Goal: Transaction & Acquisition: Book appointment/travel/reservation

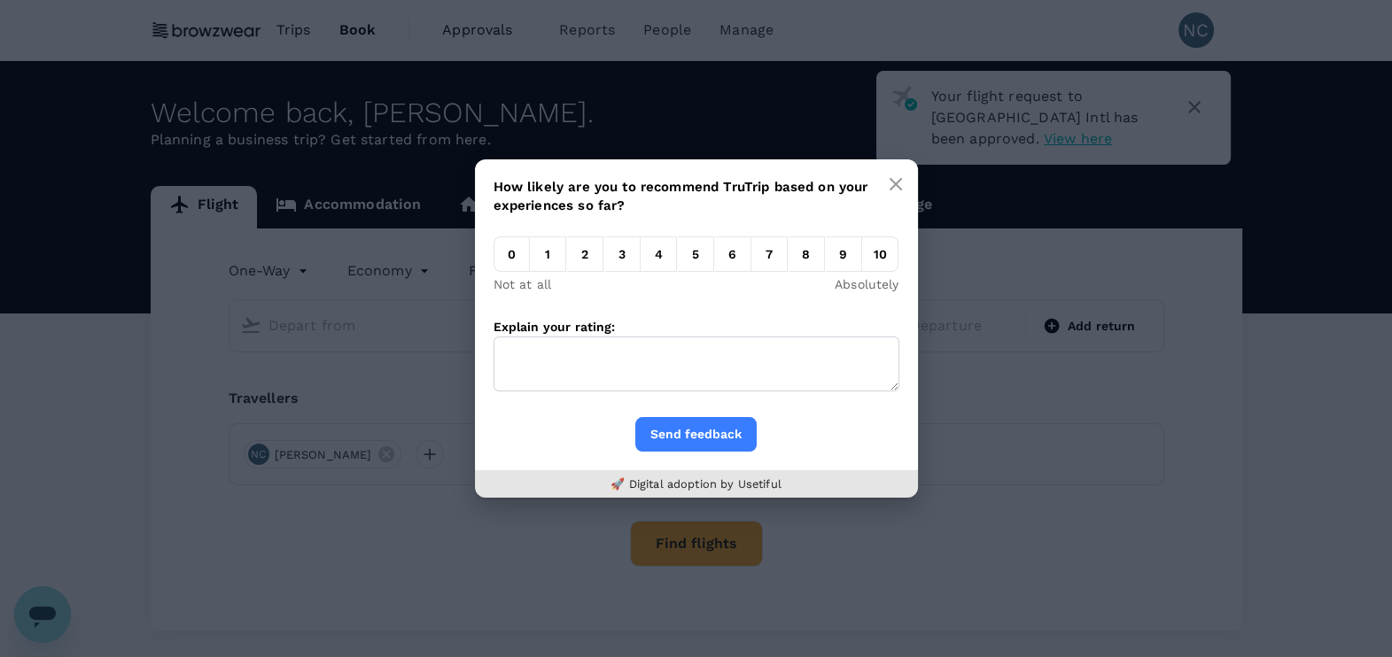
click at [698, 257] on em "5" at bounding box center [696, 254] width 36 height 35
click at [678, 259] on input "5" at bounding box center [678, 259] width 0 height 0
click at [717, 433] on button "Send feedback" at bounding box center [695, 434] width 121 height 35
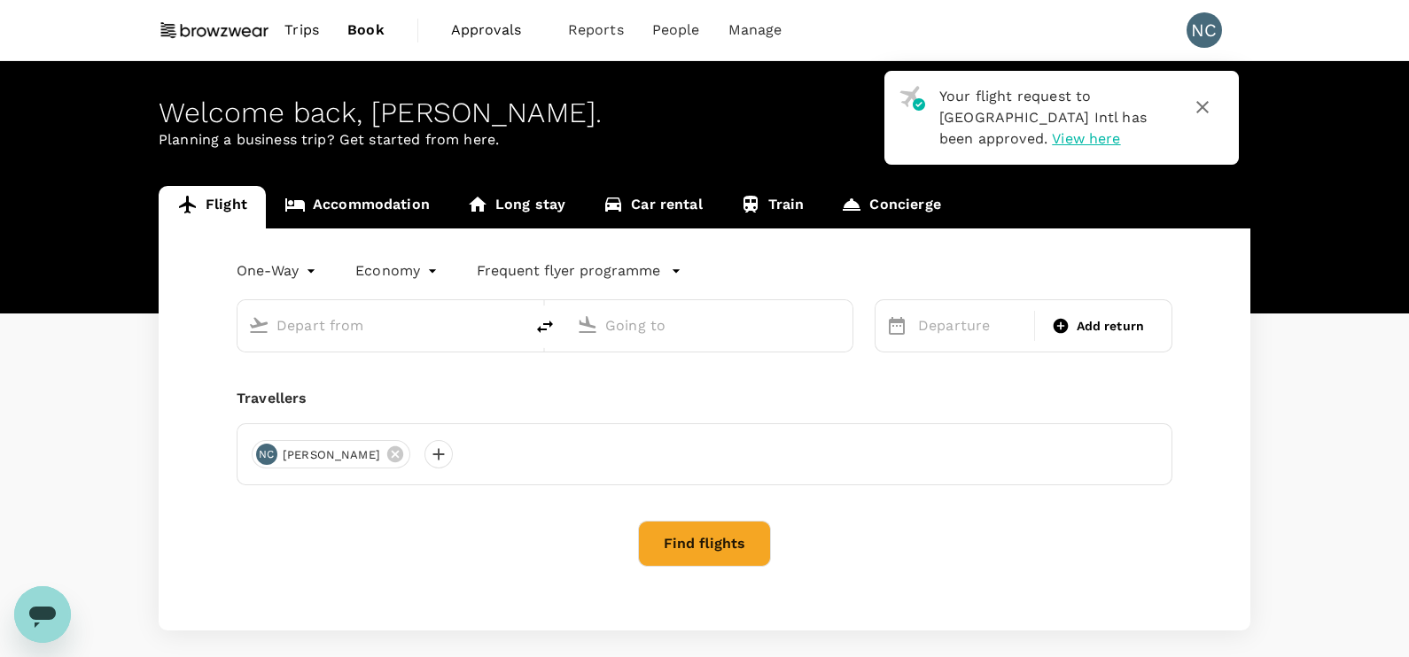
click at [303, 270] on body "Your flight request to [GEOGRAPHIC_DATA] Intl has been approved. View here Trip…" at bounding box center [704, 371] width 1409 height 742
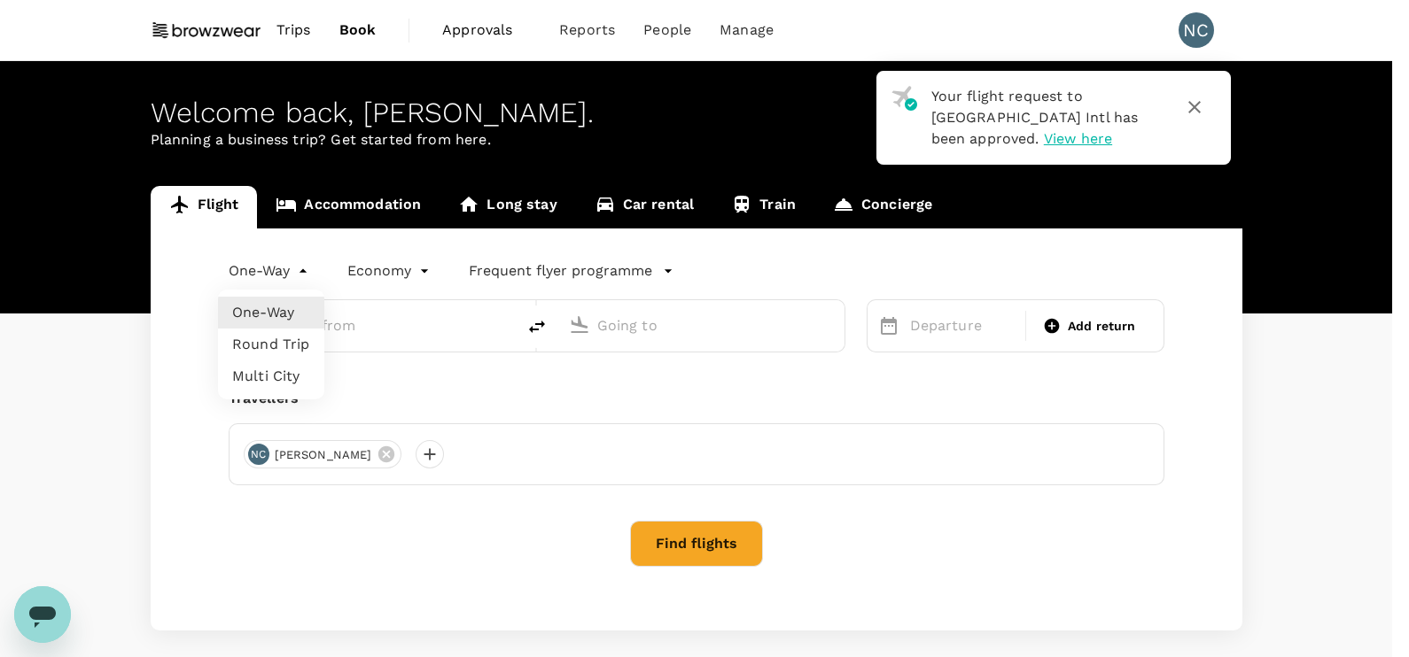
click at [285, 340] on li "Round Trip" at bounding box center [271, 345] width 106 height 32
type input "roundtrip"
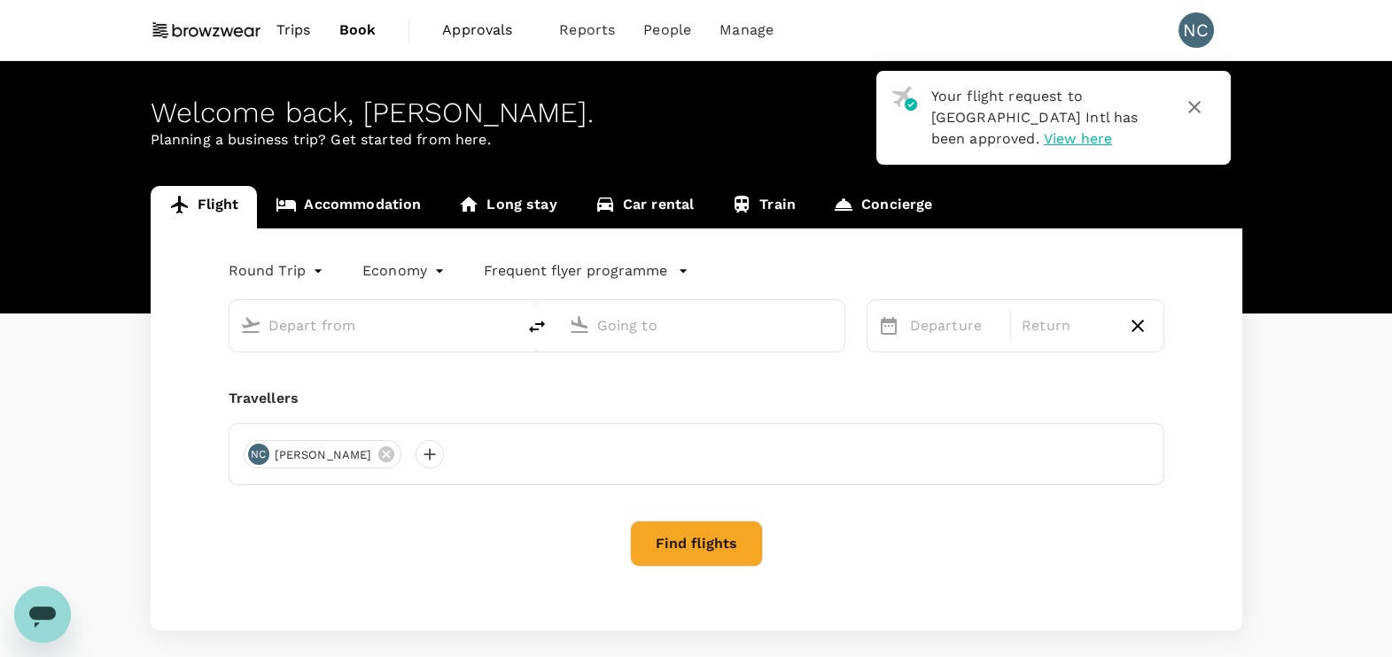
click at [331, 329] on input "text" at bounding box center [373, 325] width 210 height 27
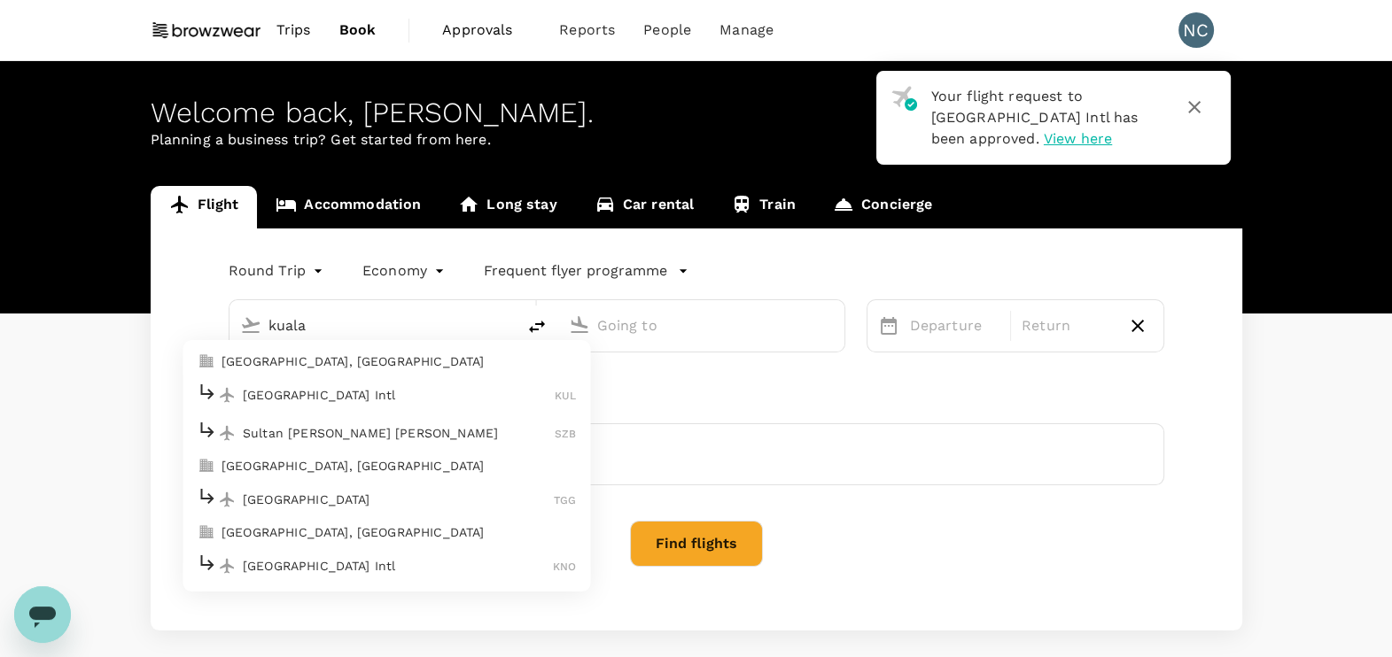
click at [336, 391] on p "[GEOGRAPHIC_DATA] Intl" at bounding box center [399, 395] width 312 height 18
type input "Kuala Lumpur Intl ([GEOGRAPHIC_DATA])"
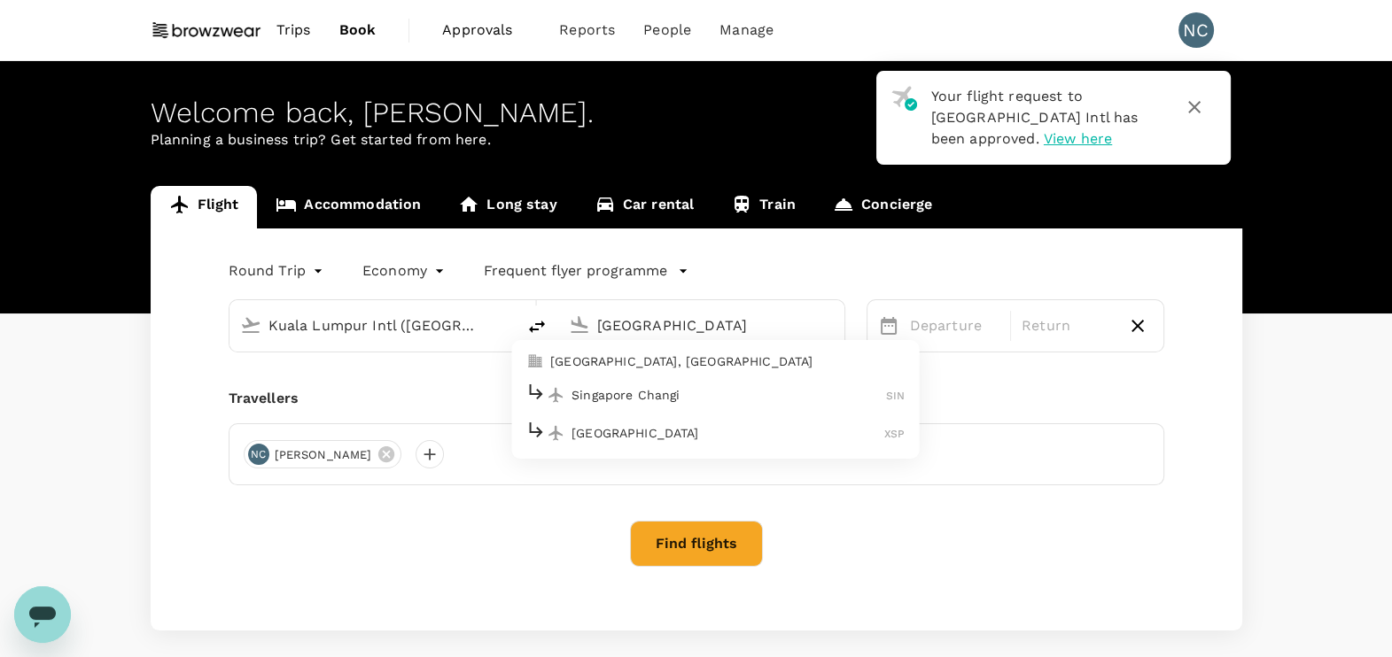
click at [625, 395] on p "Singapore Changi" at bounding box center [728, 395] width 315 height 18
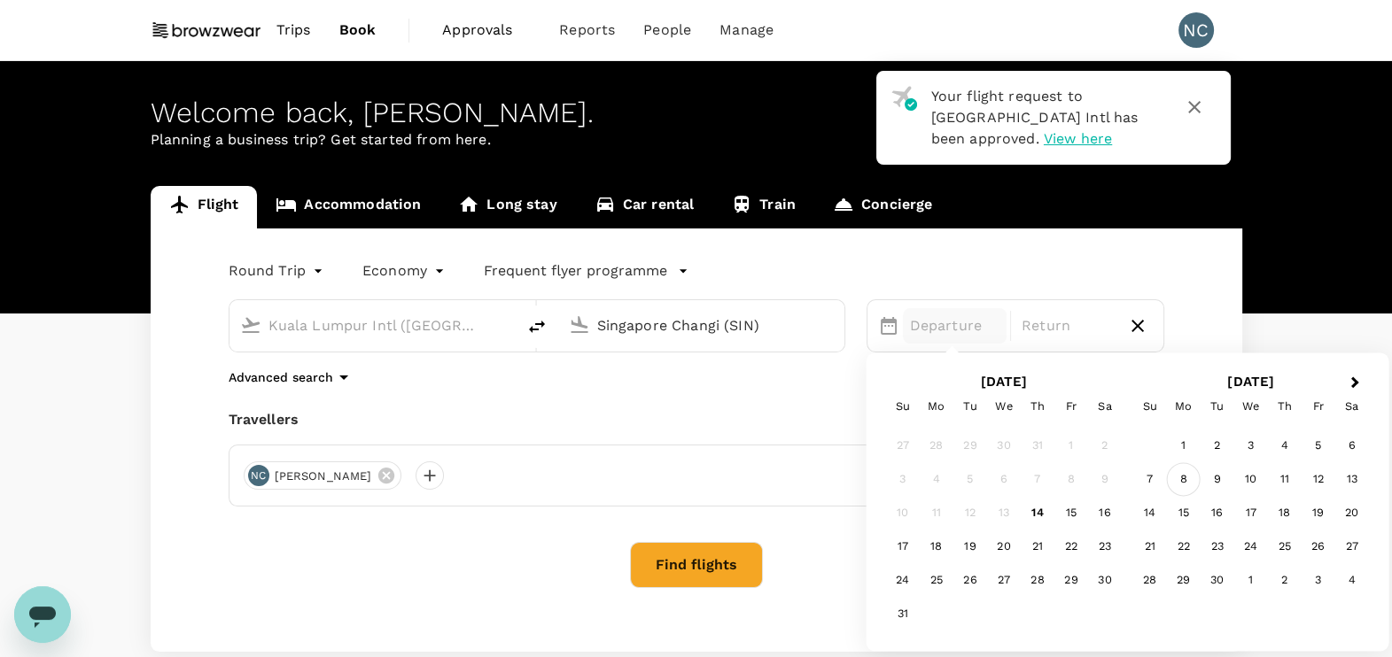
type input "Singapore Changi (SIN)"
click at [1196, 481] on div "8" at bounding box center [1184, 480] width 34 height 34
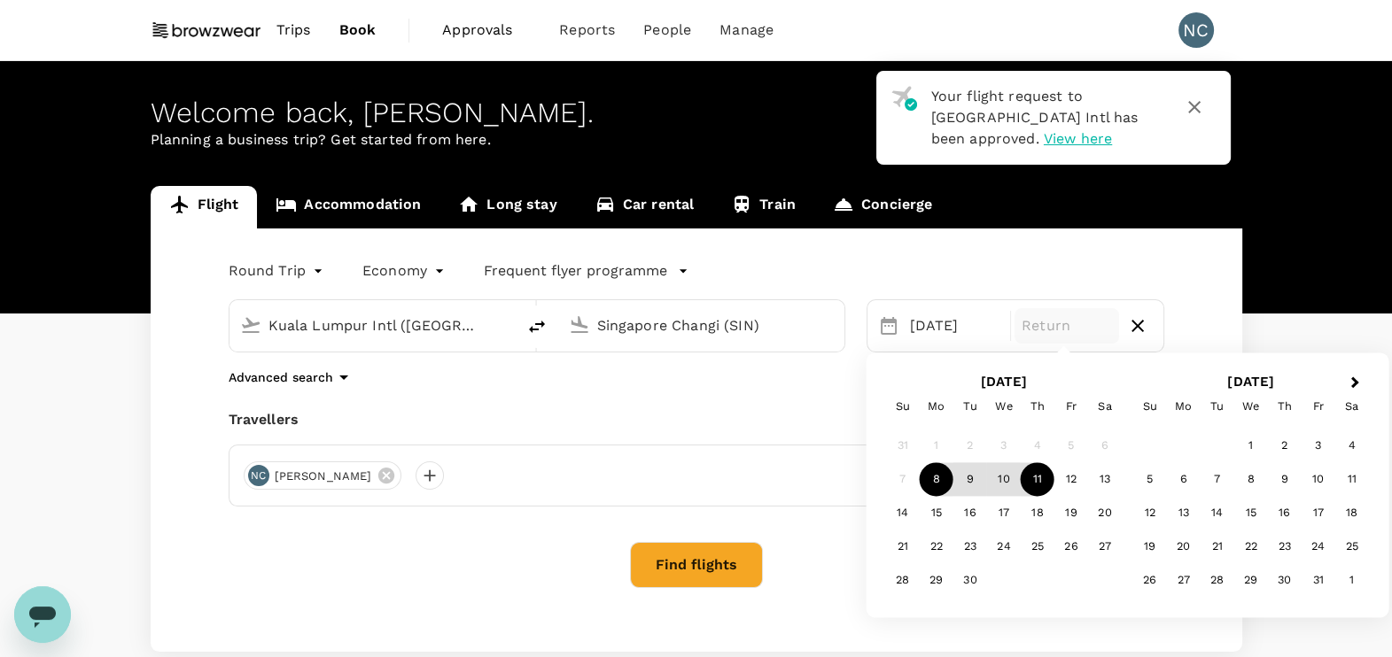
click at [1038, 482] on div "11" at bounding box center [1038, 480] width 34 height 34
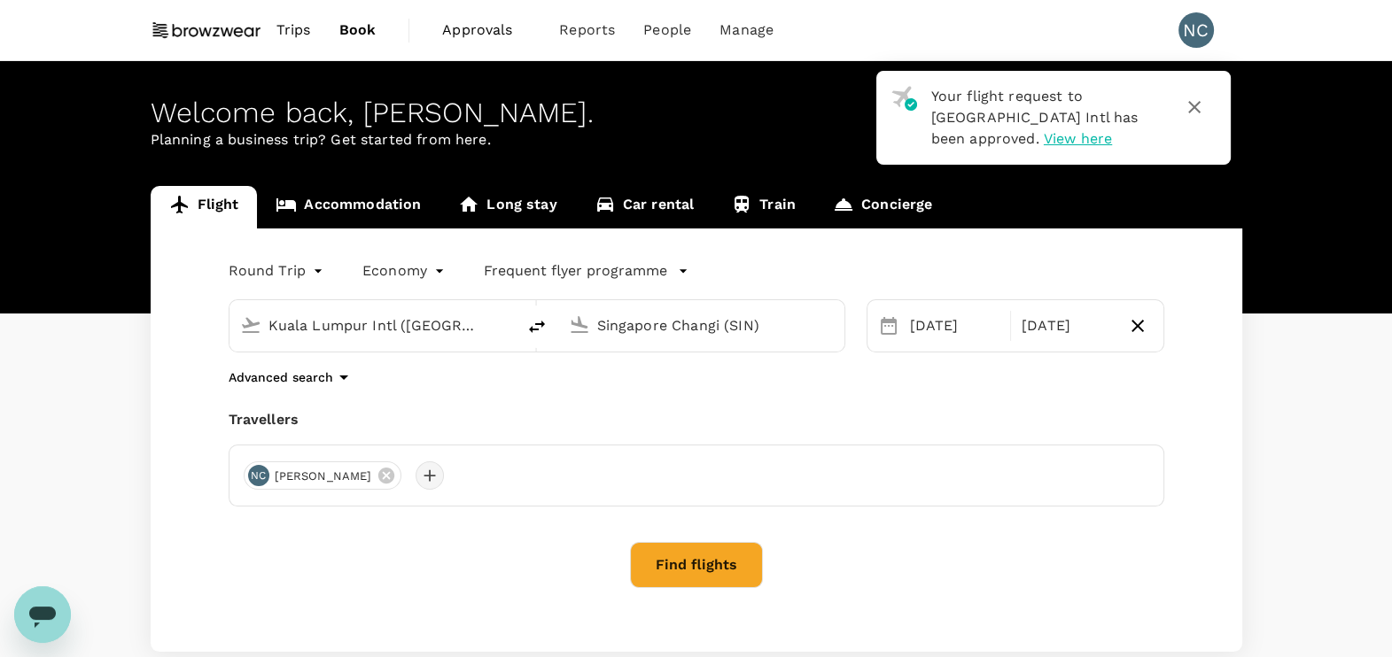
click at [416, 479] on div at bounding box center [430, 476] width 28 height 28
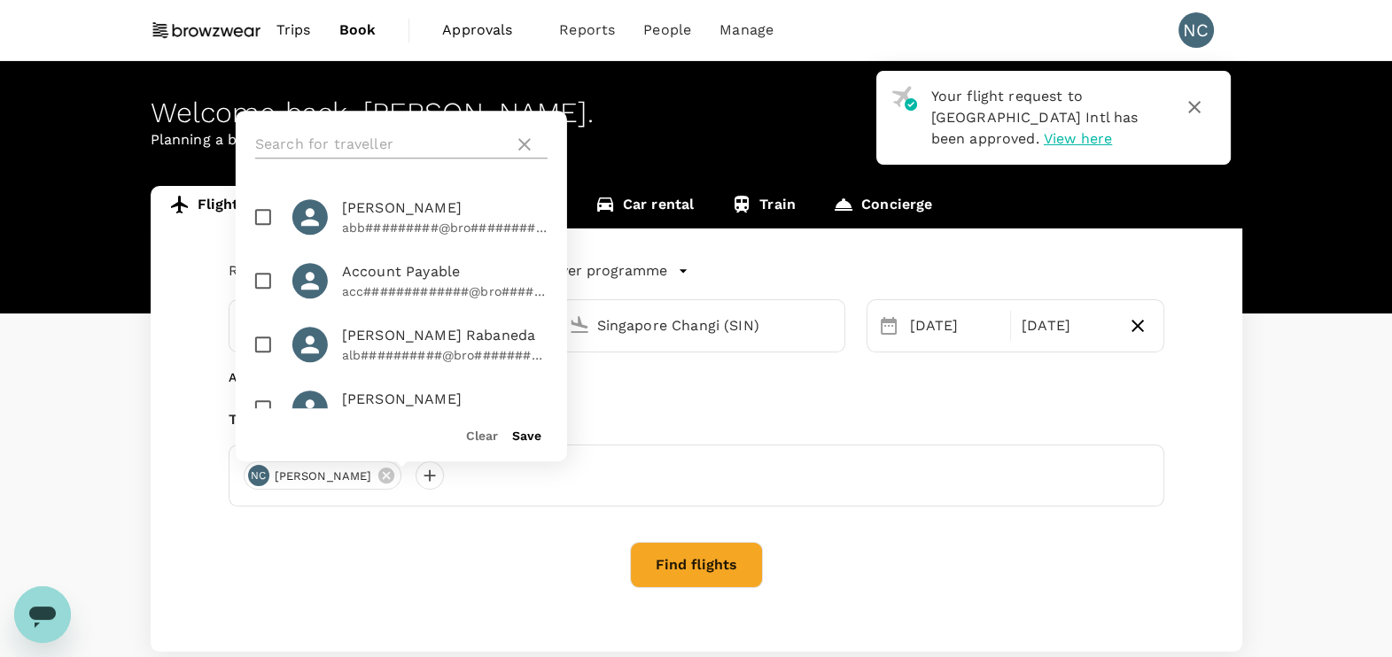
click at [385, 151] on input "text" at bounding box center [381, 144] width 252 height 28
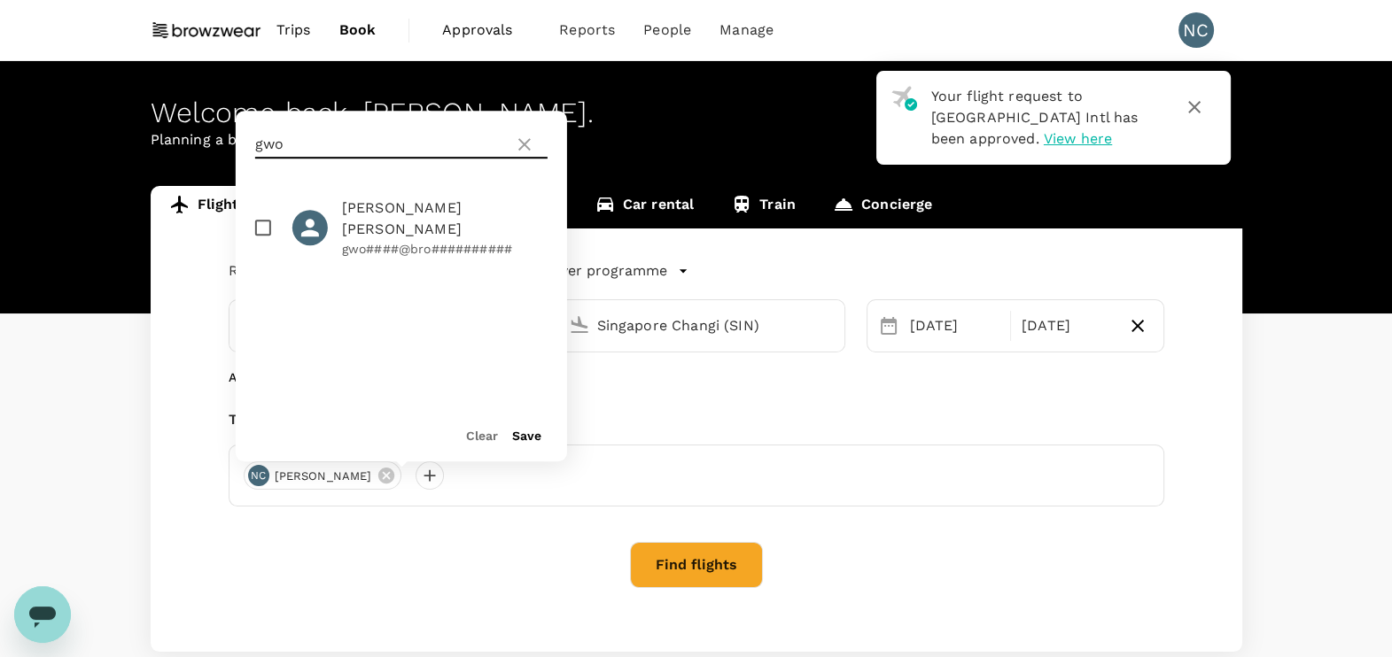
type input "gwo"
click at [261, 220] on input "checkbox" at bounding box center [263, 227] width 37 height 37
checkbox input "true"
click at [525, 440] on button "Save" at bounding box center [526, 436] width 29 height 14
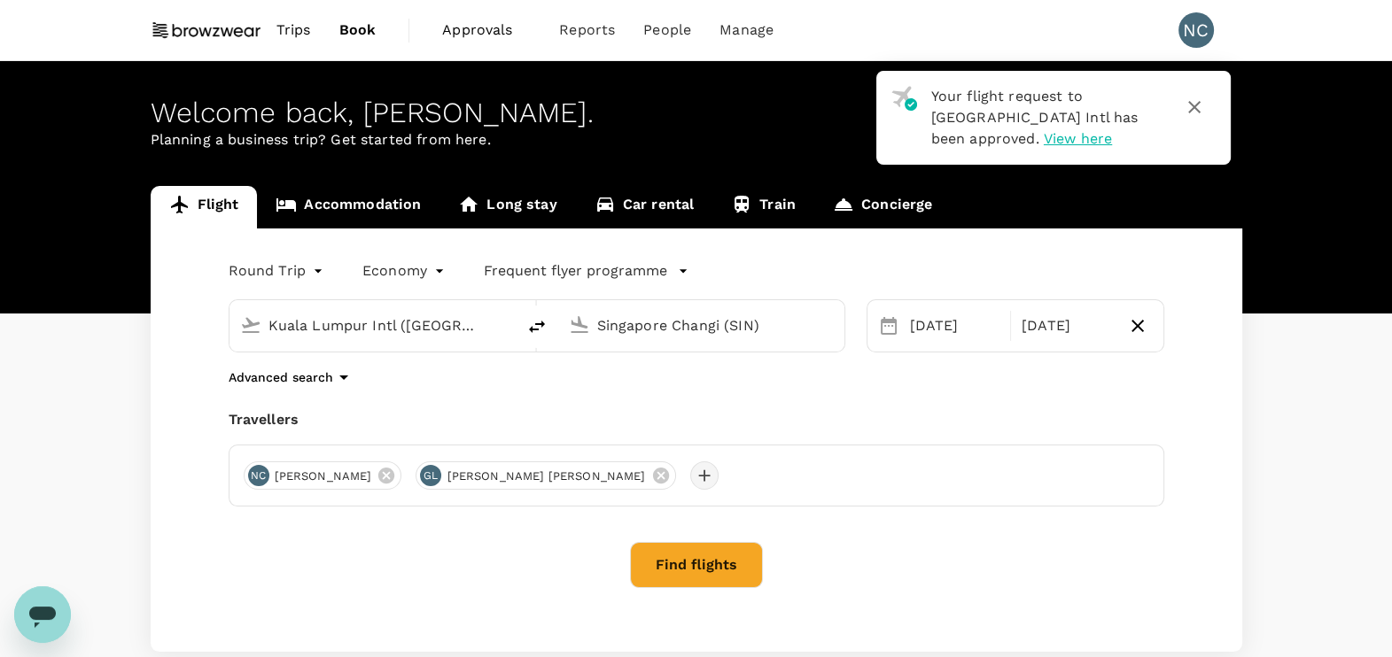
click at [690, 482] on div at bounding box center [704, 476] width 28 height 28
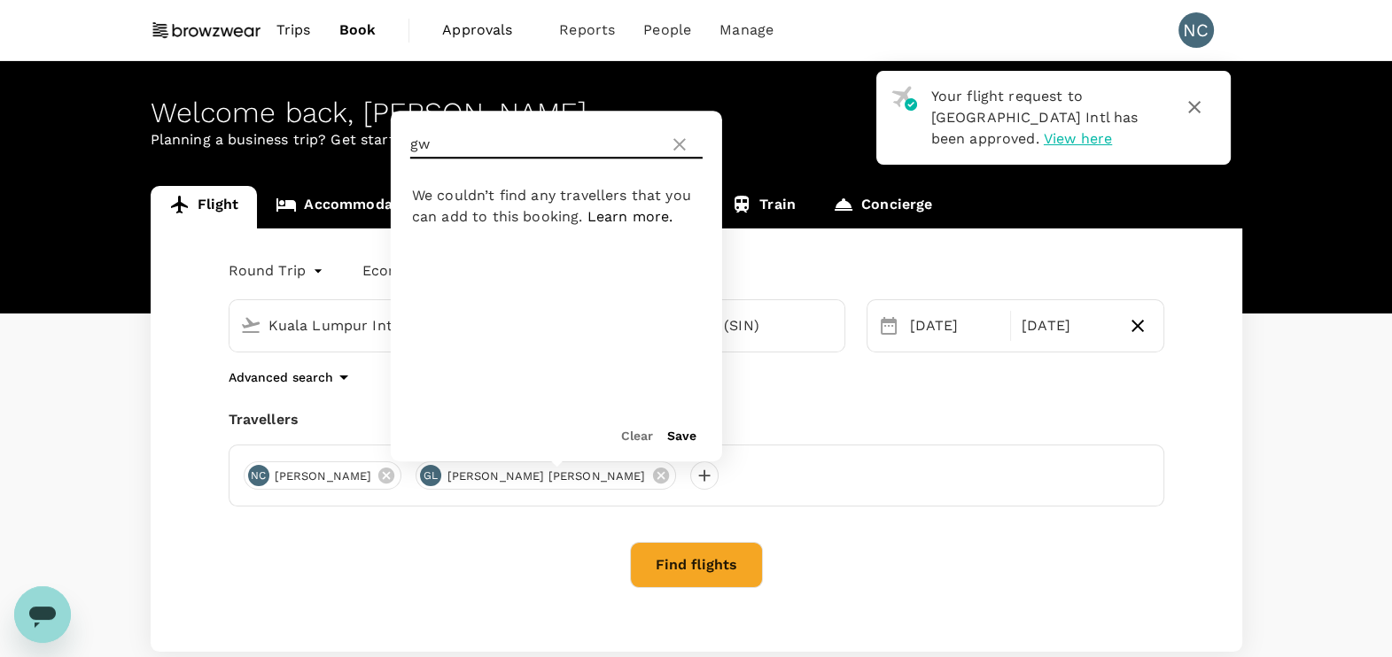
type input "g"
type input "andre"
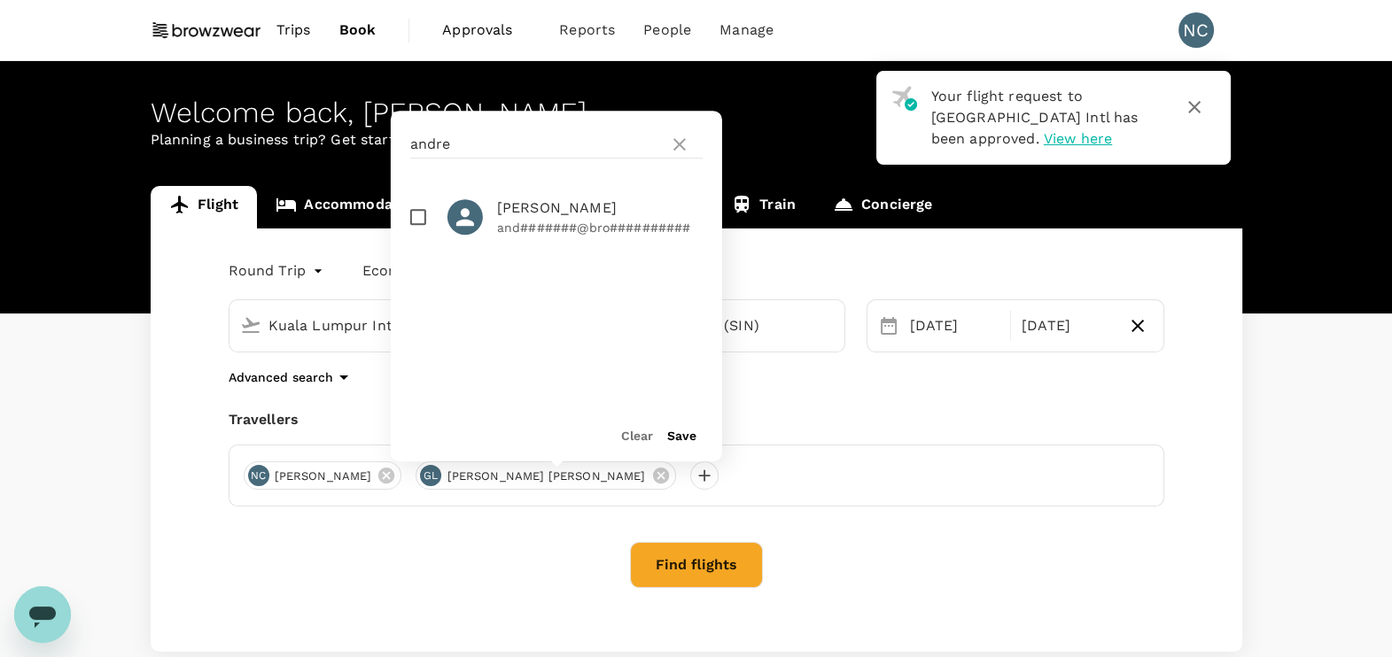
click at [424, 221] on input "checkbox" at bounding box center [418, 216] width 37 height 37
checkbox input "true"
click at [691, 437] on button "Save" at bounding box center [681, 436] width 29 height 14
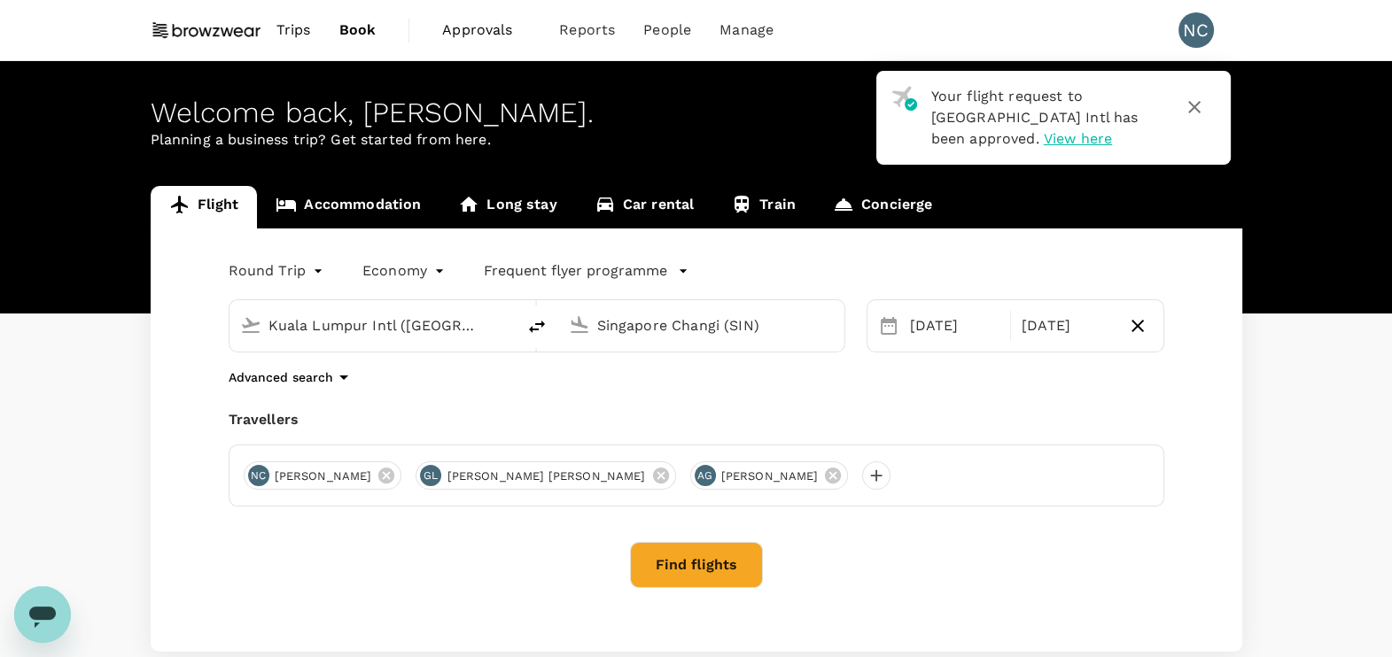
click at [315, 268] on body "Your flight request to [GEOGRAPHIC_DATA] Intl has been approved. View here Trip…" at bounding box center [696, 382] width 1392 height 764
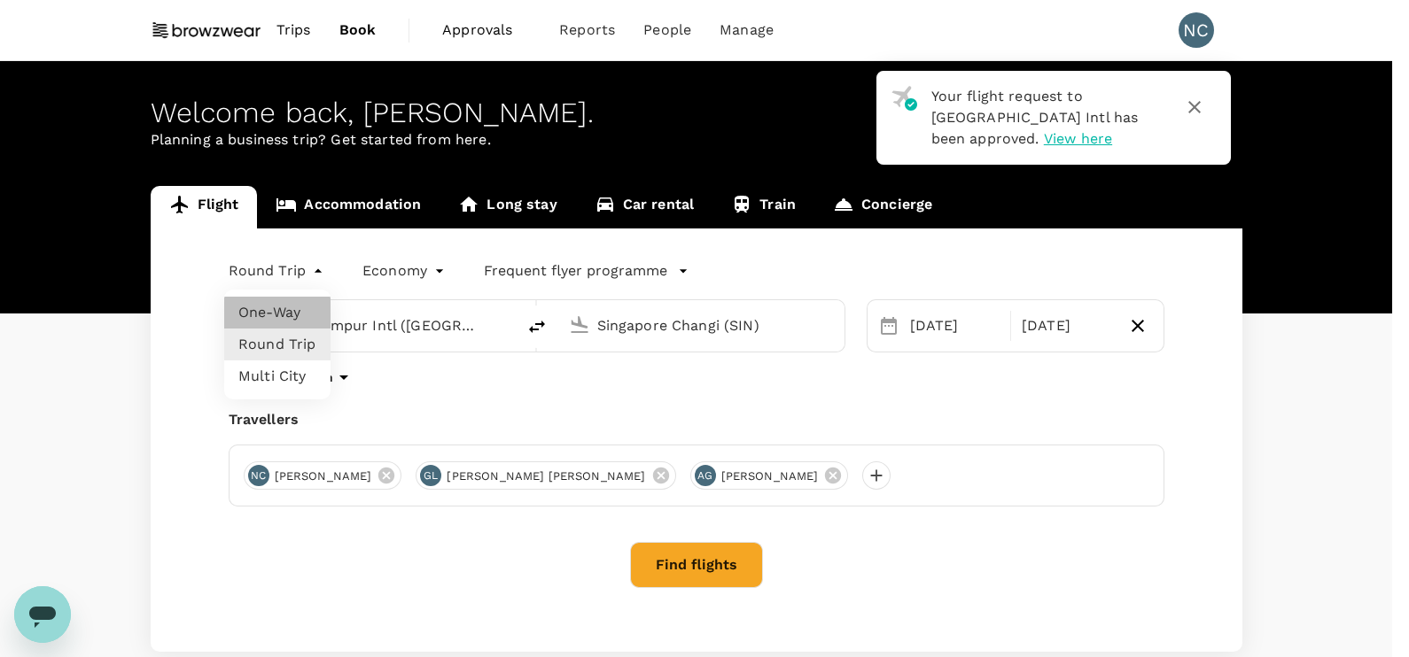
click at [277, 312] on li "One-Way" at bounding box center [277, 313] width 106 height 32
type input "oneway"
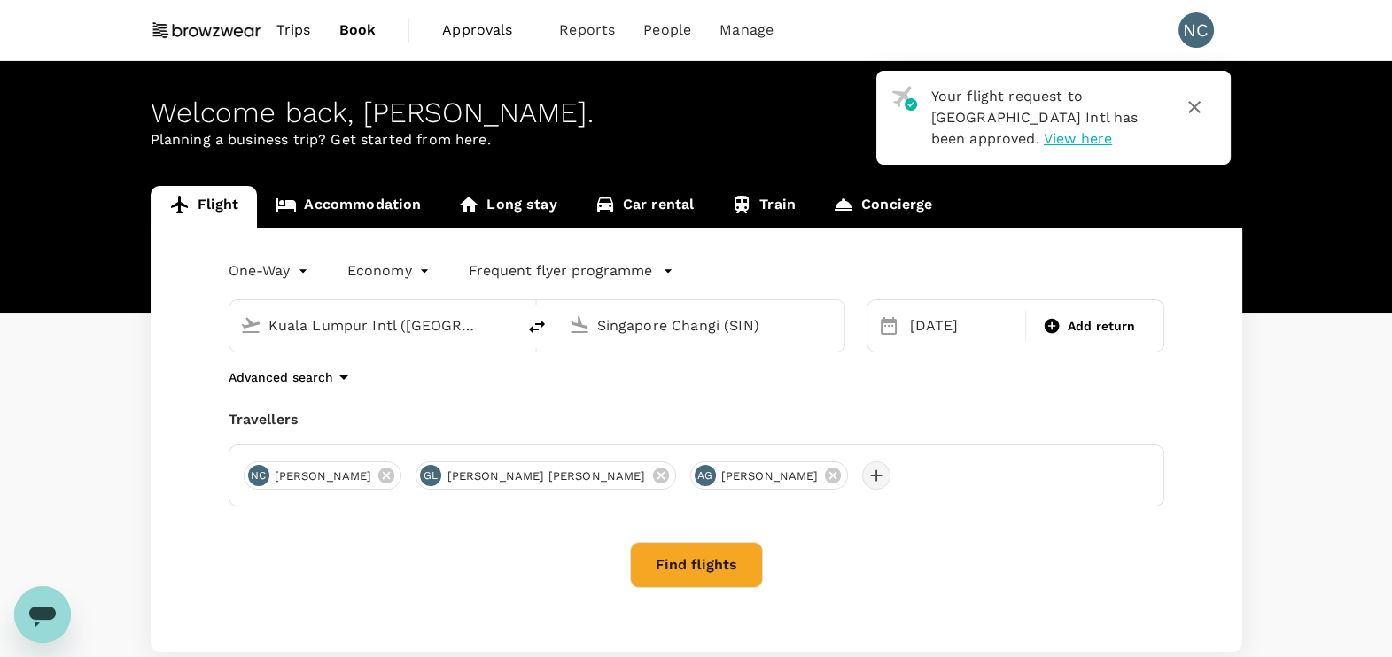
click at [862, 474] on div at bounding box center [876, 476] width 28 height 28
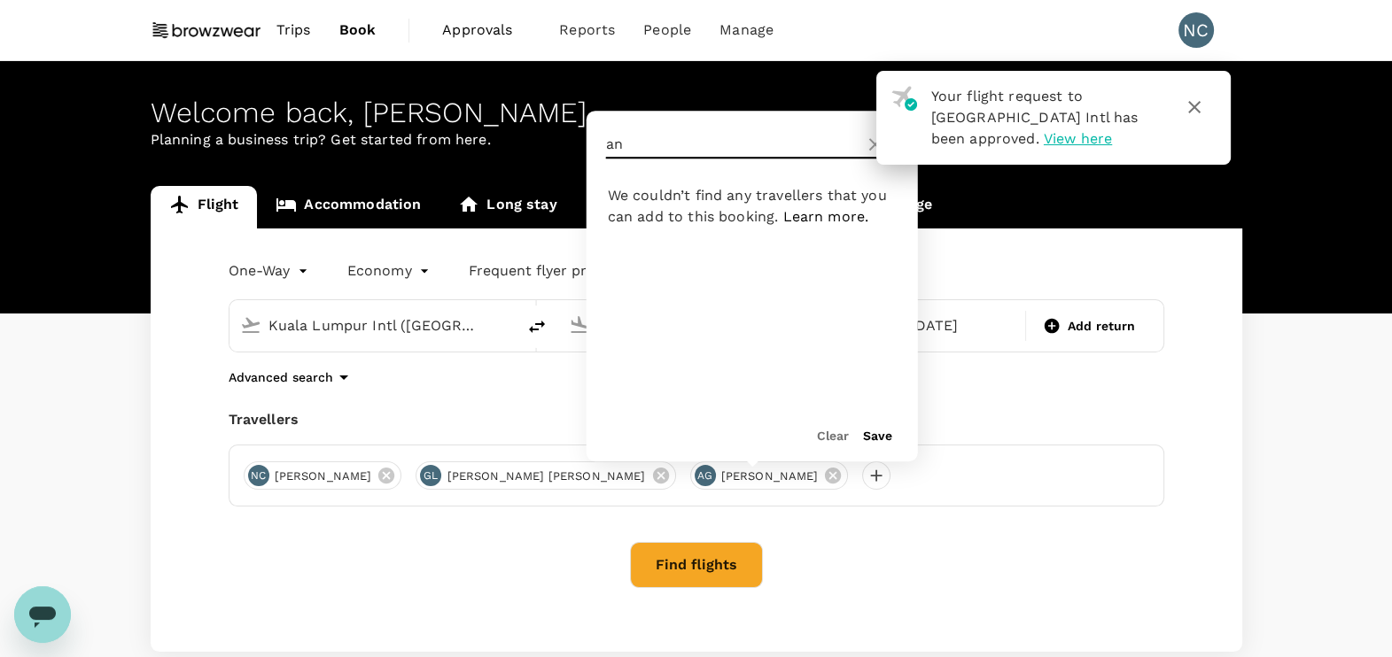
type input "a"
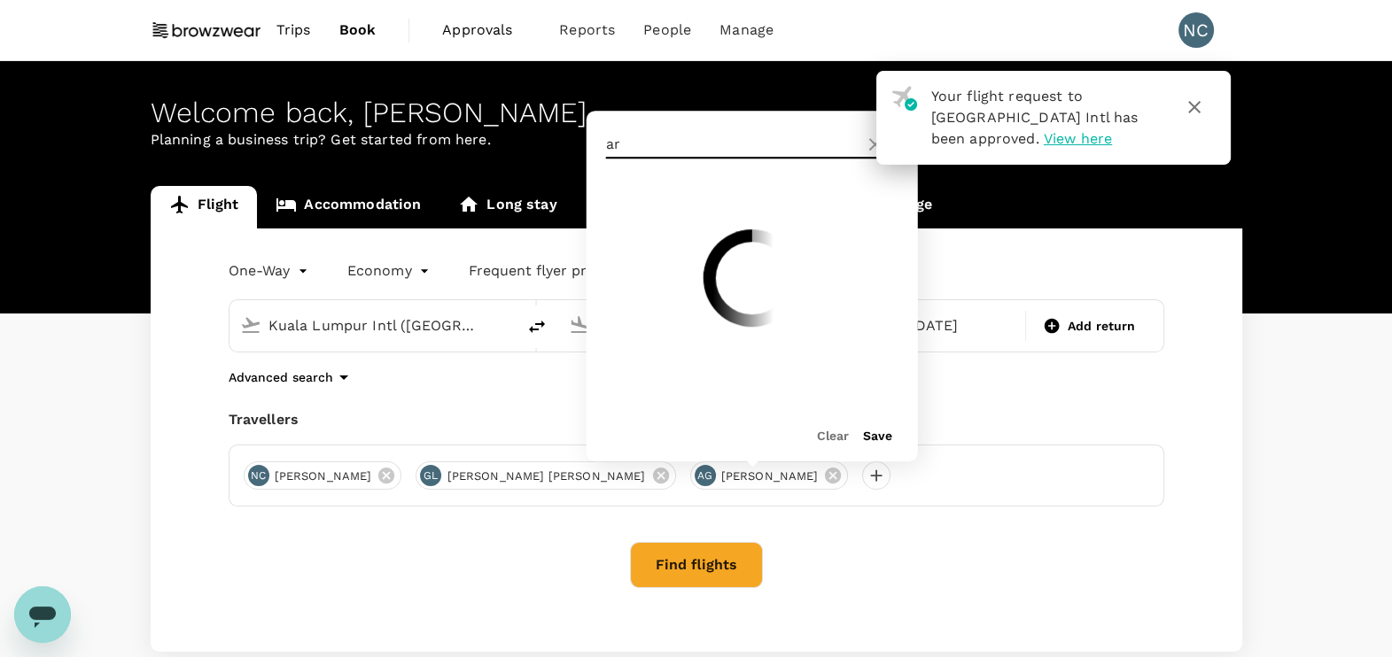
type input "a"
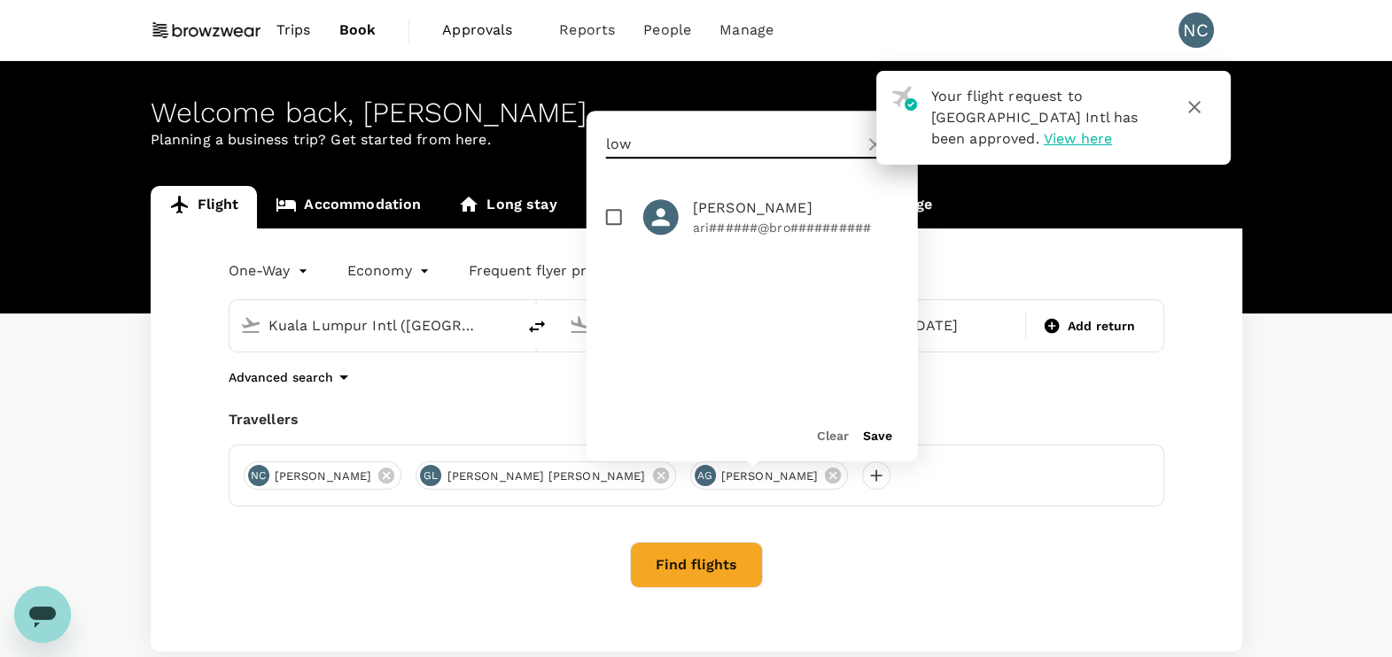
type input "low"
click at [612, 217] on input "checkbox" at bounding box center [613, 216] width 37 height 37
checkbox input "true"
click at [869, 431] on button "Save" at bounding box center [877, 436] width 29 height 14
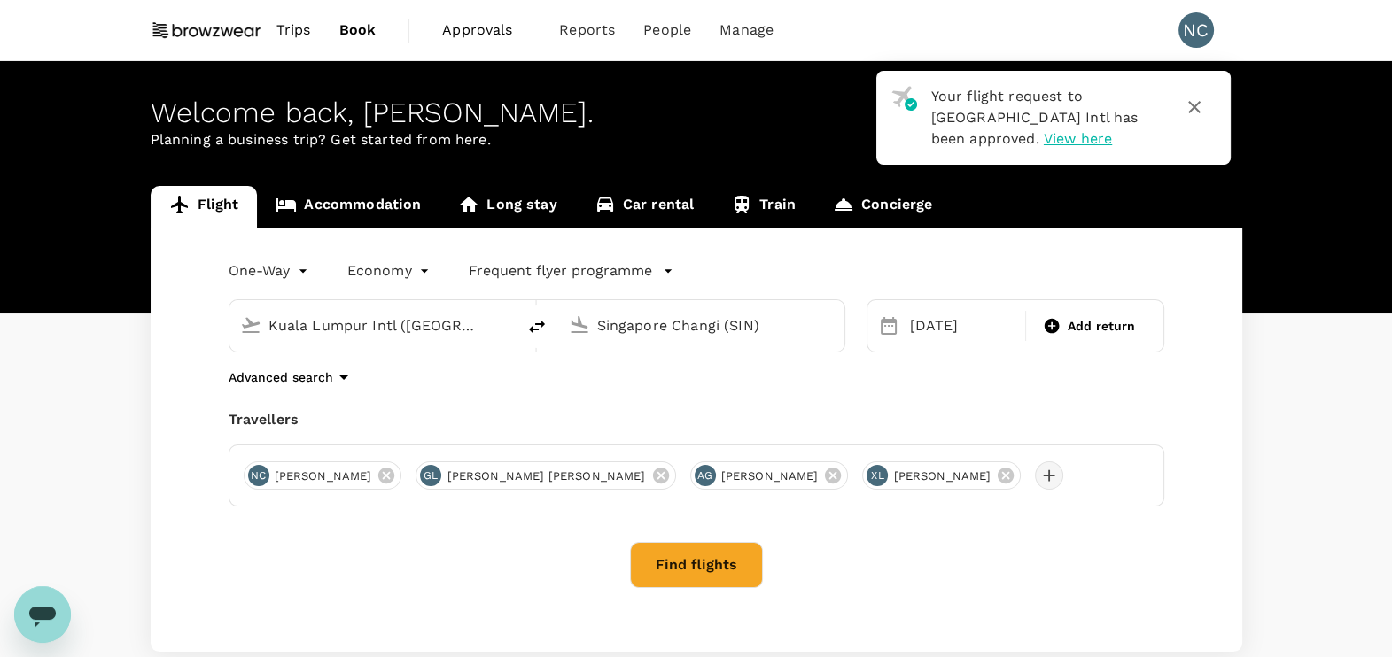
click at [1035, 481] on div at bounding box center [1049, 476] width 28 height 28
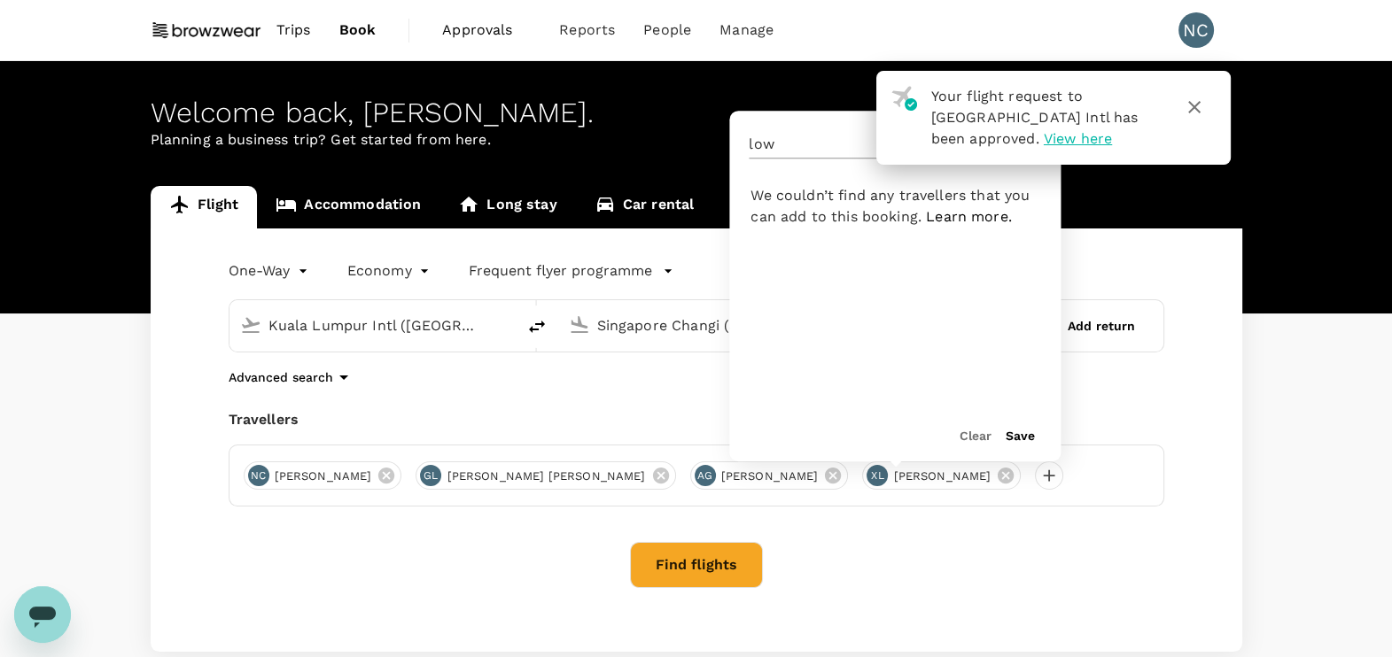
click at [798, 139] on input "low" at bounding box center [875, 144] width 252 height 28
type input "l"
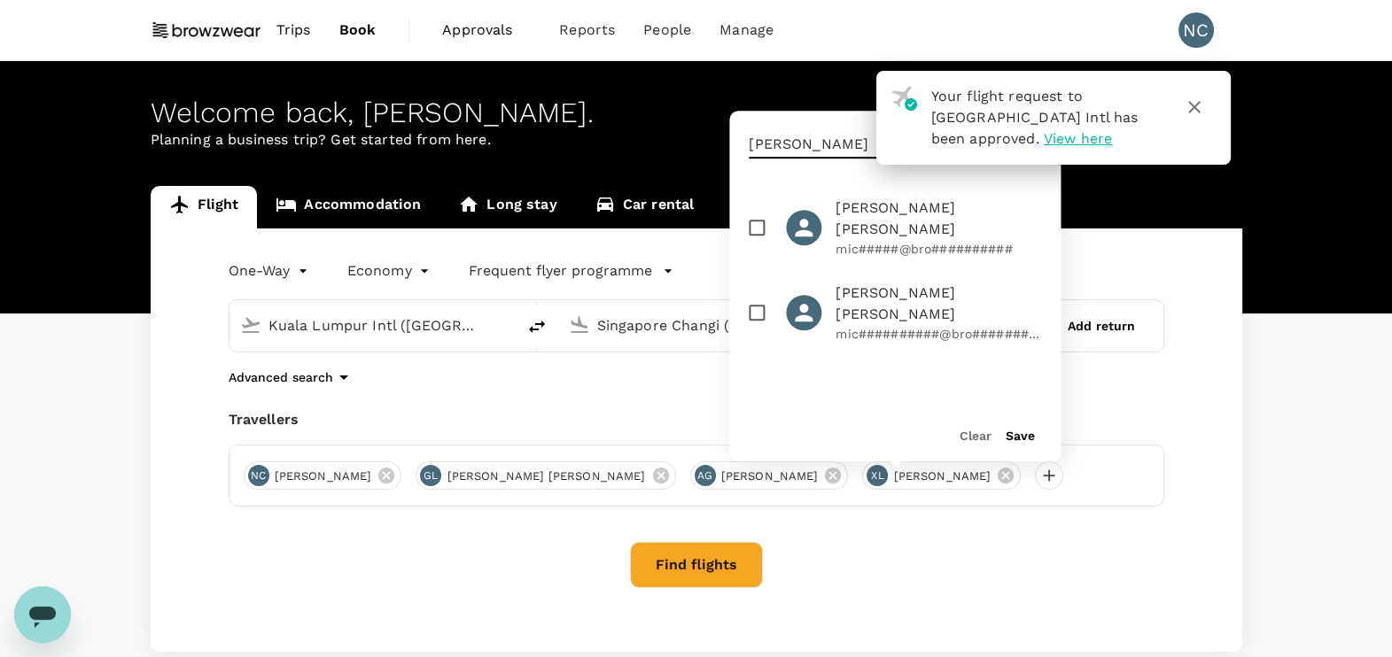
type input "[PERSON_NAME]"
click at [763, 294] on input "checkbox" at bounding box center [756, 312] width 37 height 37
checkbox input "true"
click at [1020, 437] on button "Save" at bounding box center [1020, 436] width 29 height 14
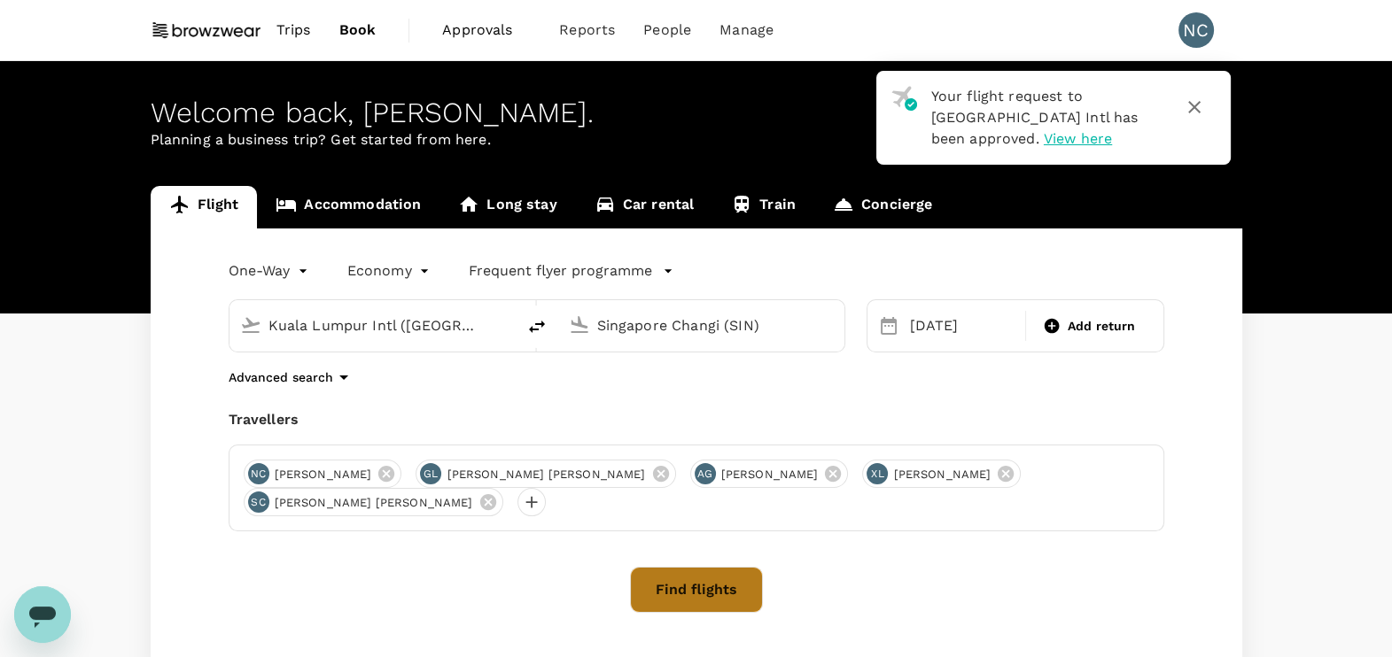
click at [719, 570] on button "Find flights" at bounding box center [696, 590] width 133 height 46
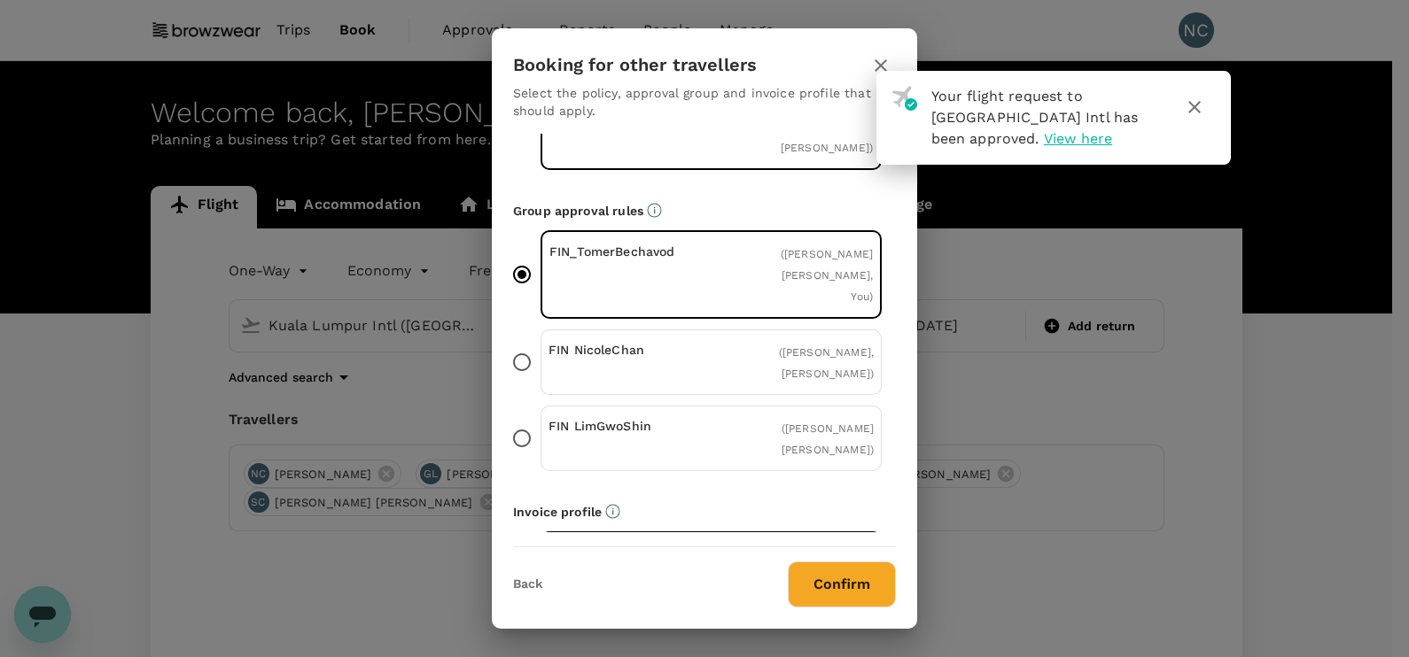
scroll to position [175, 0]
click at [518, 342] on input "FIN [PERSON_NAME] ( [PERSON_NAME], [PERSON_NAME] )" at bounding box center [521, 360] width 37 height 37
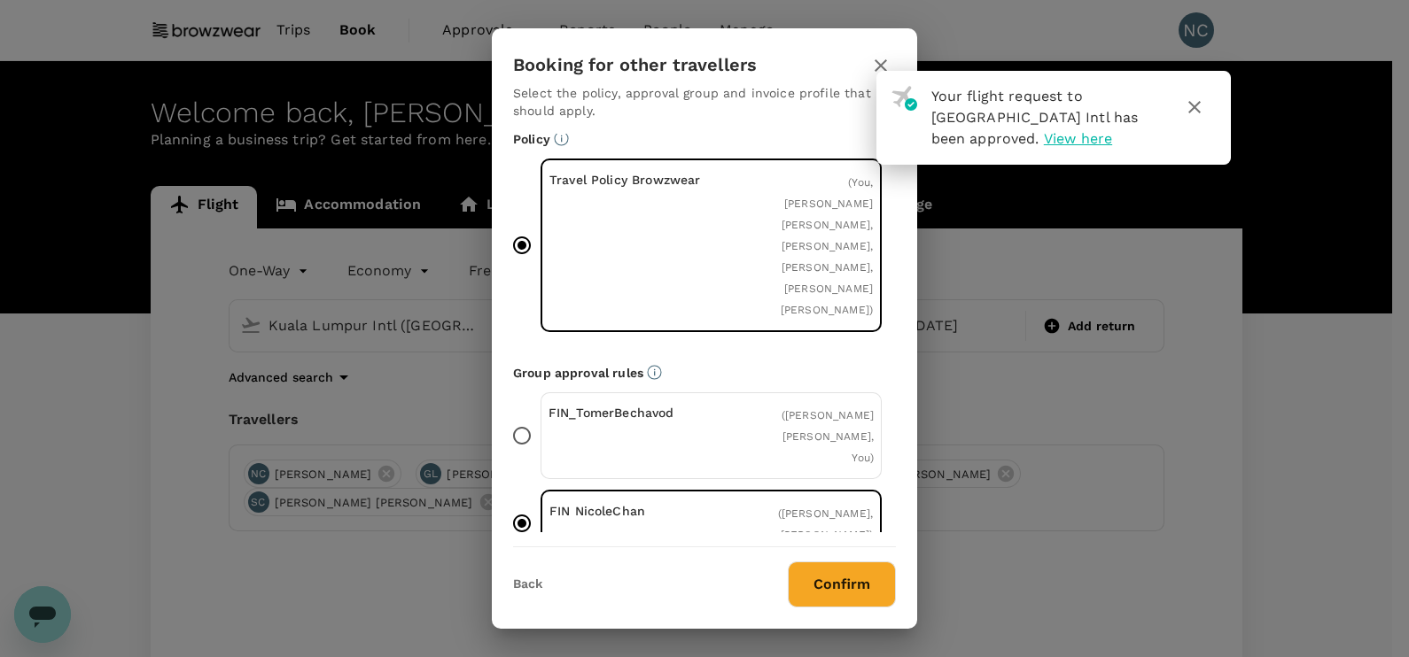
scroll to position [0, 0]
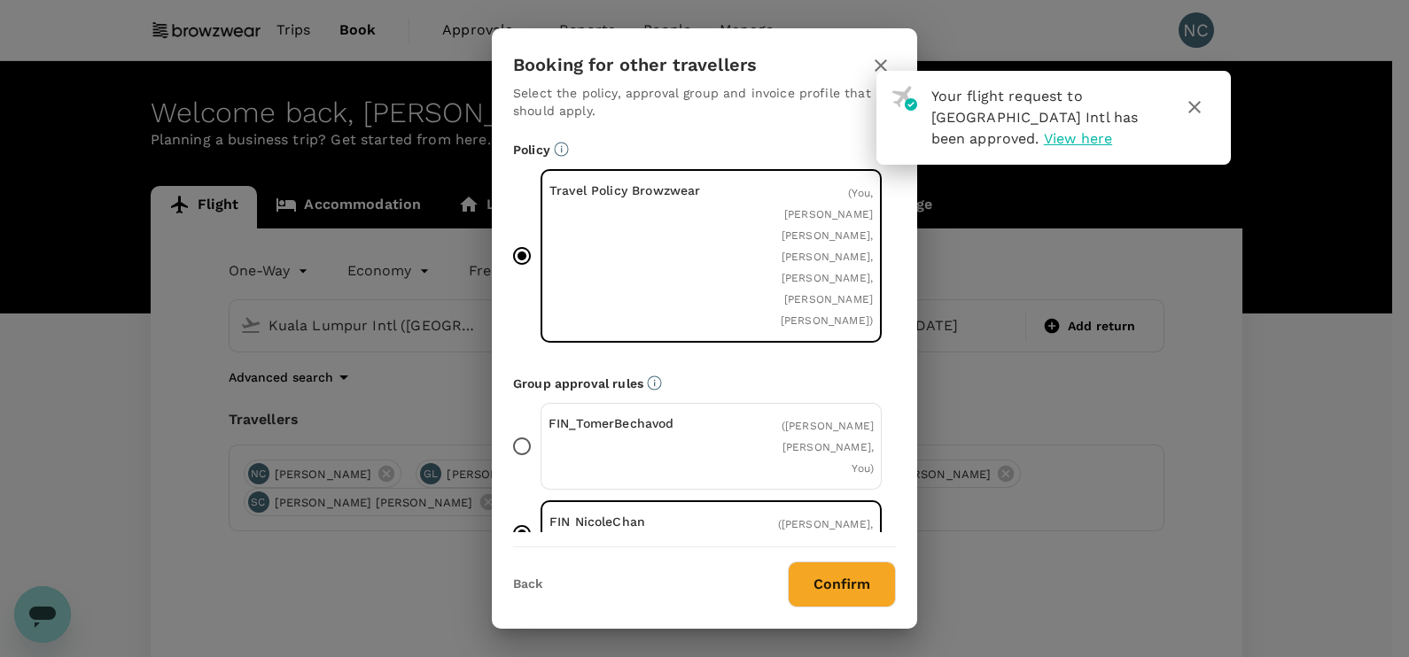
click at [527, 428] on input "FIN_TomerBechavod ( [PERSON_NAME] [PERSON_NAME], You )" at bounding box center [521, 446] width 37 height 37
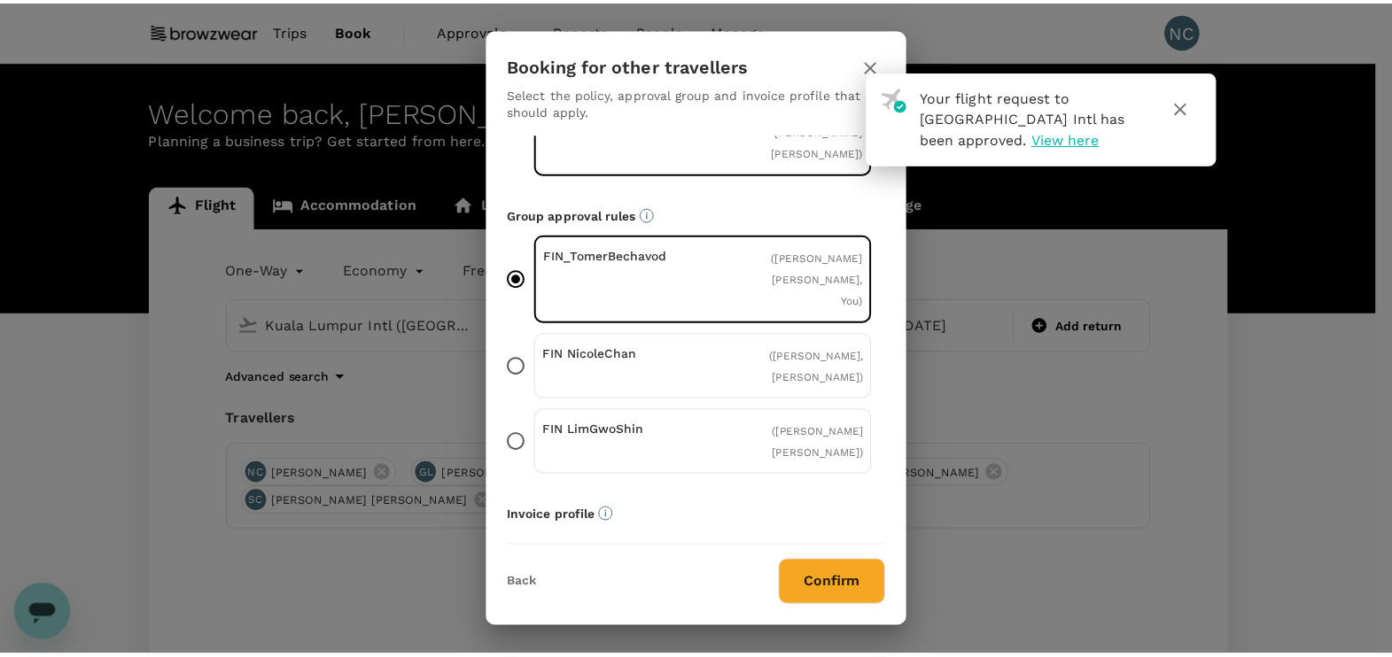
scroll to position [175, 0]
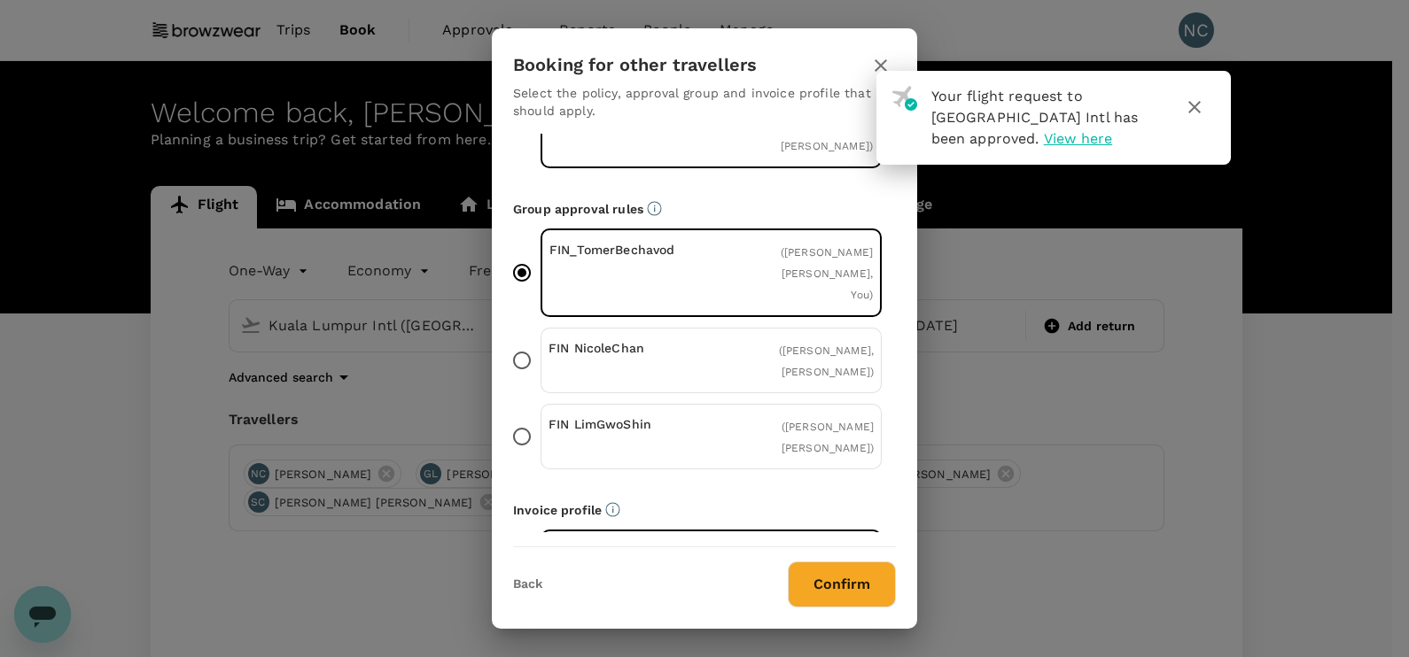
click at [829, 581] on button "Confirm" at bounding box center [842, 585] width 108 height 46
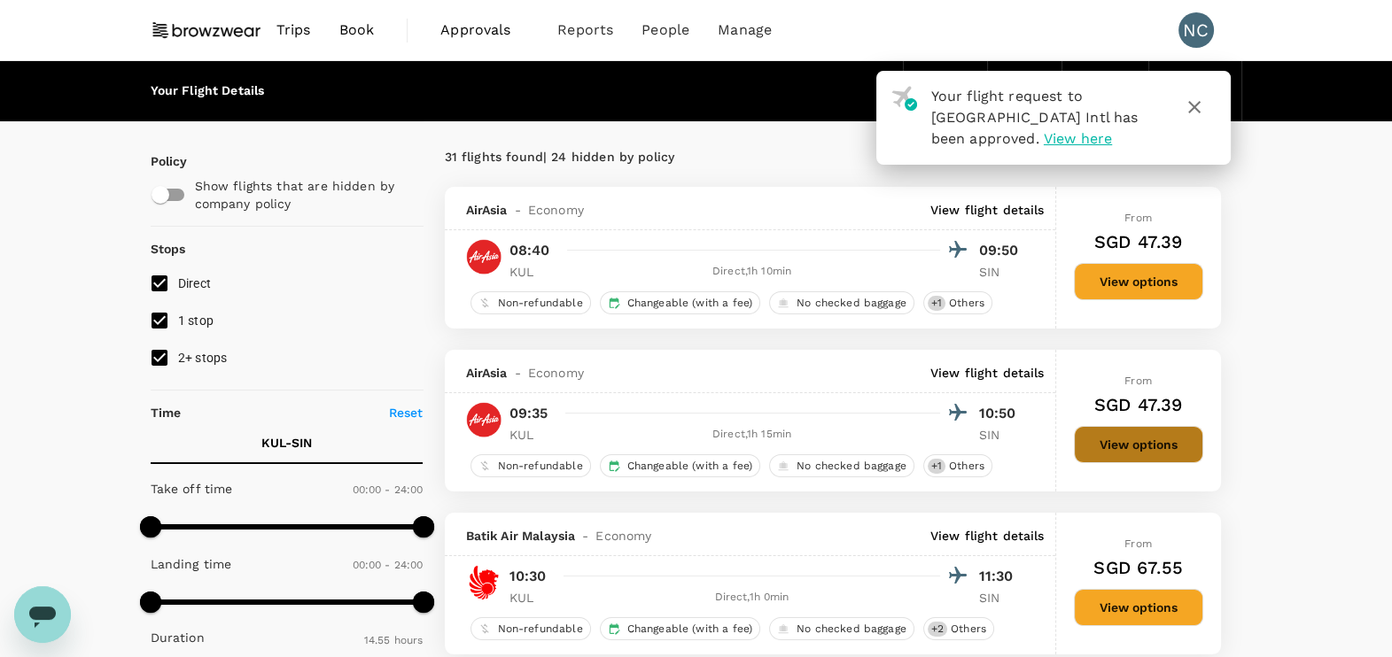
click at [1167, 441] on button "View options" at bounding box center [1138, 444] width 129 height 37
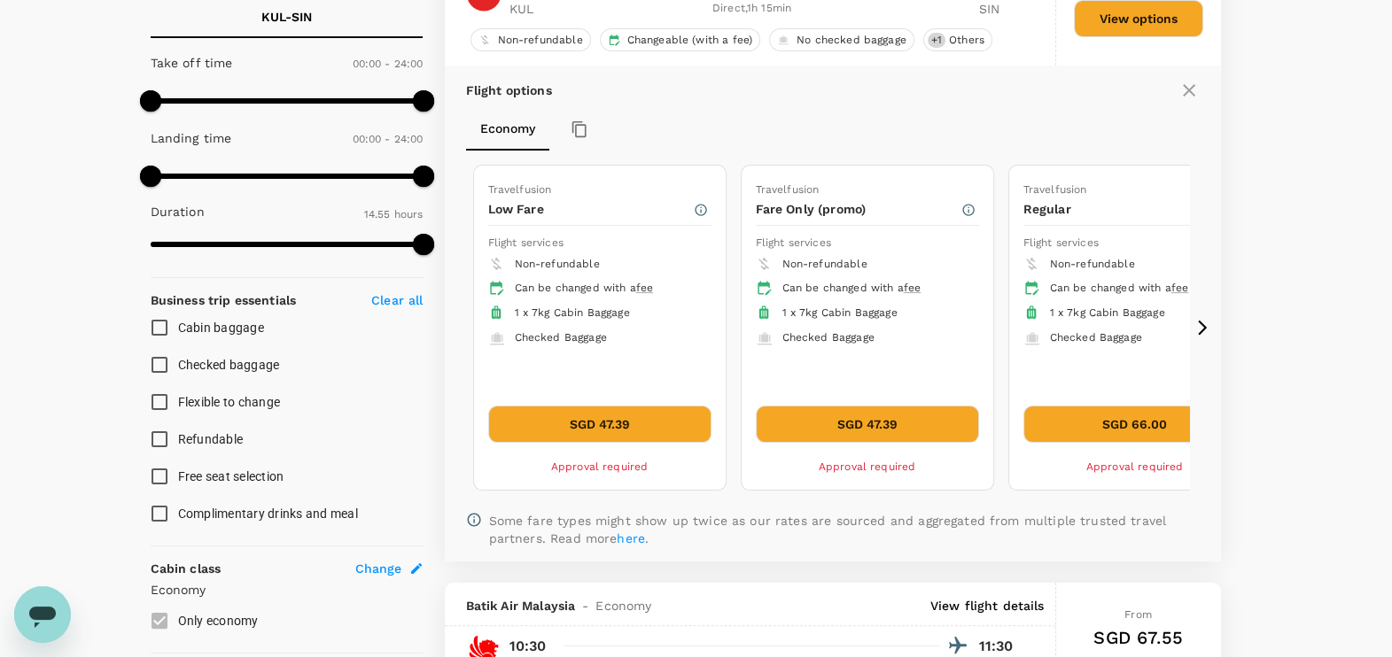
scroll to position [460, 0]
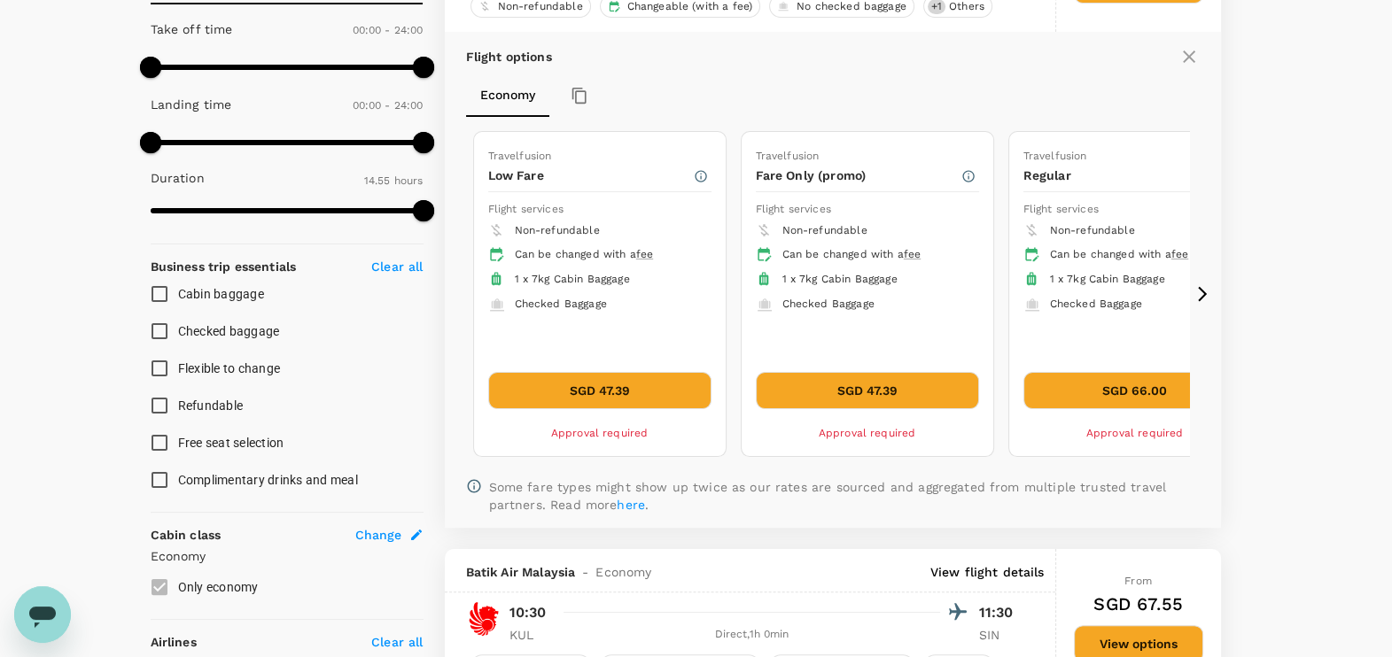
click at [1204, 292] on icon at bounding box center [1202, 294] width 9 height 15
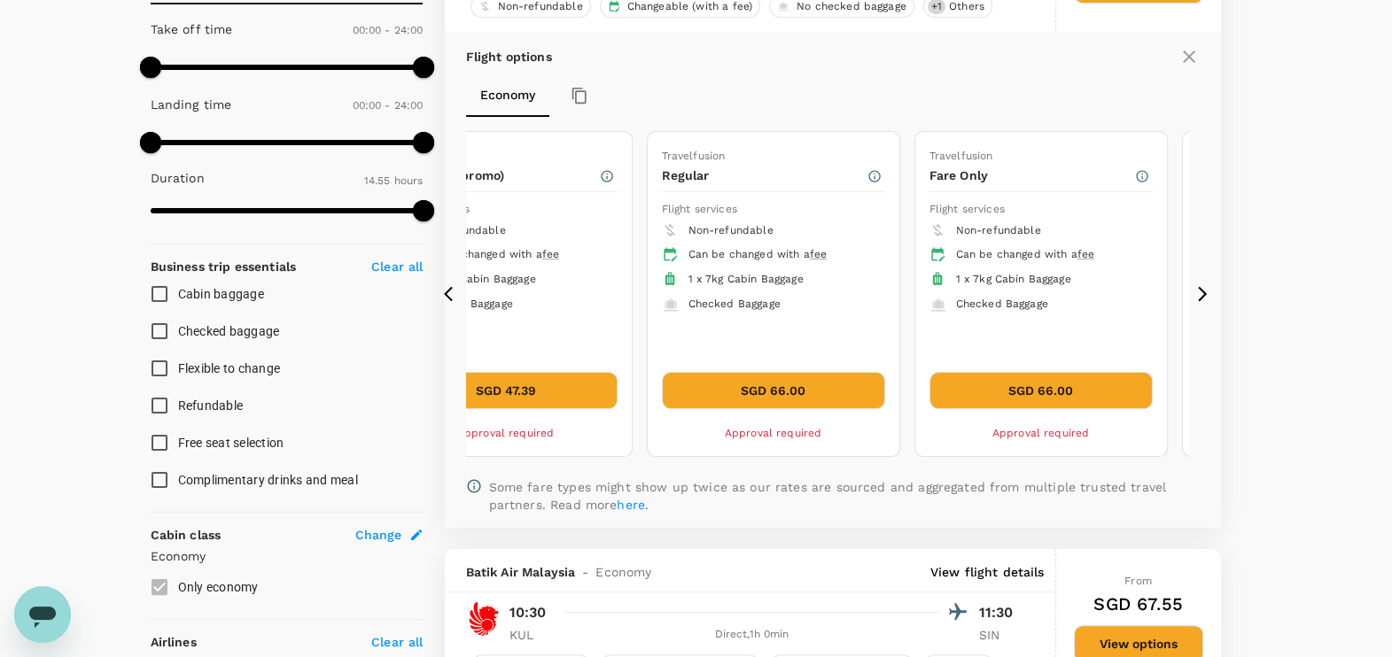
click at [1204, 292] on icon at bounding box center [1202, 294] width 9 height 15
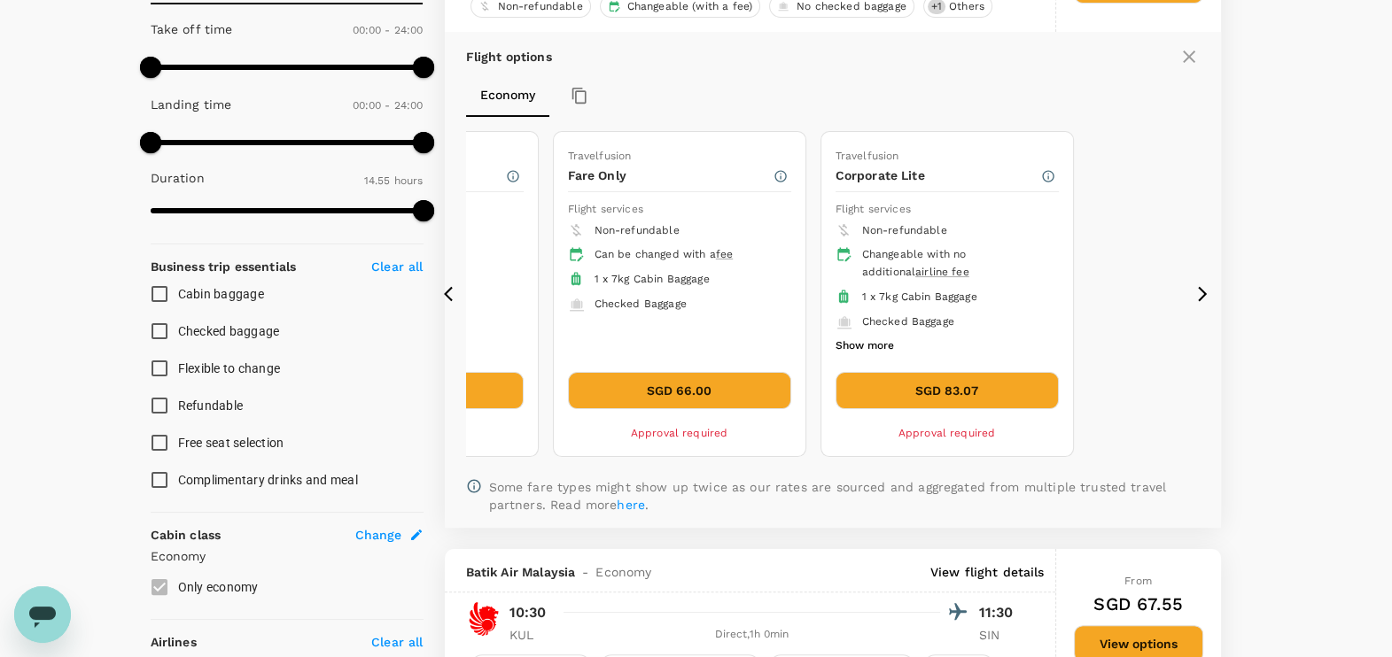
click at [447, 297] on icon at bounding box center [453, 294] width 18 height 18
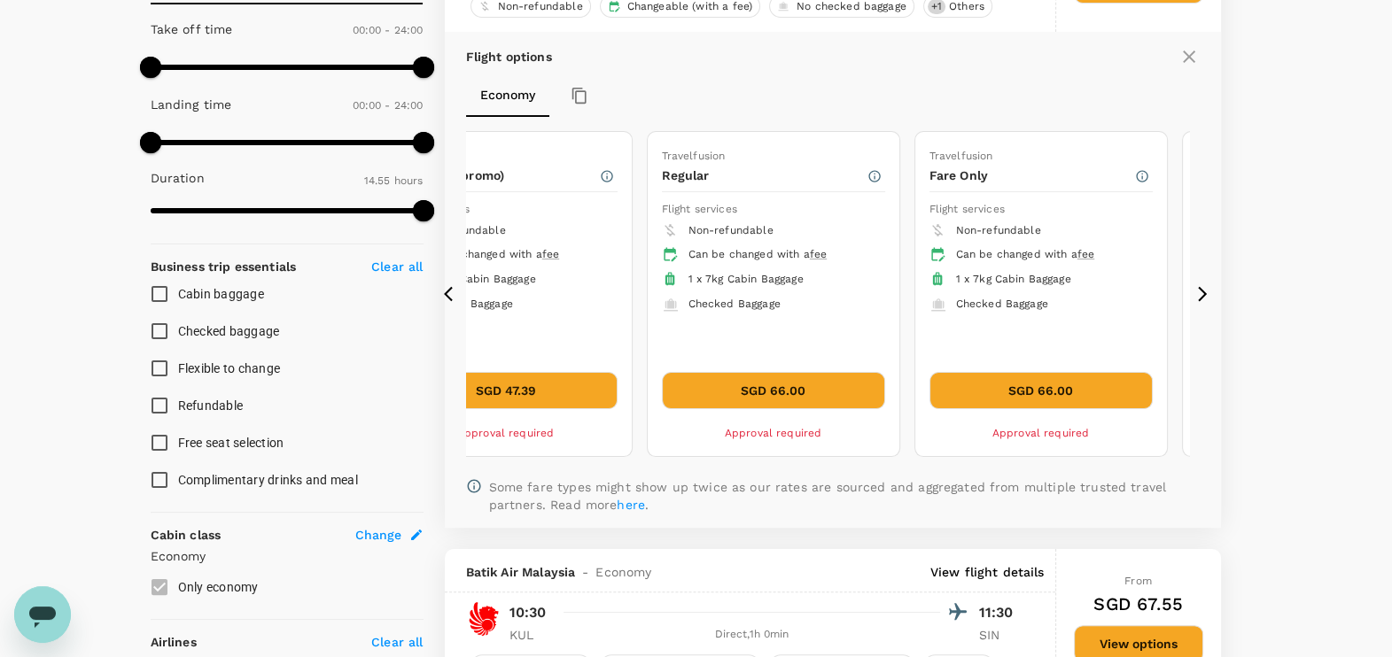
click at [447, 297] on icon at bounding box center [453, 294] width 18 height 18
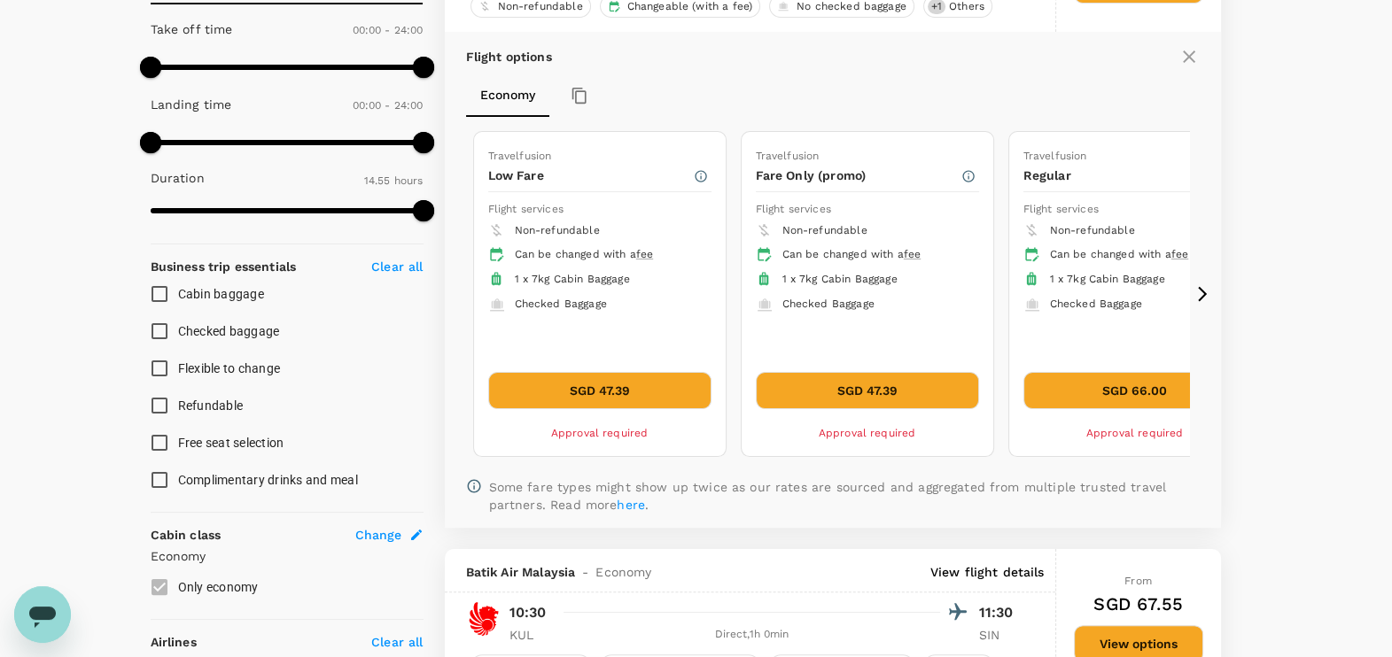
click at [875, 391] on button "SGD 47.39" at bounding box center [867, 390] width 223 height 37
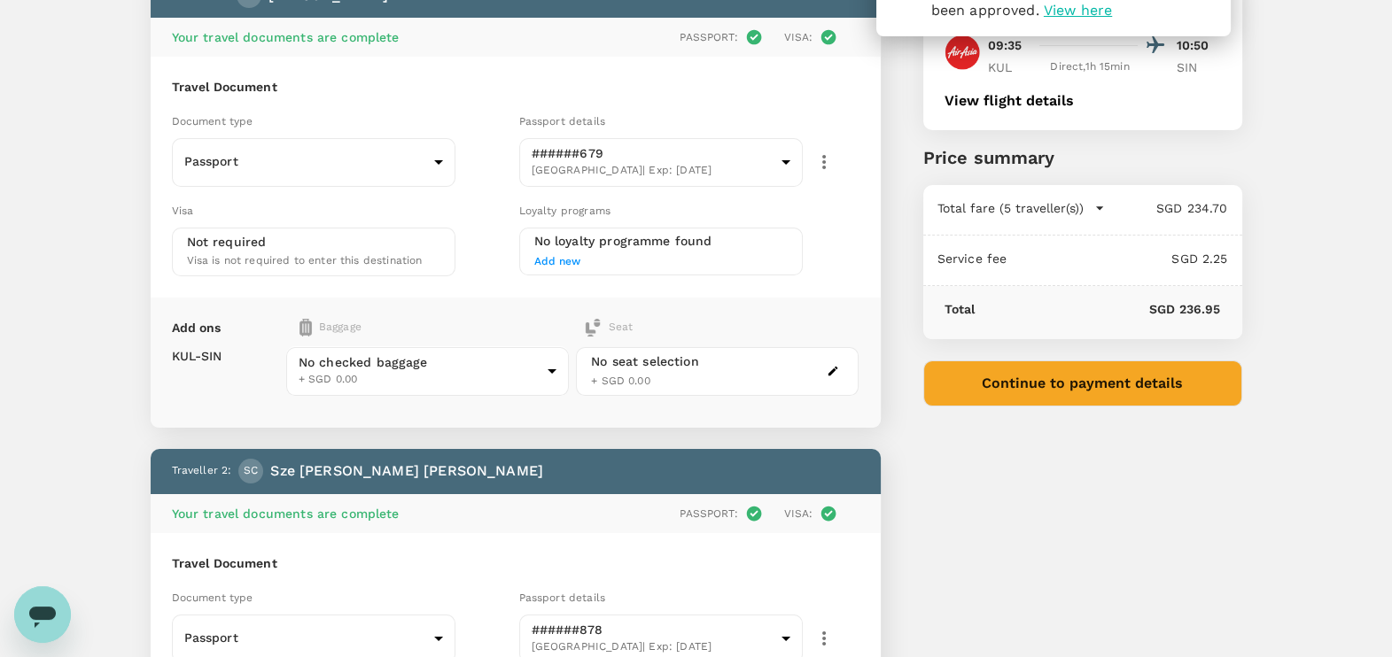
scroll to position [221, 0]
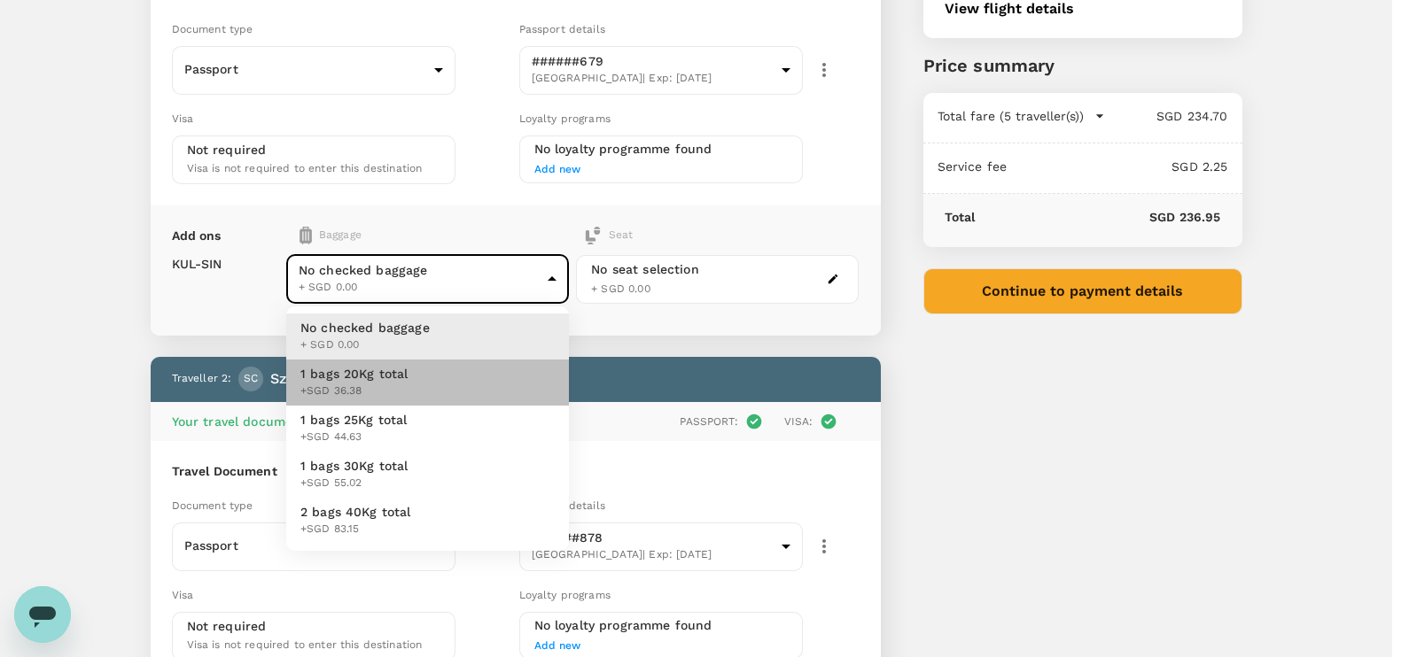
click at [429, 373] on li "1 bags 20Kg total +SGD 36.38" at bounding box center [427, 383] width 283 height 46
type input "1 - 36.38"
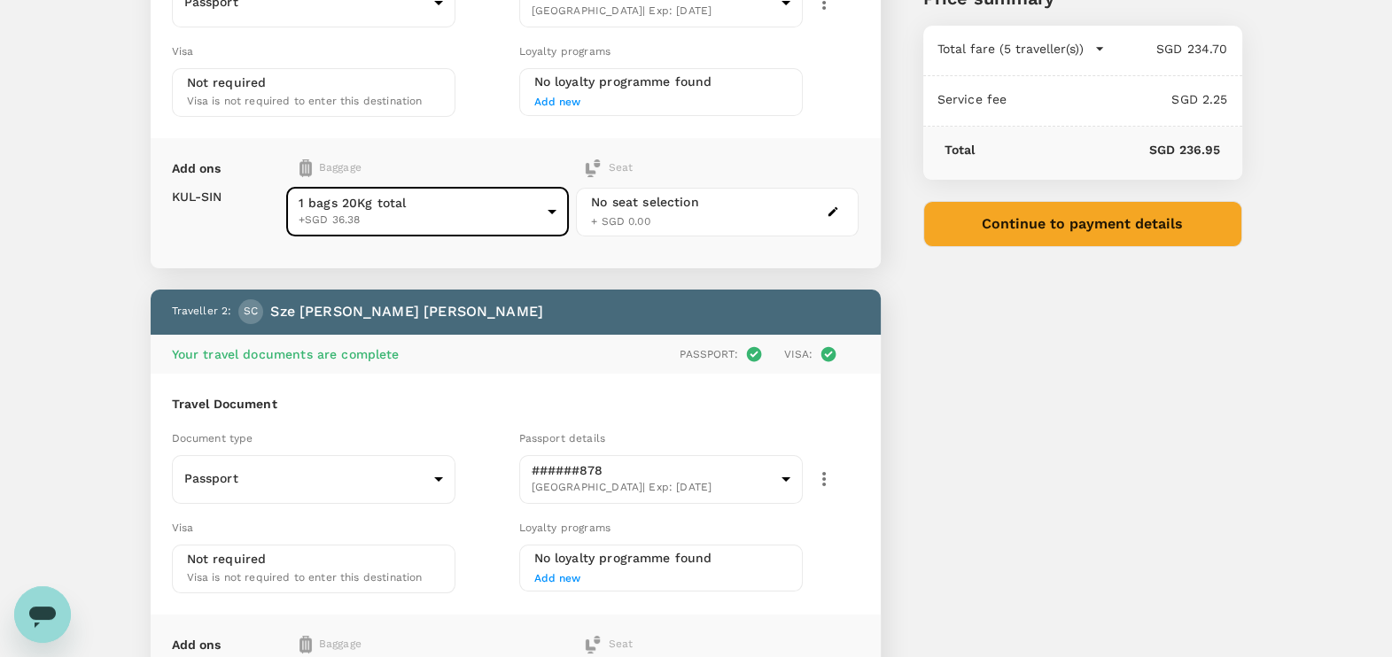
scroll to position [442, 0]
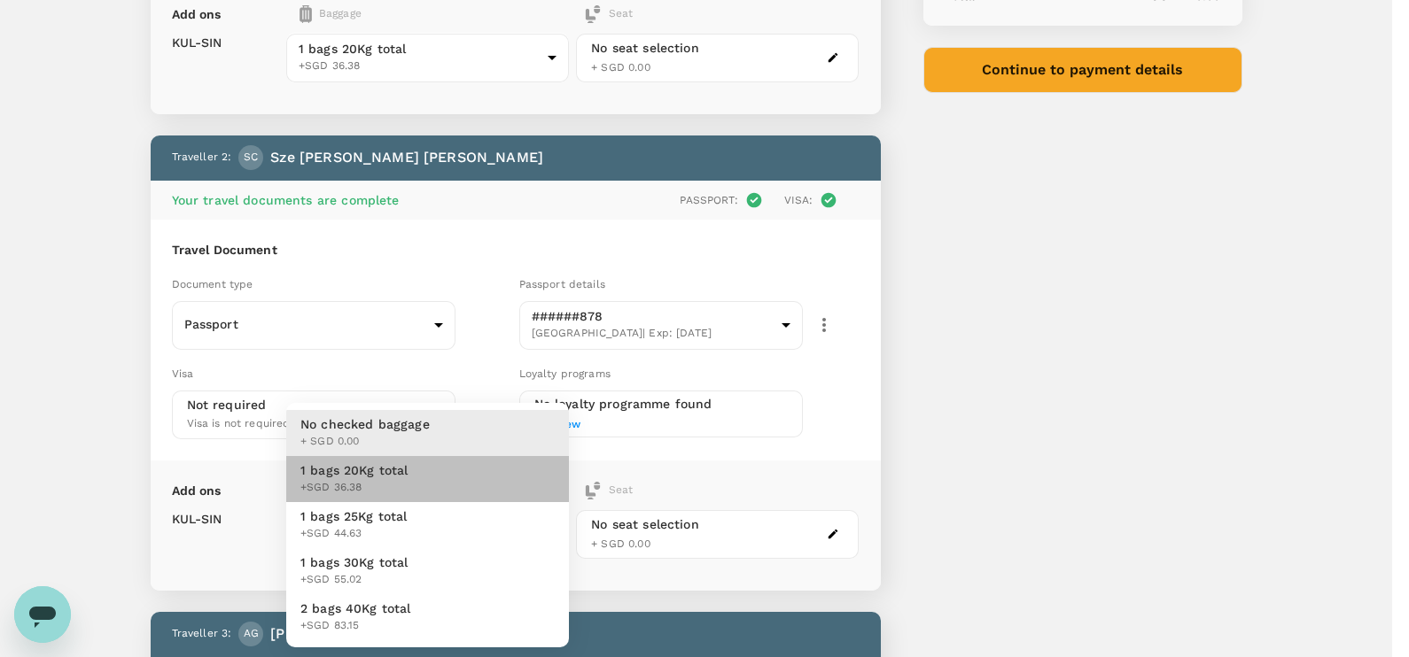
click at [408, 494] on li "1 bags 20Kg total +SGD 36.38" at bounding box center [427, 479] width 283 height 46
type input "1 - 36.38"
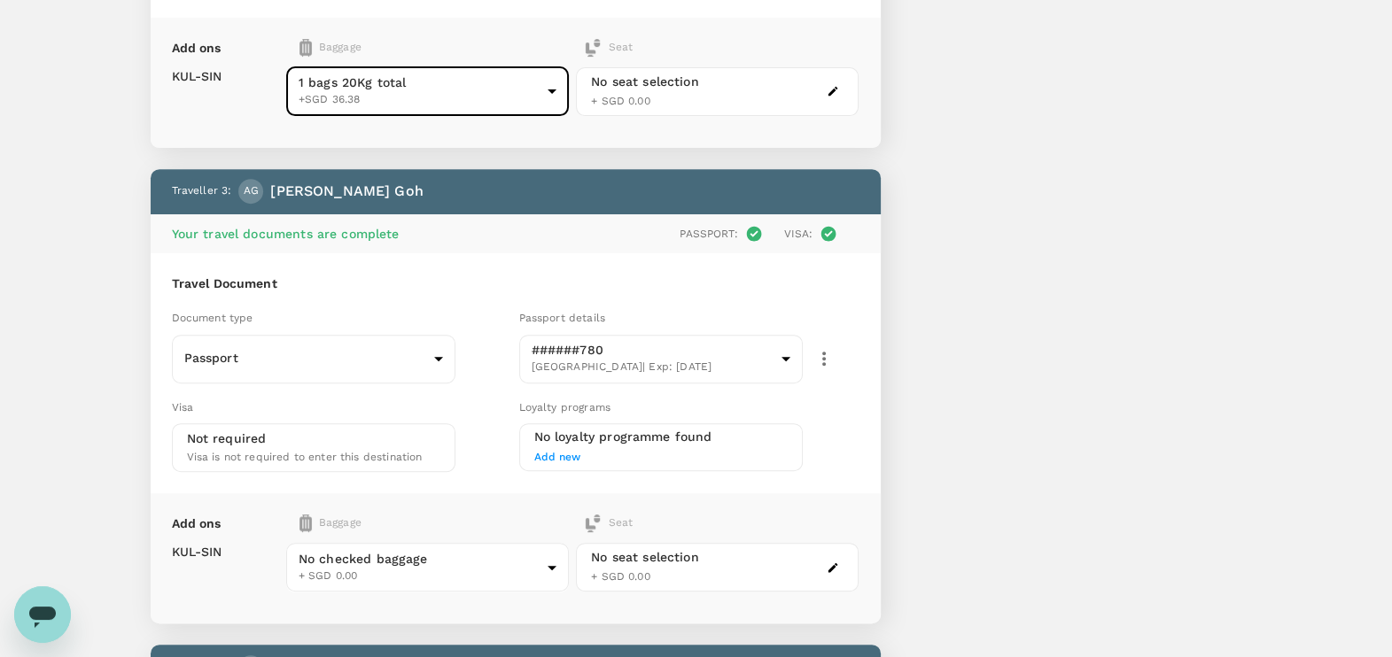
scroll to position [997, 0]
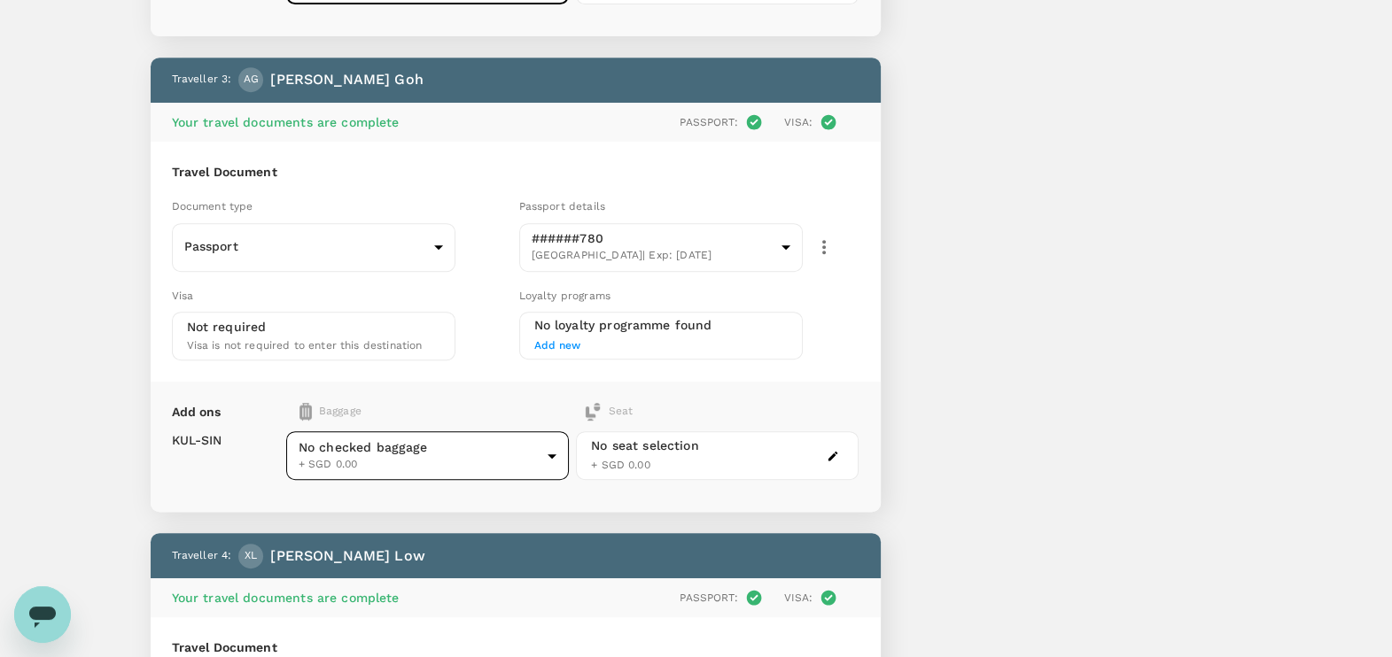
click at [449, 452] on body "Your flight request to [GEOGRAPHIC_DATA] Intl has been approved. View here Back…" at bounding box center [696, 347] width 1392 height 2689
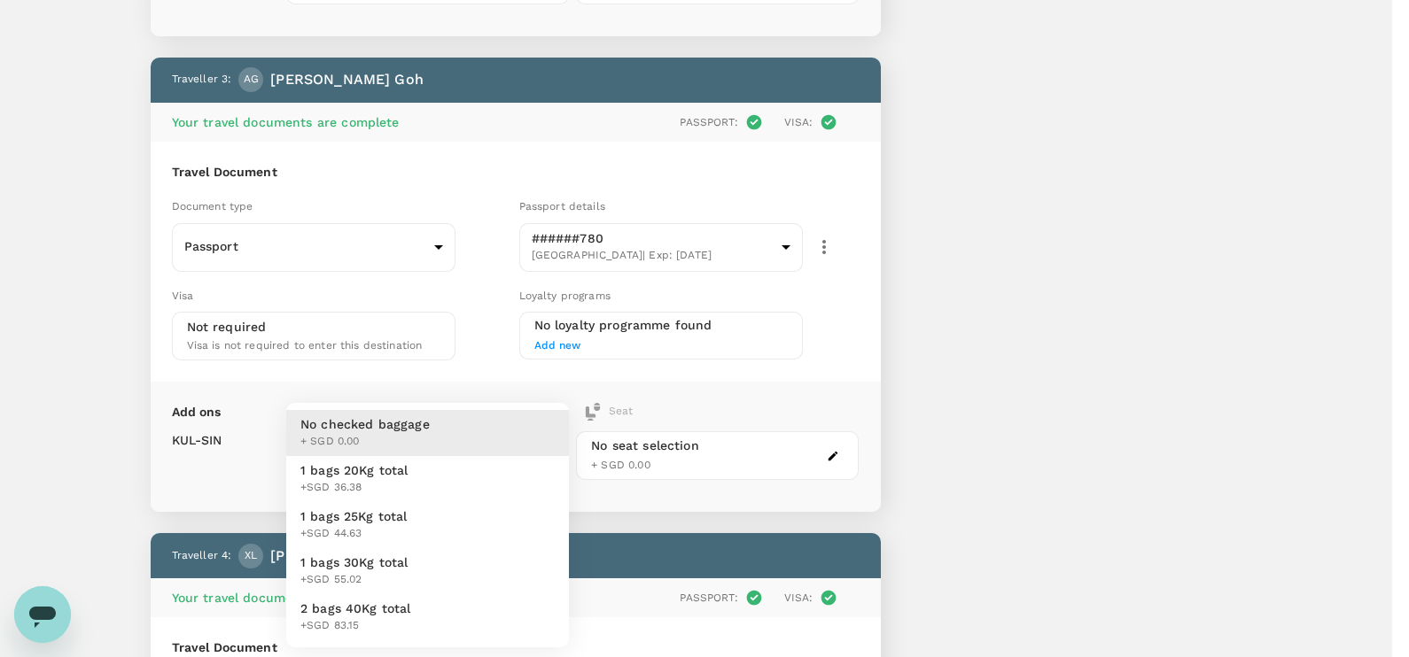
click at [413, 481] on li "1 bags 20Kg total +SGD 36.38" at bounding box center [427, 479] width 283 height 46
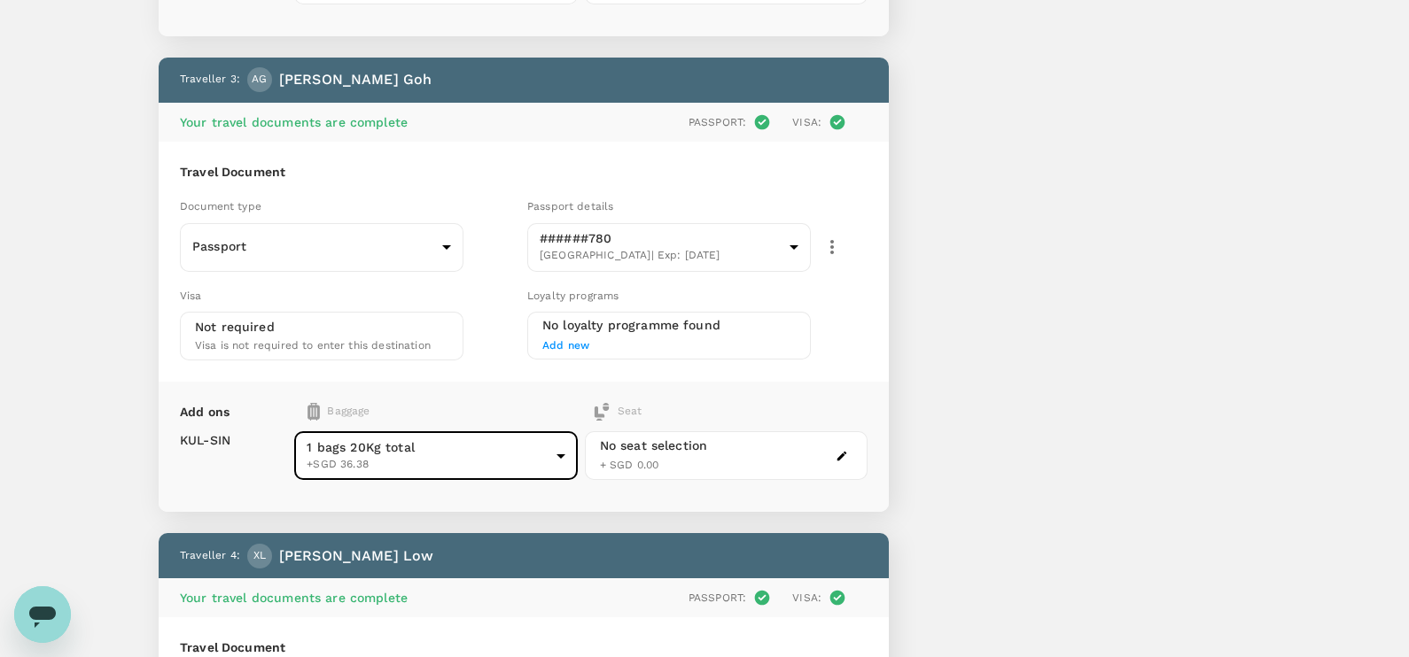
type input "1 - 36.38"
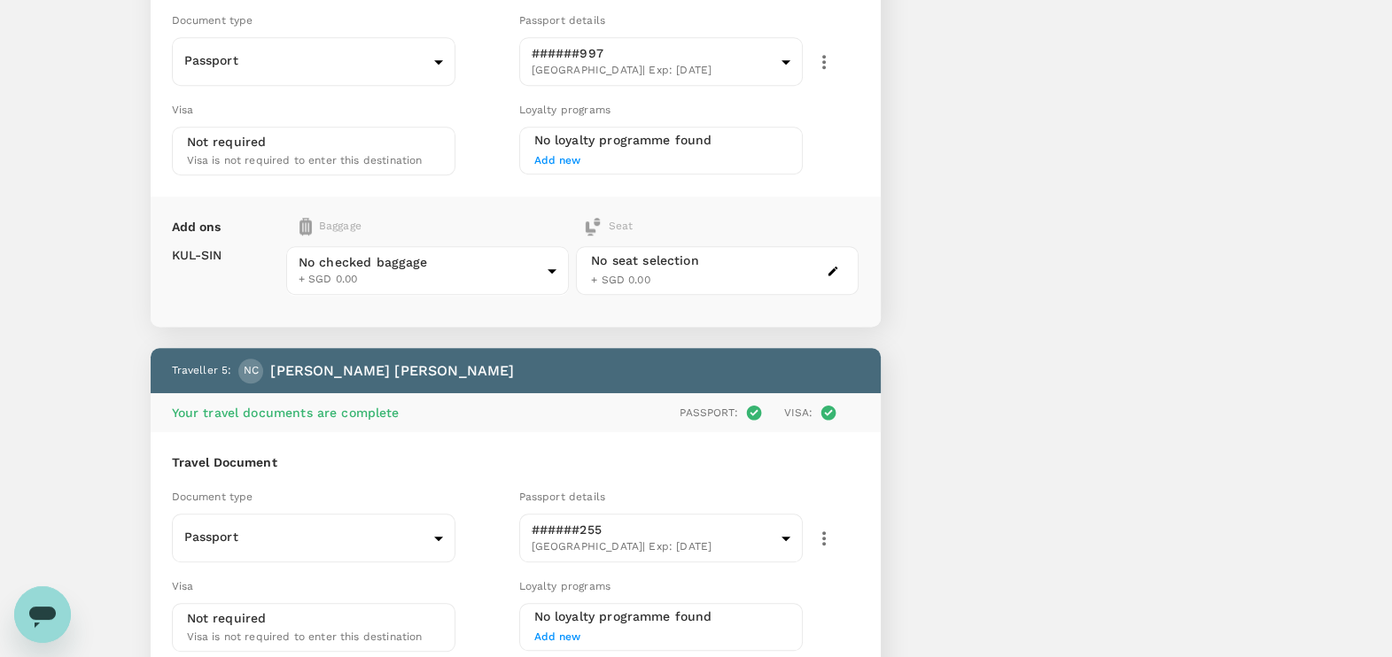
scroll to position [1660, 0]
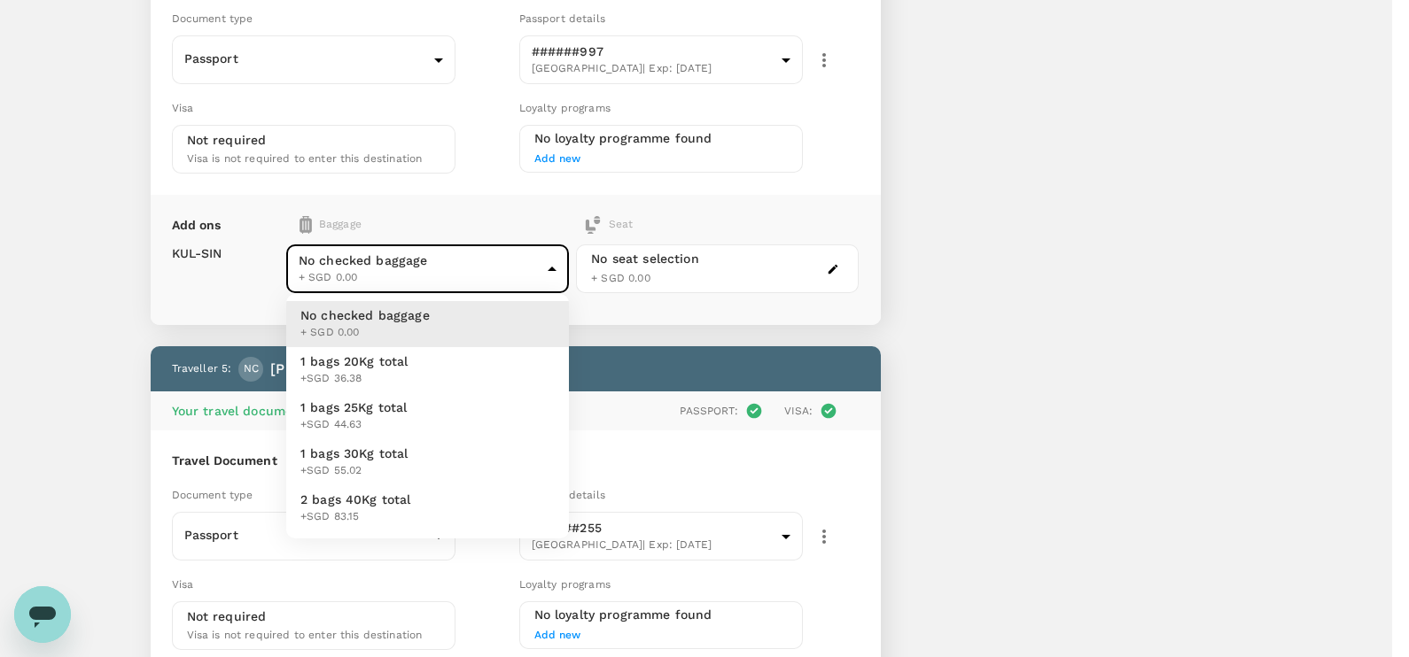
click at [415, 354] on li "1 bags 20Kg total +SGD 36.38" at bounding box center [427, 370] width 283 height 46
type input "1 - 36.38"
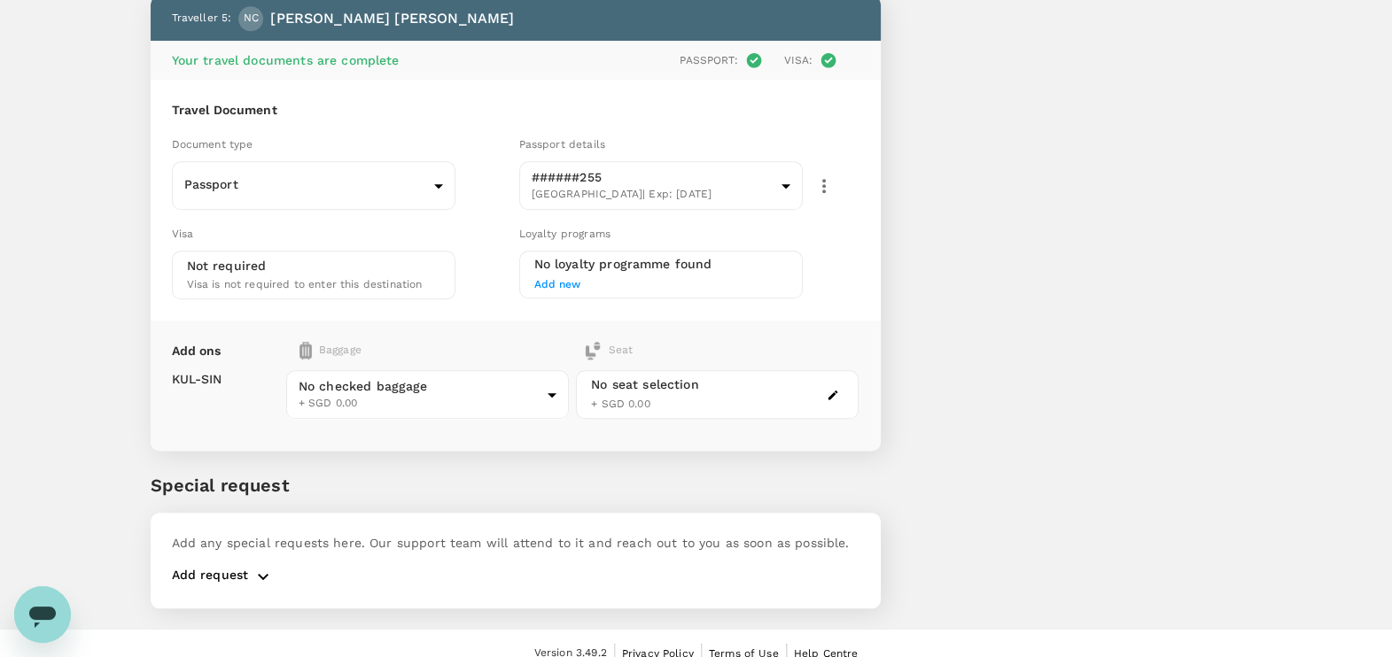
scroll to position [2027, 0]
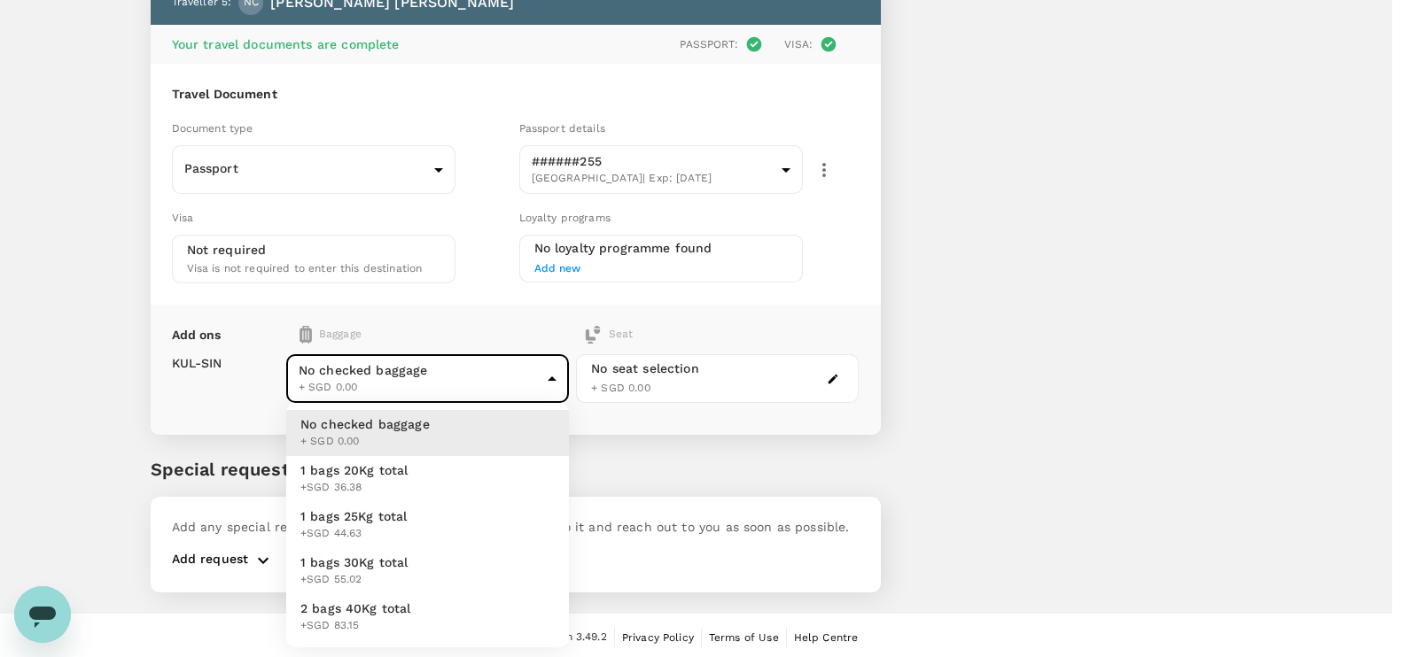
click at [350, 481] on span "+SGD 36.38" at bounding box center [354, 488] width 108 height 18
type input "1 - 36.38"
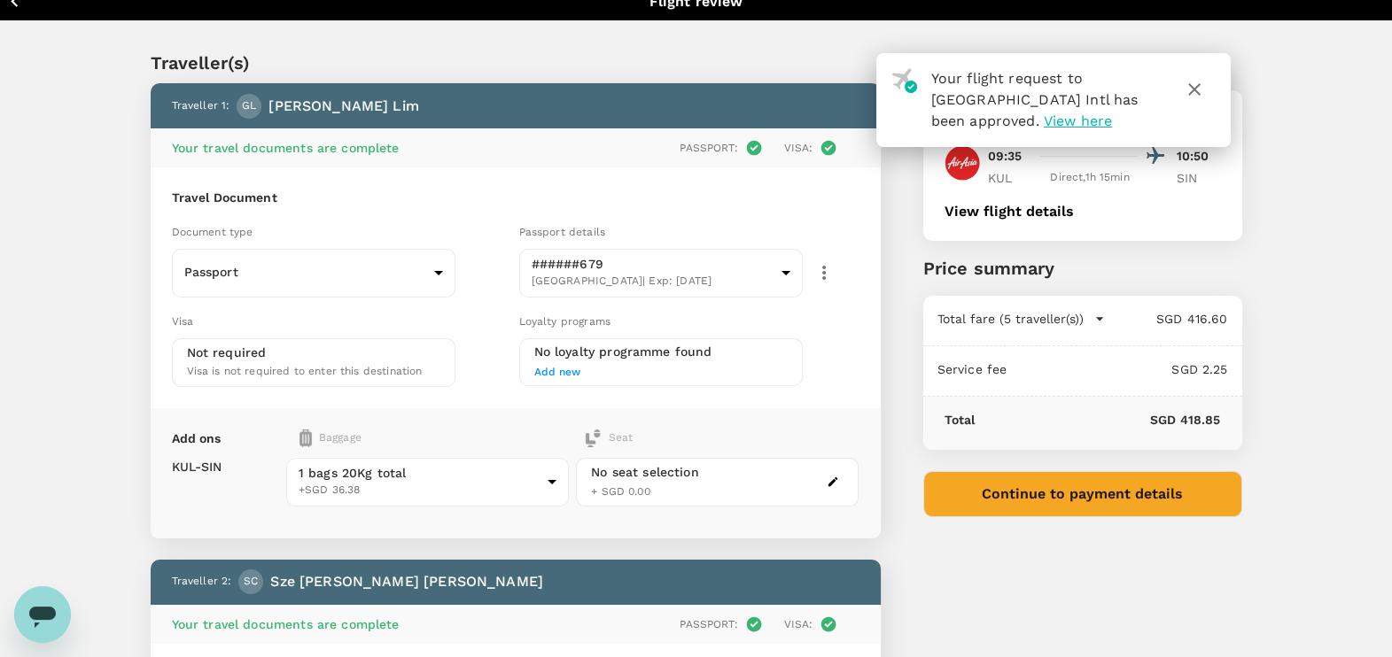
scroll to position [0, 0]
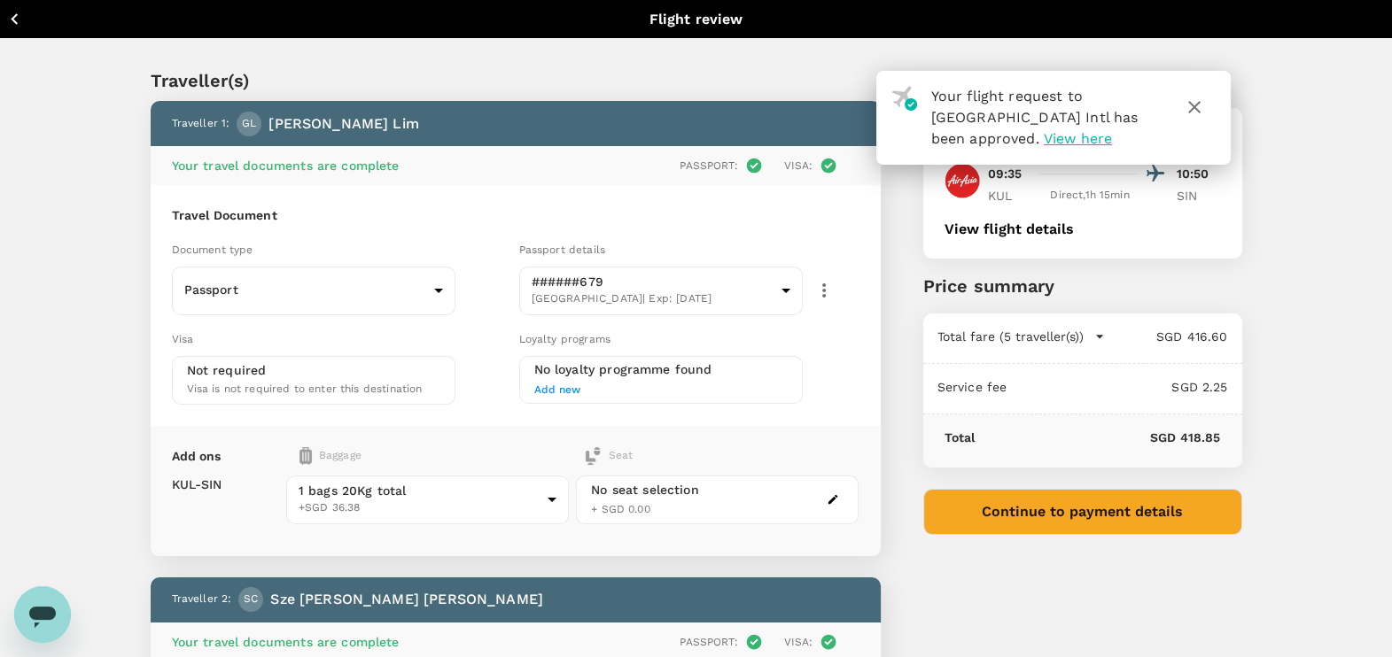
click at [1192, 101] on icon "button" at bounding box center [1194, 107] width 21 height 21
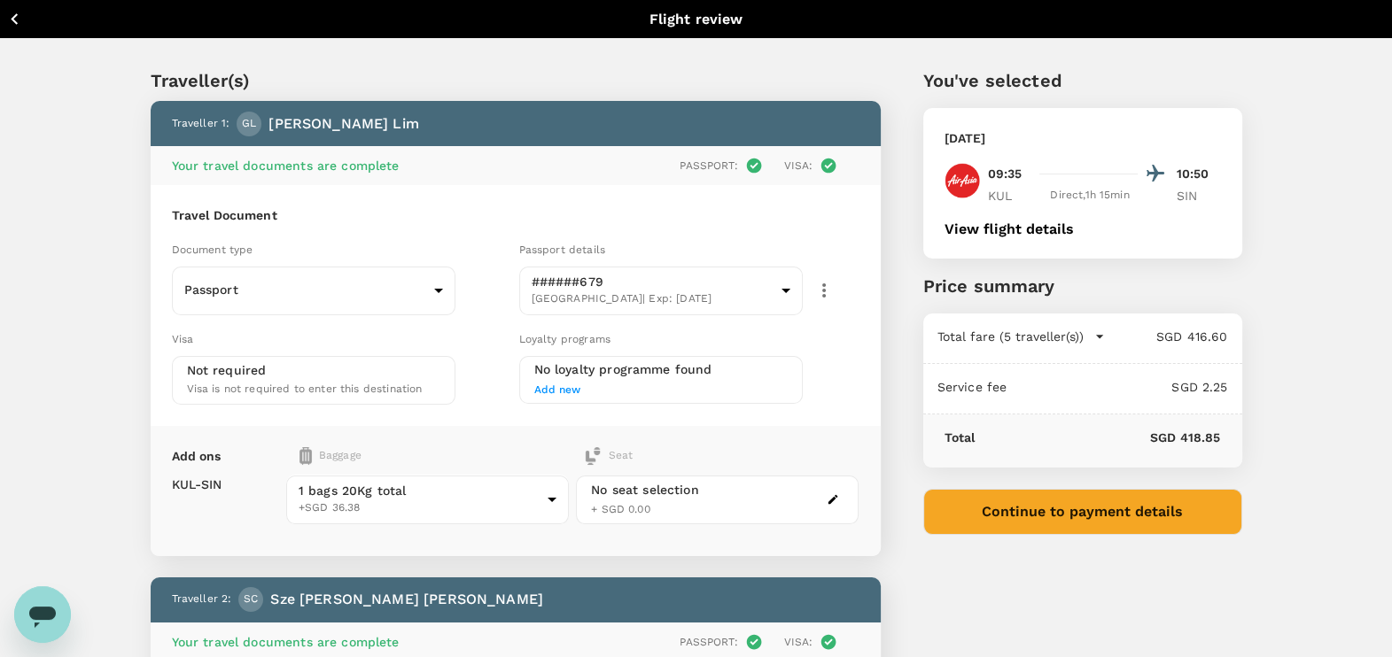
click at [1034, 507] on button "Continue to payment details" at bounding box center [1082, 512] width 319 height 46
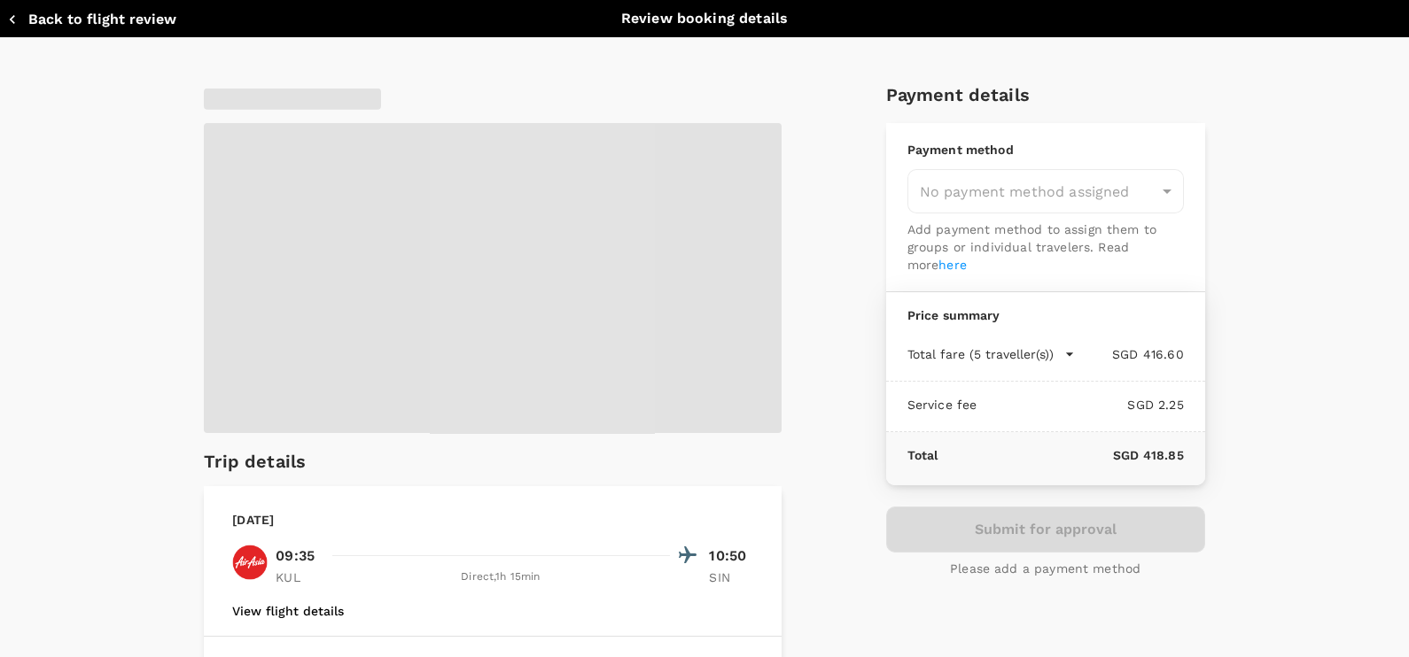
type input "9a155038-07a2-4c3b-a2f5-bce54f173f01"
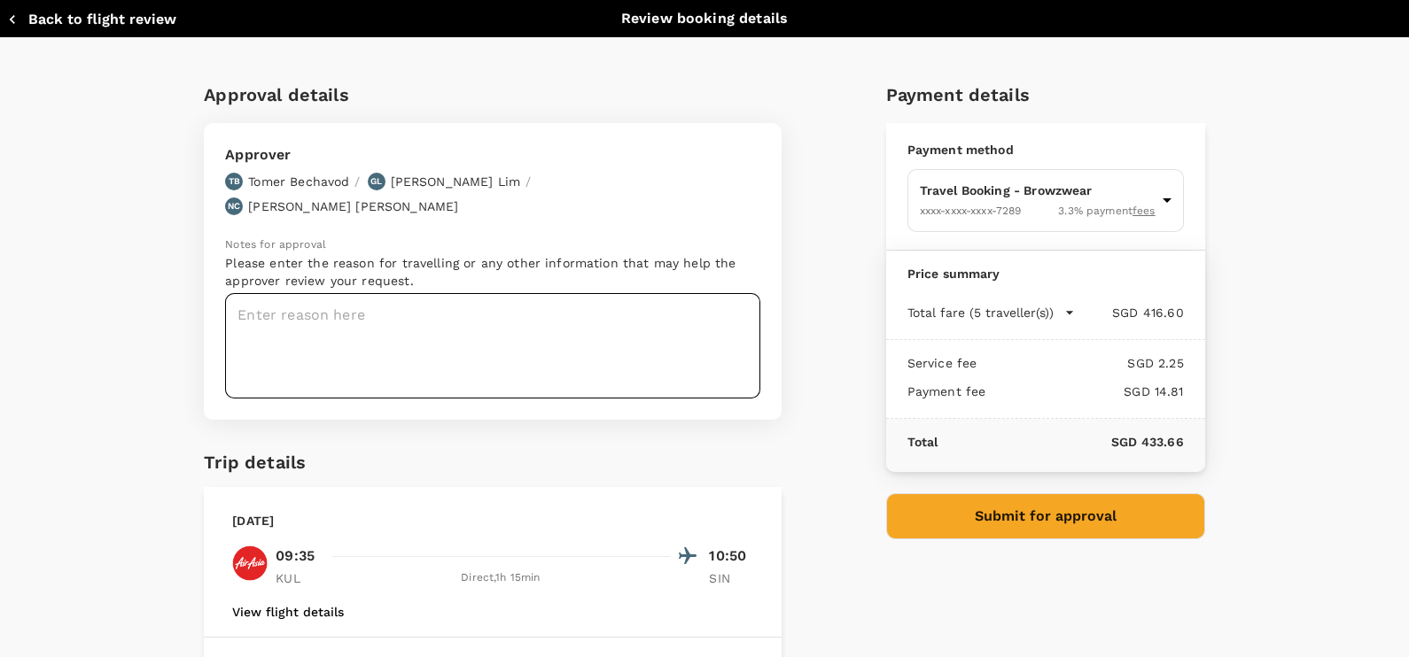
click at [525, 293] on textarea at bounding box center [492, 345] width 535 height 105
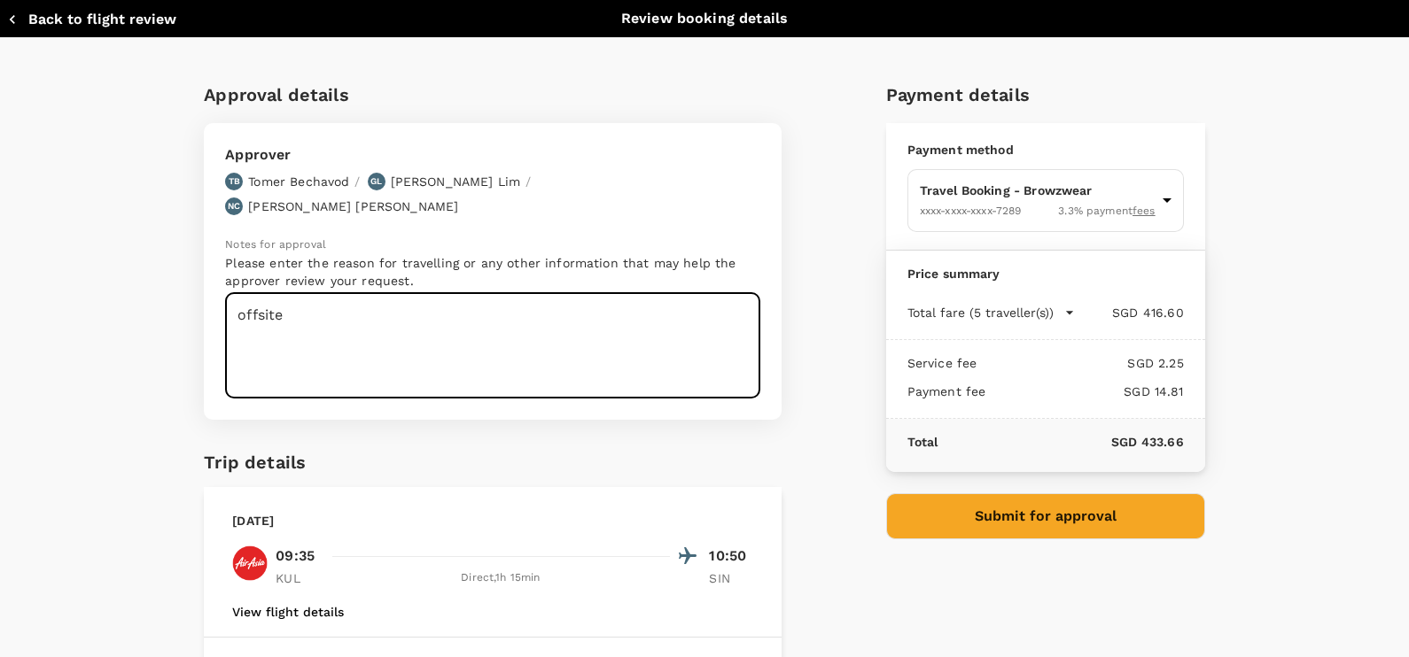
type textarea "offsite"
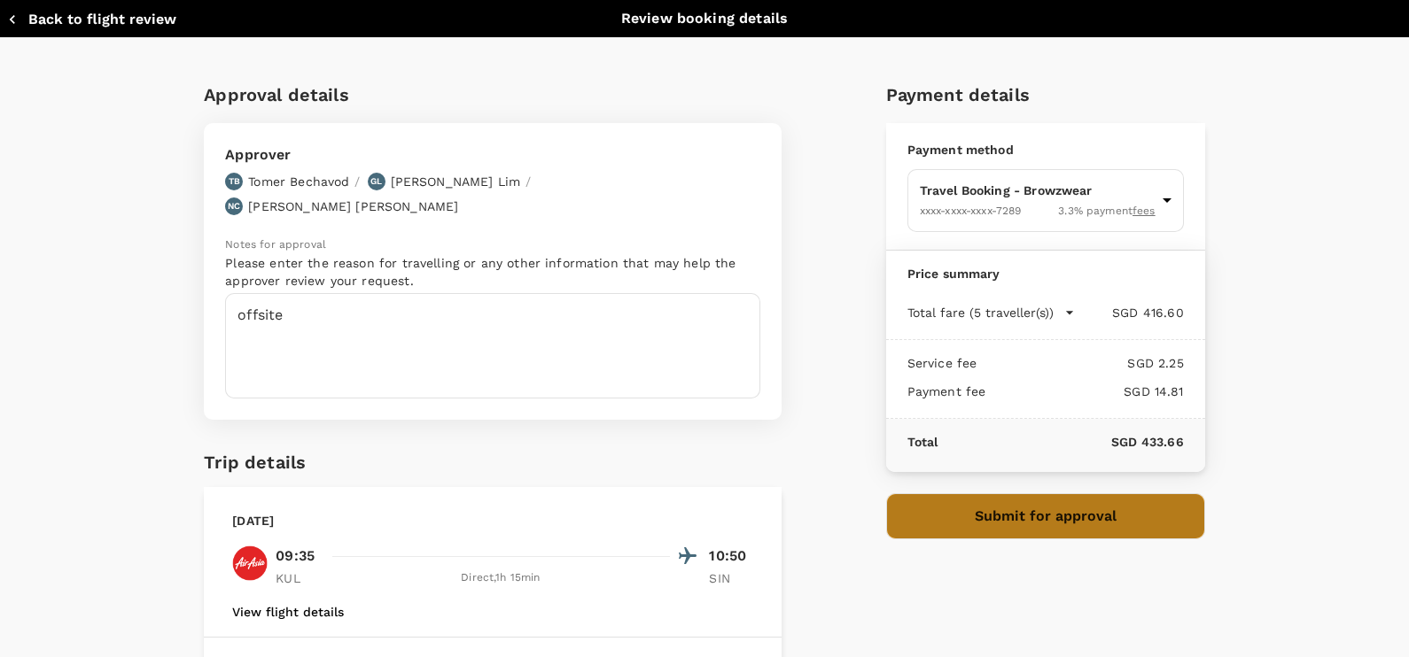
click at [1033, 515] on button "Submit for approval" at bounding box center [1045, 517] width 319 height 46
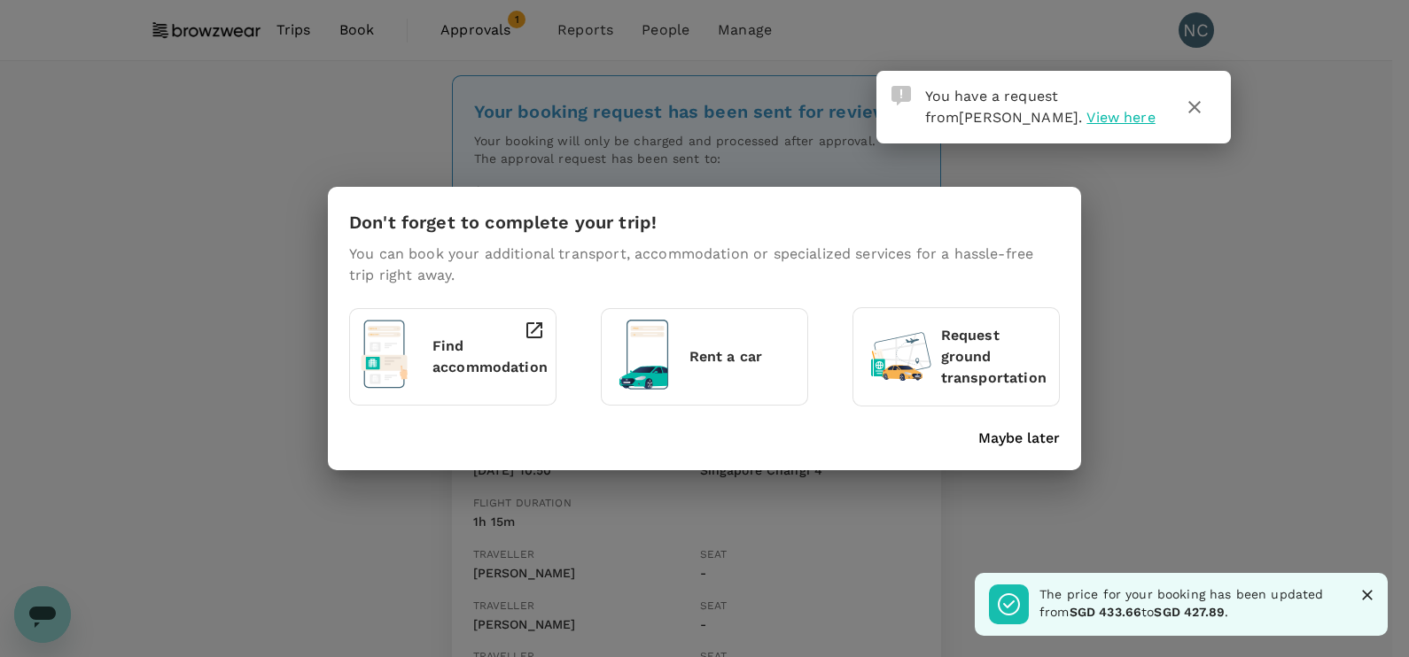
click at [983, 434] on p "Maybe later" at bounding box center [1019, 438] width 82 height 21
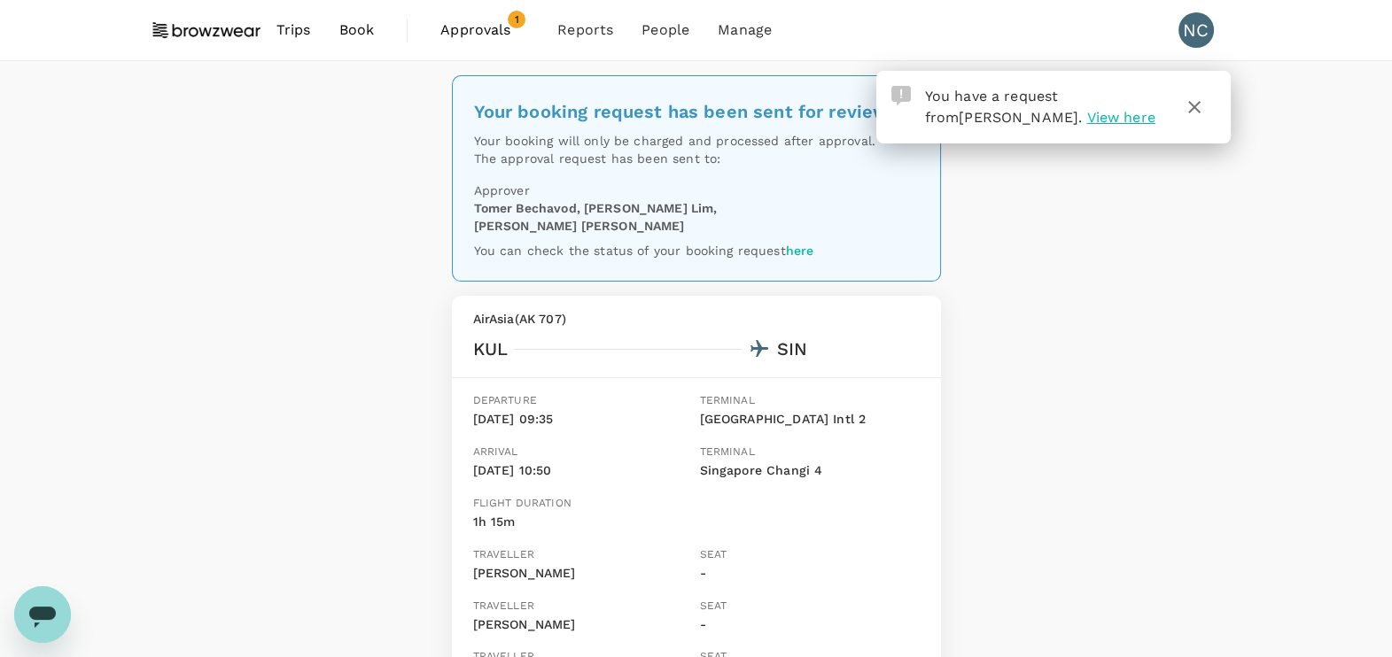
click at [1192, 105] on icon "button" at bounding box center [1194, 107] width 12 height 12
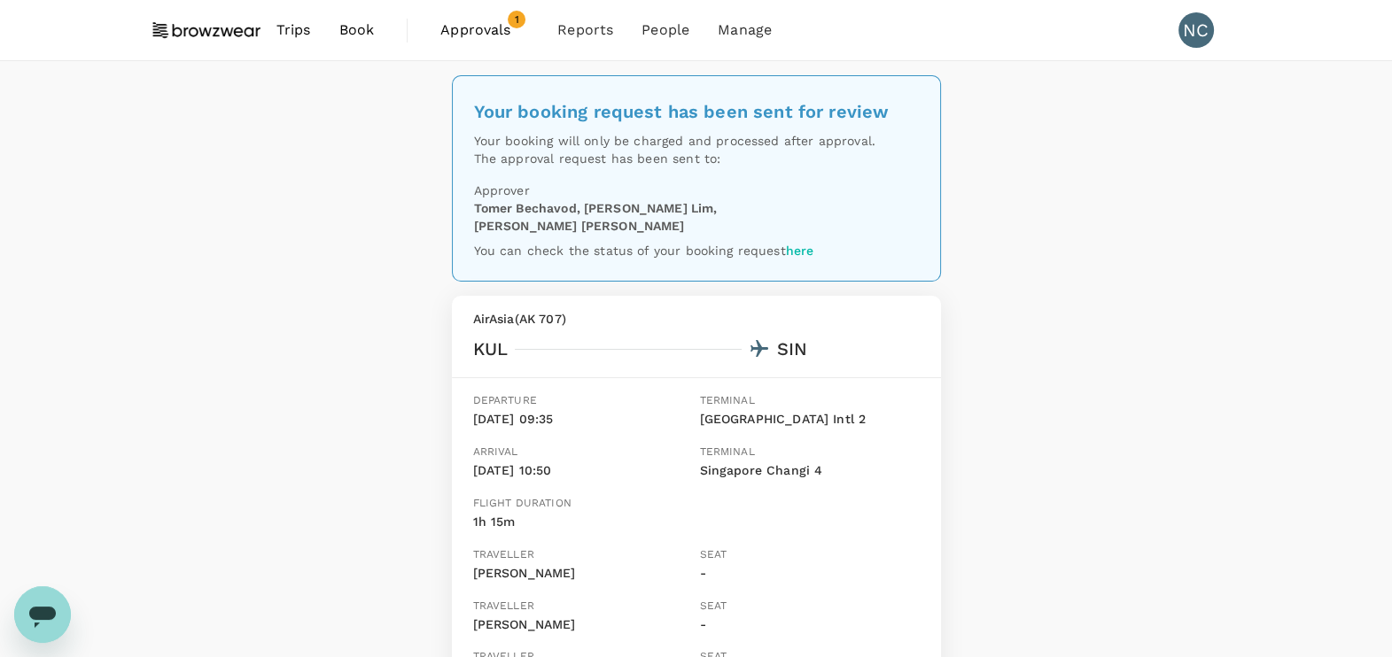
click at [302, 31] on span "Trips" at bounding box center [293, 29] width 35 height 21
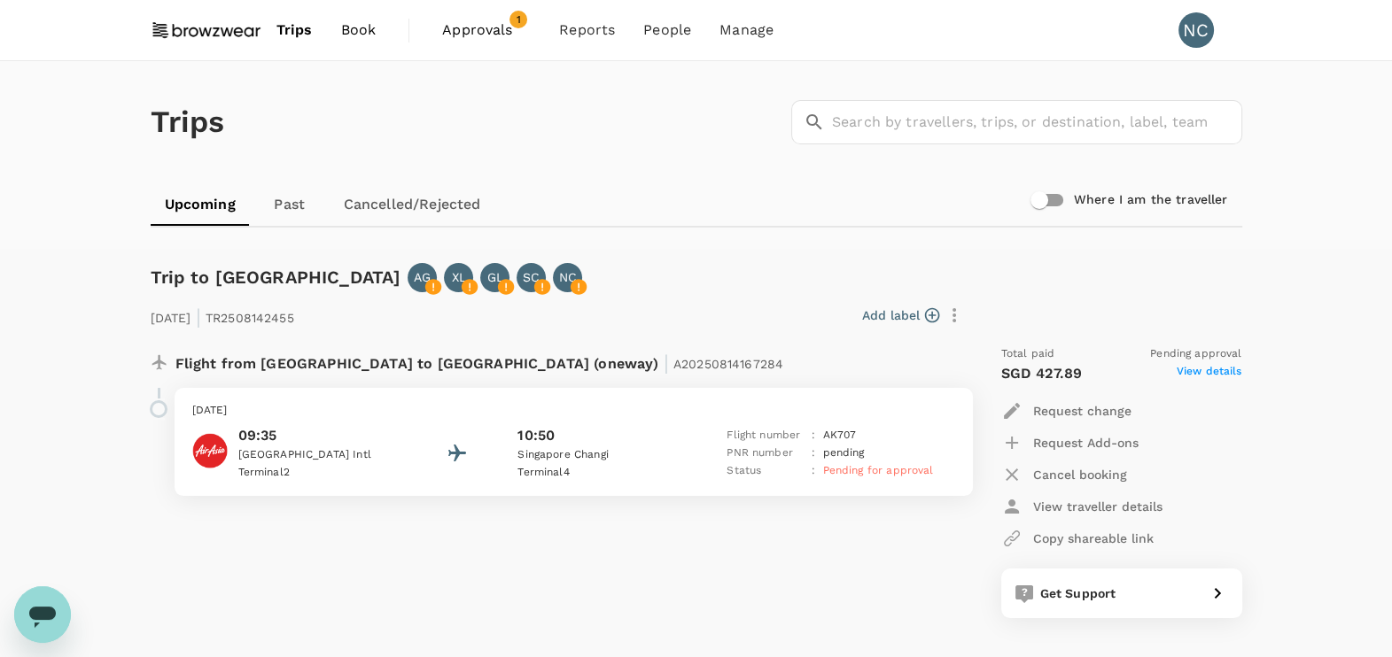
click at [363, 34] on span "Book" at bounding box center [358, 29] width 35 height 21
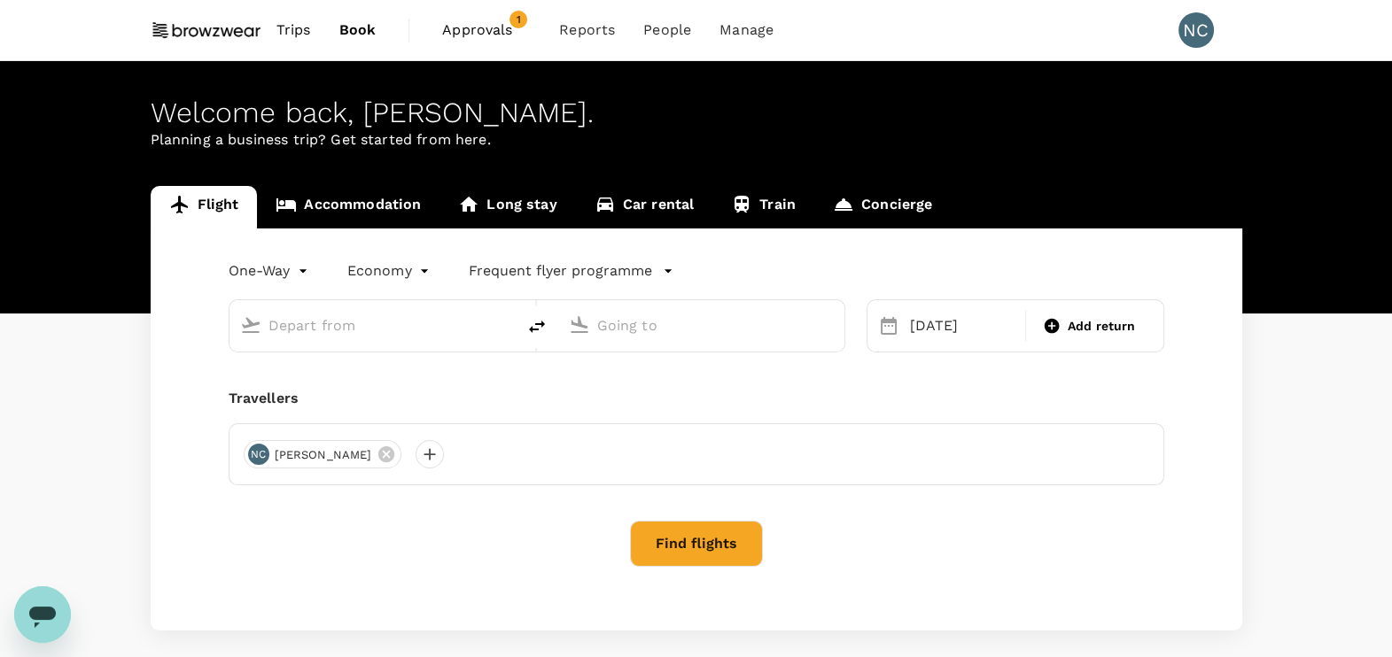
type input "Kuala Lumpur Intl ([GEOGRAPHIC_DATA])"
type input "Singapore Changi (SIN)"
type input "Kuala Lumpur Intl ([GEOGRAPHIC_DATA])"
type input "Singapore Changi (SIN)"
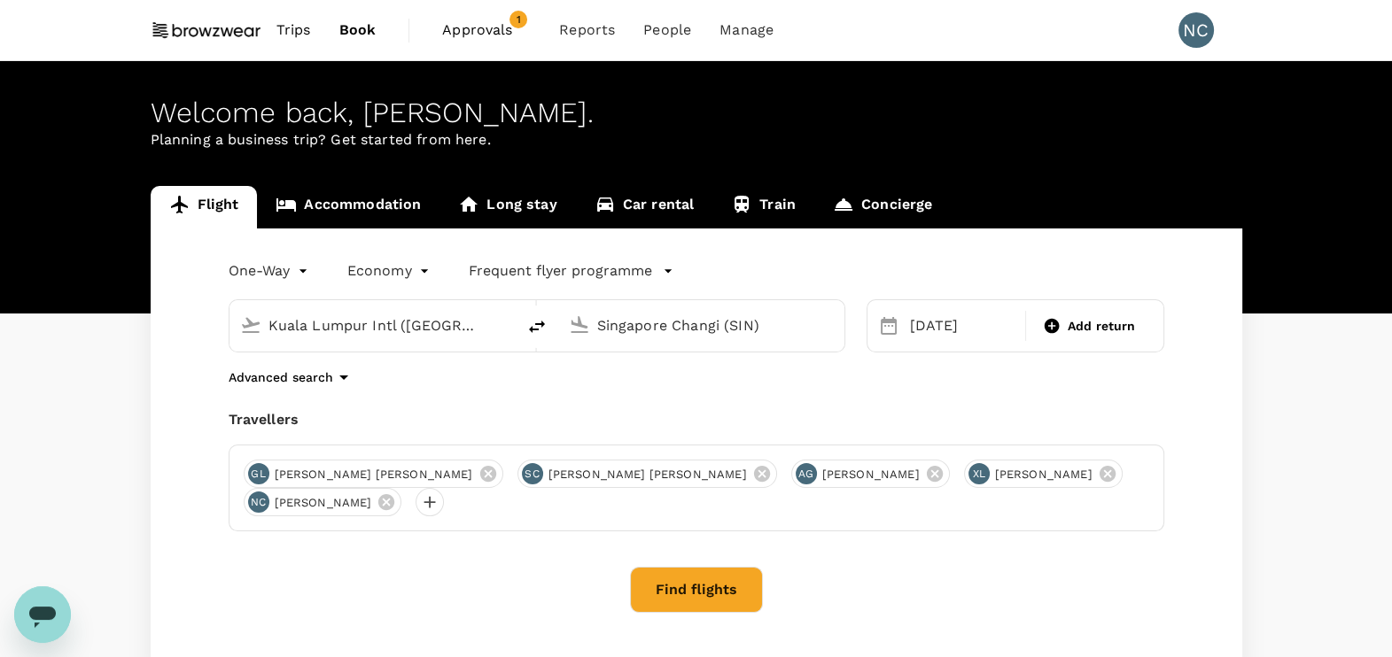
drag, startPoint x: 468, startPoint y: 322, endPoint x: 261, endPoint y: 319, distance: 206.5
click at [261, 319] on div "Kuala Lumpur Intl ([GEOGRAPHIC_DATA])" at bounding box center [383, 322] width 244 height 35
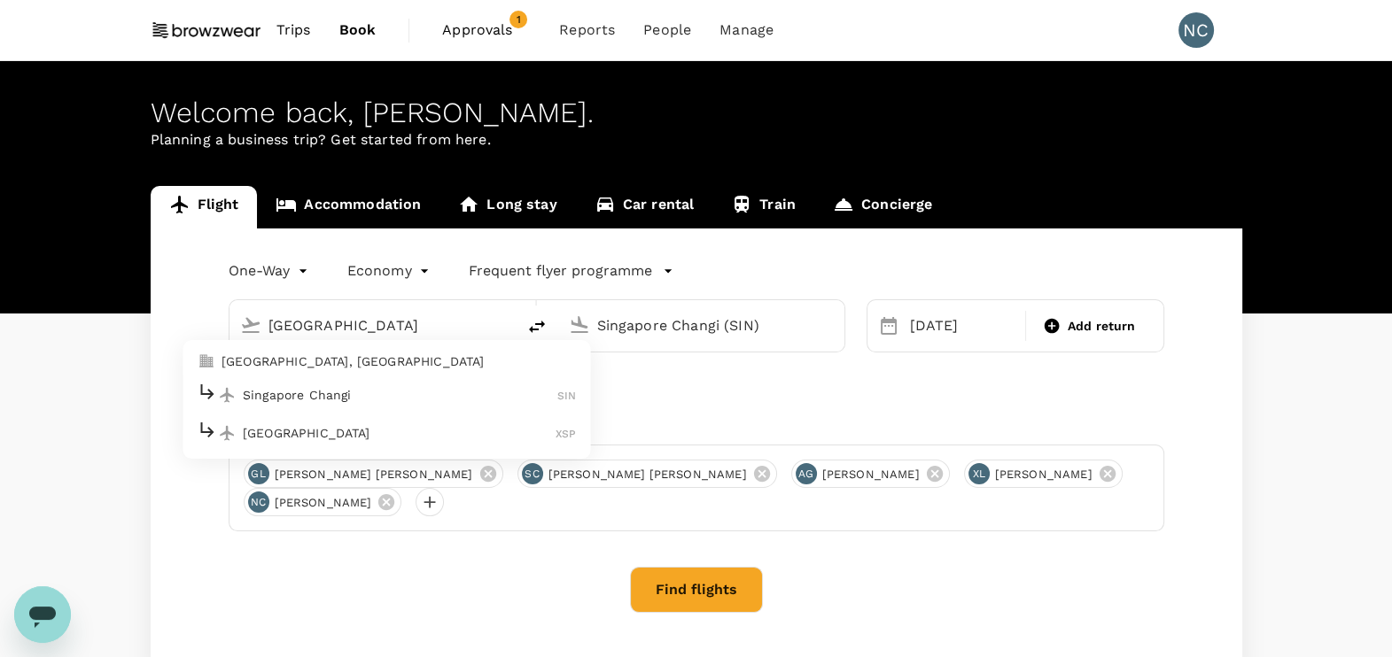
click at [367, 393] on p "Singapore Changi" at bounding box center [400, 395] width 315 height 18
type input "Singapore Changi (SIN)"
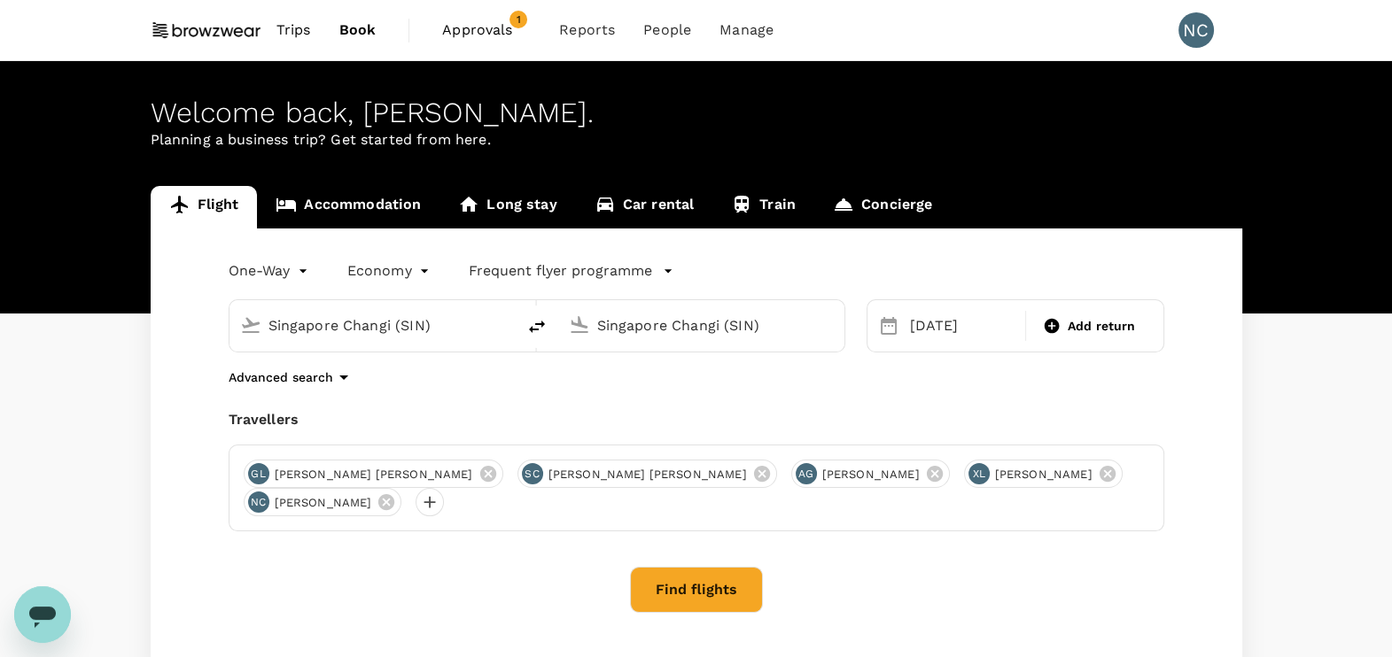
drag, startPoint x: 774, startPoint y: 324, endPoint x: 545, endPoint y: 319, distance: 229.5
click at [558, 328] on div "Singapore Changi (SIN)" at bounding box center [701, 325] width 286 height 51
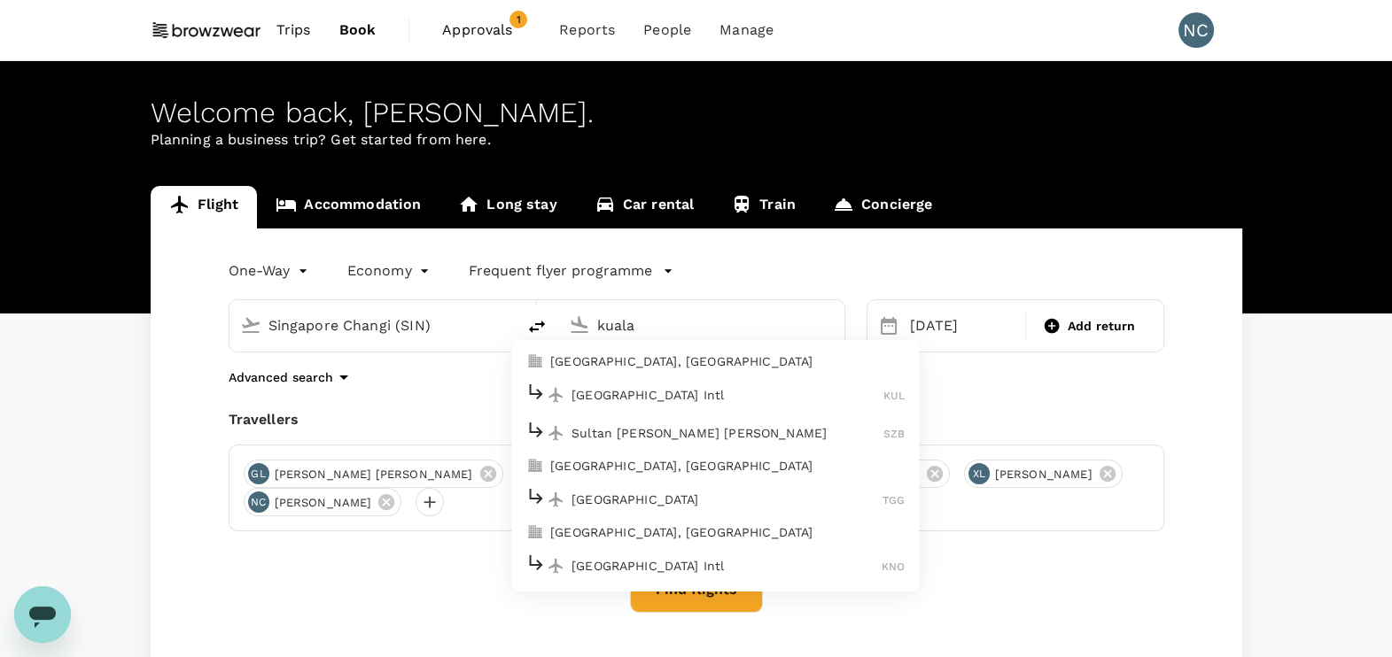
click at [609, 395] on p "[GEOGRAPHIC_DATA] Intl" at bounding box center [727, 395] width 312 height 18
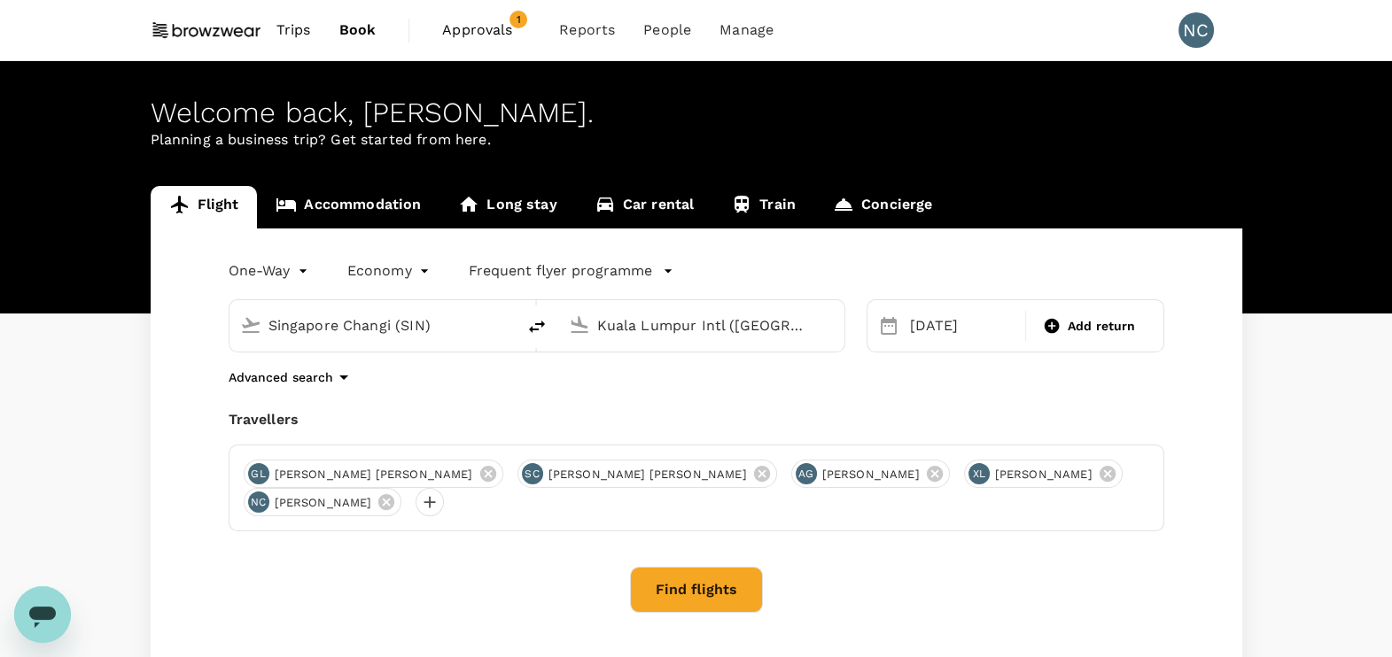
drag, startPoint x: 783, startPoint y: 321, endPoint x: 556, endPoint y: 315, distance: 226.9
click at [557, 328] on div "Singapore Changi (SIN) [GEOGRAPHIC_DATA] Intl ([GEOGRAPHIC_DATA])" at bounding box center [537, 325] width 617 height 53
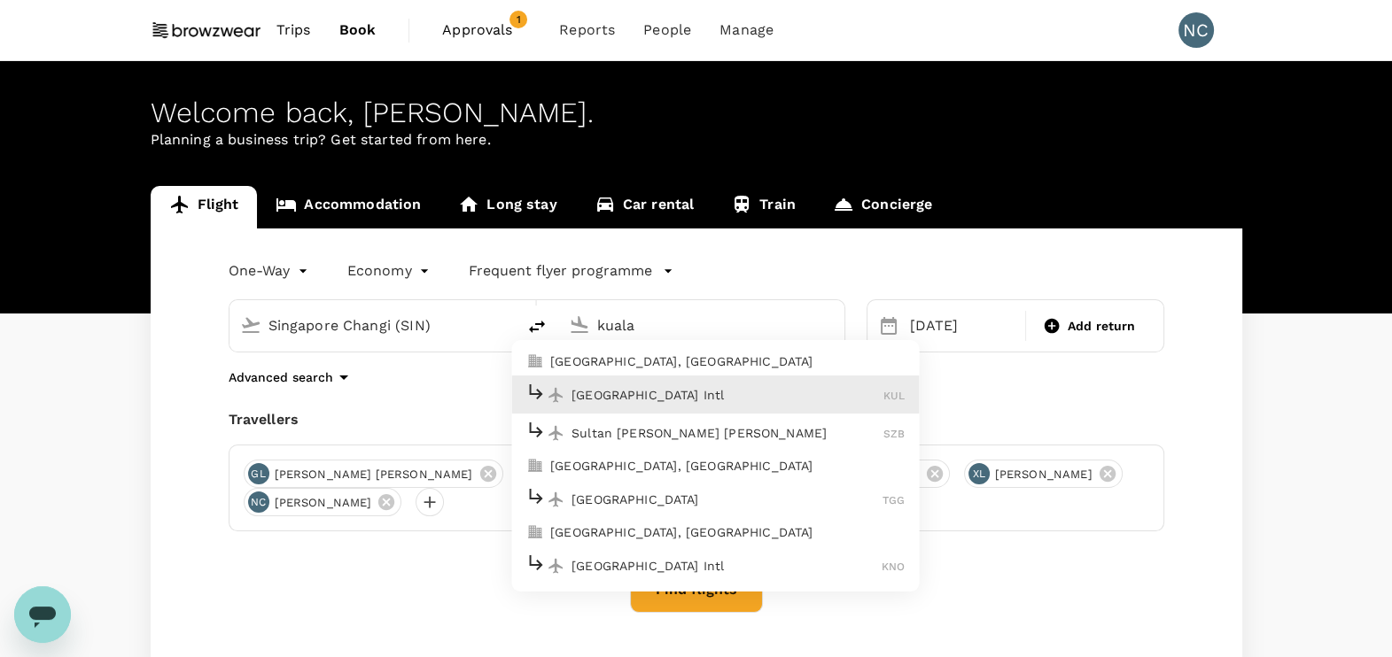
click at [679, 393] on p "[GEOGRAPHIC_DATA] Intl" at bounding box center [727, 395] width 312 height 18
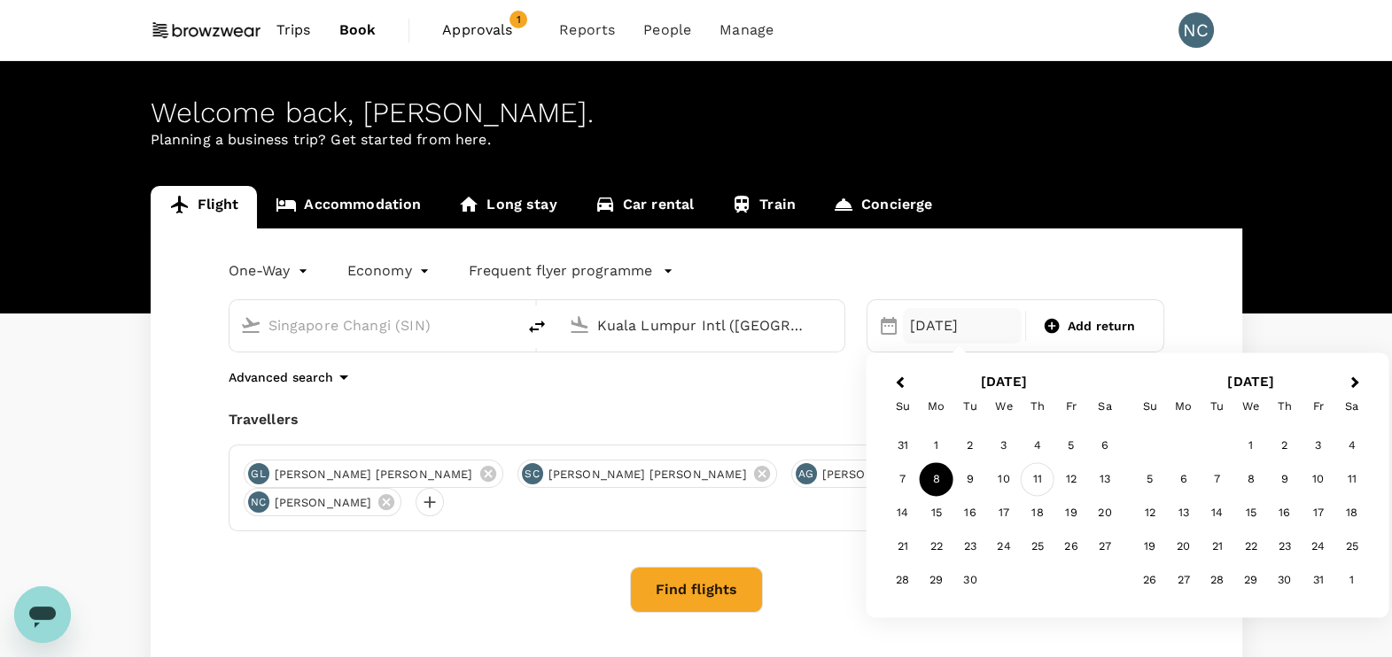
type input "Kuala Lumpur Intl ([GEOGRAPHIC_DATA])"
click at [1045, 479] on div "11" at bounding box center [1038, 480] width 34 height 34
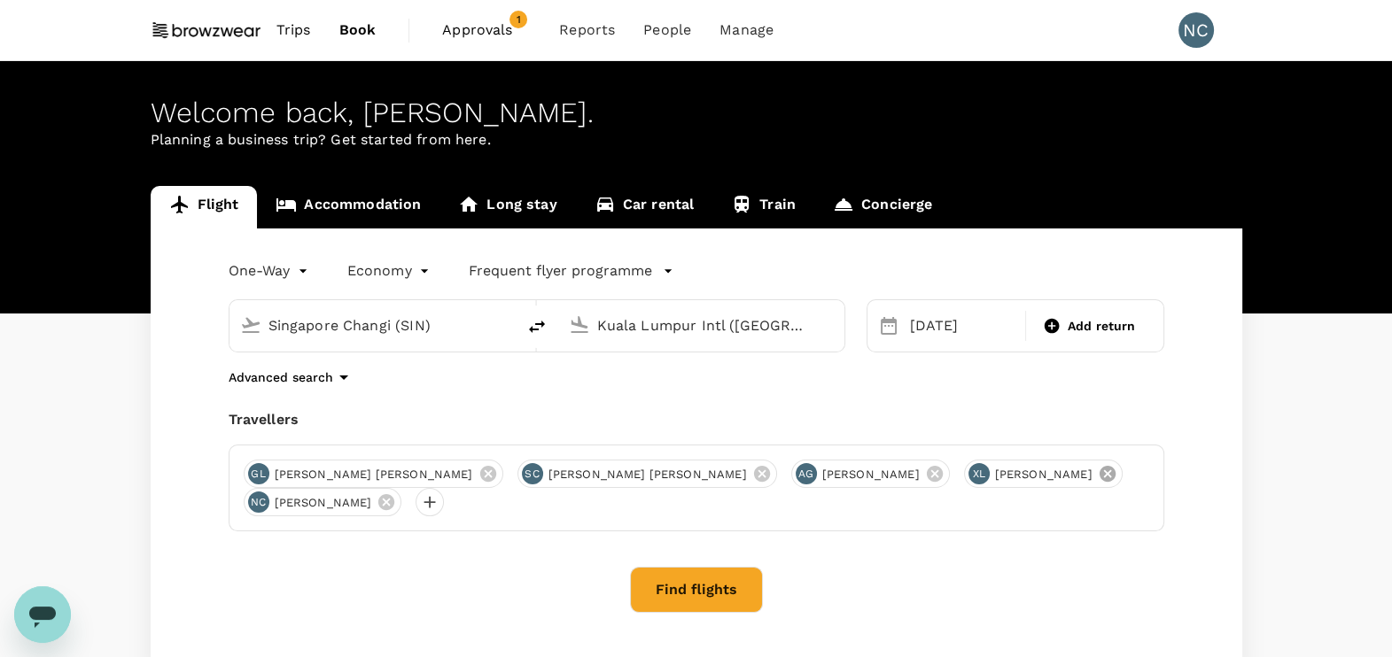
click at [1099, 478] on icon at bounding box center [1107, 474] width 16 height 16
click at [752, 478] on icon at bounding box center [761, 473] width 19 height 19
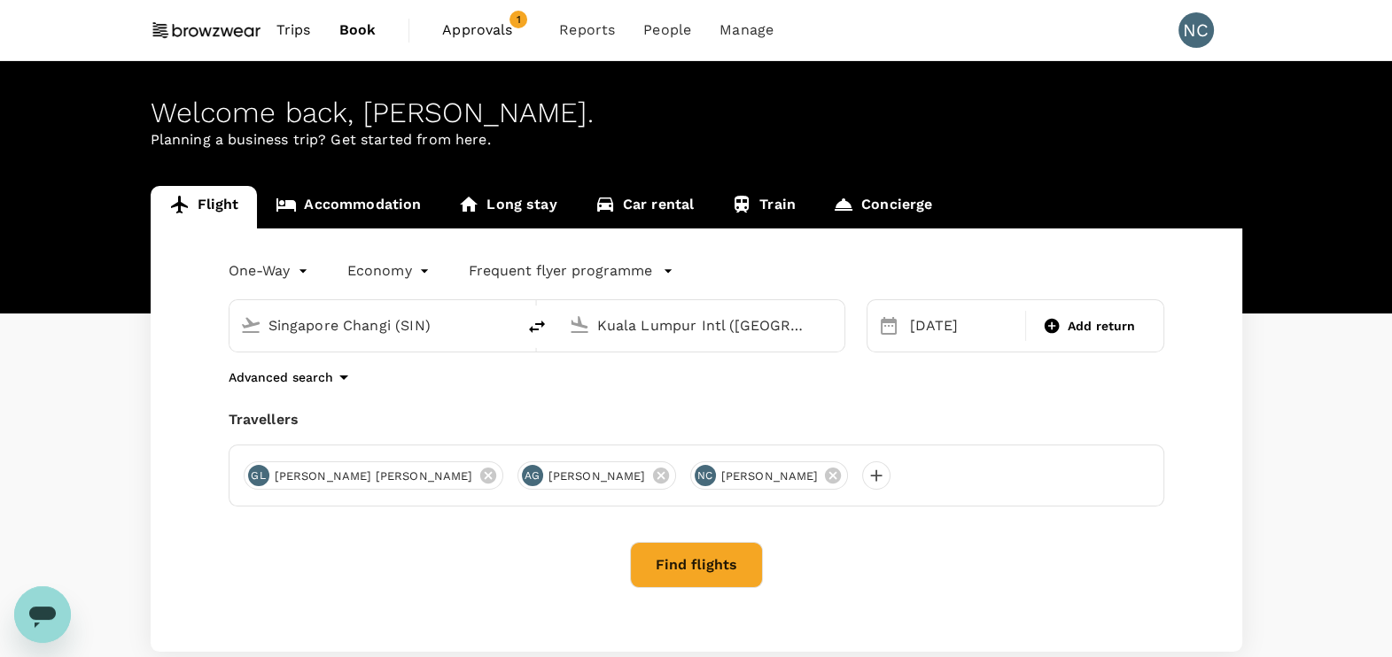
click at [680, 568] on button "Find flights" at bounding box center [696, 565] width 133 height 46
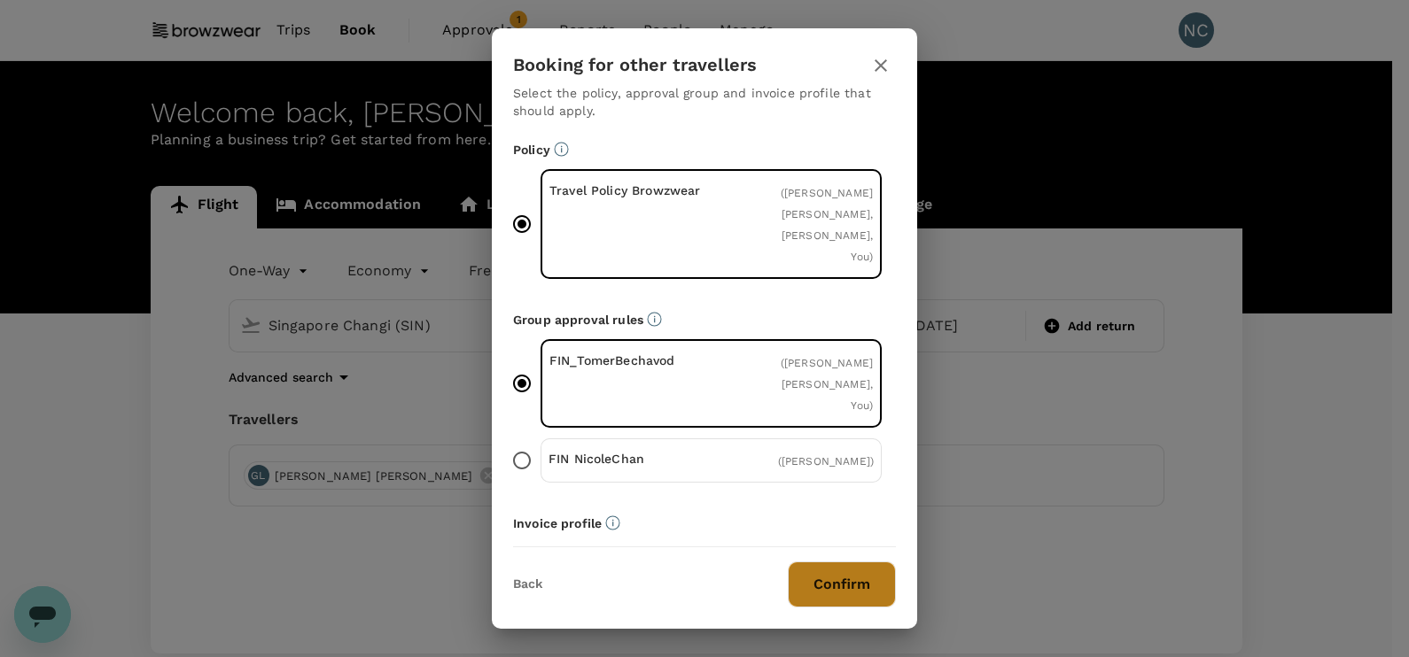
click at [830, 593] on button "Confirm" at bounding box center [842, 585] width 108 height 46
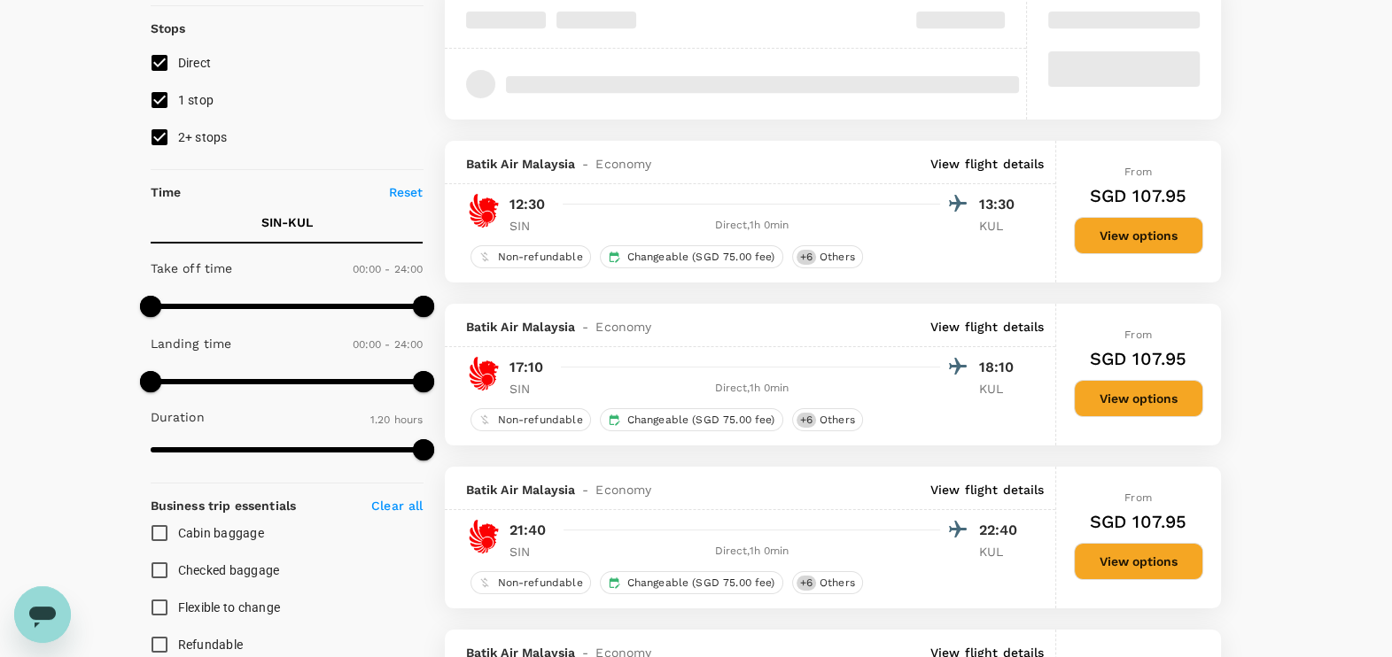
scroll to position [332, 0]
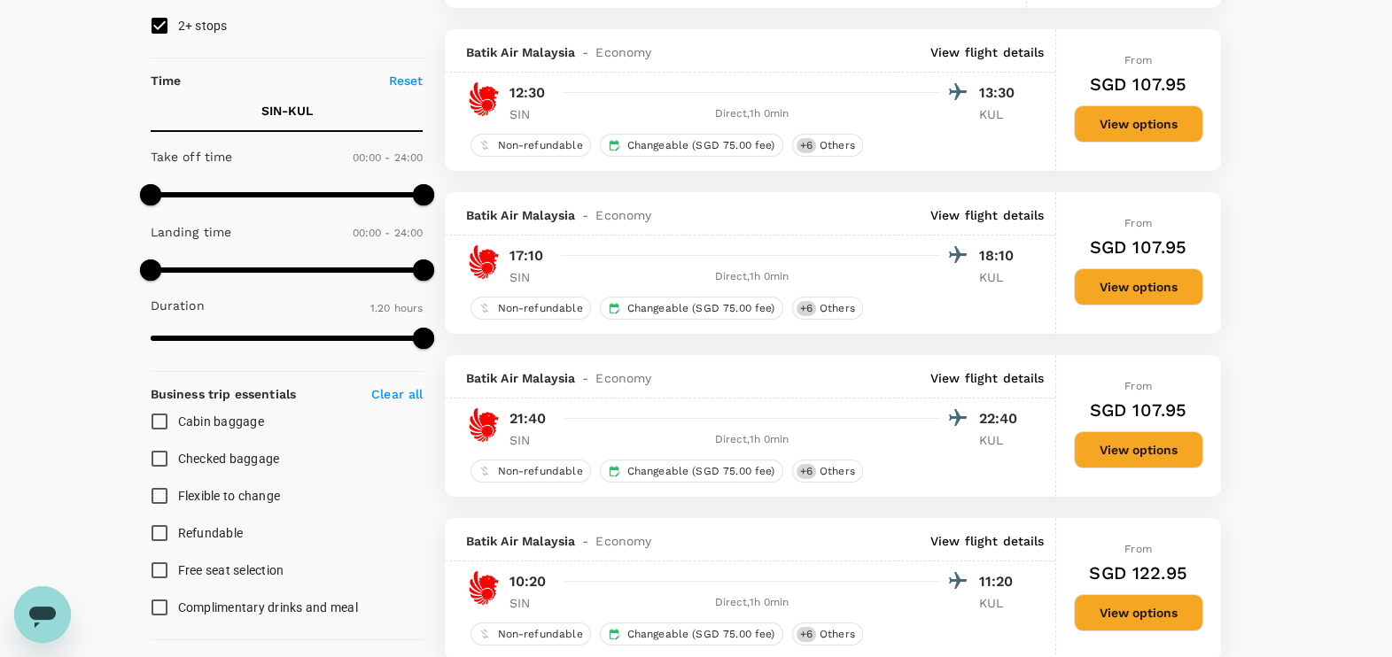
type input "360"
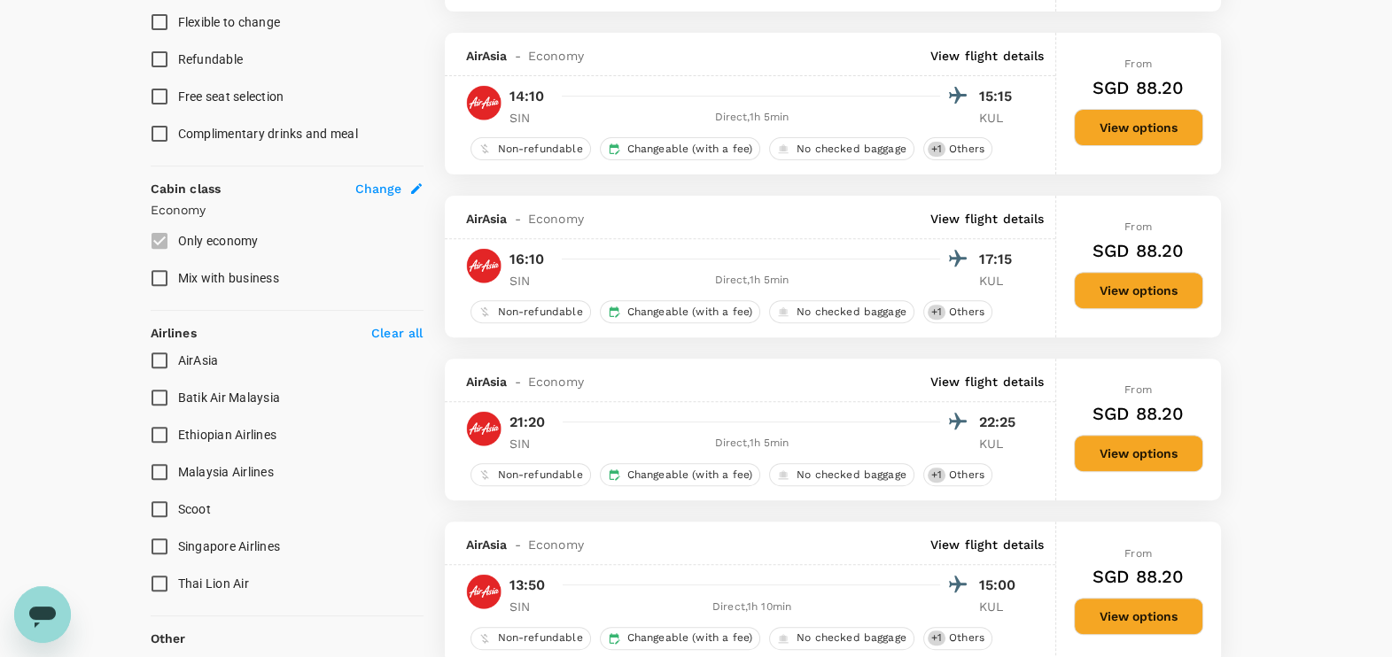
scroll to position [774, 0]
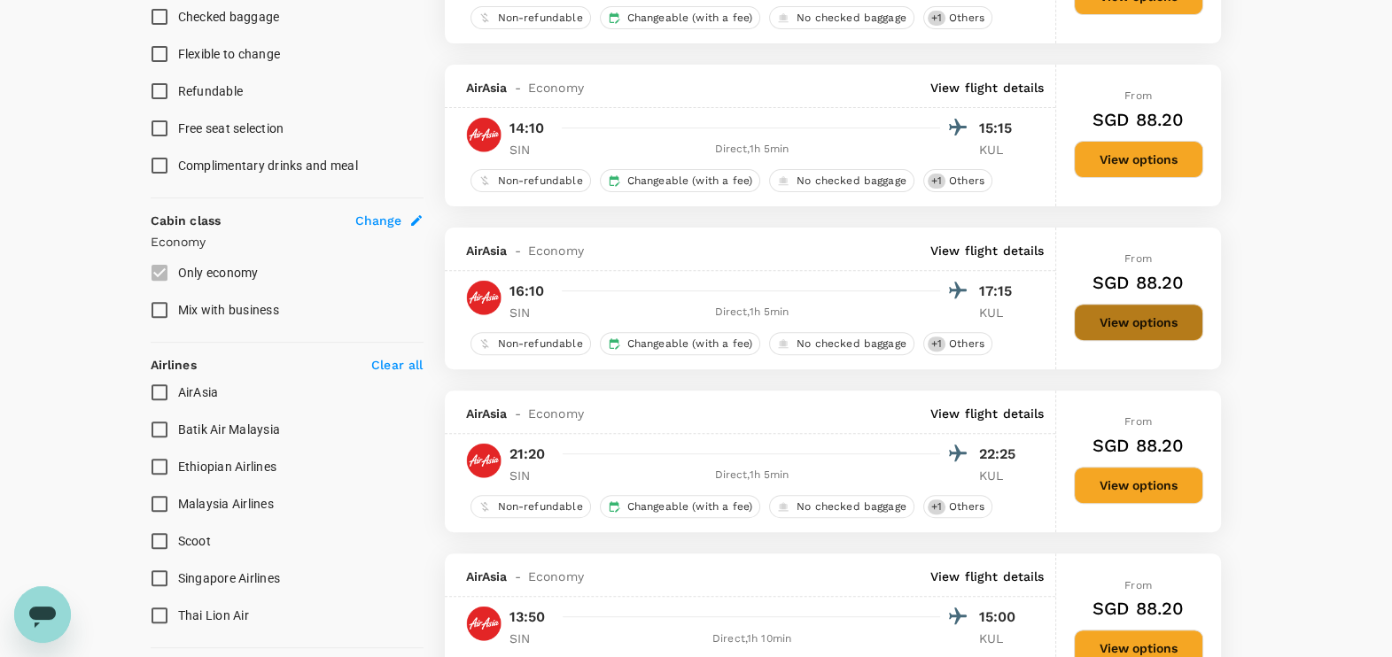
click at [1120, 323] on button "View options" at bounding box center [1138, 322] width 129 height 37
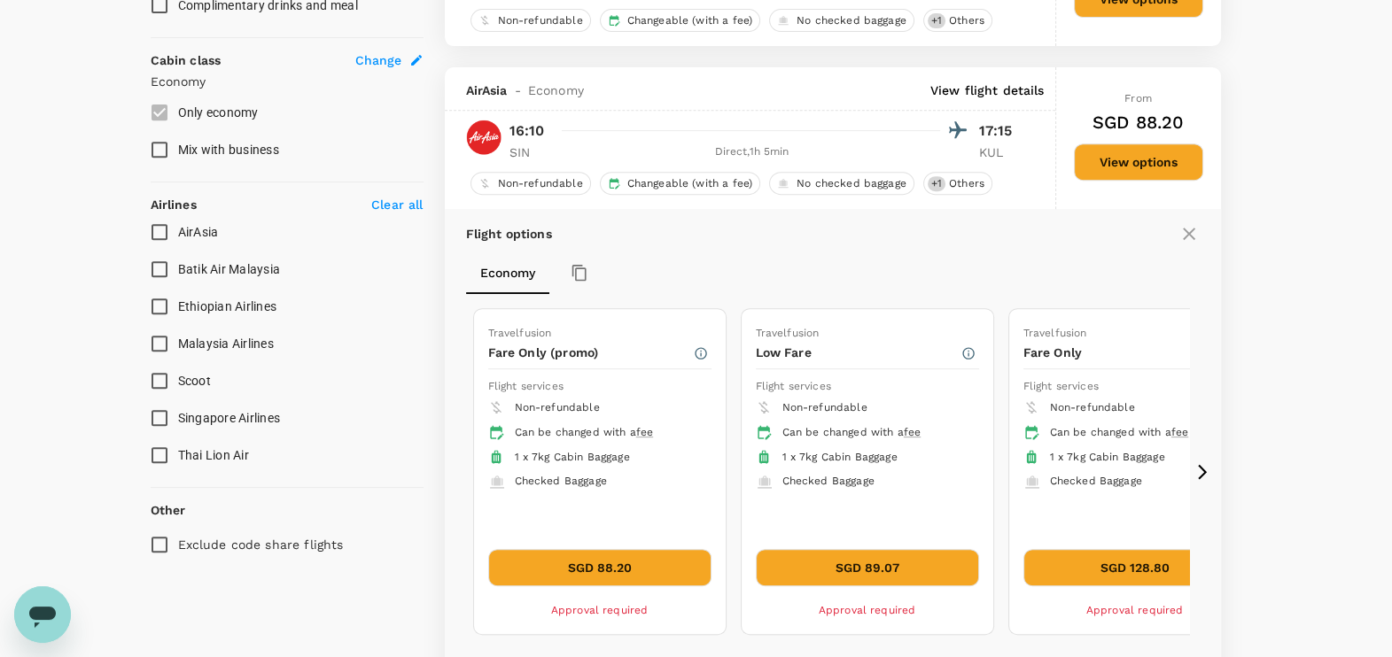
scroll to position [999, 0]
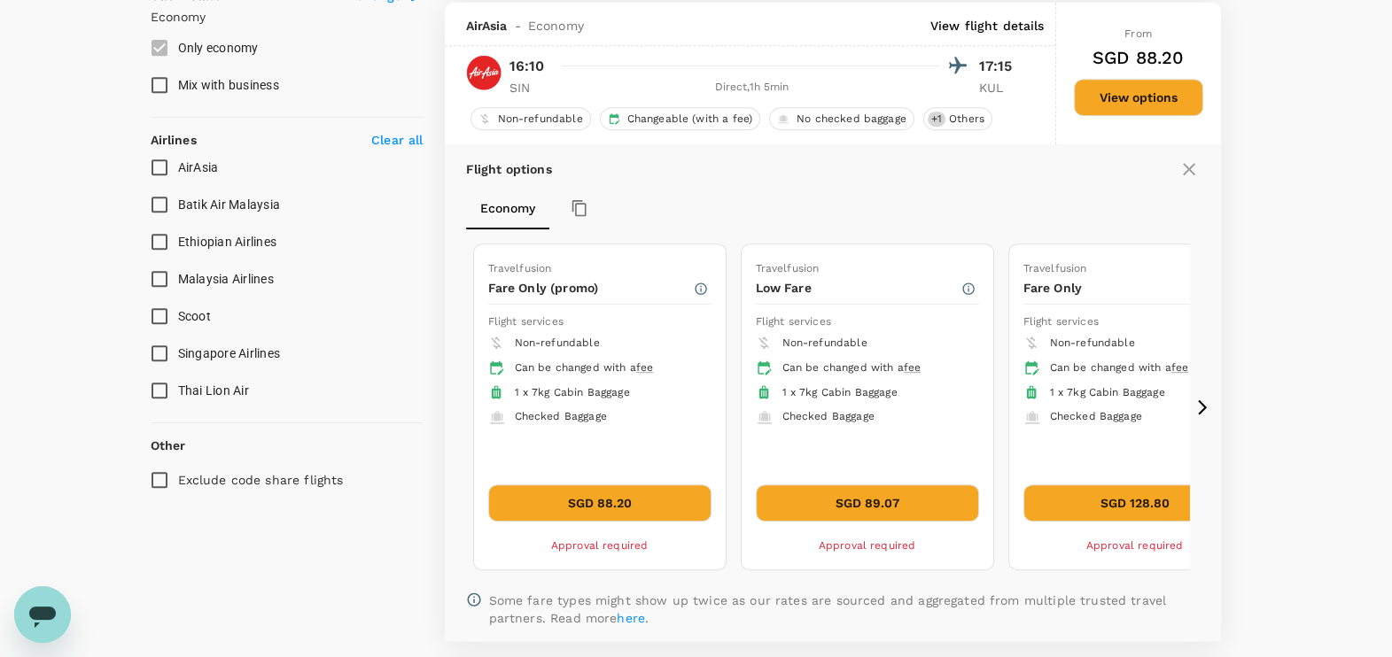
click at [877, 499] on button "SGD 89.07" at bounding box center [867, 503] width 223 height 37
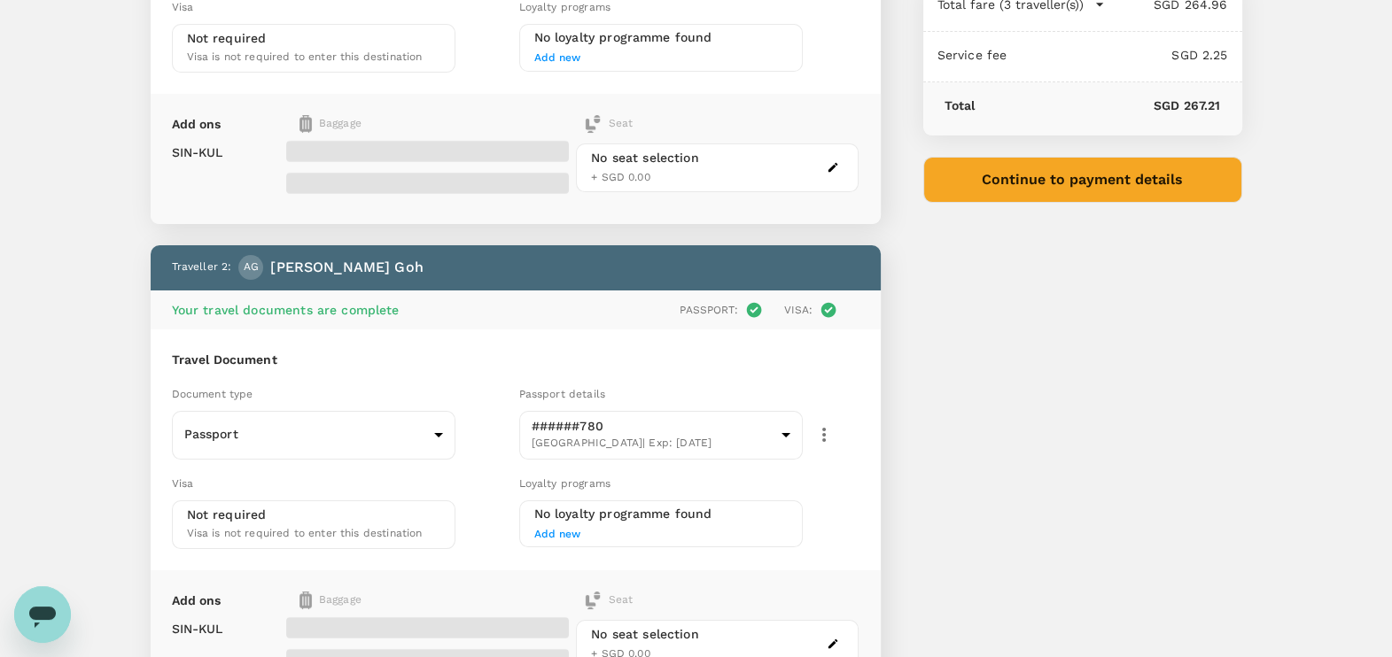
scroll to position [110, 0]
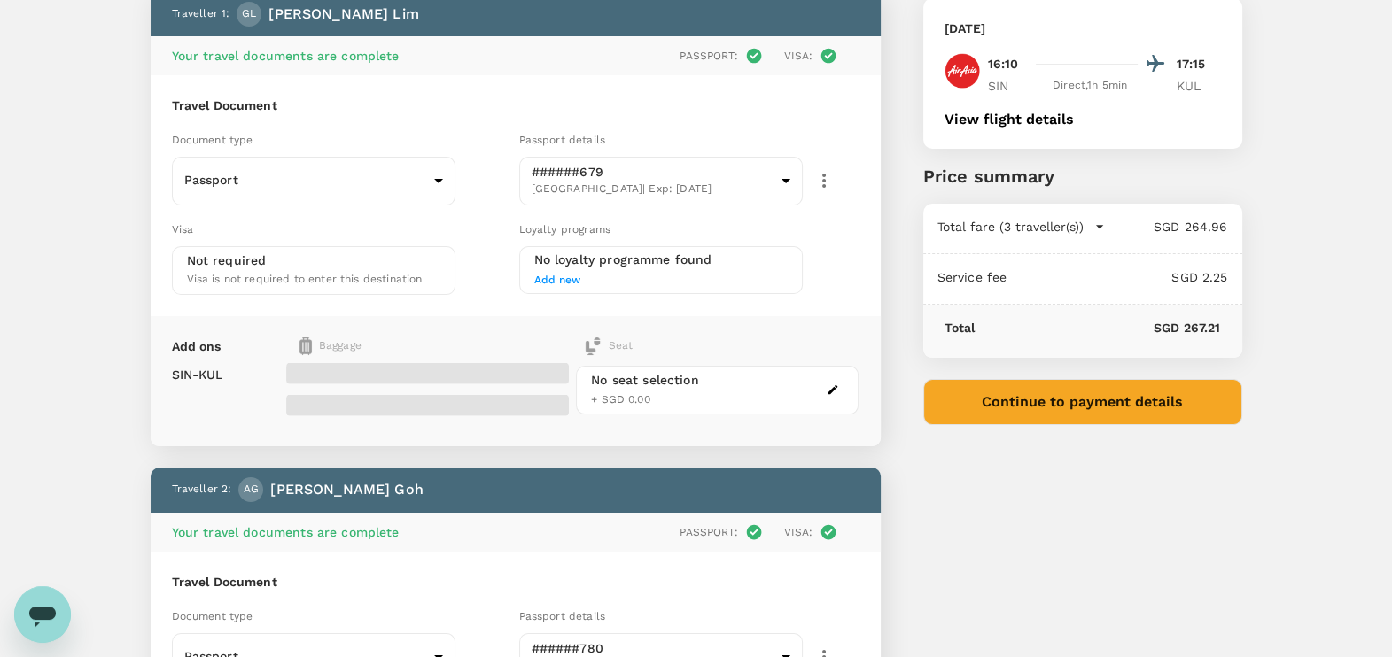
click at [303, 338] on img at bounding box center [305, 347] width 12 height 18
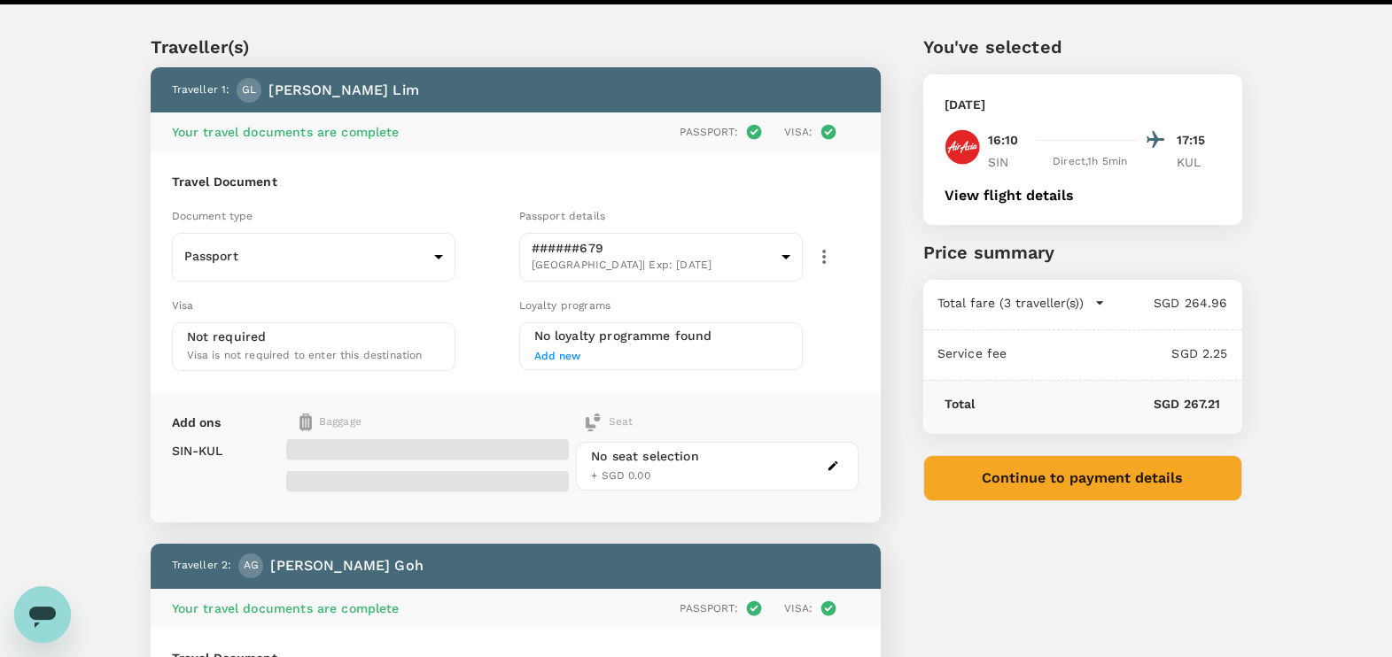
scroll to position [0, 0]
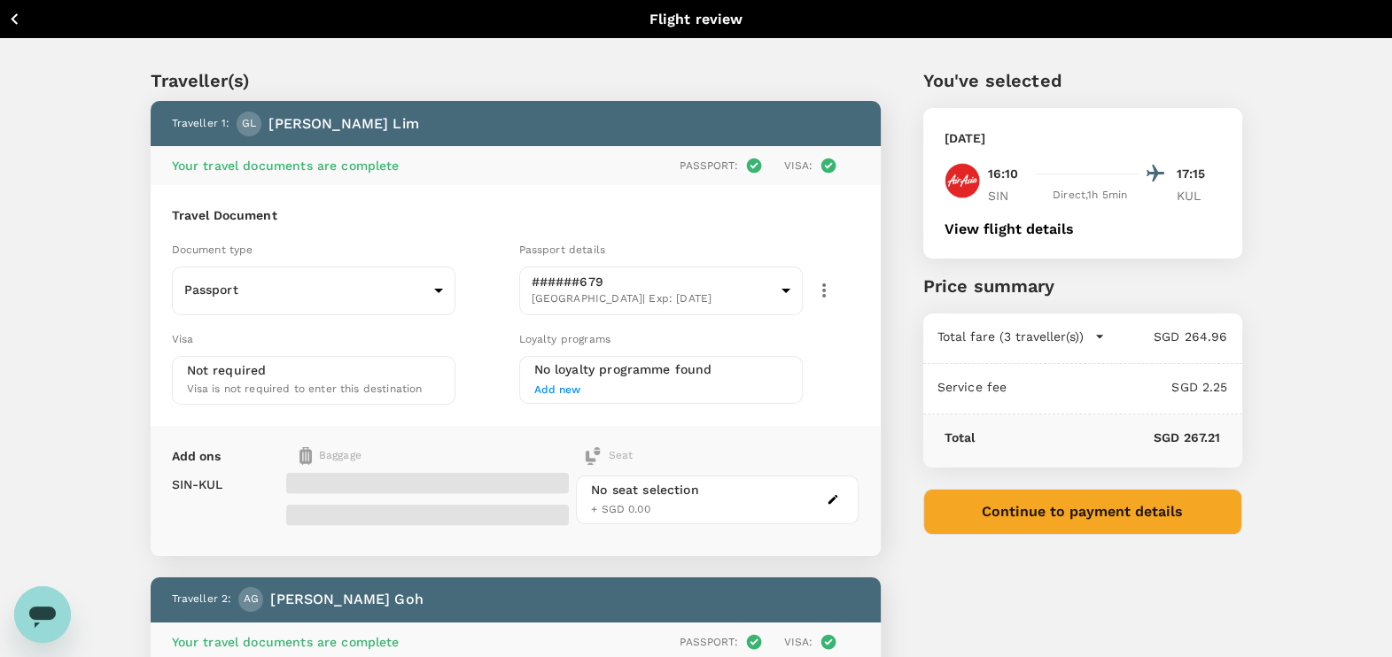
click at [17, 28] on icon "button" at bounding box center [15, 19] width 22 height 22
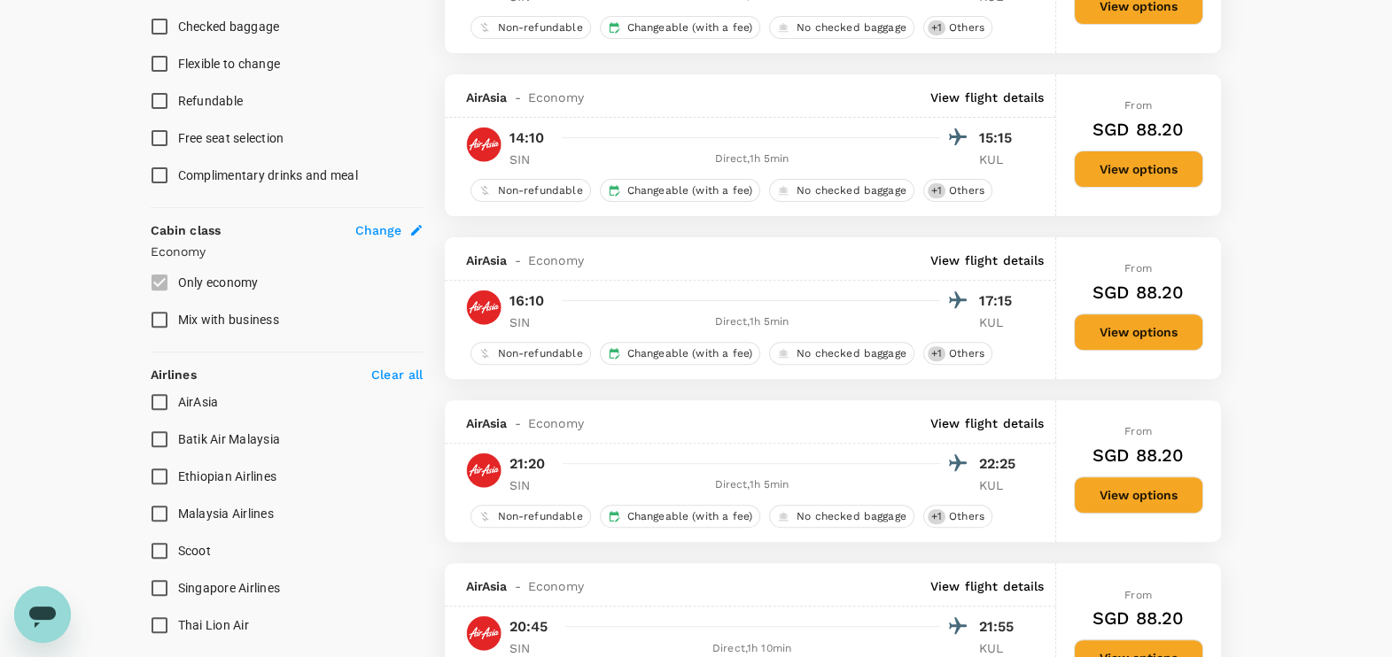
scroll to position [777, 0]
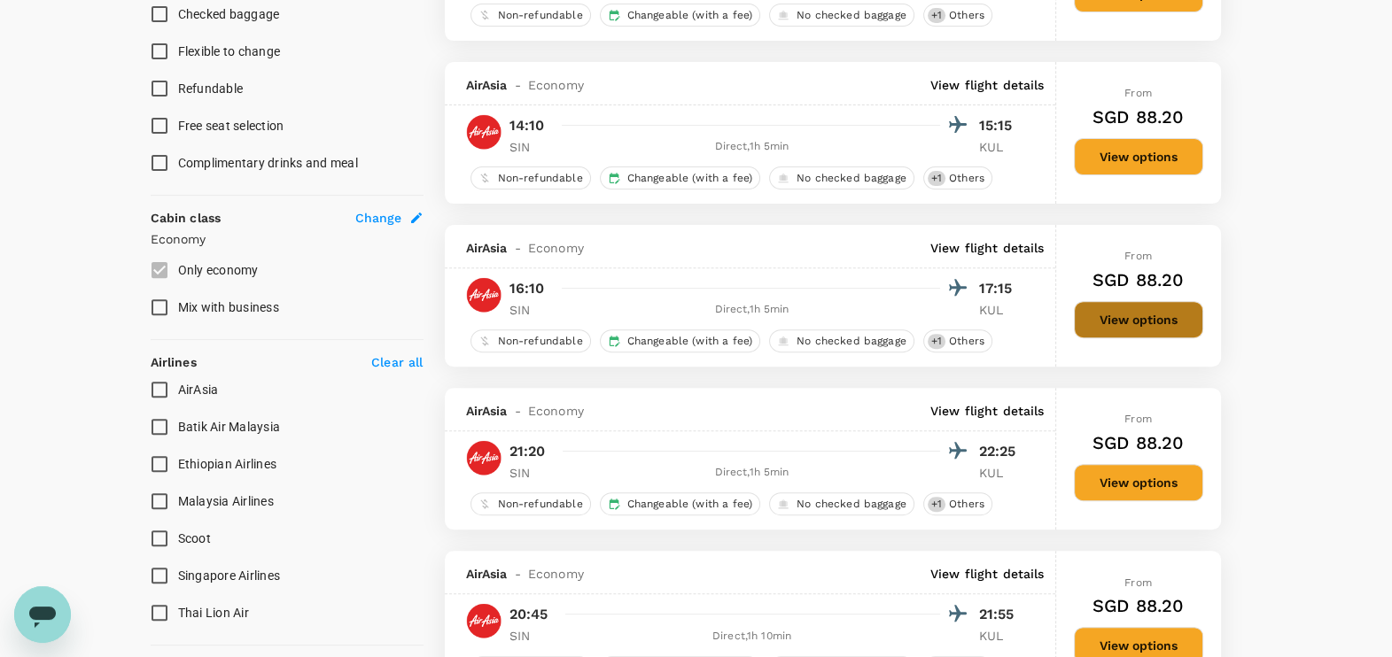
click at [1121, 322] on button "View options" at bounding box center [1138, 319] width 129 height 37
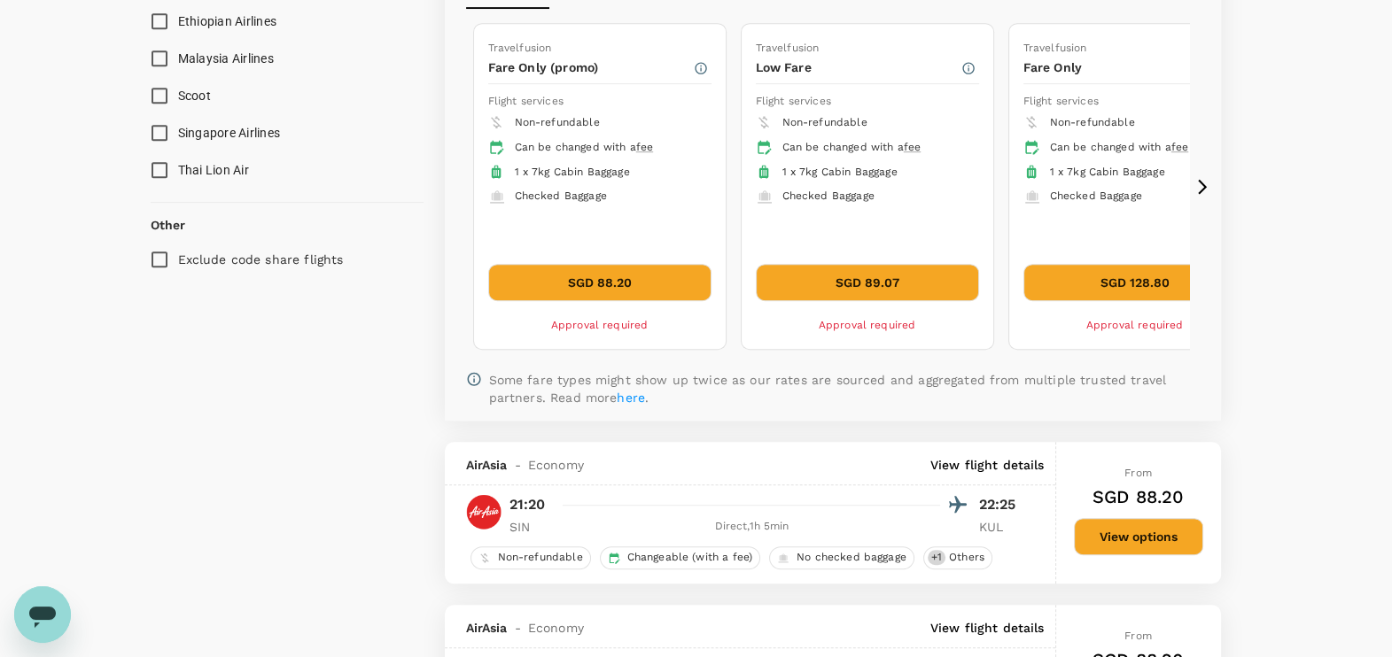
scroll to position [1221, 0]
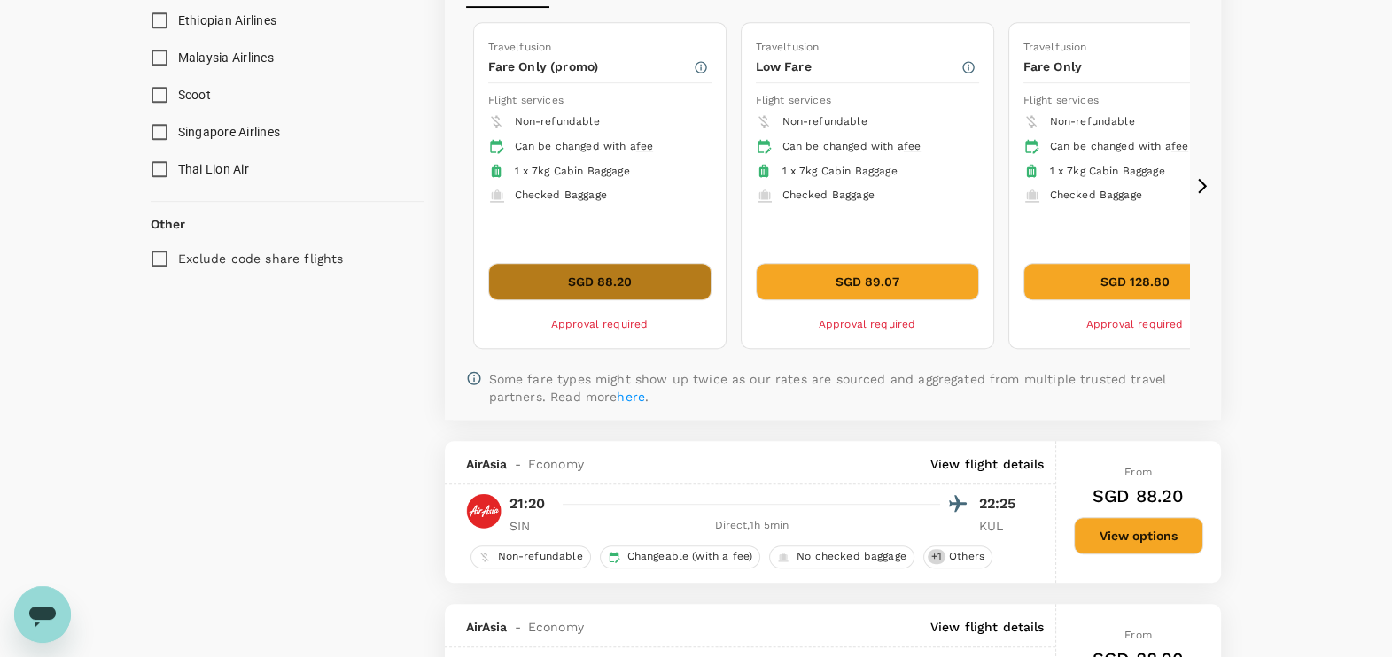
click at [634, 280] on button "SGD 88.20" at bounding box center [599, 281] width 223 height 37
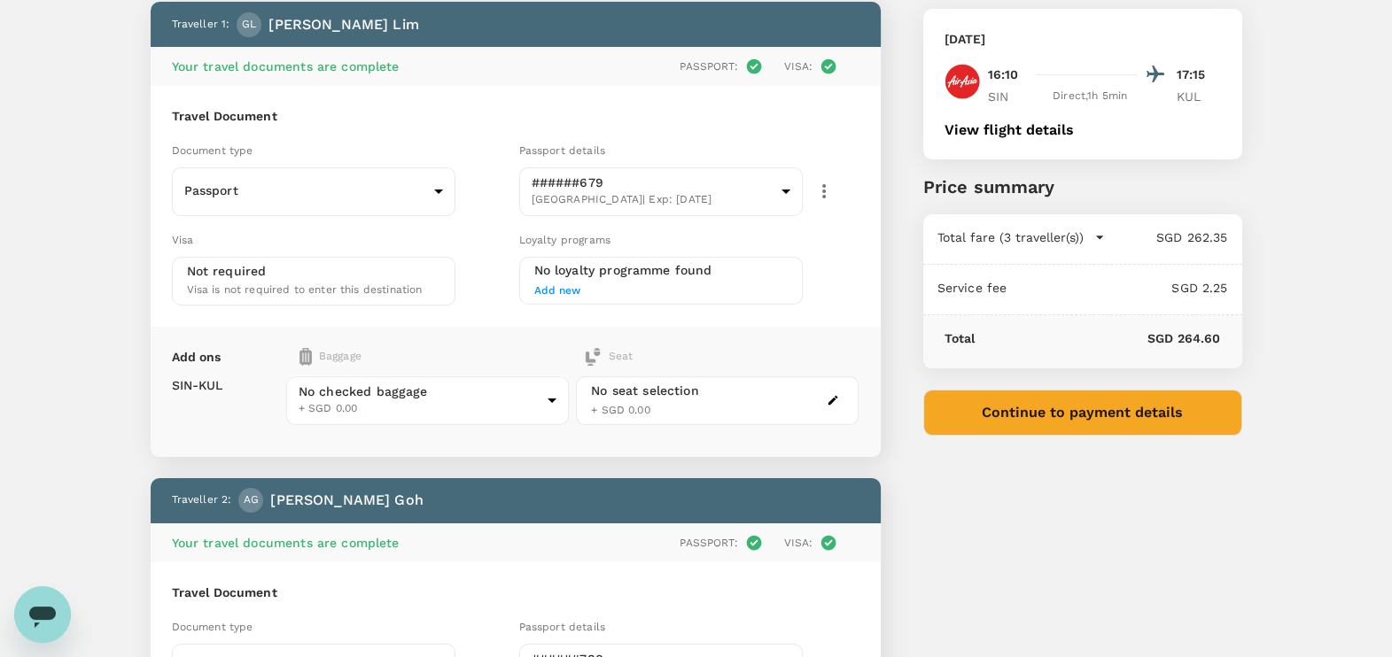
scroll to position [221, 0]
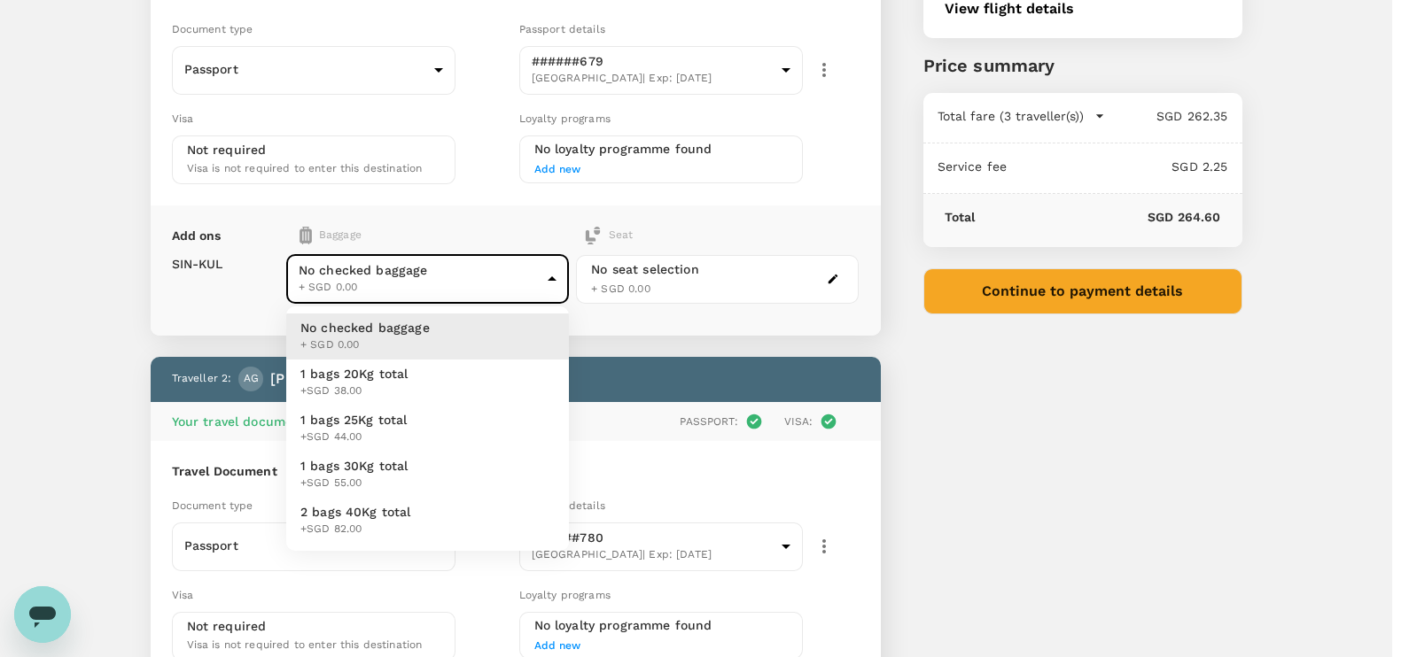
click at [548, 274] on body "Back to flight results Flight review Traveller(s) Traveller 1 : [PERSON_NAME] […" at bounding box center [704, 647] width 1409 height 1736
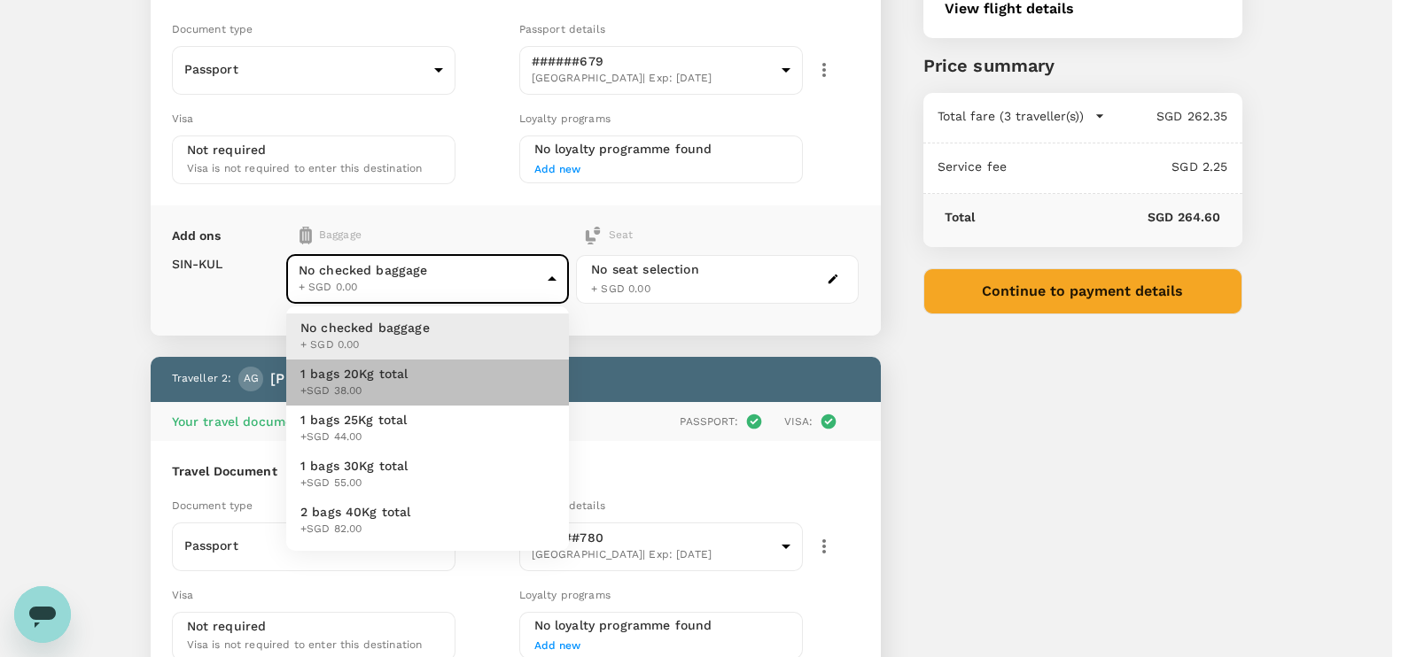
click at [391, 381] on span "1 bags 20Kg total" at bounding box center [354, 374] width 108 height 18
type input "1 - 38"
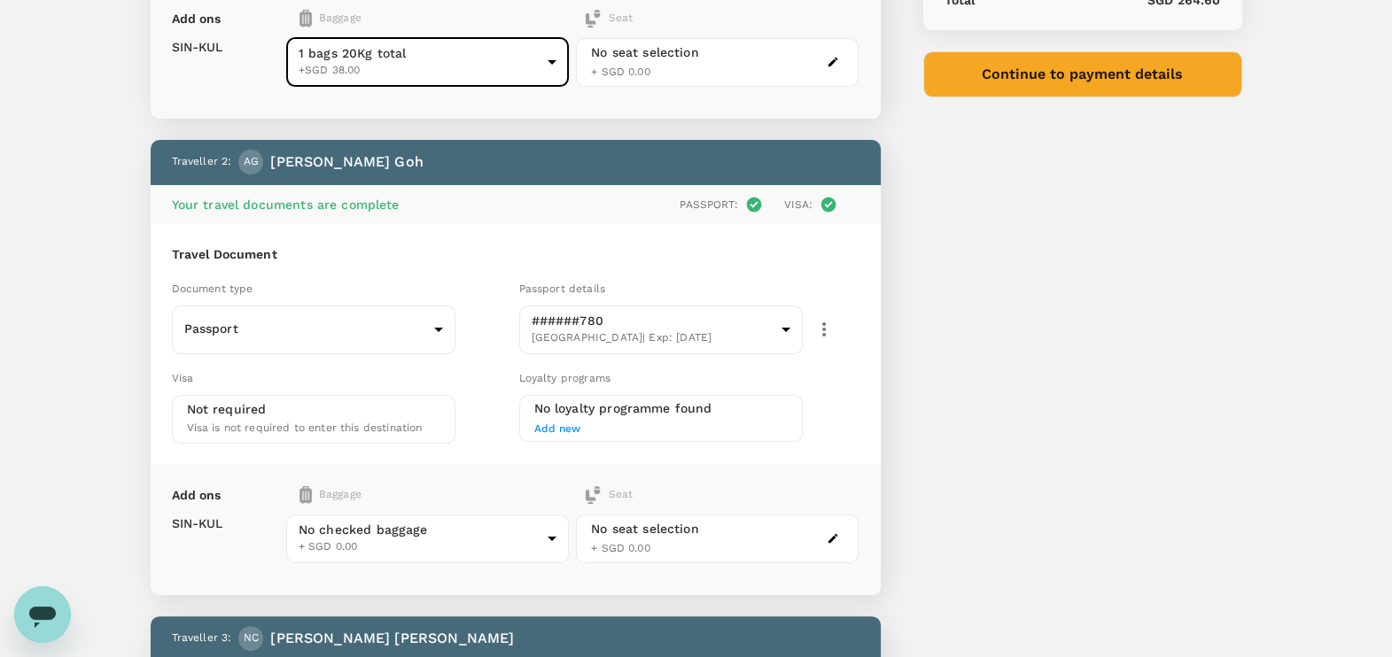
scroll to position [442, 0]
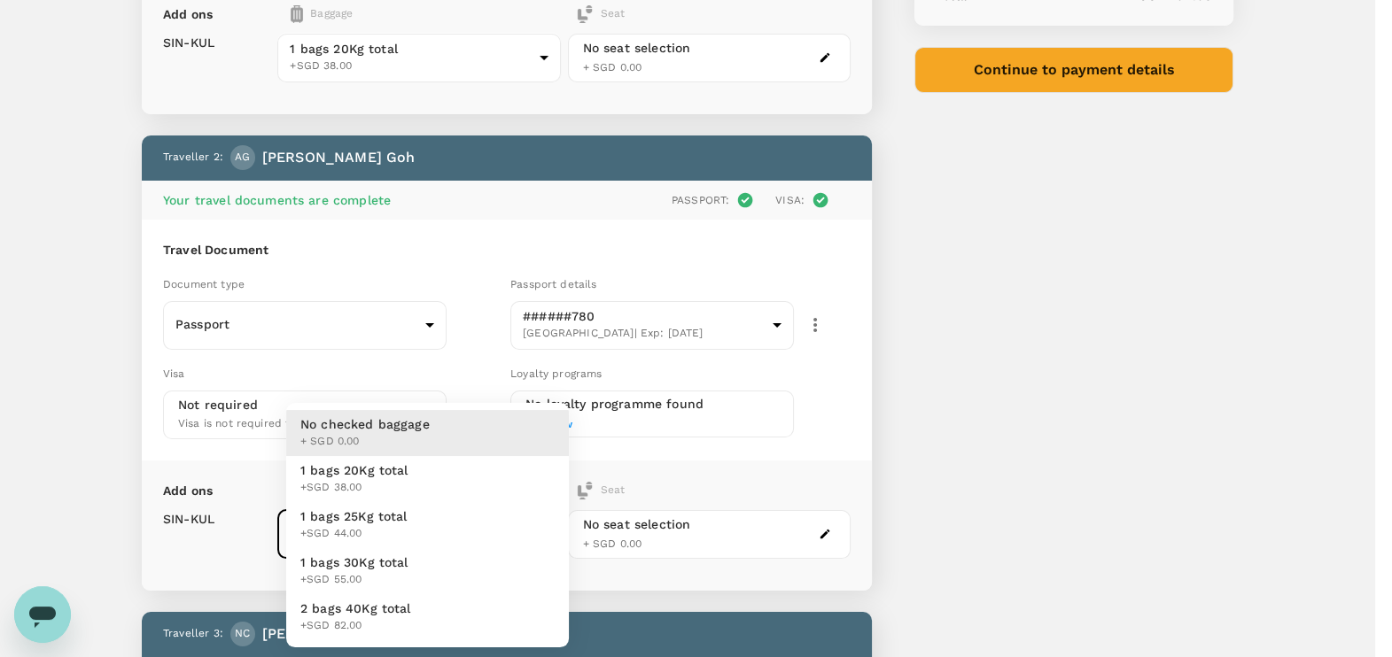
click at [475, 527] on body "Back to flight results Flight review Traveller(s) Traveller 1 : [PERSON_NAME] […" at bounding box center [696, 426] width 1392 height 1736
click at [423, 477] on li "1 bags 20Kg total +SGD 38.00" at bounding box center [427, 479] width 283 height 46
type input "1 - 38"
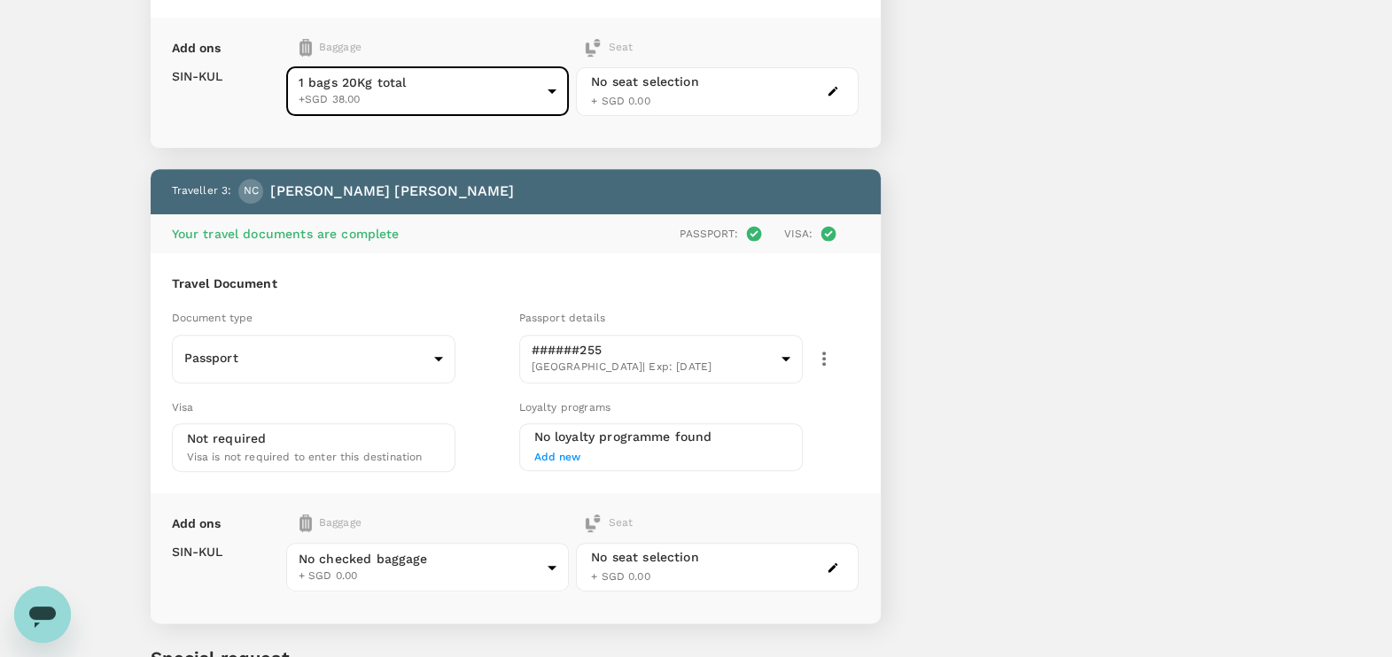
scroll to position [1076, 0]
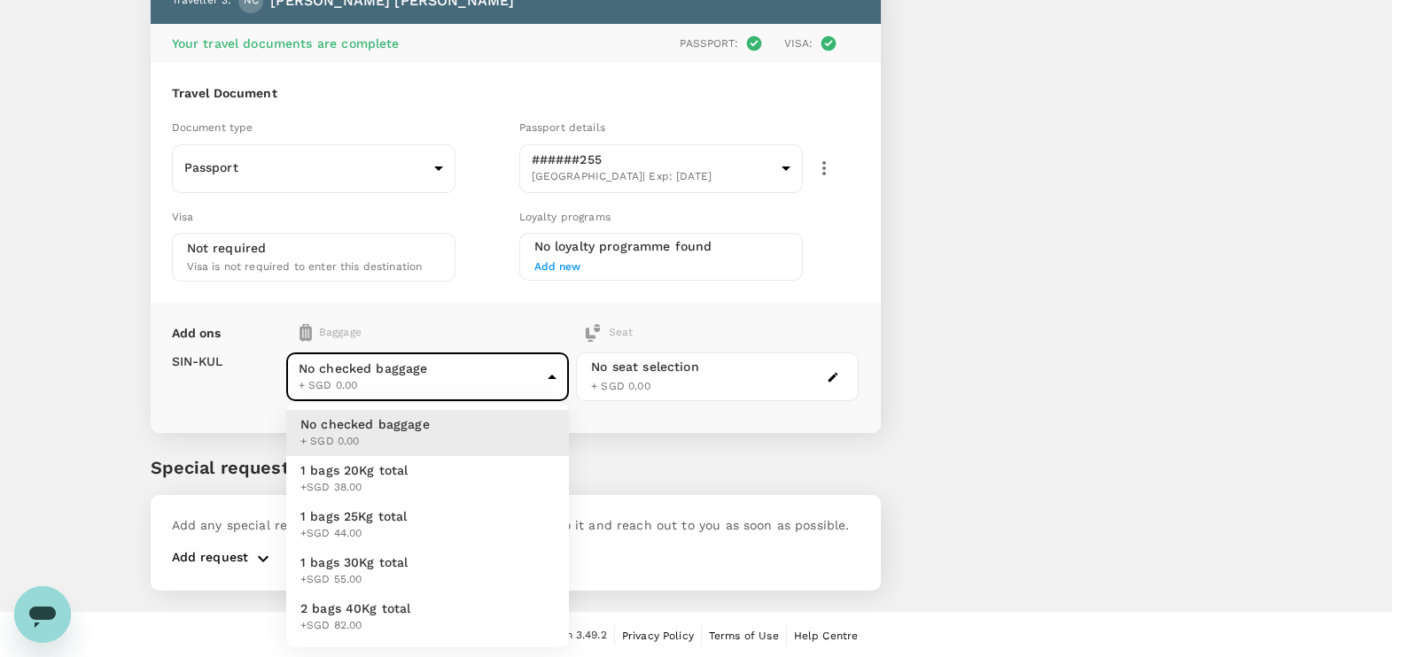
click at [418, 466] on li "1 bags 20Kg total +SGD 38.00" at bounding box center [427, 479] width 283 height 46
type input "1 - 38"
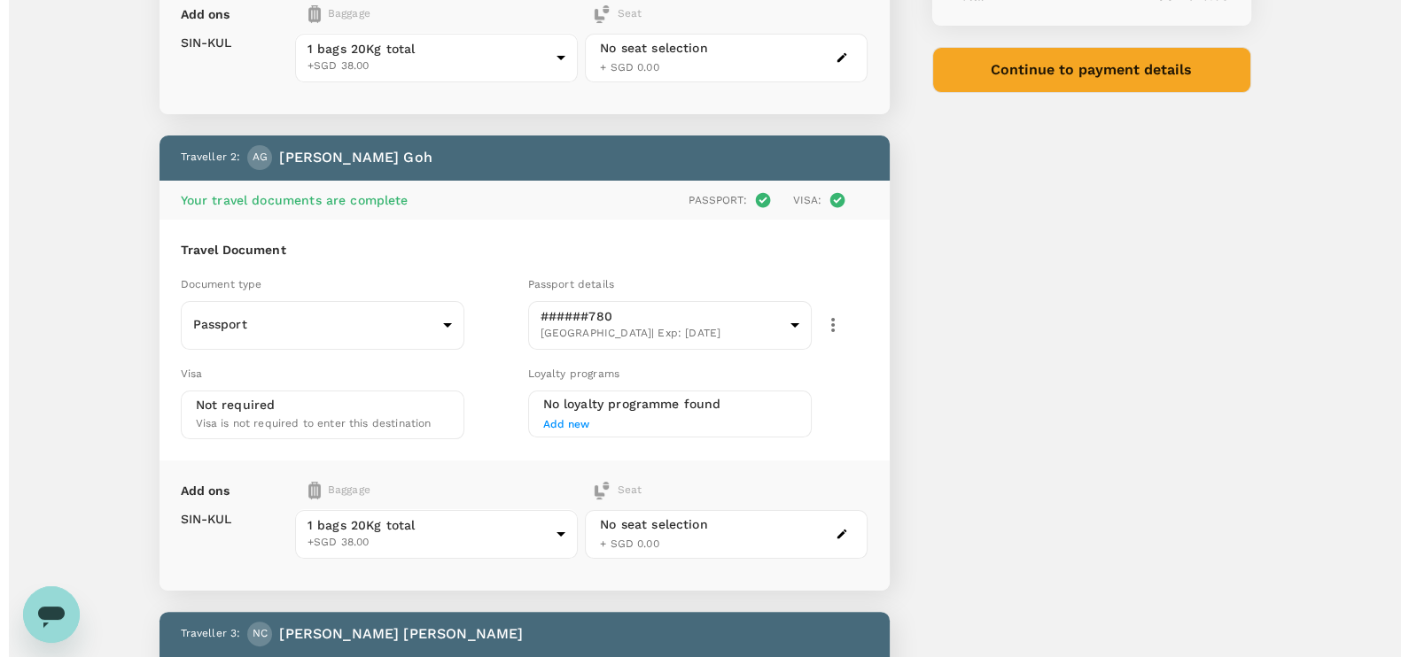
scroll to position [332, 0]
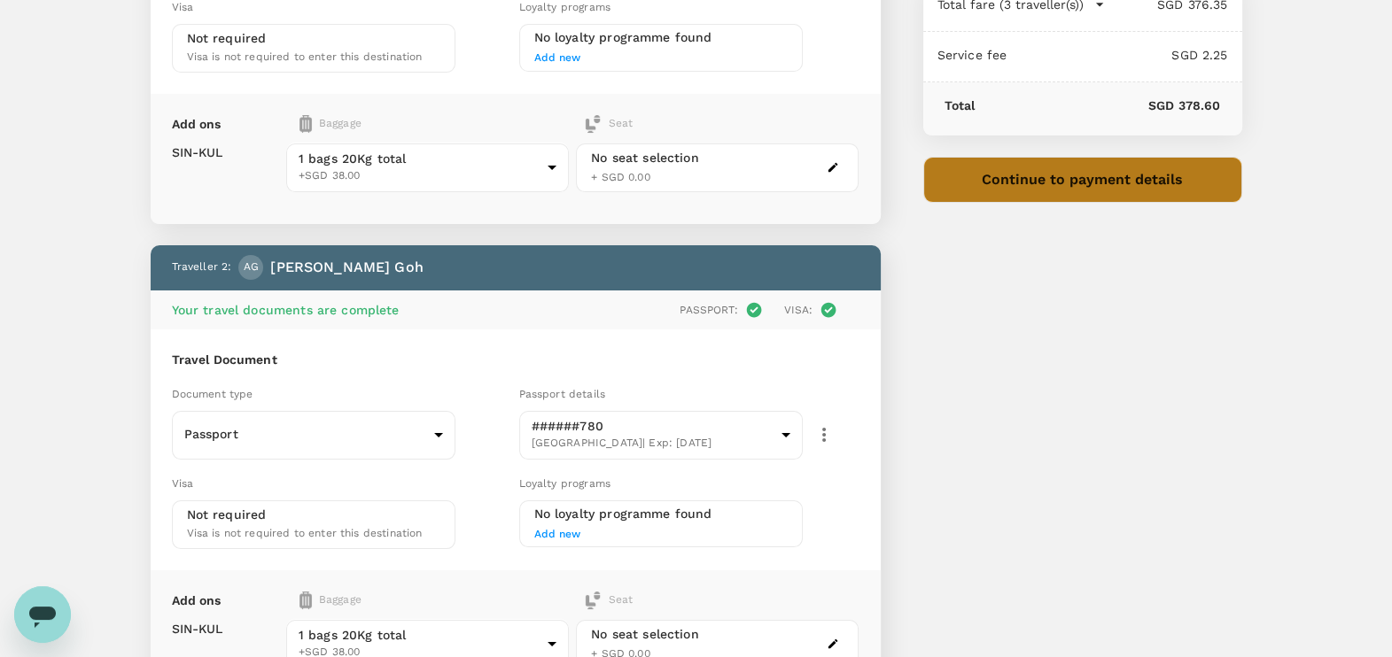
click at [1038, 187] on button "Continue to payment details" at bounding box center [1082, 180] width 319 height 46
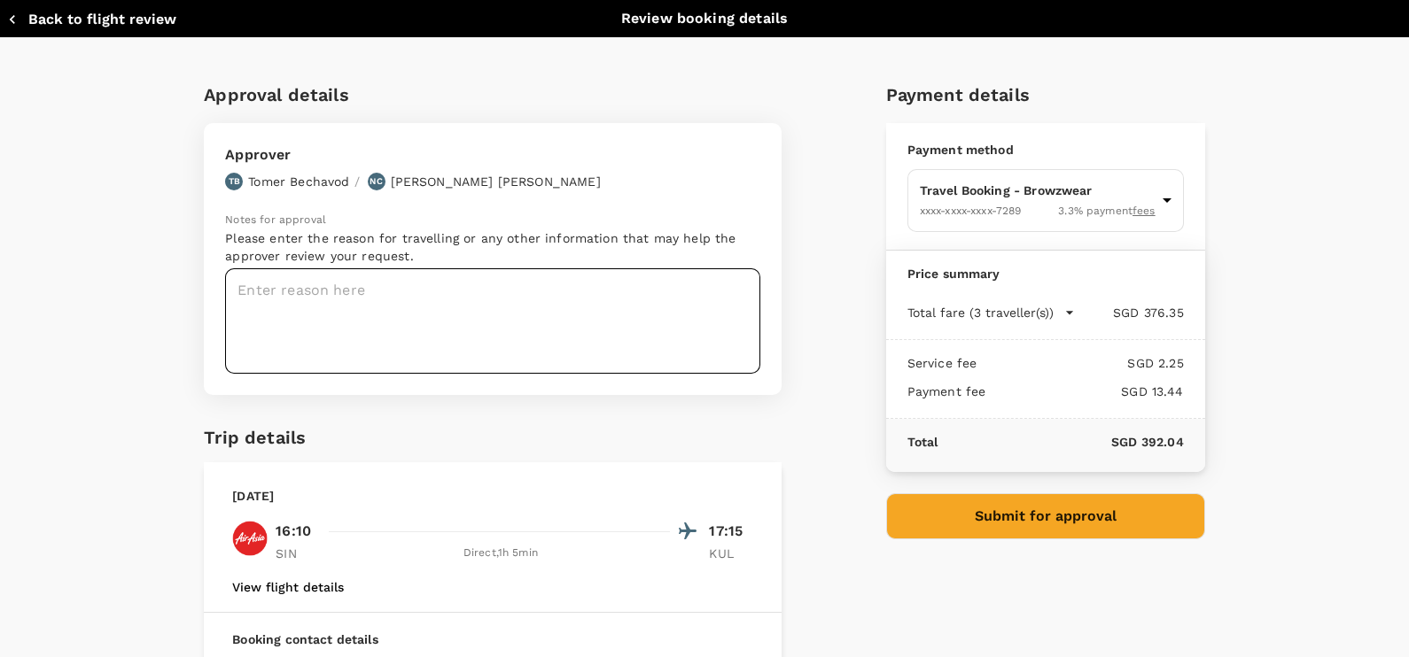
click at [462, 285] on textarea at bounding box center [492, 320] width 535 height 105
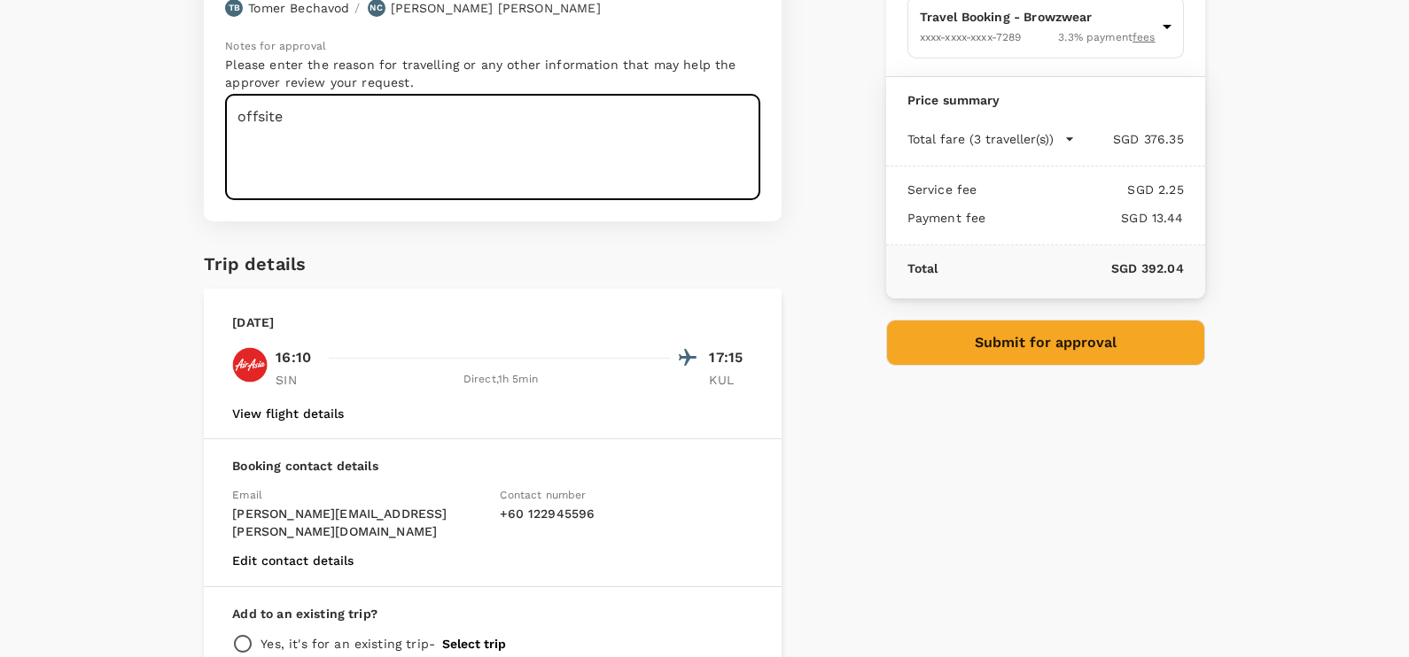
scroll to position [305, 0]
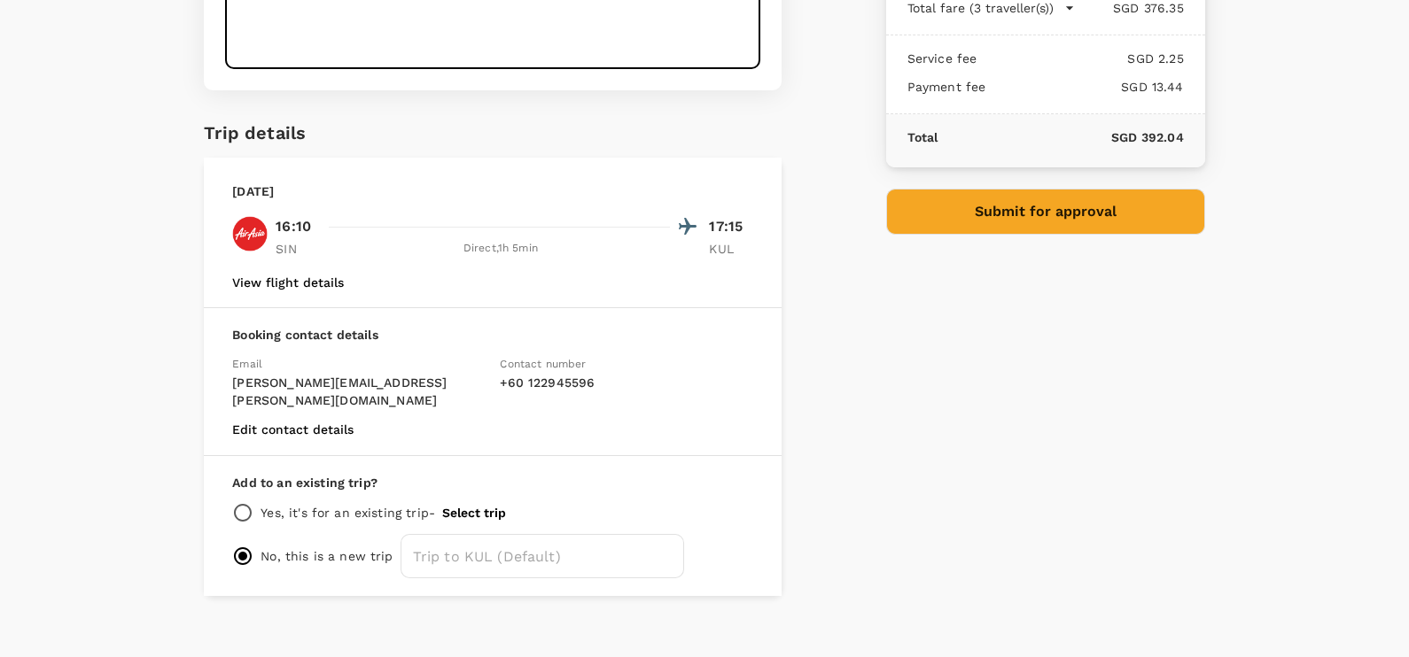
type textarea "offsite"
click at [983, 216] on button "Submit for approval" at bounding box center [1045, 212] width 319 height 46
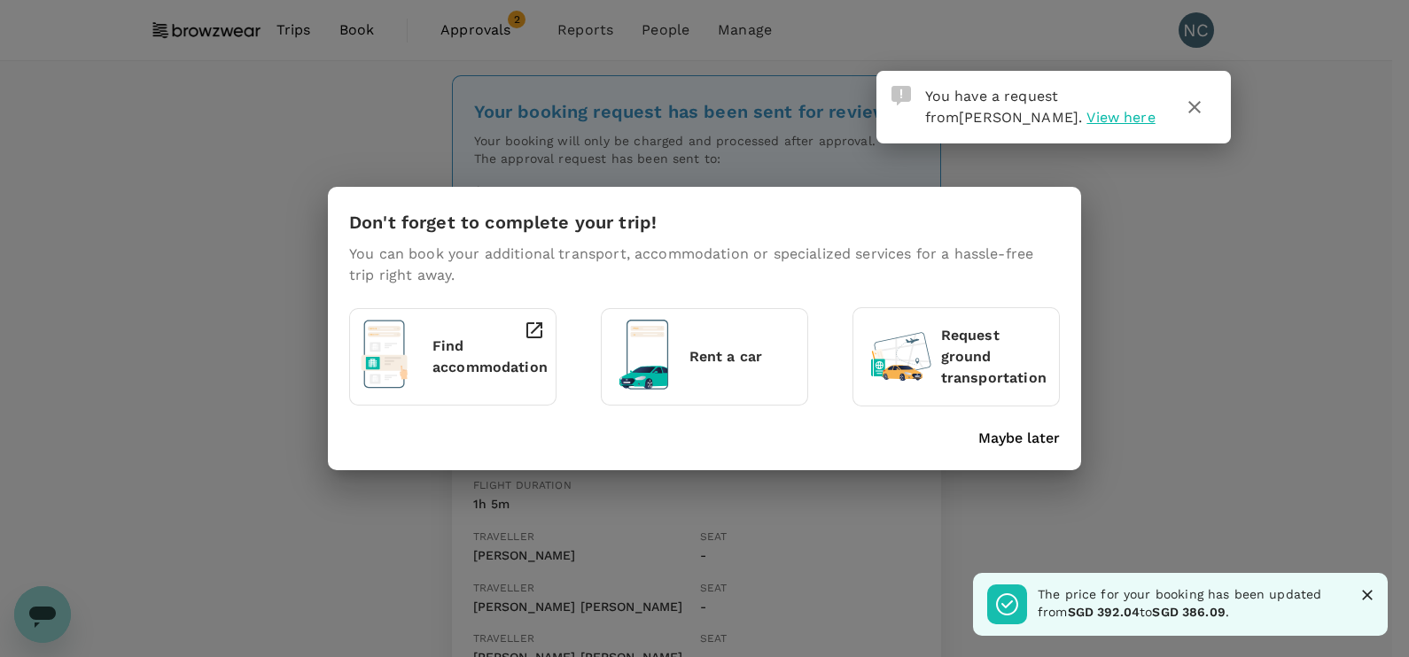
click at [1026, 438] on p "Maybe later" at bounding box center [1019, 438] width 82 height 21
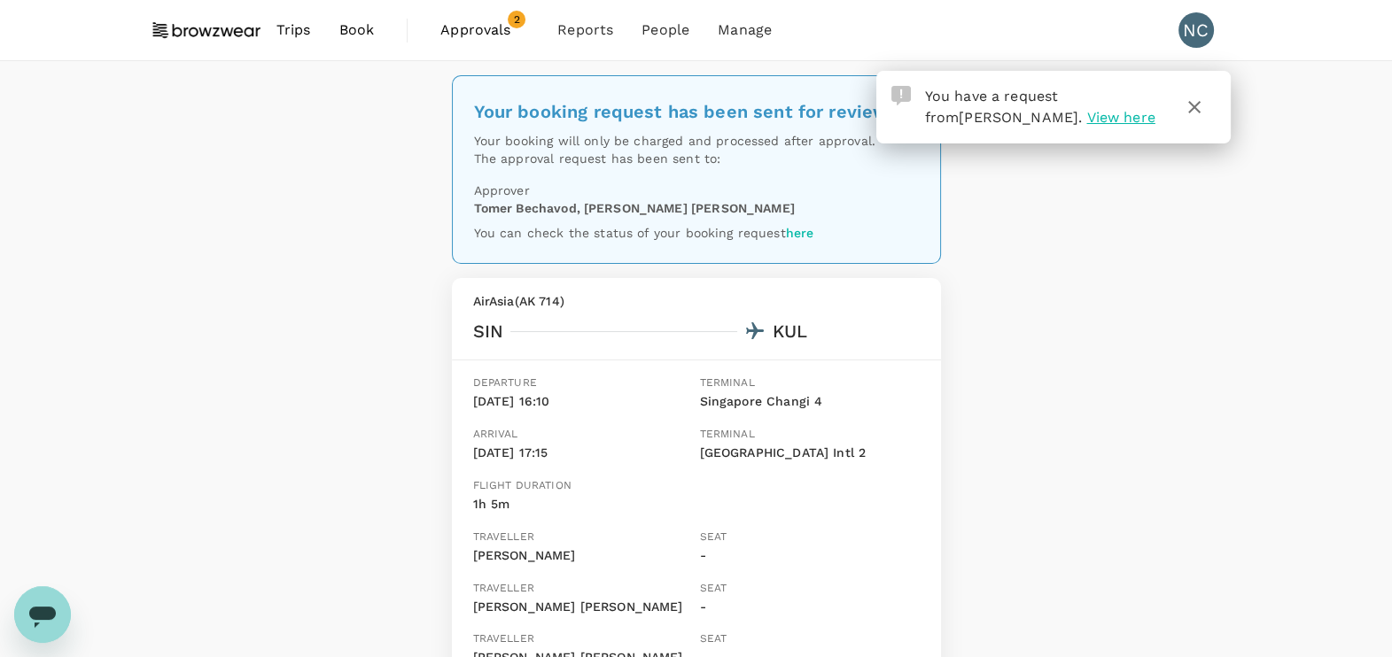
click at [1086, 117] on span "View here" at bounding box center [1120, 117] width 68 height 17
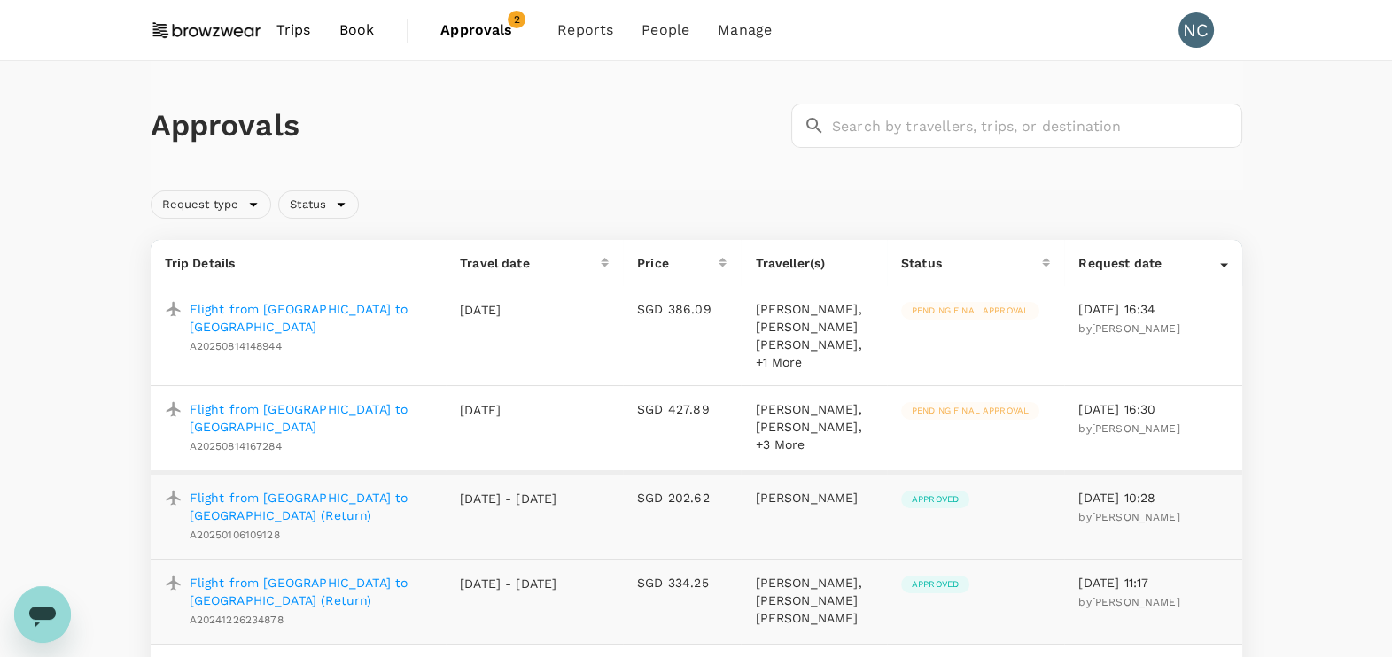
click at [408, 310] on p "Flight from [GEOGRAPHIC_DATA] to [GEOGRAPHIC_DATA]" at bounding box center [311, 317] width 243 height 35
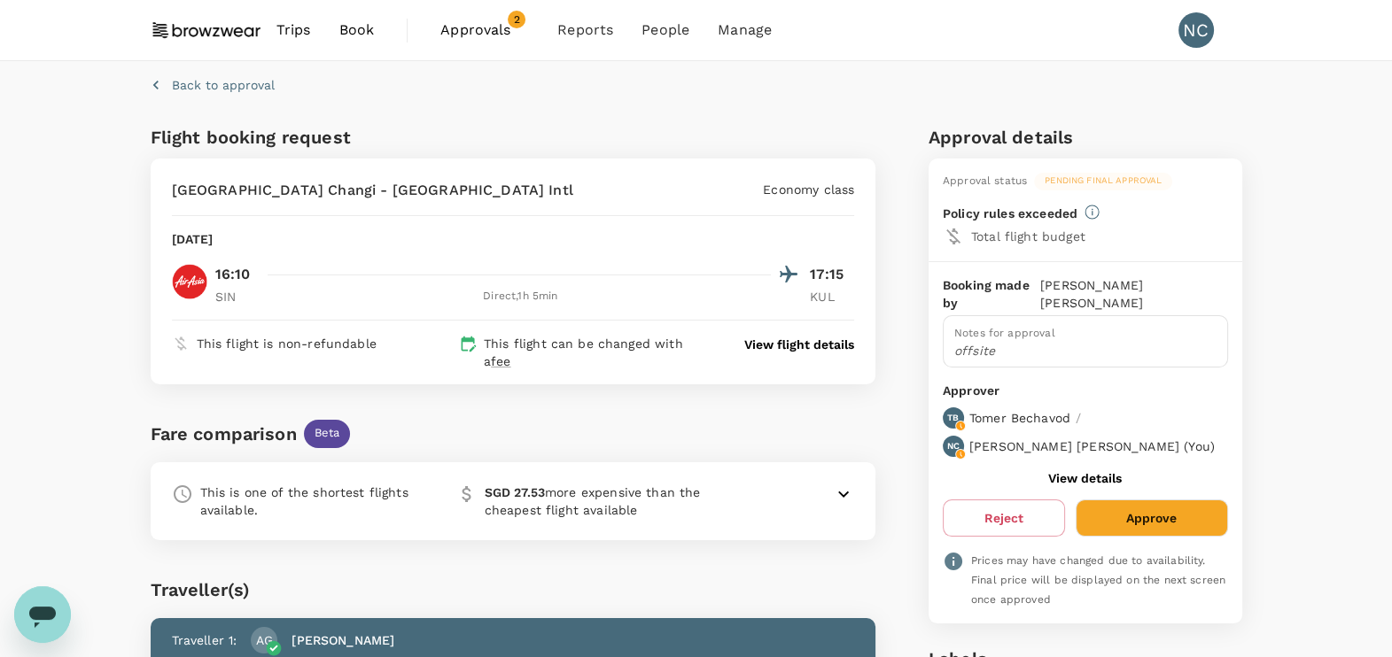
click at [350, 22] on span "Book" at bounding box center [356, 29] width 35 height 21
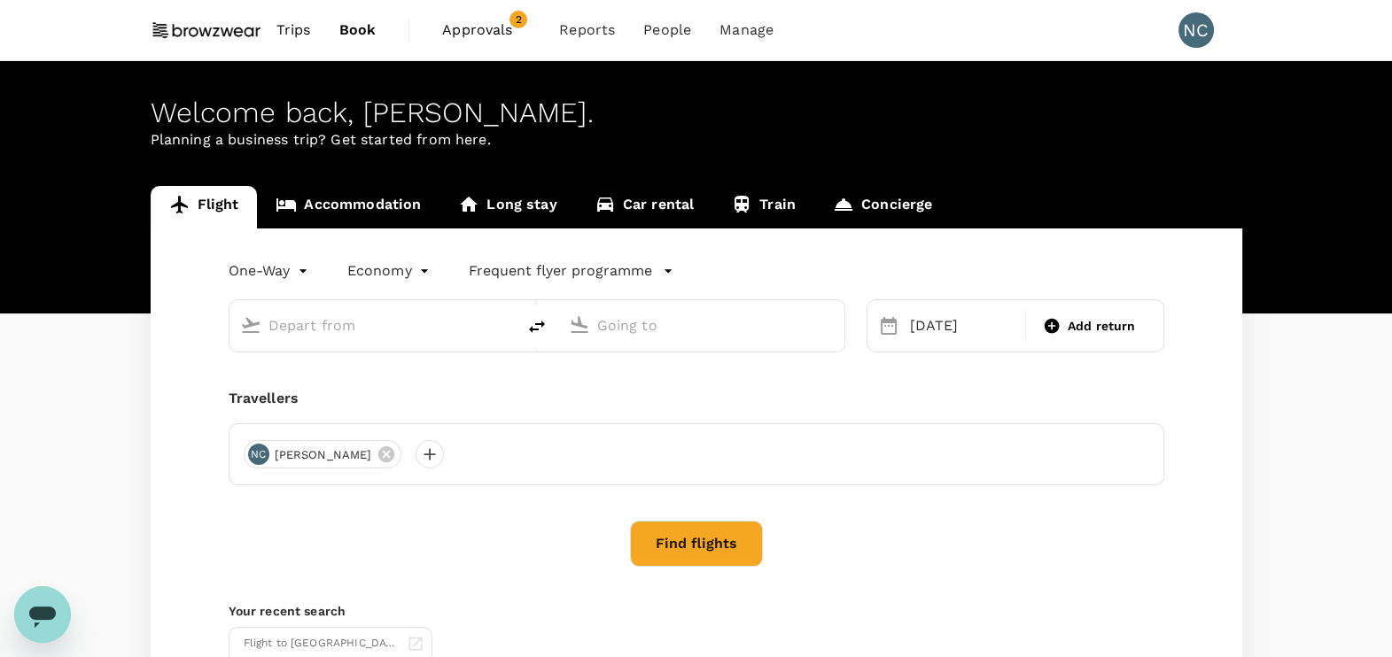
type input "Singapore Changi (SIN)"
type input "Kuala Lumpur Intl ([GEOGRAPHIC_DATA])"
type input "Singapore Changi (SIN)"
type input "Kuala Lumpur Intl ([GEOGRAPHIC_DATA])"
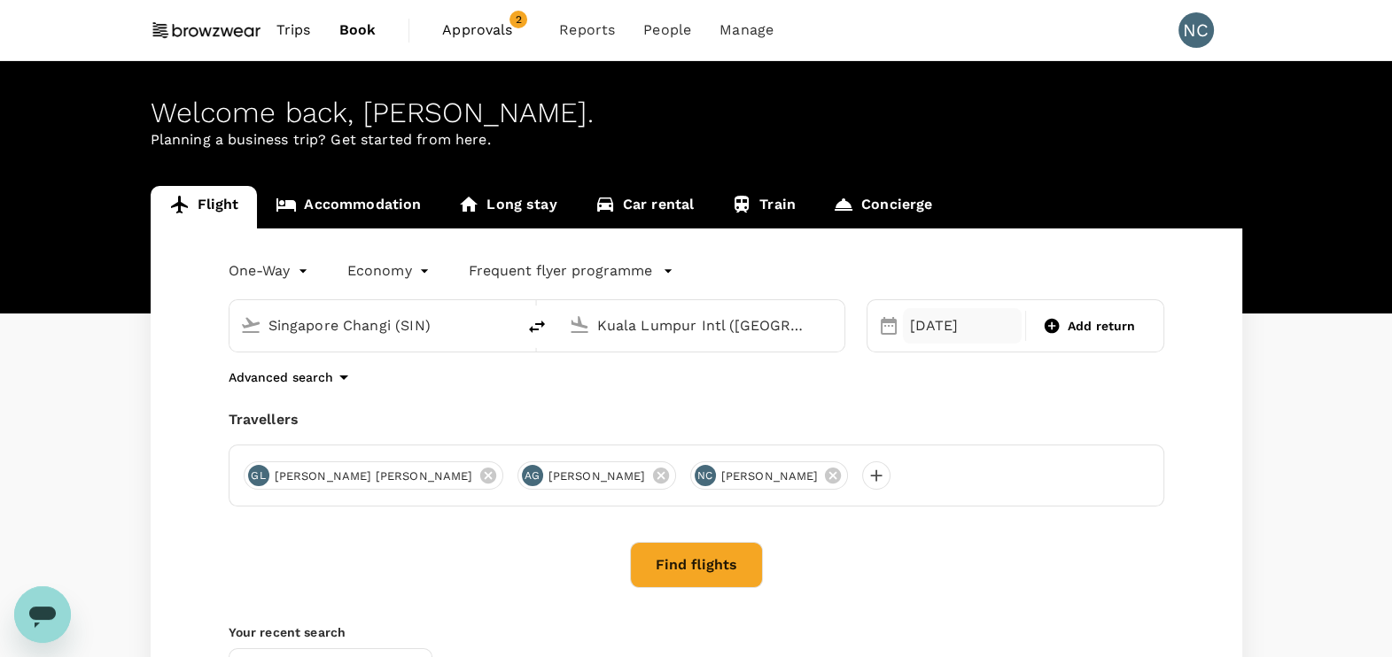
click at [936, 324] on div "[DATE]" at bounding box center [963, 325] width 120 height 35
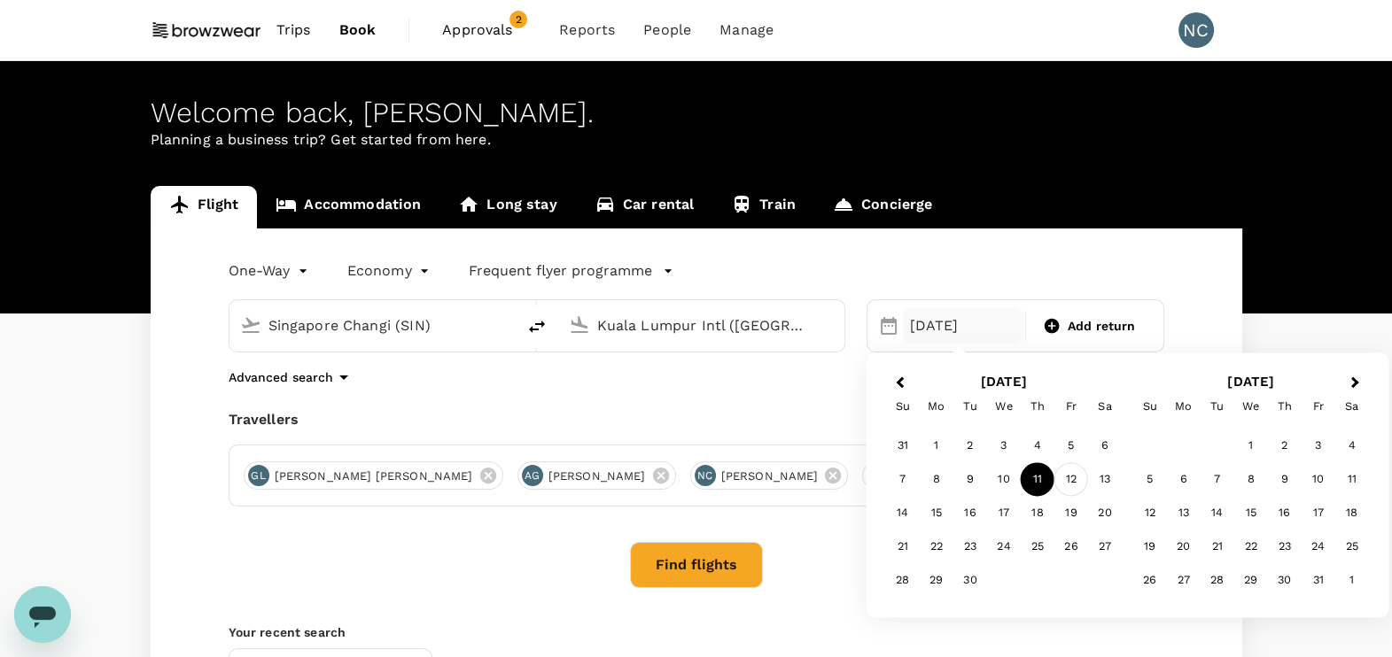
click at [1067, 474] on div "12" at bounding box center [1071, 480] width 34 height 34
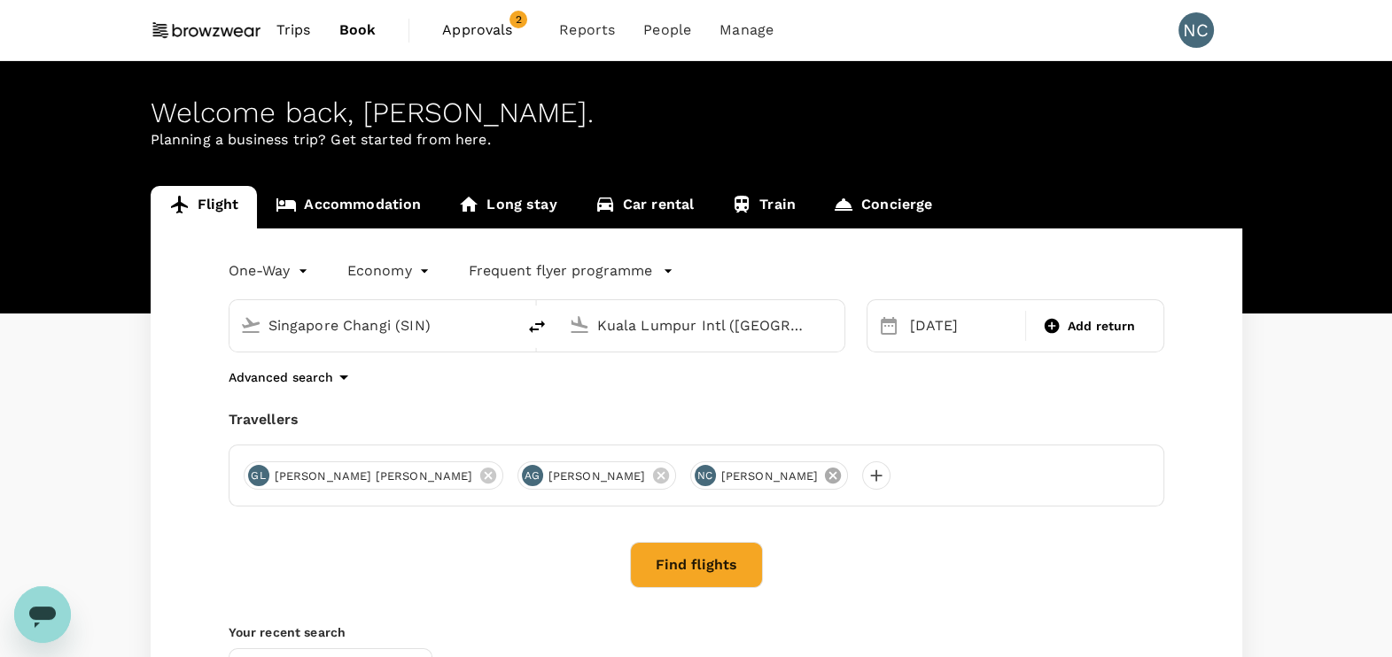
click at [825, 479] on icon at bounding box center [833, 476] width 16 height 16
click at [652, 478] on icon at bounding box center [660, 476] width 16 height 16
click at [478, 476] on icon at bounding box center [487, 475] width 19 height 19
click at [250, 478] on div at bounding box center [258, 476] width 28 height 28
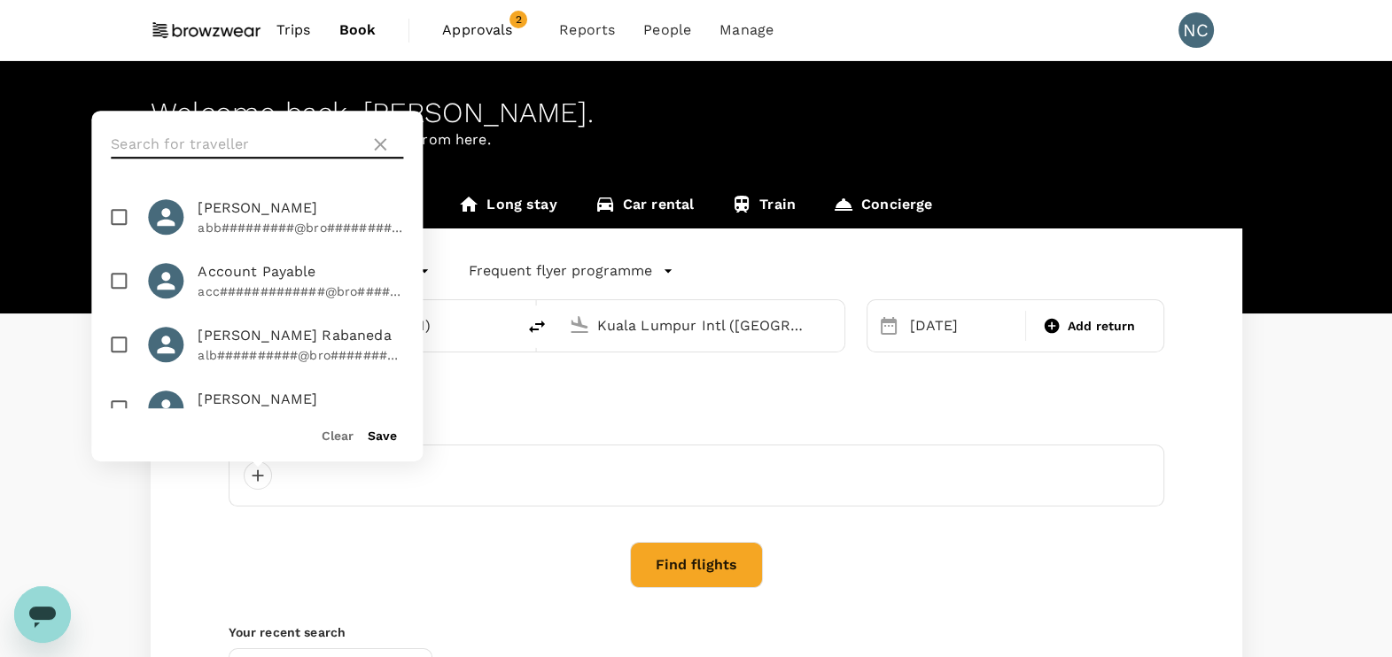
click at [264, 144] on input "text" at bounding box center [237, 144] width 252 height 28
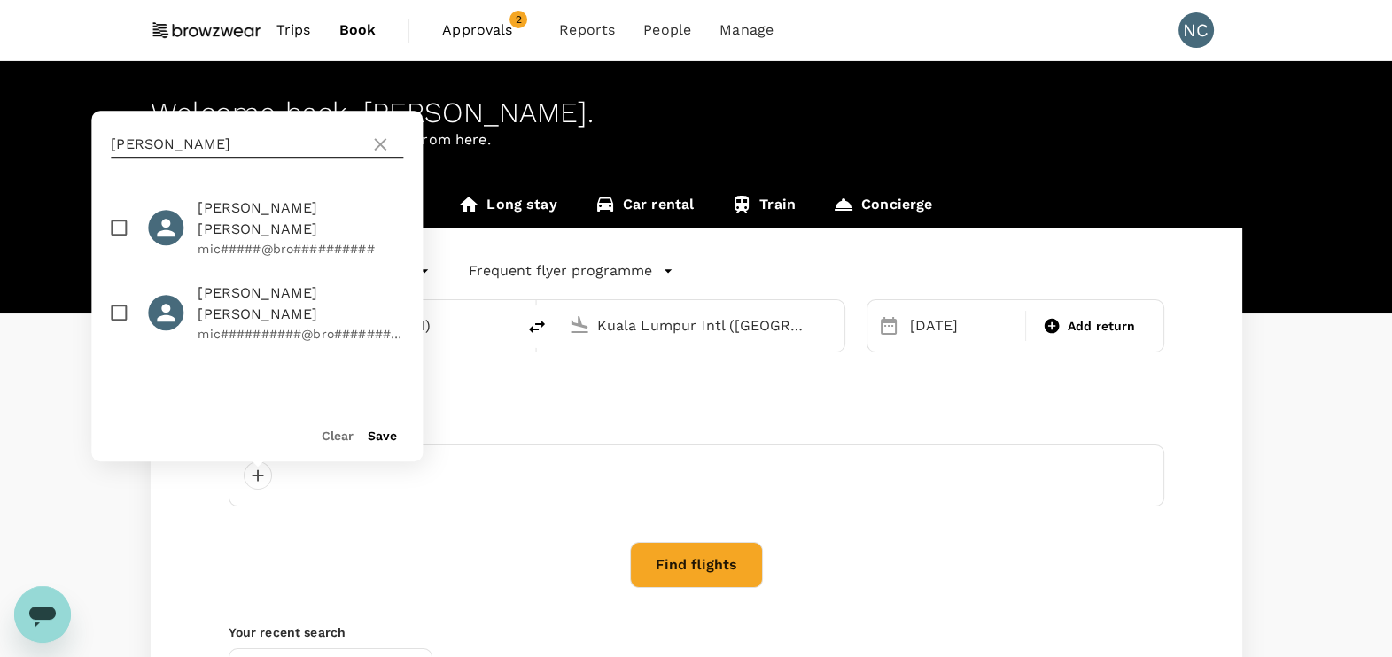
type input "[PERSON_NAME]"
click at [122, 294] on input "checkbox" at bounding box center [118, 312] width 37 height 37
checkbox input "true"
click at [386, 438] on button "Save" at bounding box center [382, 436] width 29 height 14
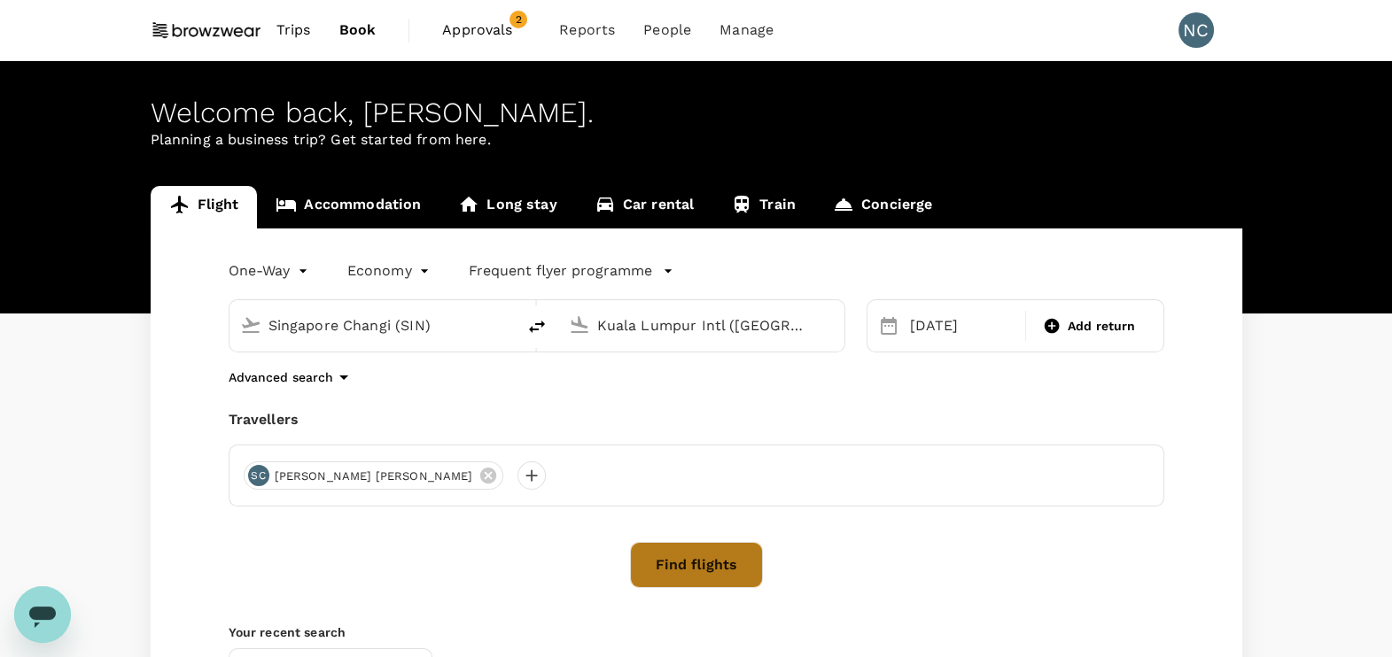
click at [735, 570] on button "Find flights" at bounding box center [696, 565] width 133 height 46
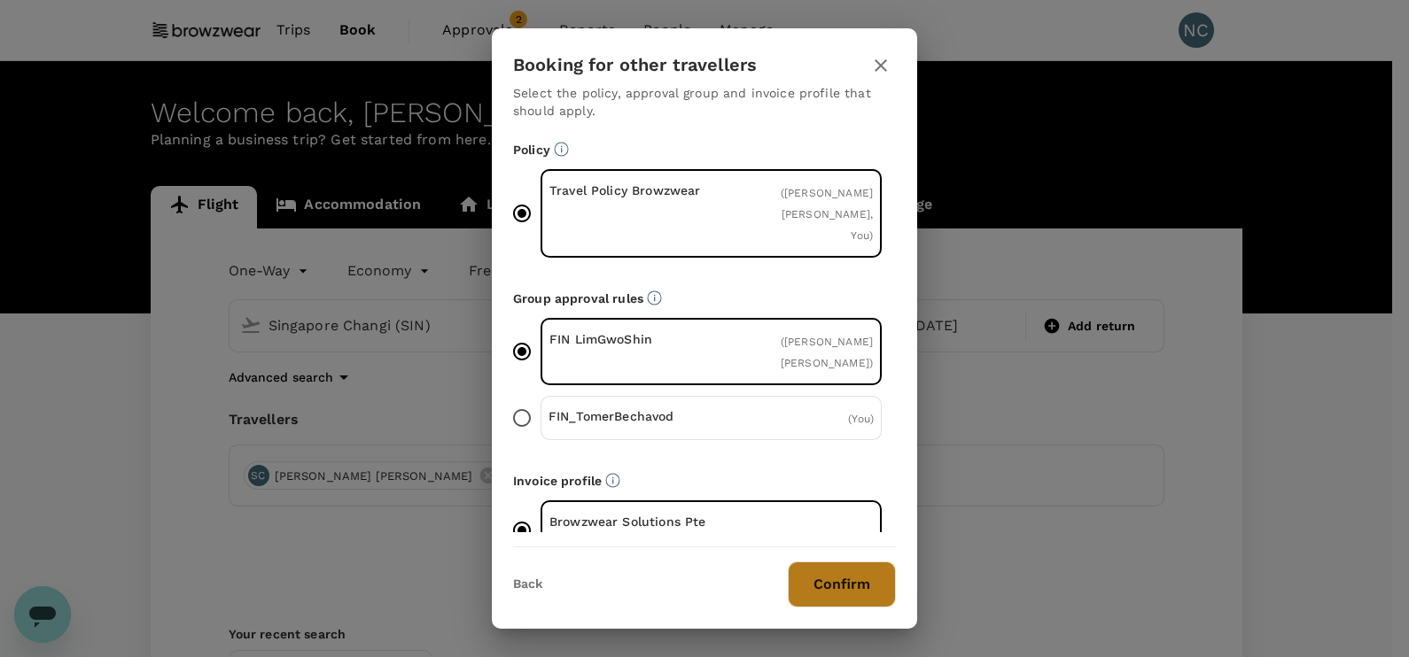
click at [840, 589] on button "Confirm" at bounding box center [842, 585] width 108 height 46
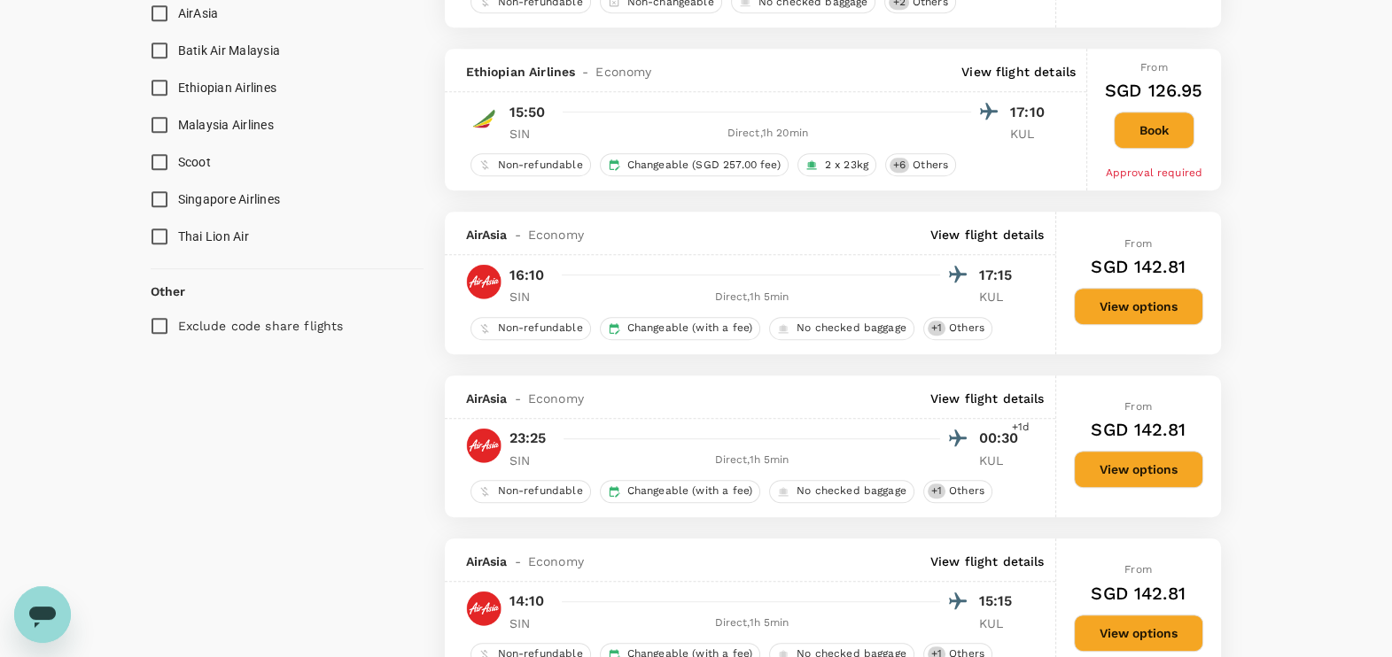
scroll to position [1108, 0]
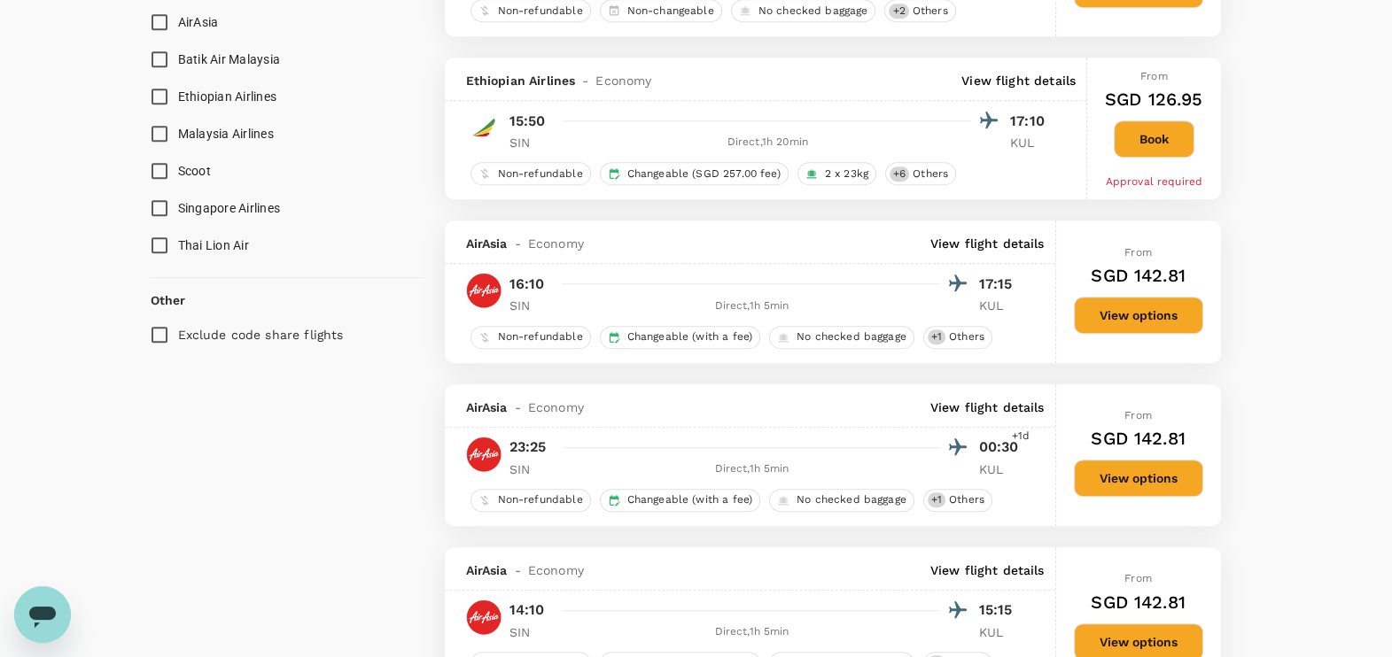
click at [1120, 309] on button "View options" at bounding box center [1138, 315] width 129 height 37
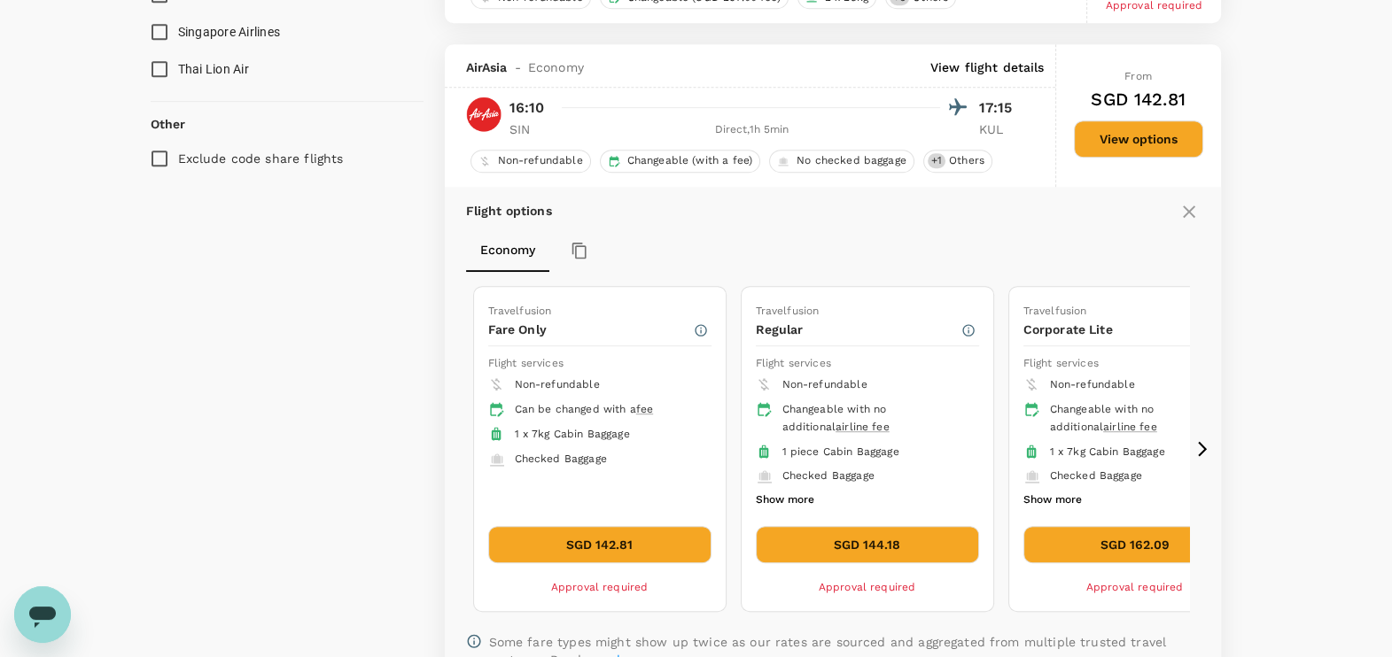
scroll to position [1325, 0]
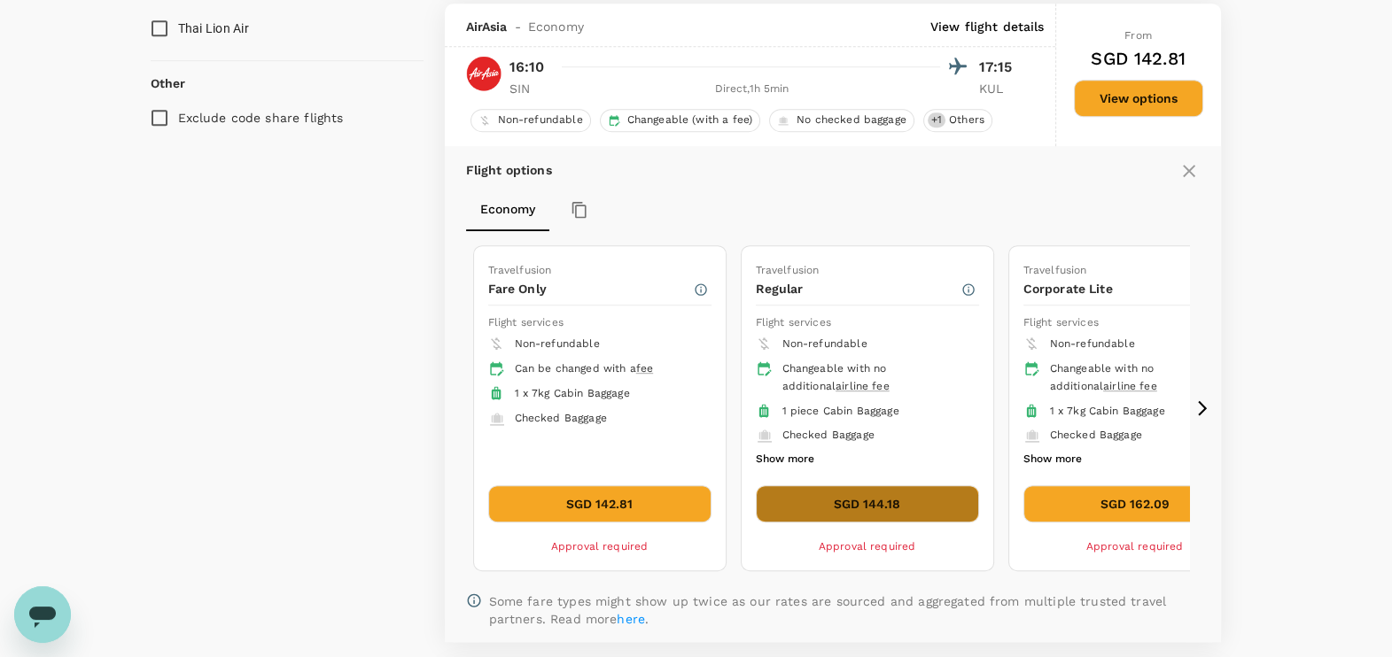
click at [820, 502] on button "SGD 144.18" at bounding box center [867, 504] width 223 height 37
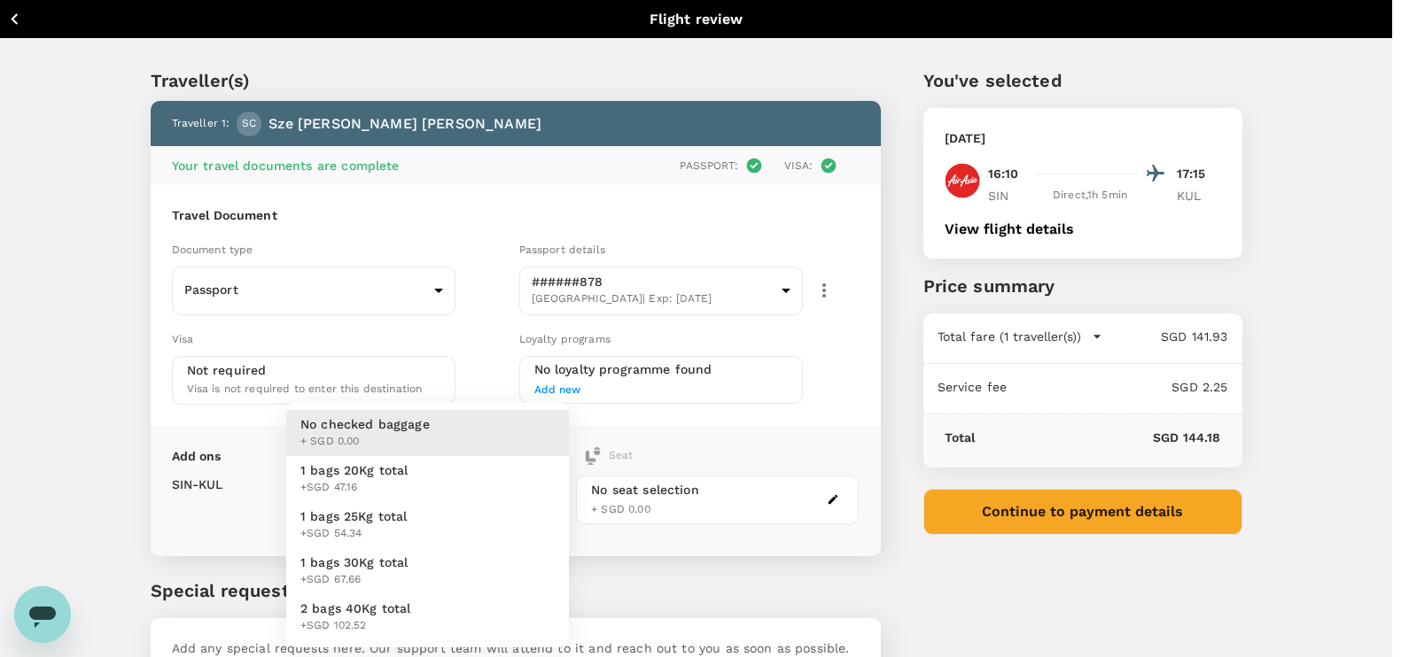
click at [492, 501] on body "Back to flight results Flight review Traveller(s) Traveller 1 : SC [PERSON_NAME…" at bounding box center [704, 391] width 1409 height 783
click at [443, 487] on li "1 bags 20Kg total +SGD 47.16" at bounding box center [427, 479] width 283 height 46
type input "1 - 47.16"
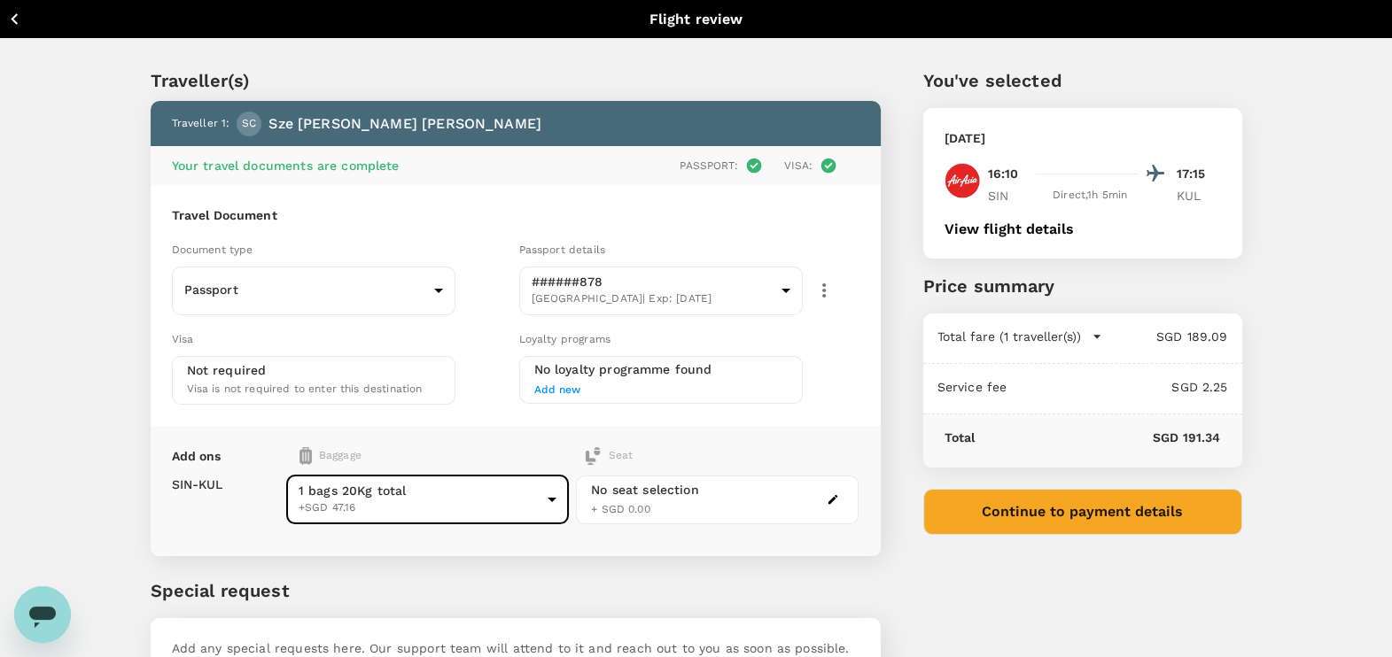
click at [1090, 610] on div "You've selected [DATE] 16:10 17:15 SIN Direct , 1h 5min KUL View flight details…" at bounding box center [1062, 380] width 362 height 711
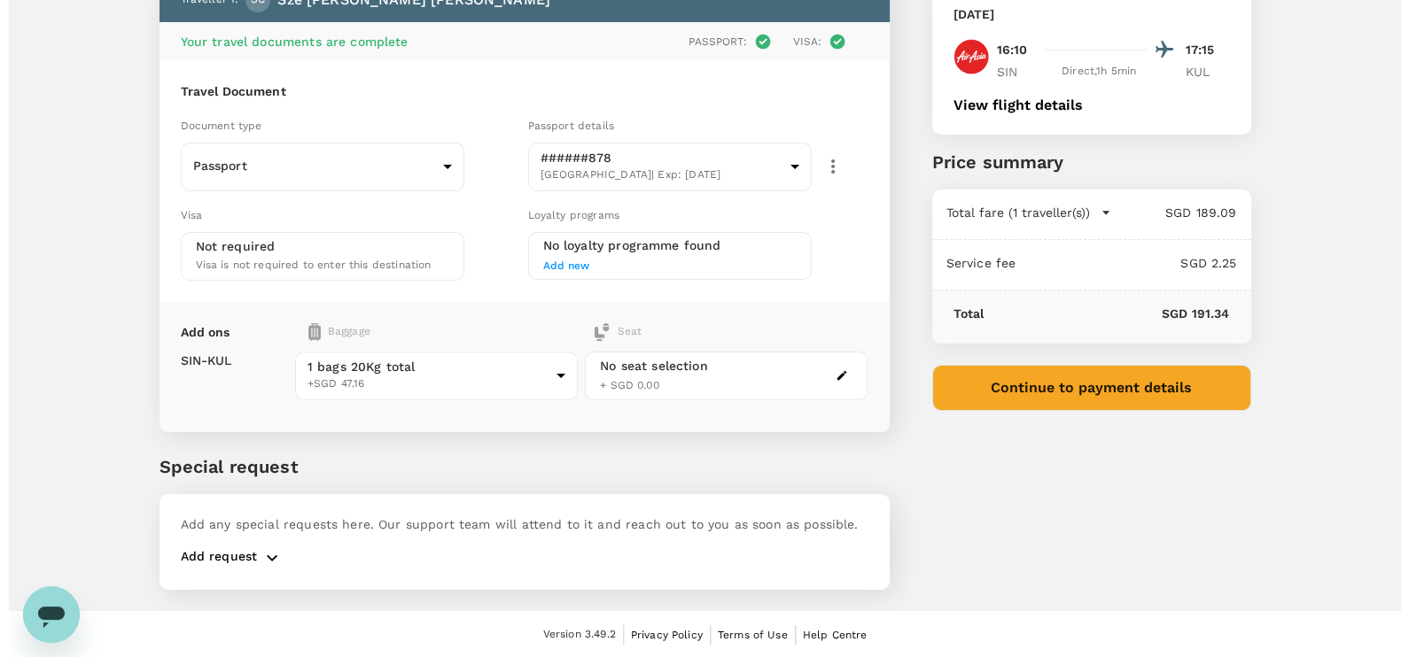
scroll to position [12, 0]
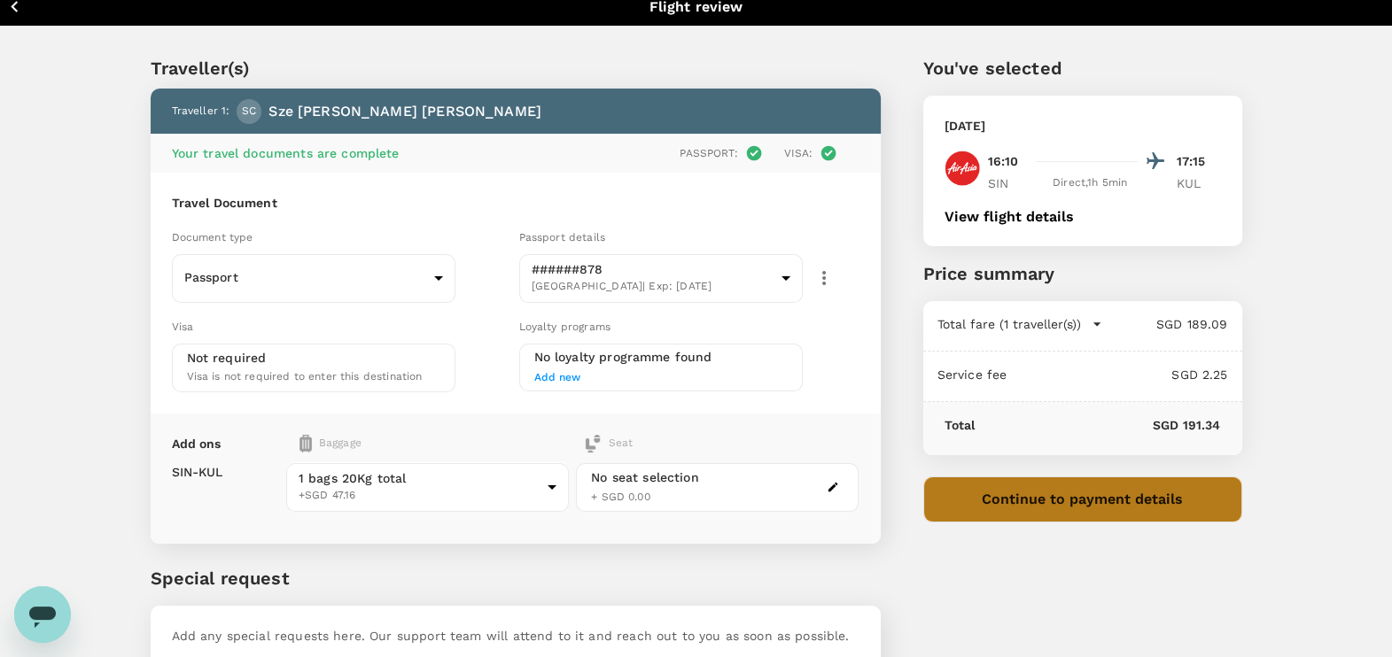
click at [1139, 497] on button "Continue to payment details" at bounding box center [1082, 500] width 319 height 46
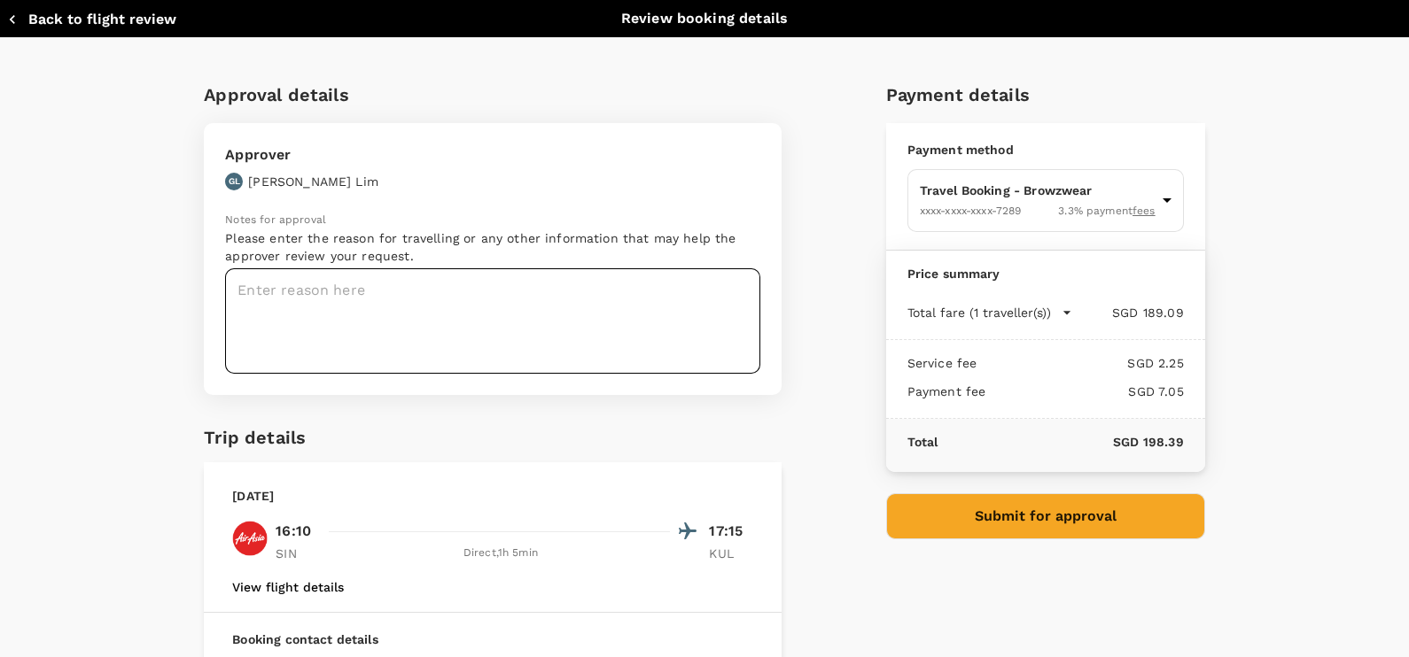
click at [312, 292] on textarea at bounding box center [492, 320] width 535 height 105
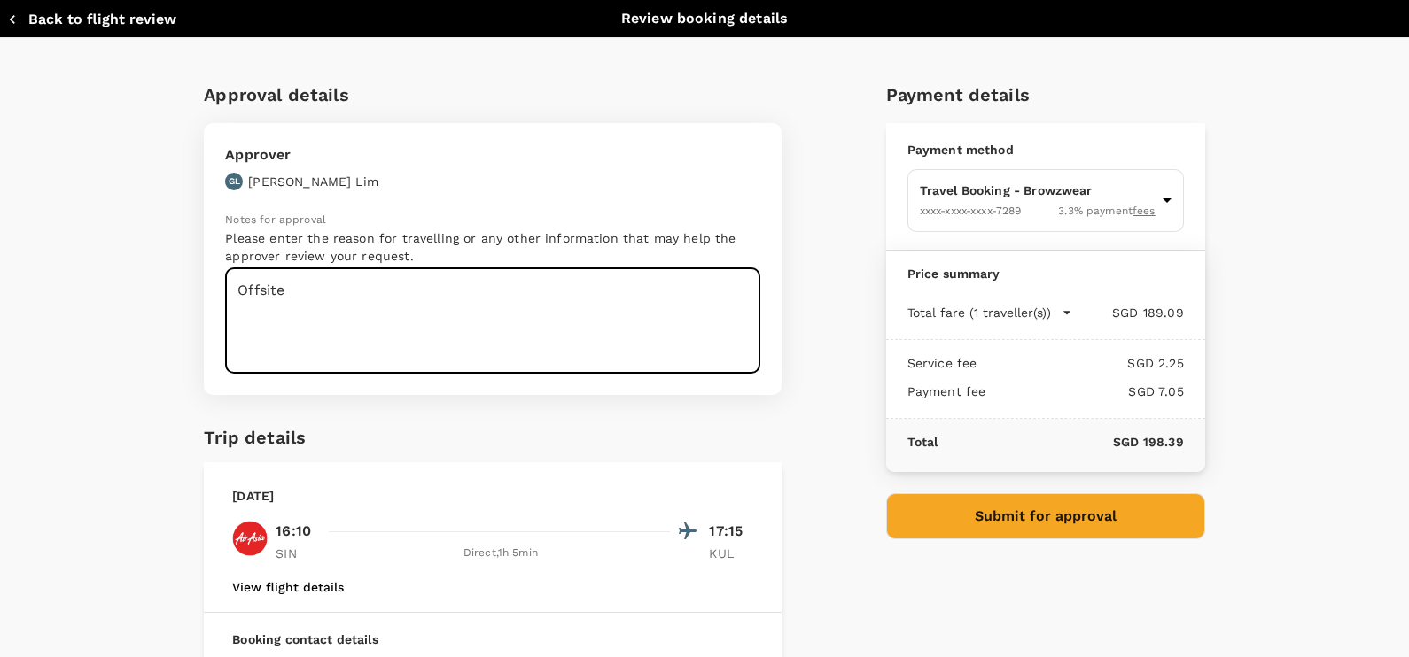
type textarea "Offsite"
click at [926, 514] on button "Submit for approval" at bounding box center [1045, 517] width 319 height 46
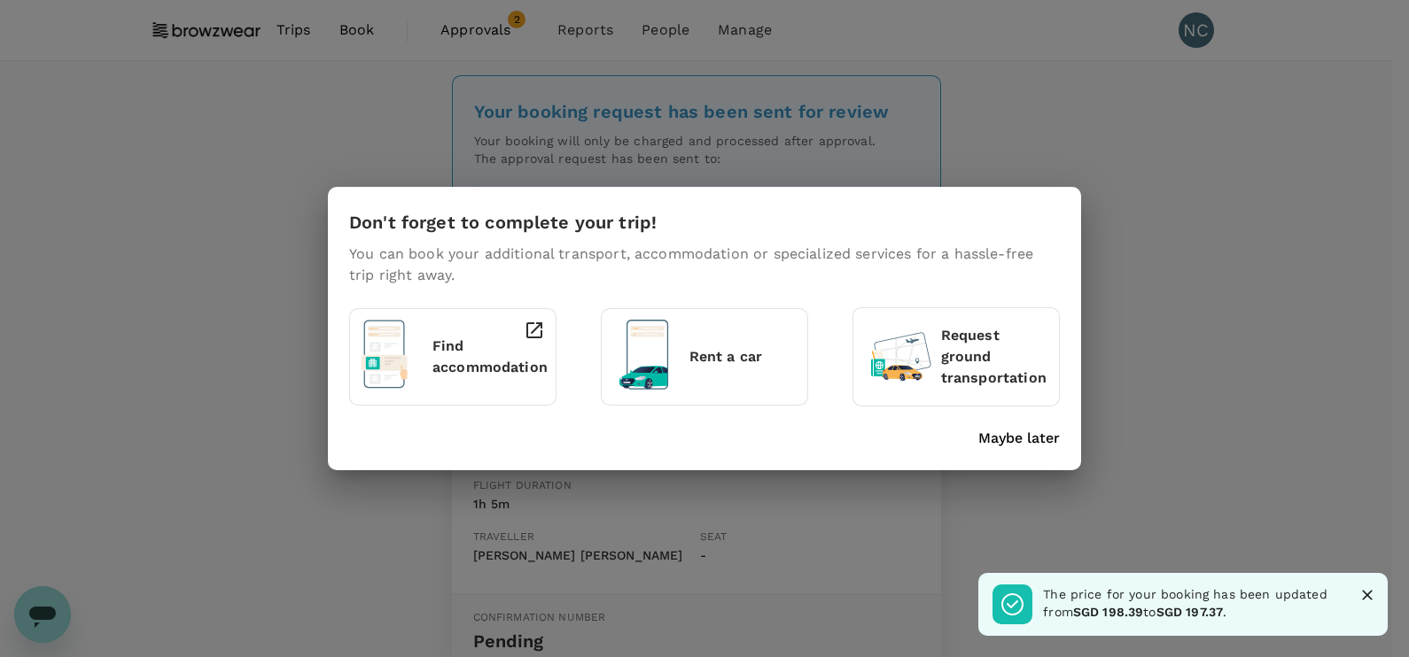
click at [1009, 437] on p "Maybe later" at bounding box center [1019, 438] width 82 height 21
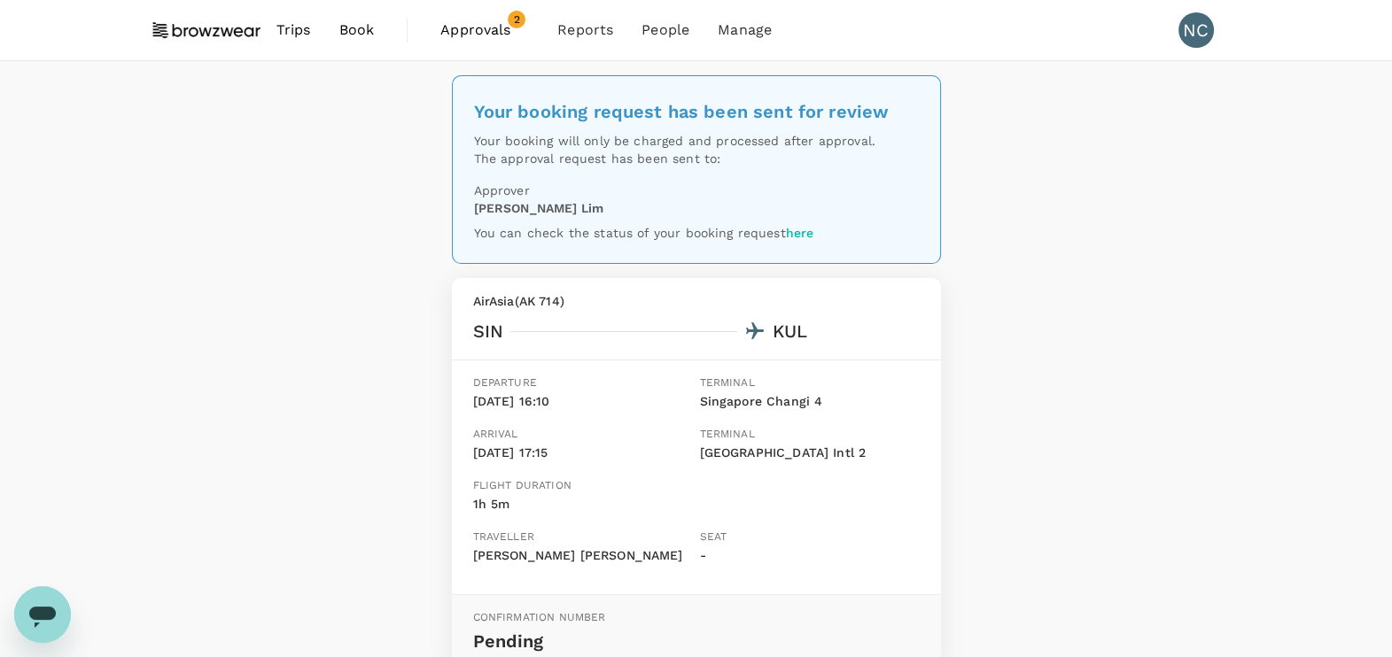
click at [358, 30] on span "Book" at bounding box center [356, 29] width 35 height 21
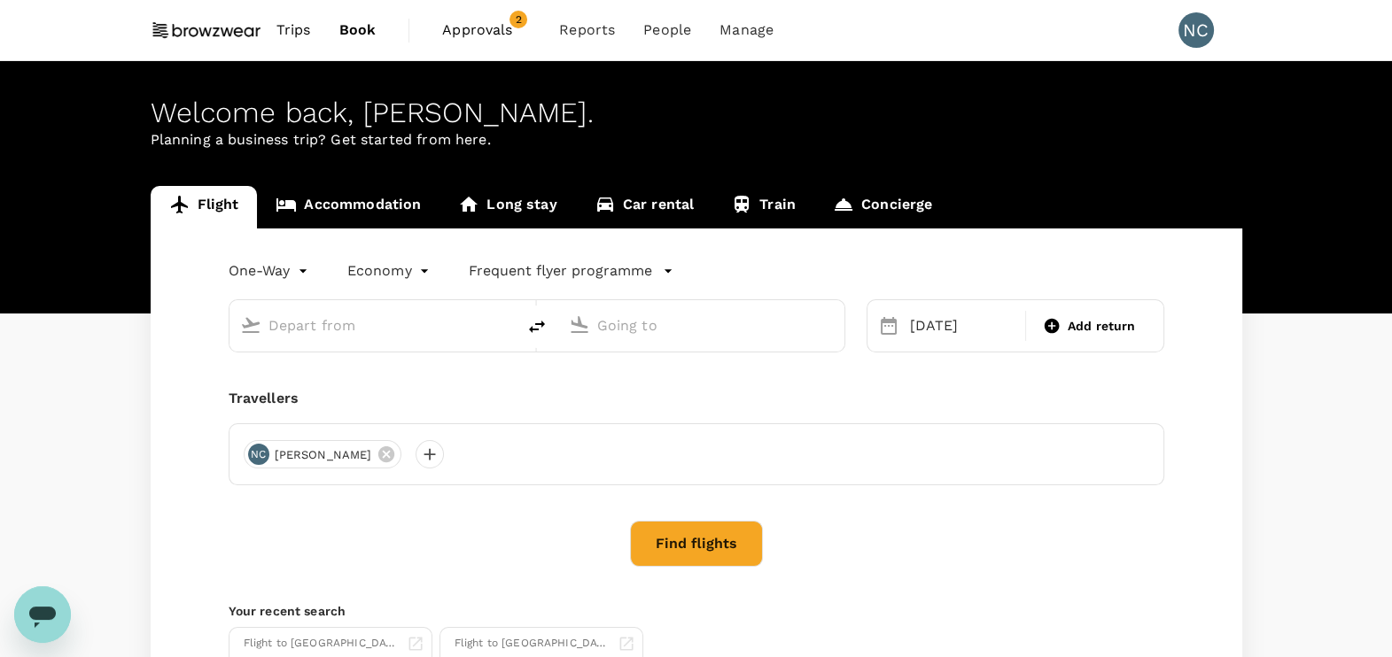
type input "Singapore Changi (SIN)"
type input "Kuala Lumpur Intl ([GEOGRAPHIC_DATA])"
type input "Singapore Changi (SIN)"
type input "Kuala Lumpur Intl ([GEOGRAPHIC_DATA])"
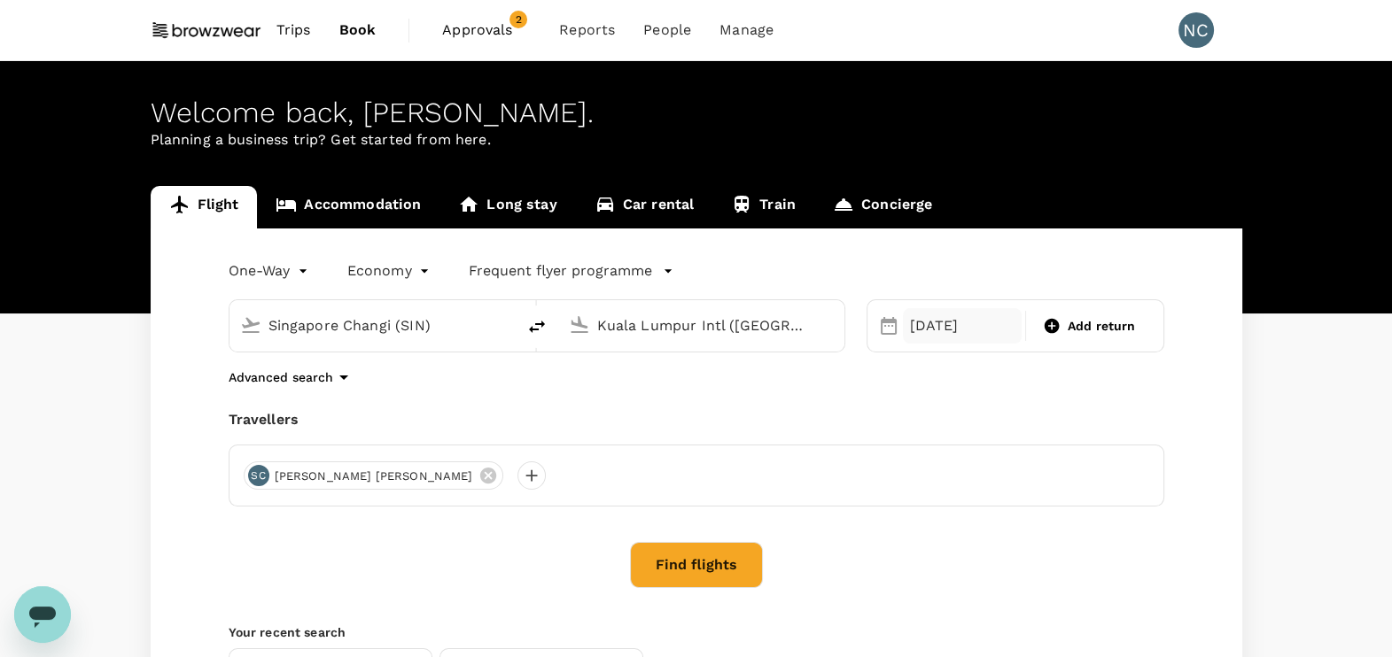
click at [951, 330] on div "[DATE]" at bounding box center [963, 325] width 120 height 35
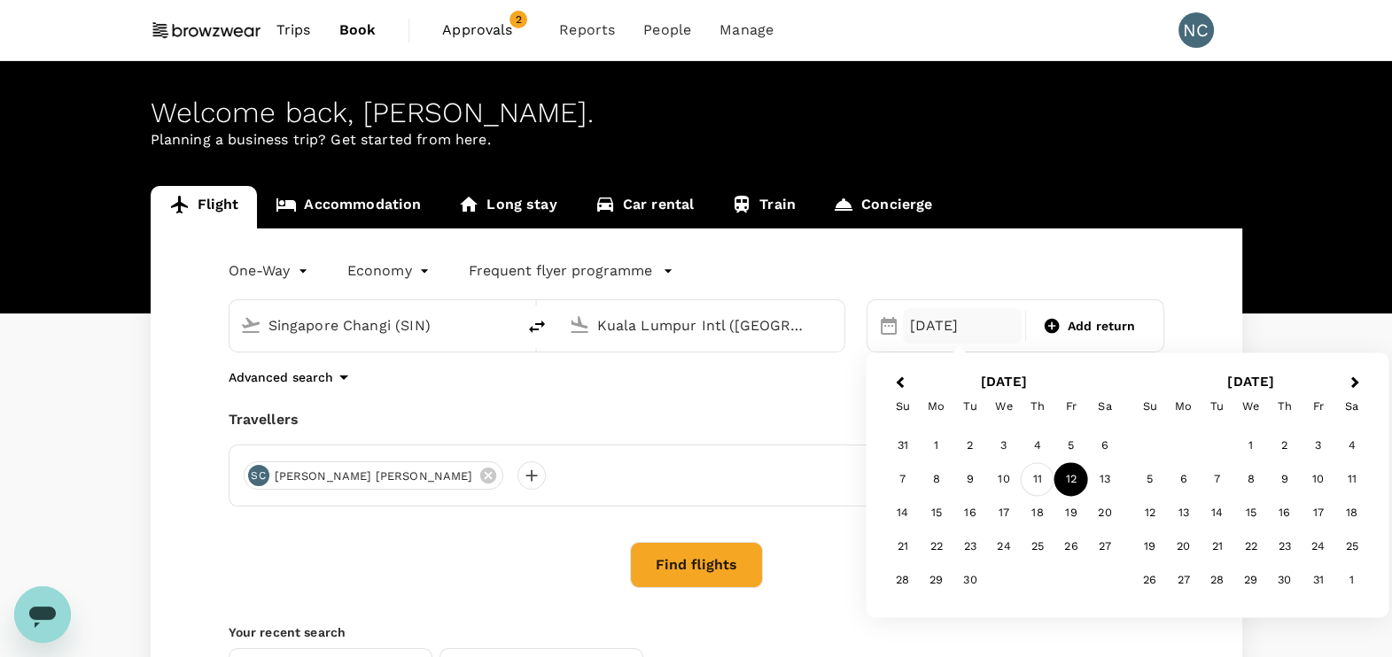
click at [1045, 478] on div "11" at bounding box center [1038, 480] width 34 height 34
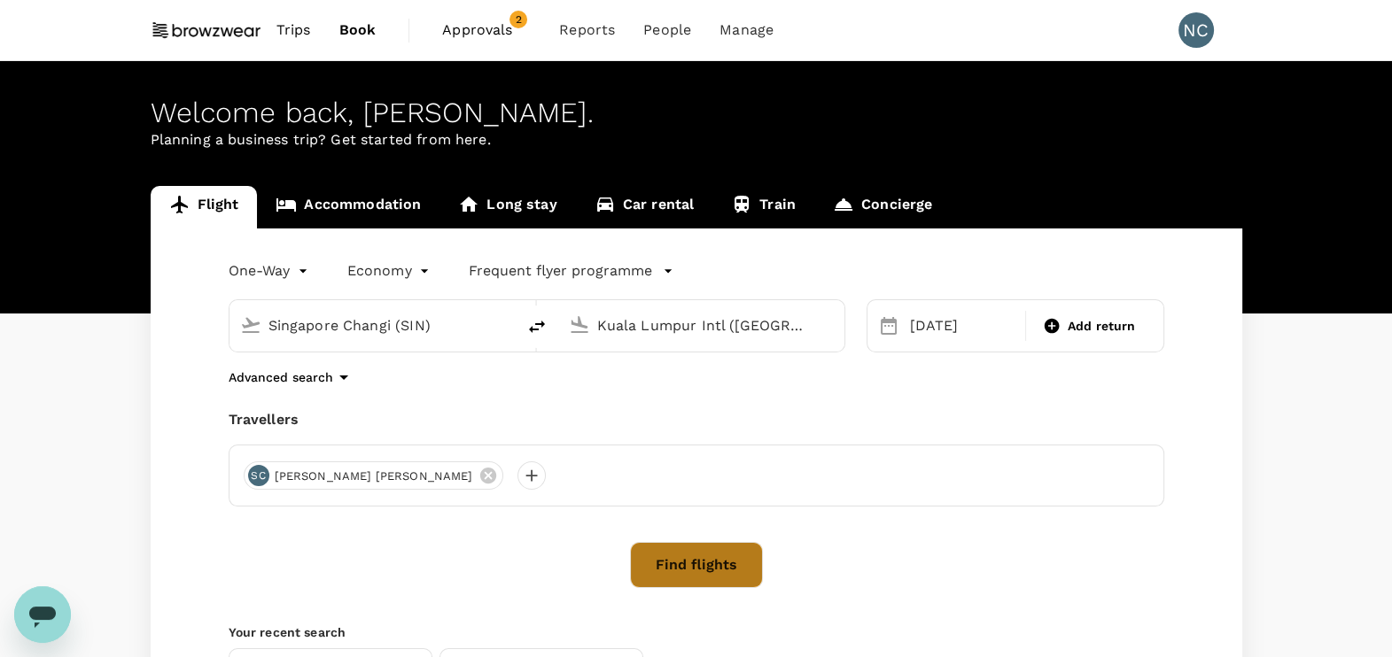
click at [740, 556] on button "Find flights" at bounding box center [696, 565] width 133 height 46
click at [425, 474] on body "Trips Book Approvals 2 Reports People Manage NC Welcome back , [PERSON_NAME] . …" at bounding box center [696, 430] width 1392 height 860
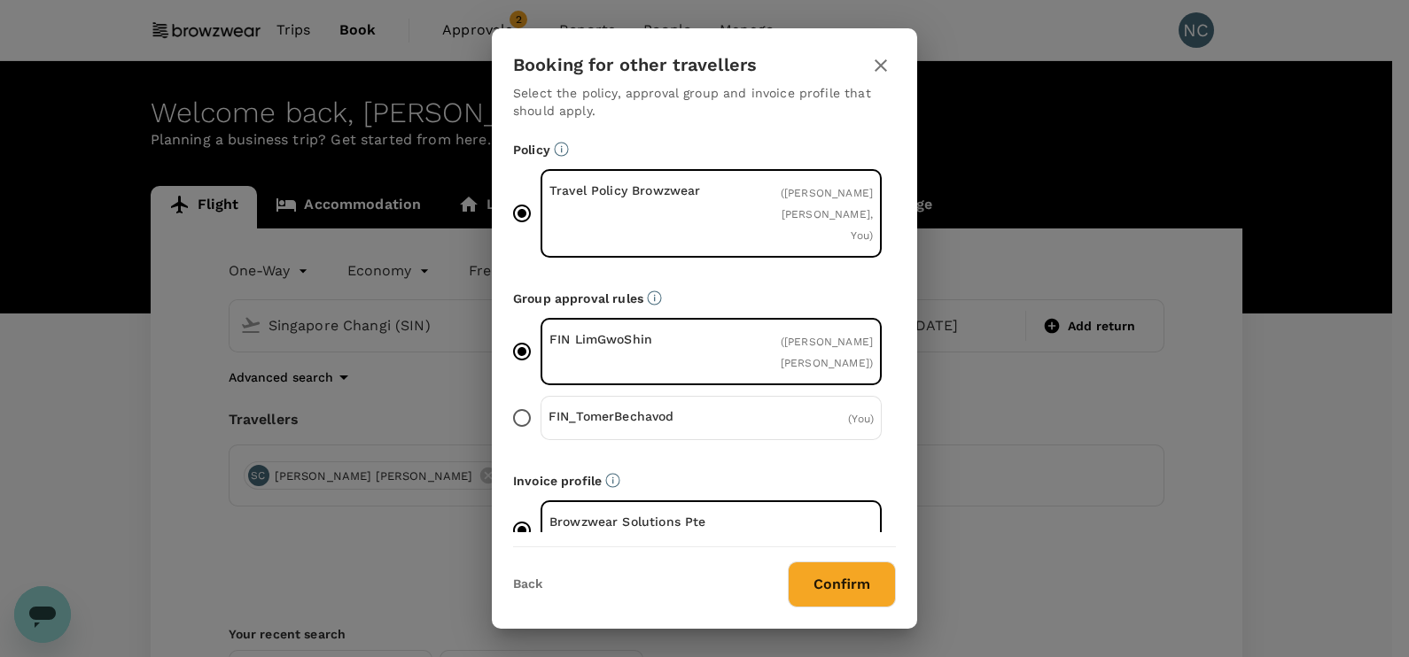
click at [873, 68] on icon "button" at bounding box center [880, 65] width 21 height 21
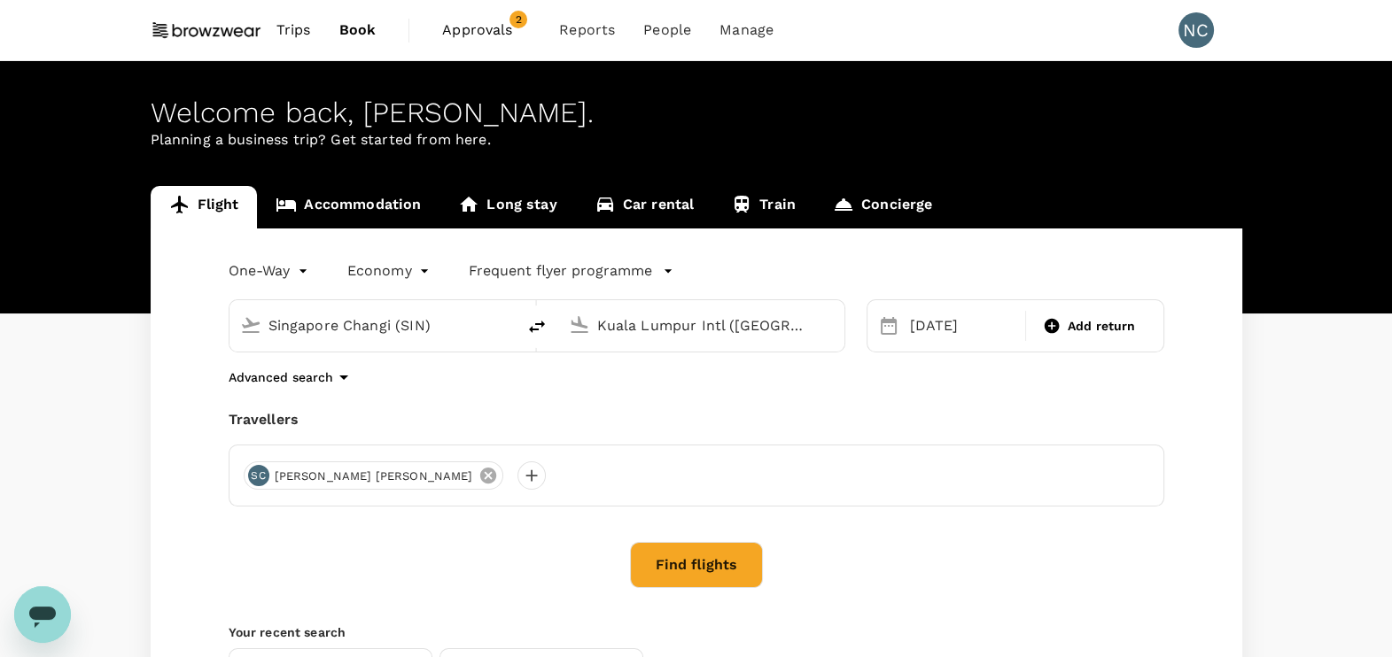
click at [479, 478] on icon at bounding box center [487, 476] width 16 height 16
click at [265, 474] on div at bounding box center [258, 476] width 28 height 28
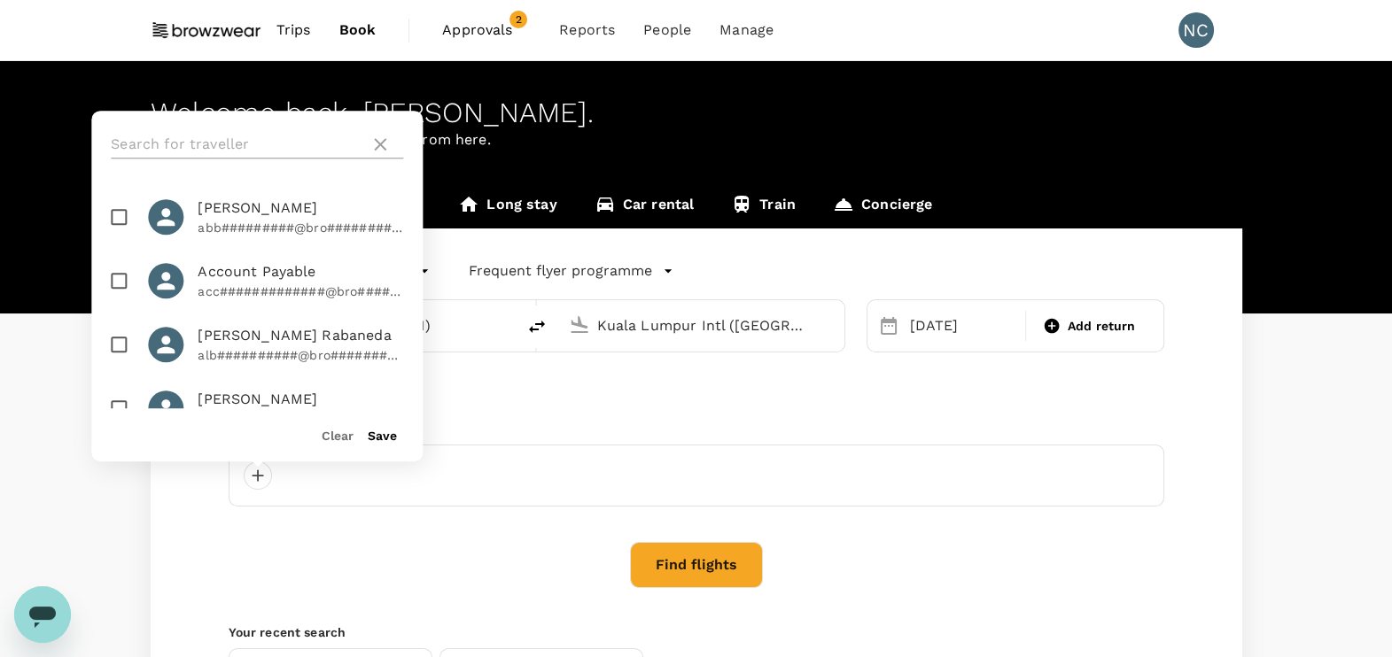
click at [222, 142] on input "text" at bounding box center [237, 144] width 252 height 28
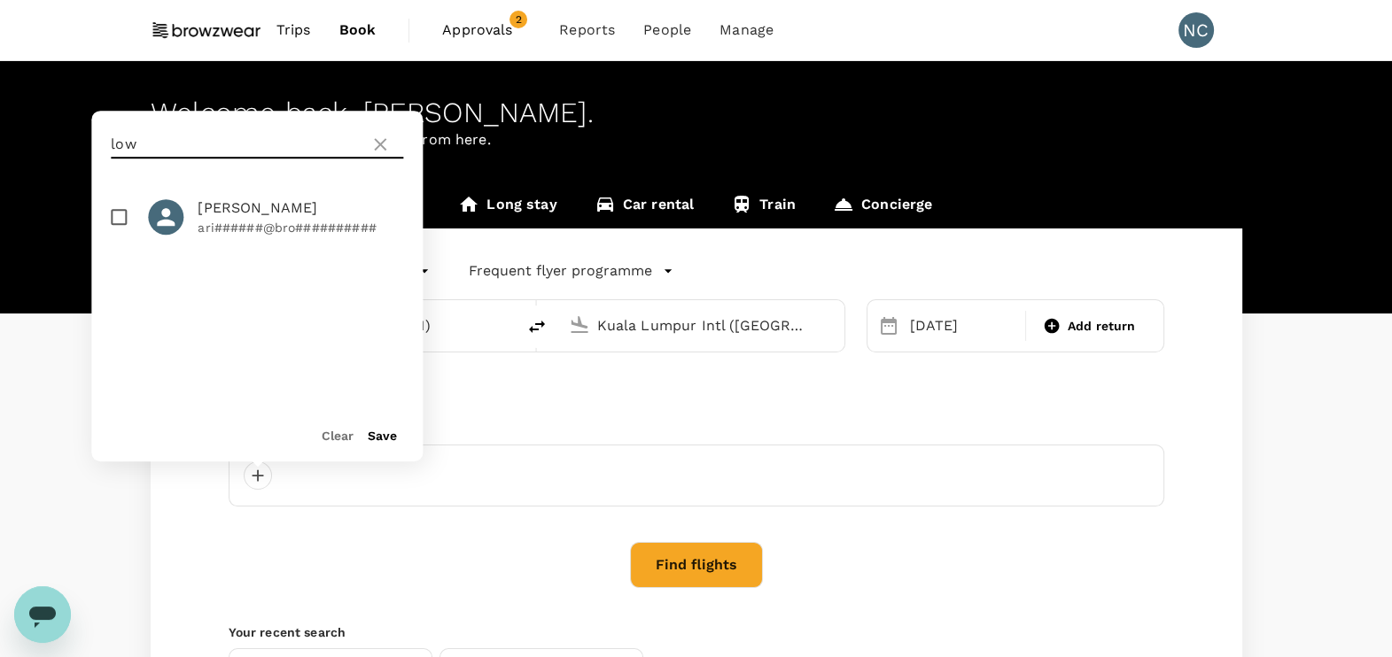
type input "low"
click at [122, 215] on input "checkbox" at bounding box center [118, 216] width 37 height 37
checkbox input "true"
click at [378, 429] on button "Save" at bounding box center [382, 436] width 29 height 14
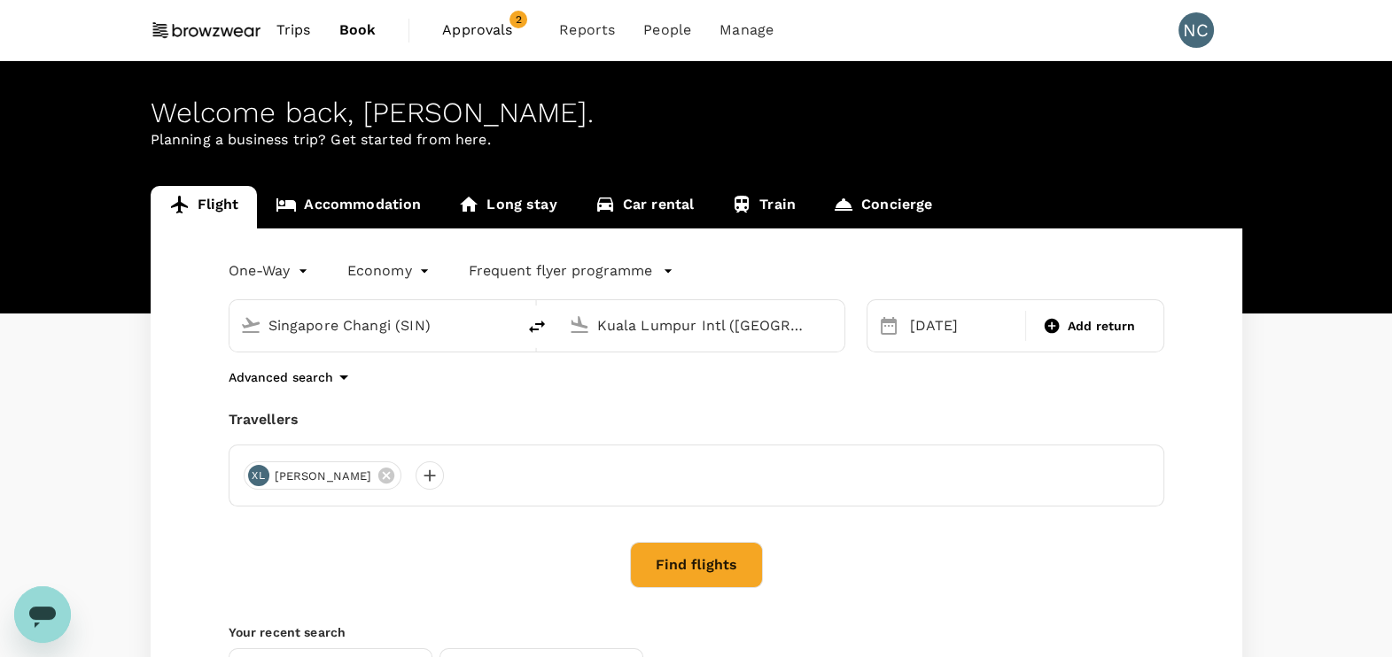
click at [679, 556] on button "Find flights" at bounding box center [696, 565] width 133 height 46
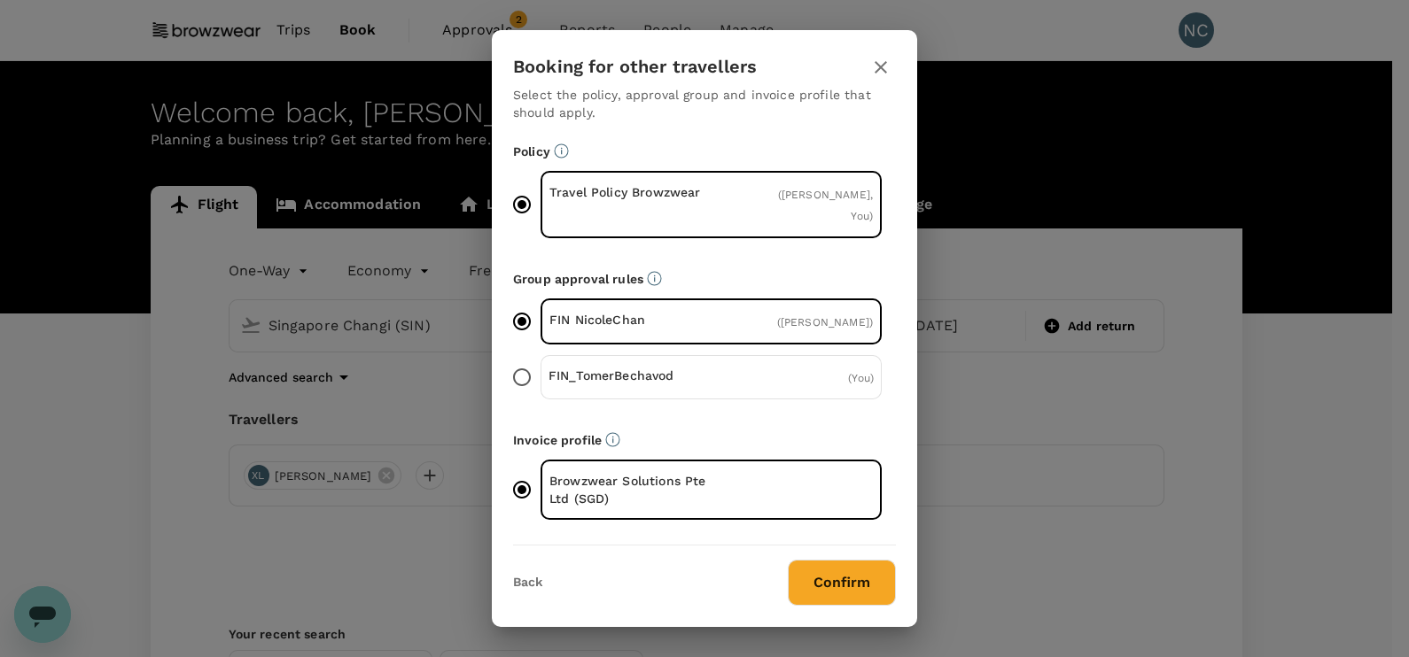
click at [886, 78] on icon "button" at bounding box center [880, 67] width 21 height 21
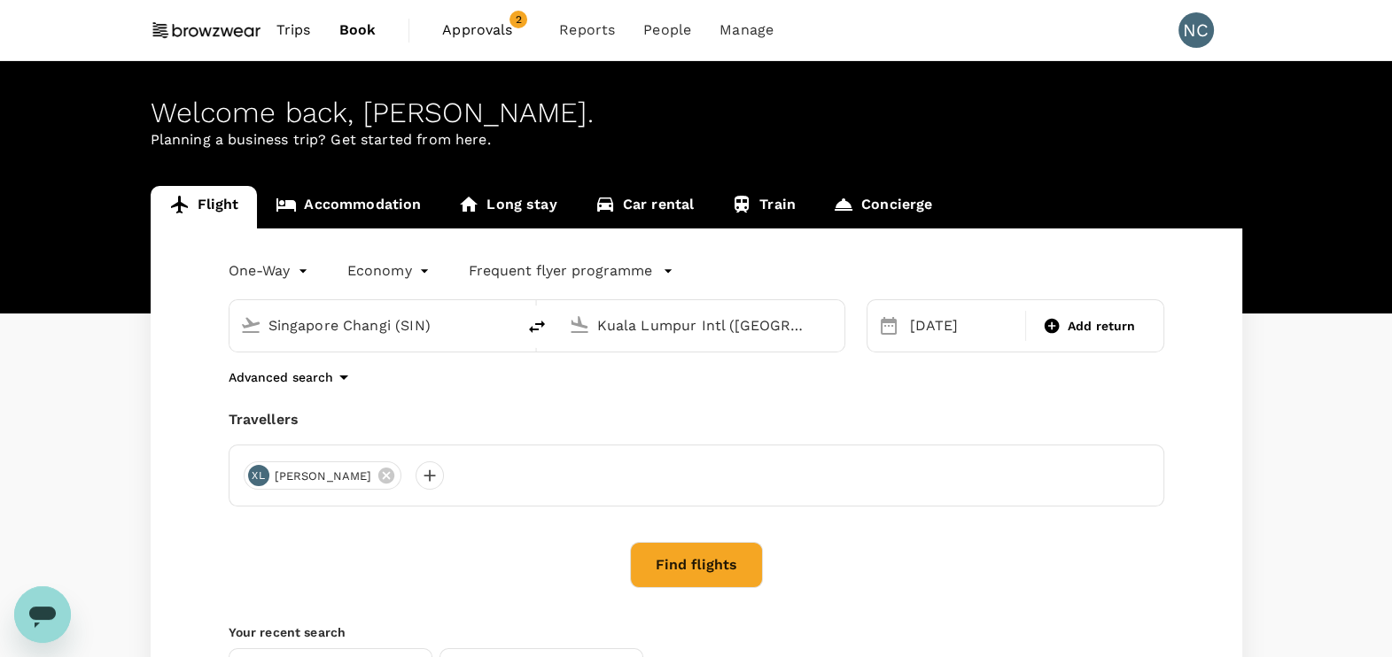
click at [898, 323] on icon at bounding box center [888, 325] width 21 height 21
click at [892, 325] on icon at bounding box center [888, 325] width 21 height 21
drag, startPoint x: 935, startPoint y: 417, endPoint x: 946, endPoint y: 377, distance: 42.4
click at [935, 417] on div "Travellers" at bounding box center [697, 419] width 936 height 21
click at [896, 328] on icon at bounding box center [888, 325] width 21 height 21
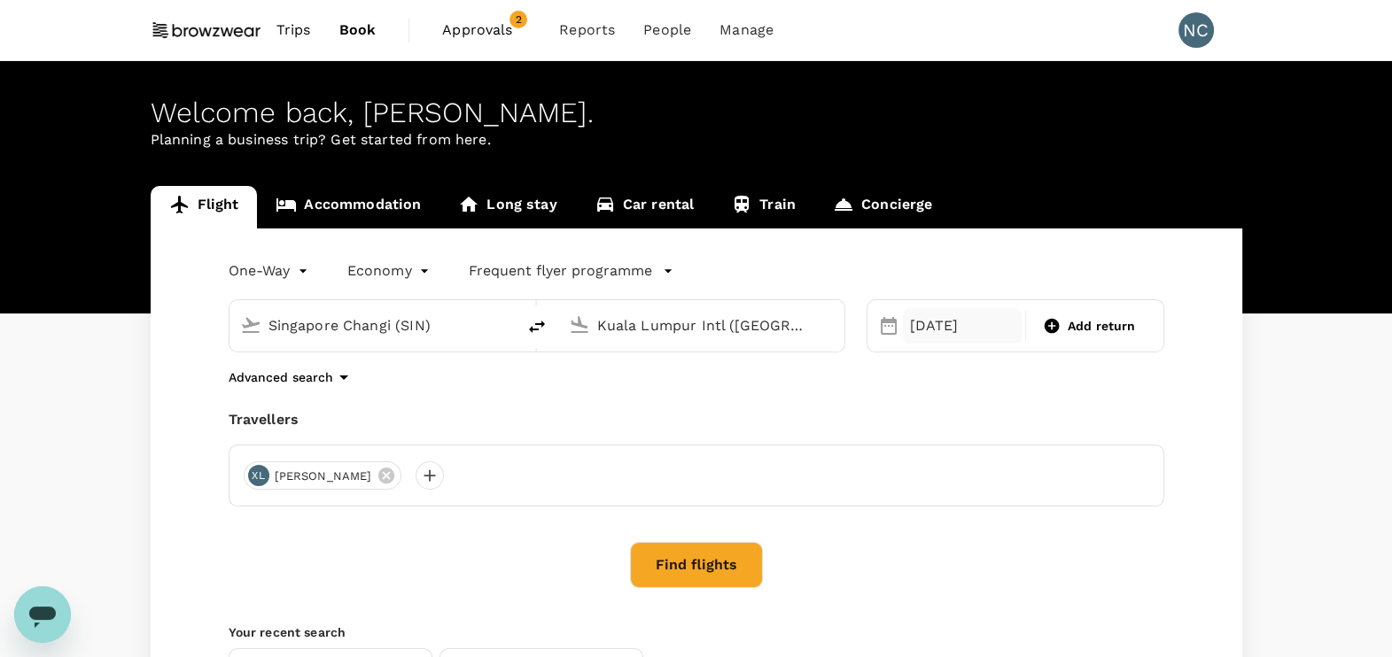
click at [915, 328] on div "[DATE]" at bounding box center [963, 325] width 120 height 35
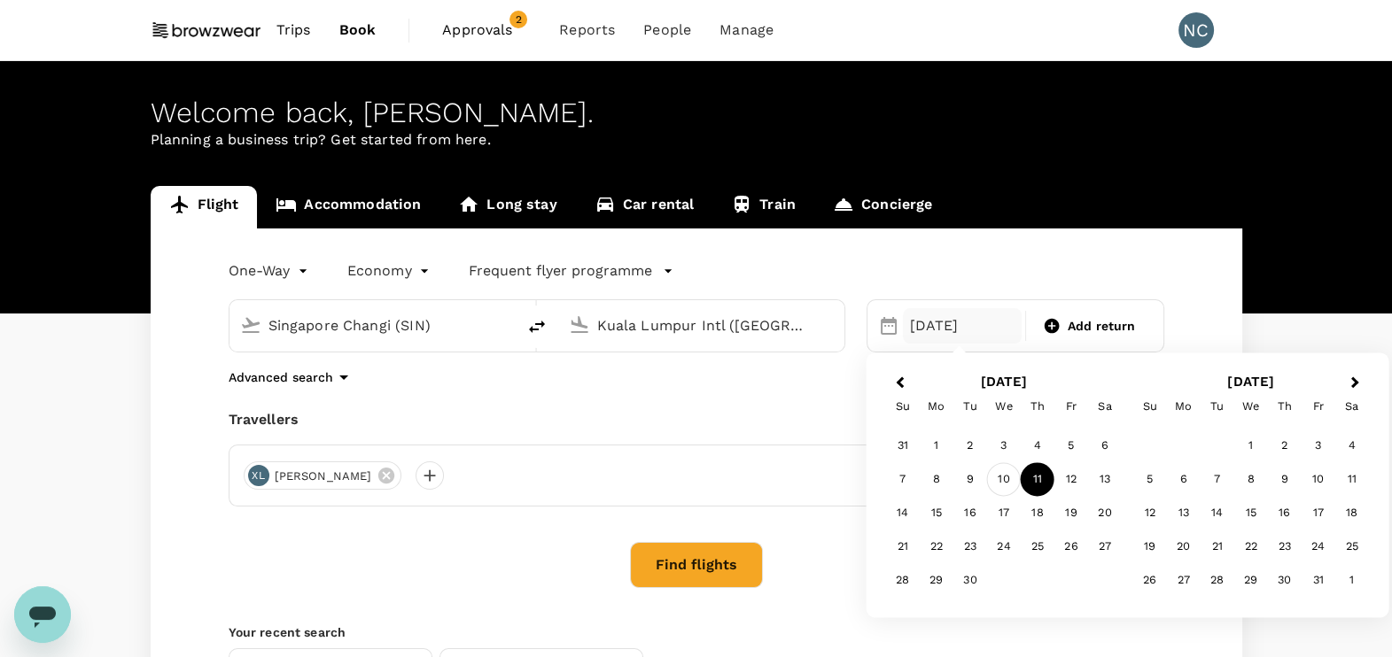
click at [1007, 478] on div "10" at bounding box center [1004, 480] width 34 height 34
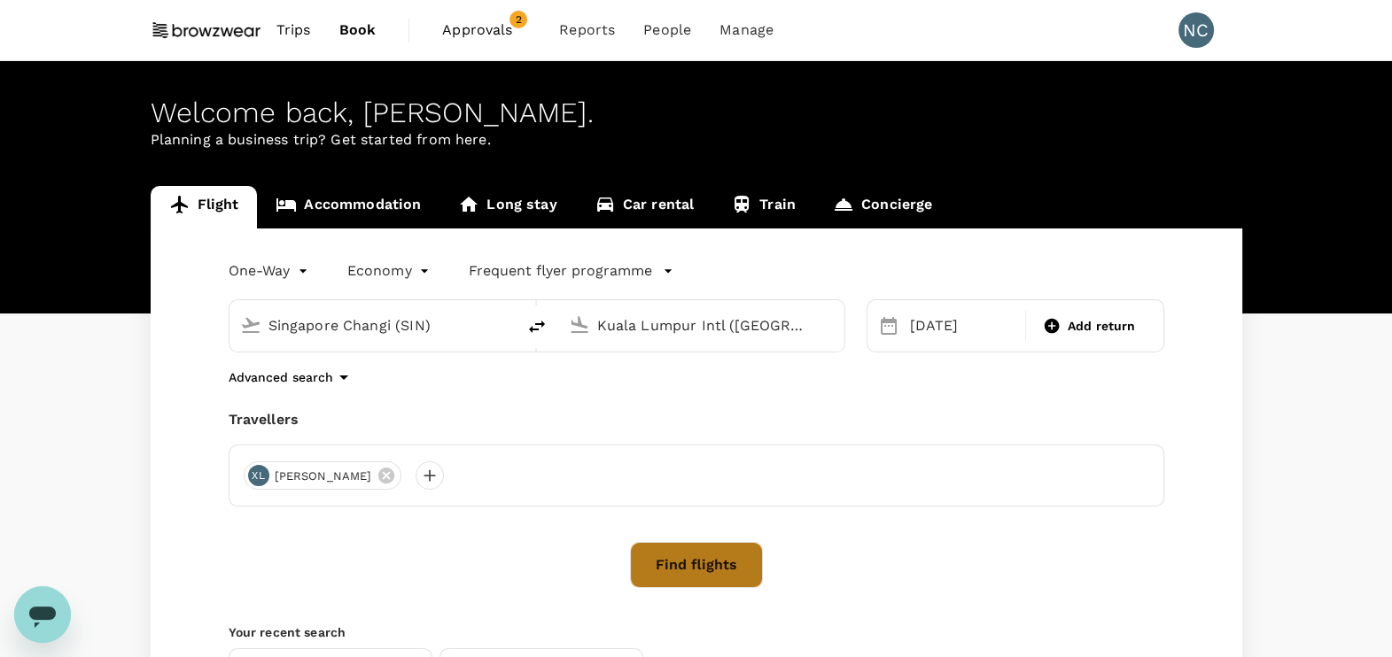
click at [662, 556] on button "Find flights" at bounding box center [696, 565] width 133 height 46
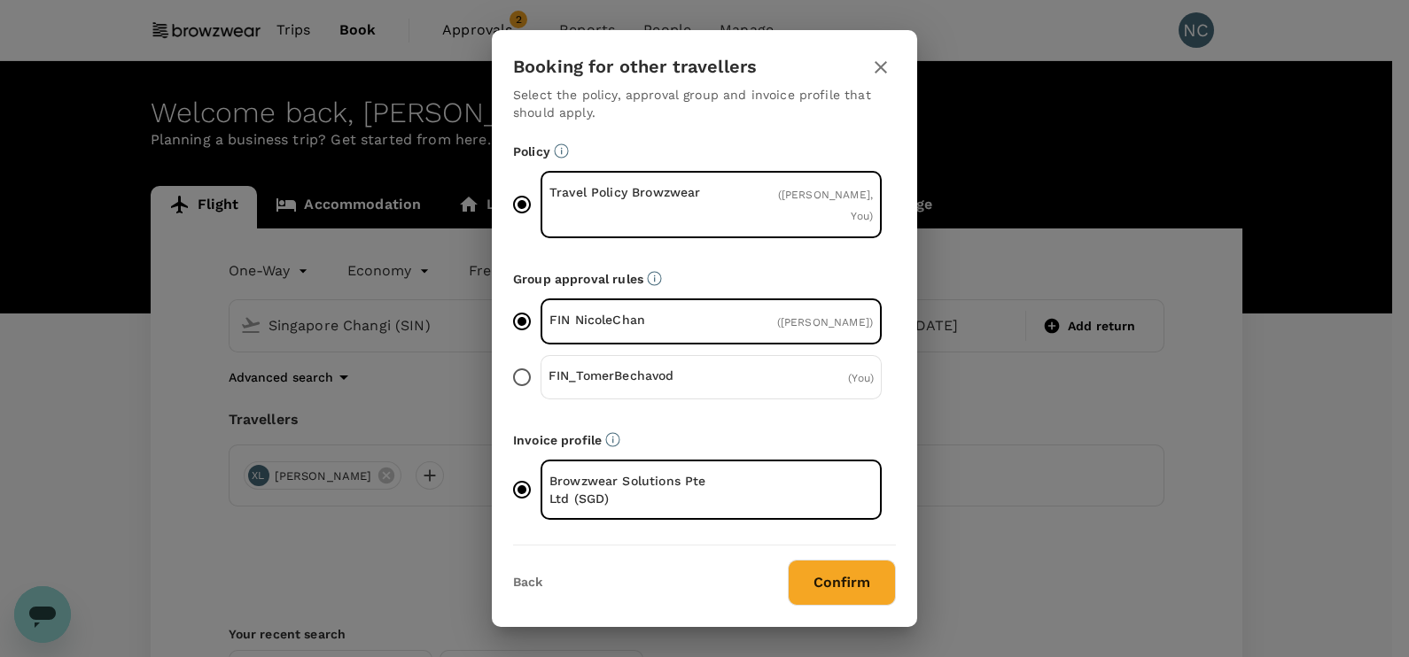
click at [824, 581] on button "Confirm" at bounding box center [842, 583] width 108 height 46
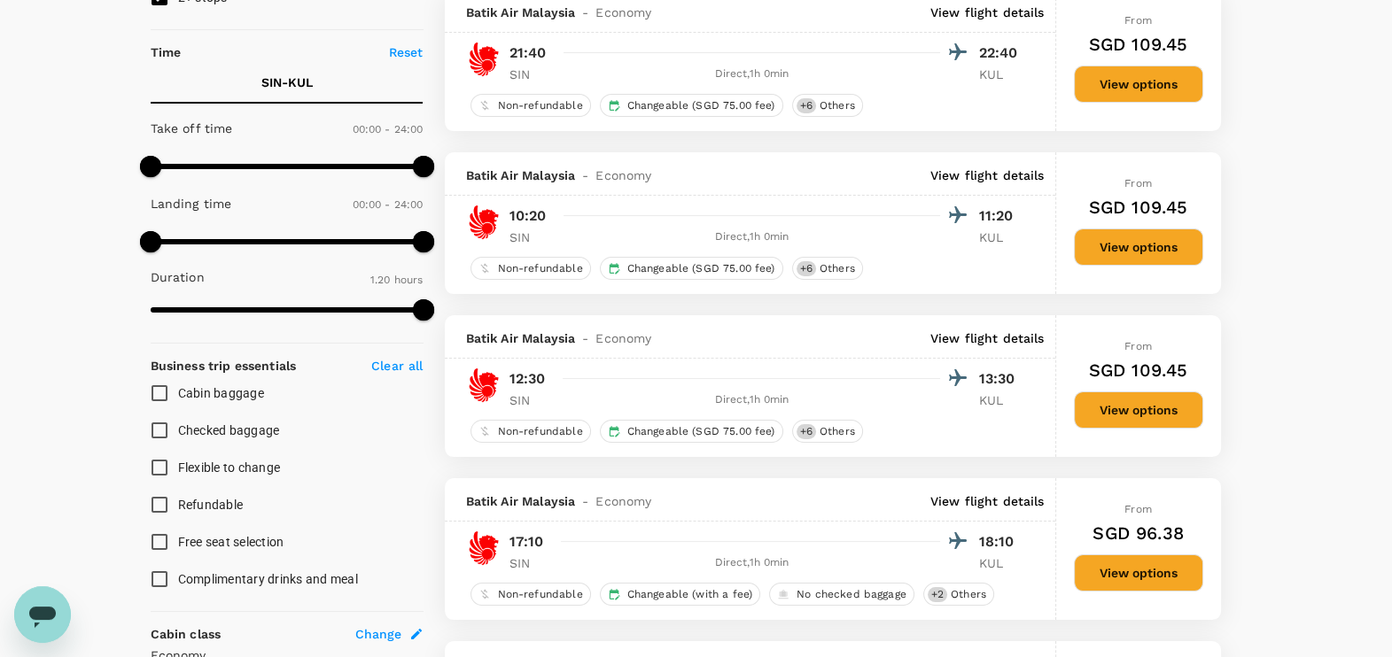
scroll to position [221, 0]
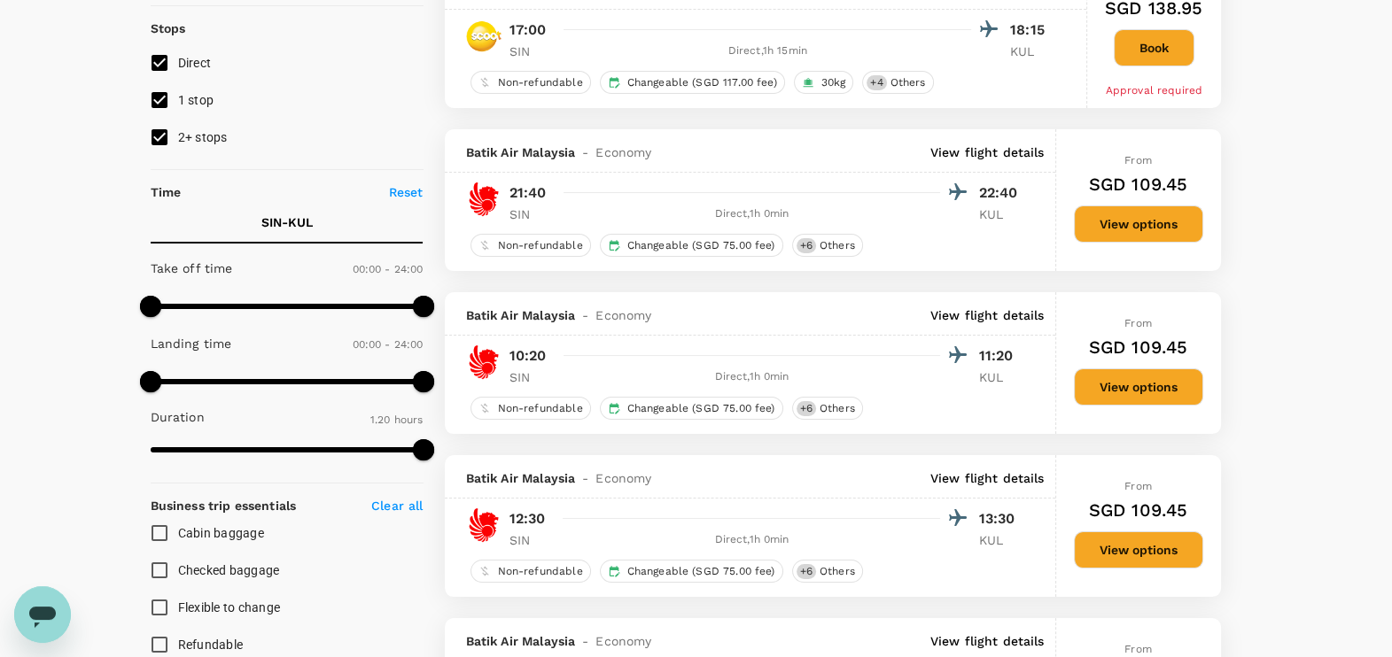
click at [152, 137] on input "2+ stops" at bounding box center [159, 137] width 37 height 37
checkbox input "false"
click at [158, 102] on input "1 stop" at bounding box center [159, 100] width 37 height 37
checkbox input "false"
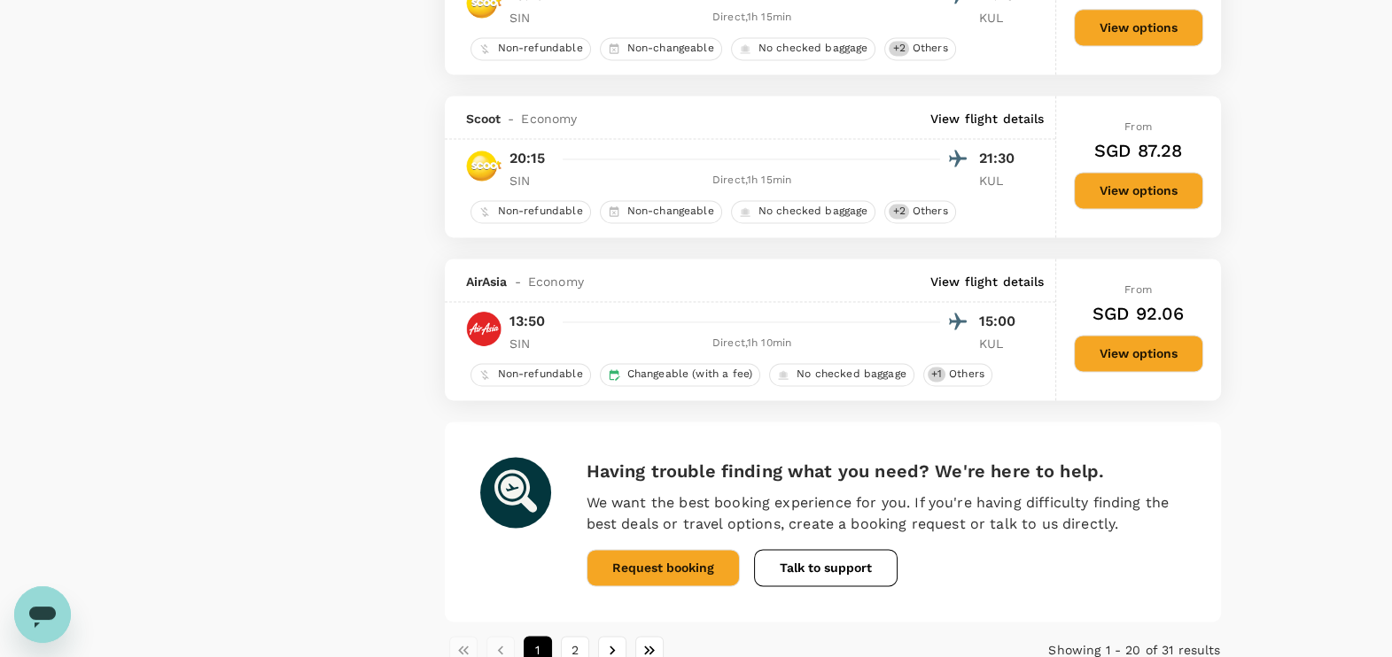
scroll to position [3100, 0]
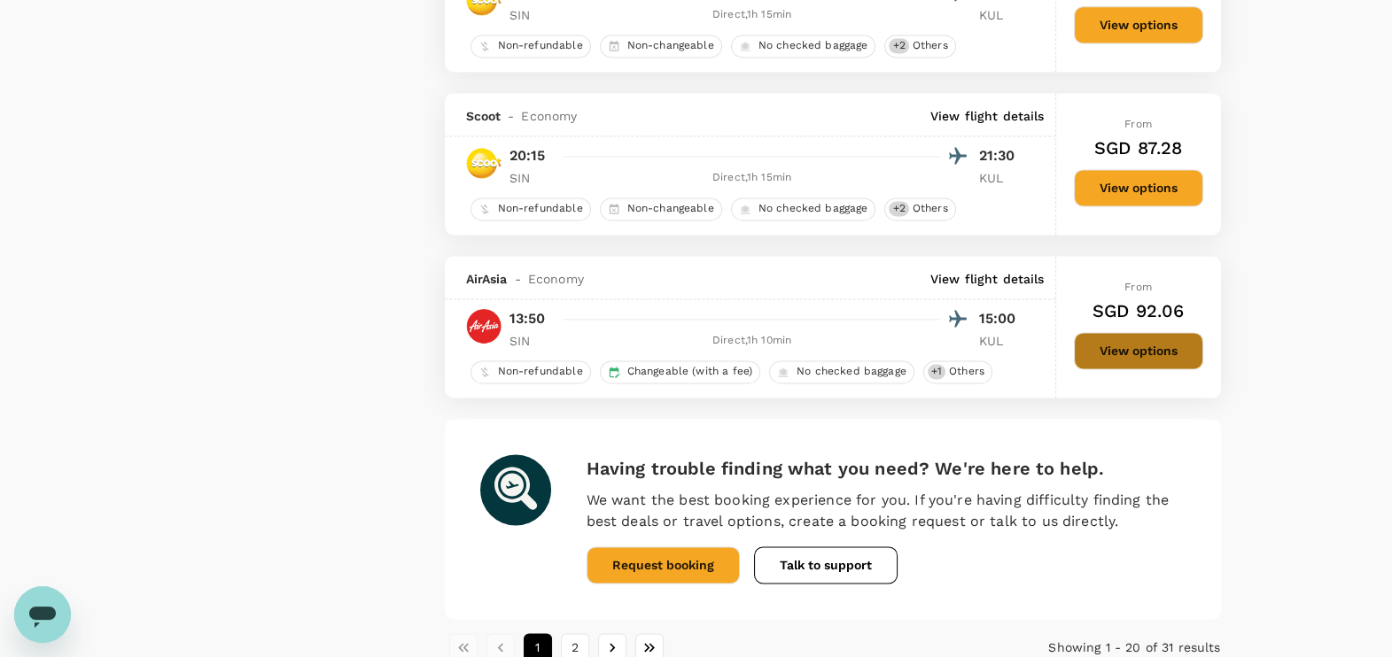
click at [1107, 338] on button "View options" at bounding box center [1138, 350] width 129 height 37
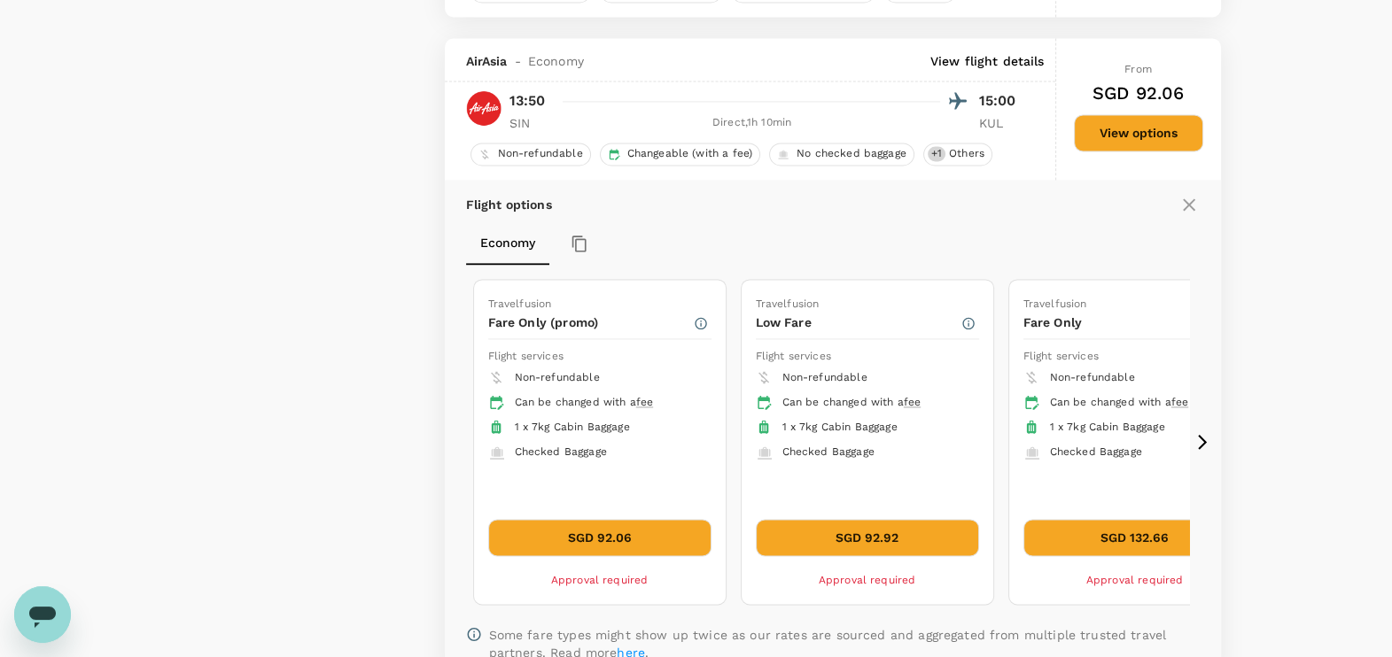
scroll to position [3346, 0]
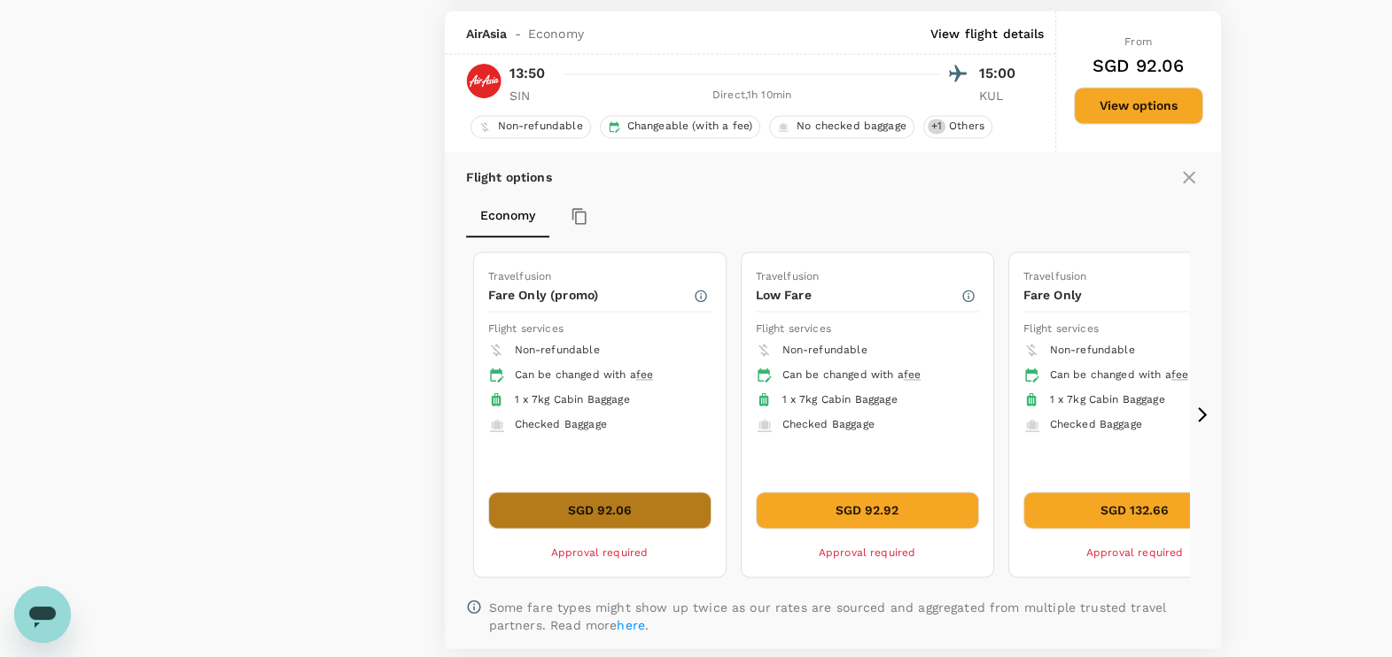
click at [625, 510] on button "SGD 92.06" at bounding box center [599, 510] width 223 height 37
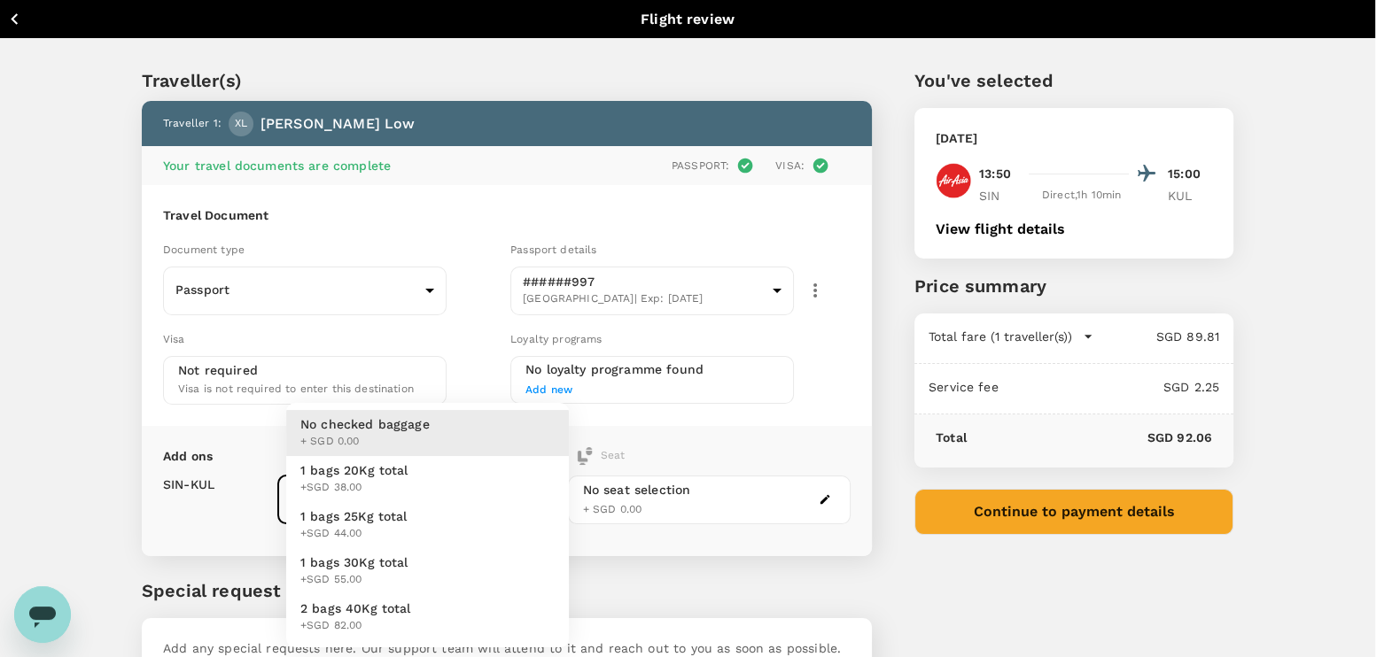
click at [547, 499] on body "Back to flight results Flight review Traveller(s) Traveller 1 : XL [PERSON_NAME…" at bounding box center [696, 391] width 1392 height 783
click at [613, 577] on div at bounding box center [704, 328] width 1409 height 657
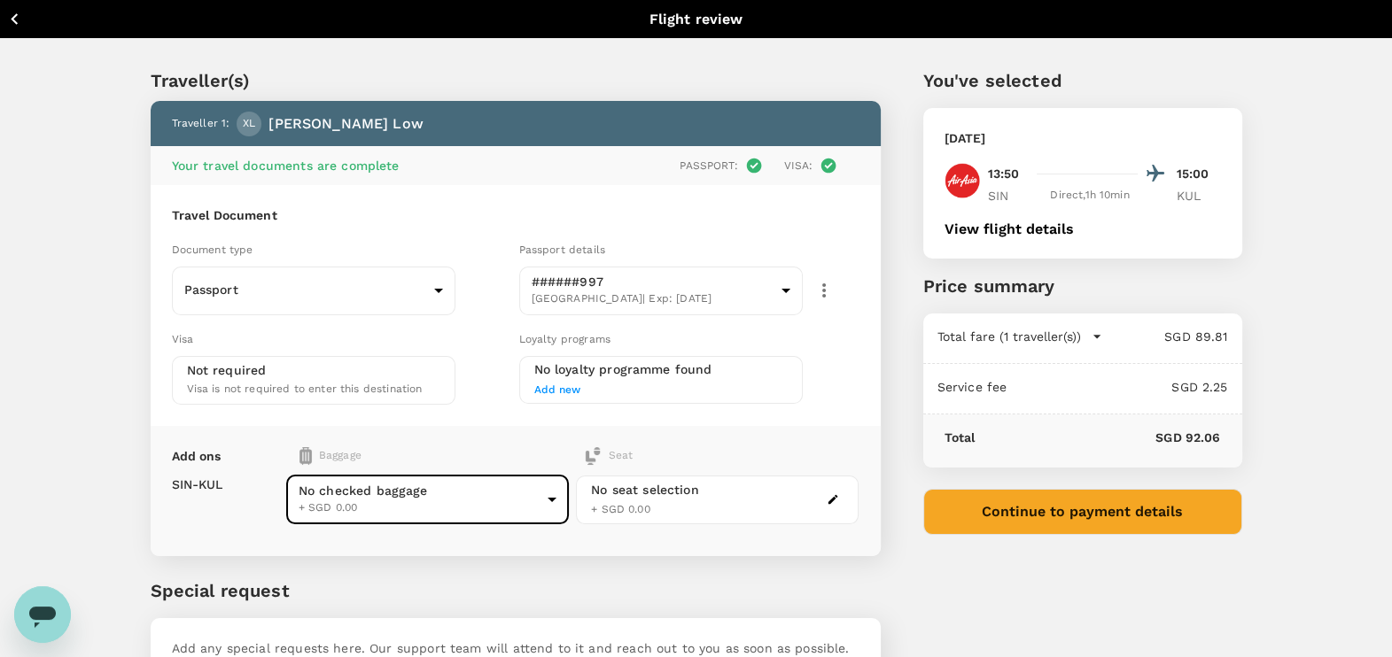
click at [551, 496] on body "Back to flight results Flight review Traveller(s) Traveller 1 : XL [PERSON_NAME…" at bounding box center [696, 391] width 1392 height 783
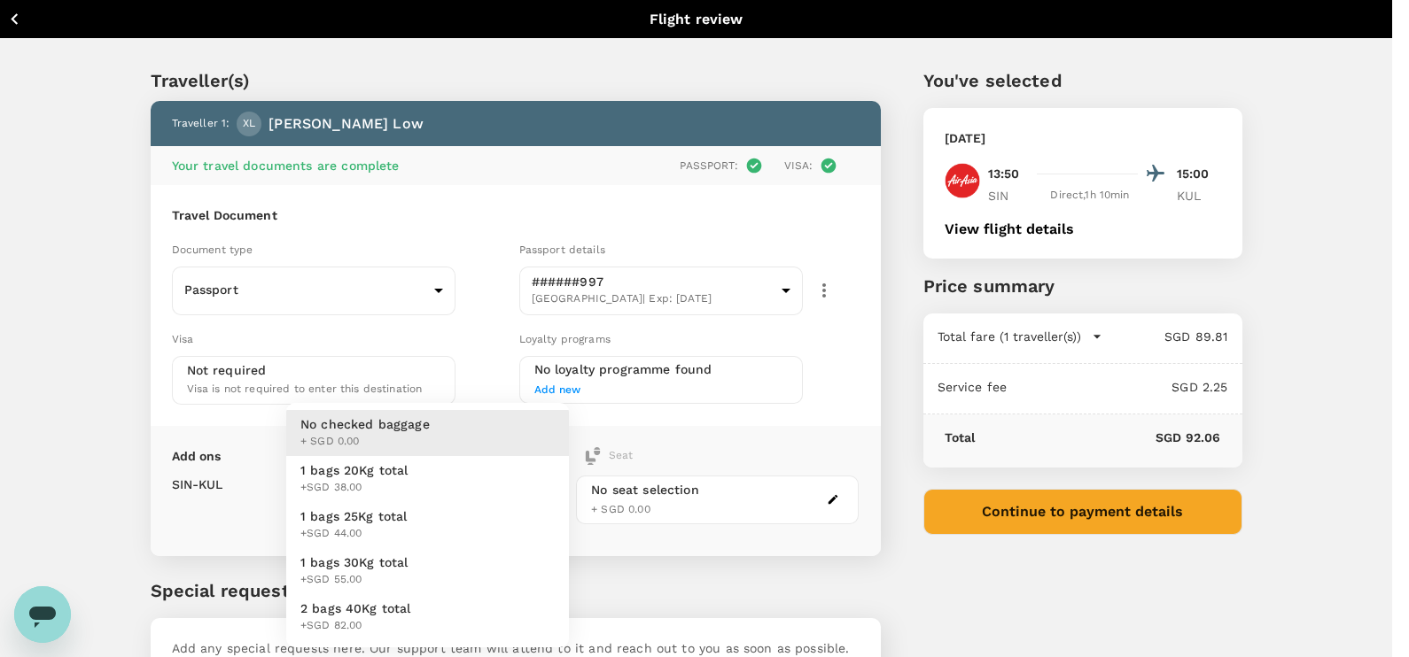
click at [383, 478] on span "1 bags 20Kg total" at bounding box center [354, 471] width 108 height 18
type input "1 - 38"
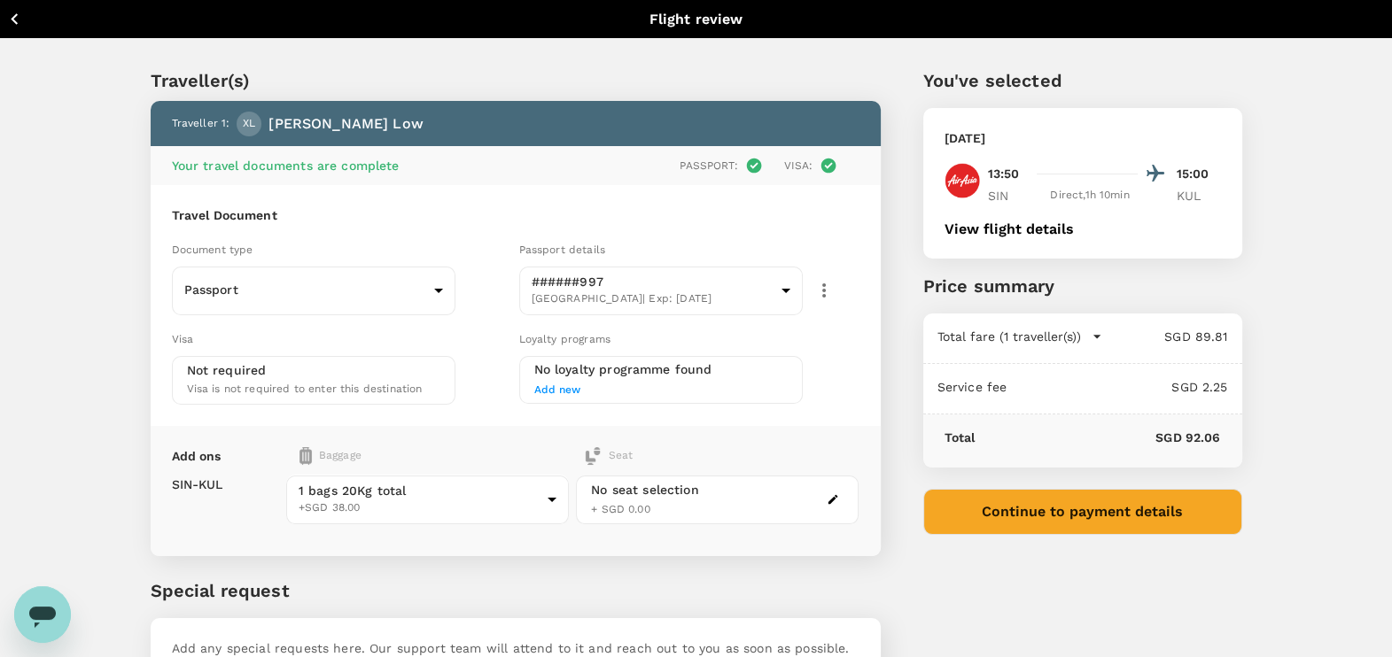
click at [575, 593] on p "Special request" at bounding box center [516, 591] width 730 height 27
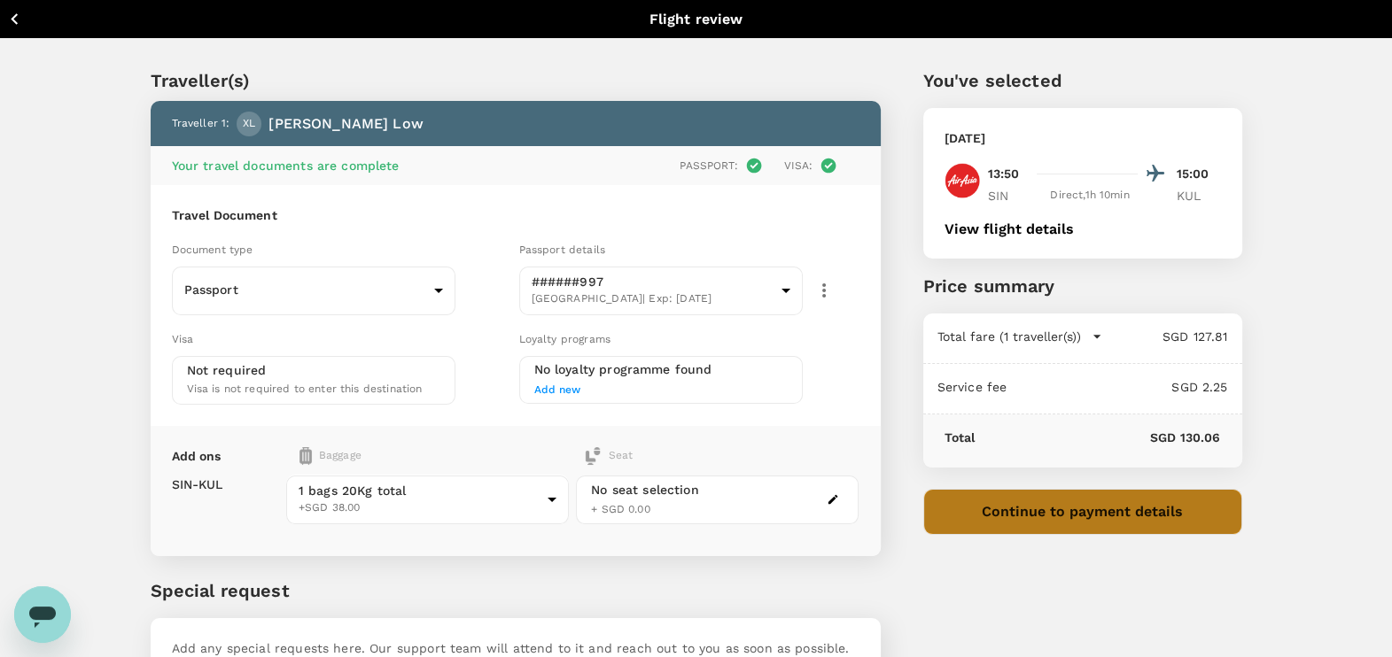
click at [1090, 504] on button "Continue to payment details" at bounding box center [1082, 512] width 319 height 46
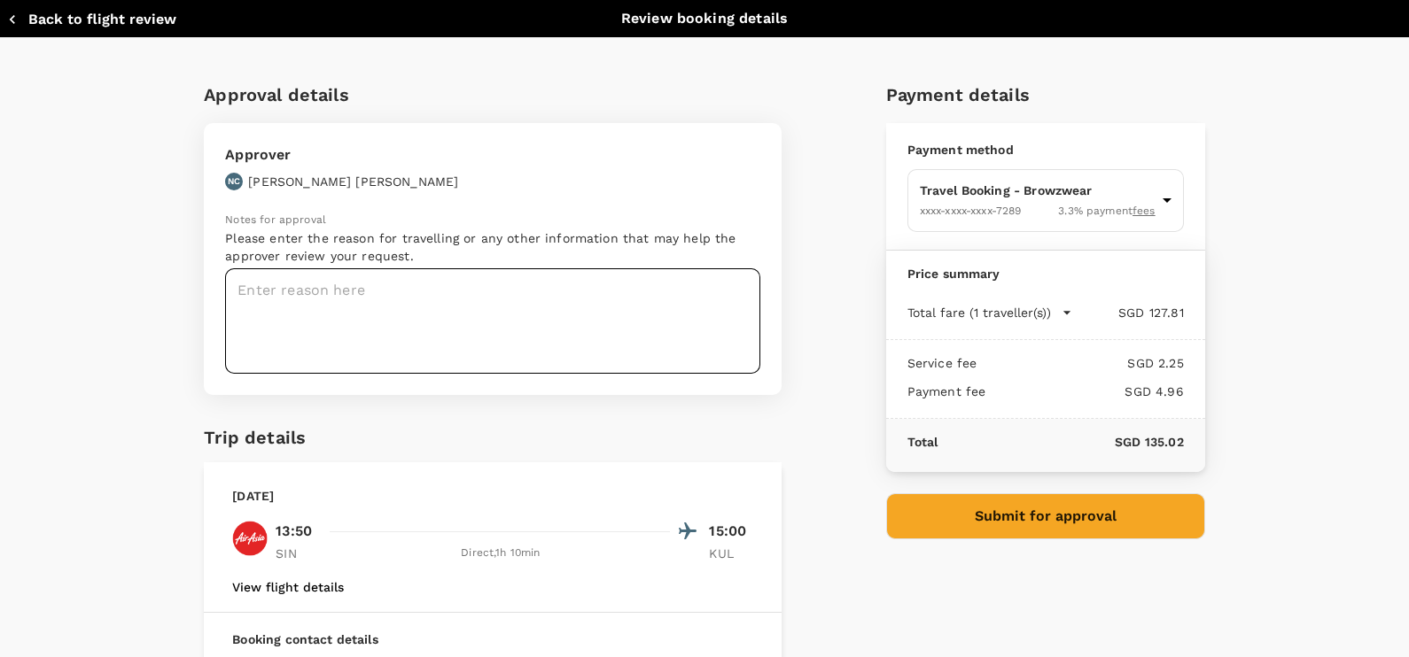
click at [525, 311] on textarea at bounding box center [492, 320] width 535 height 105
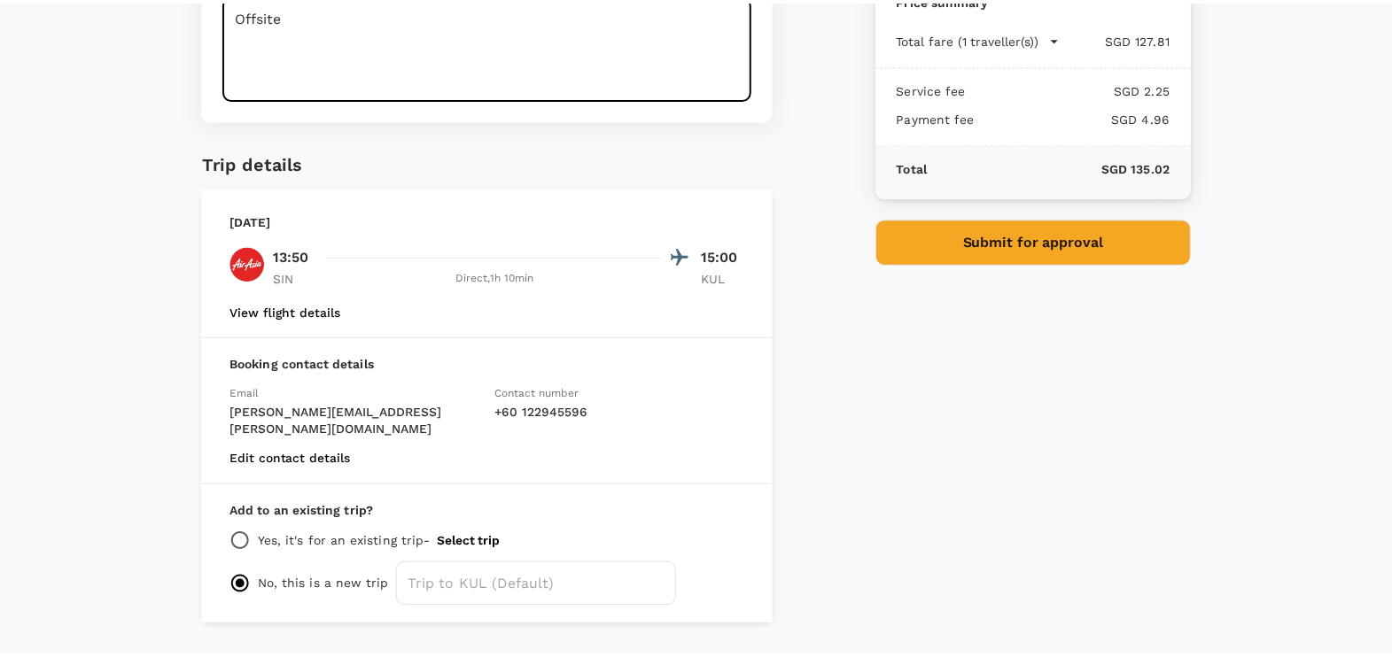
scroll to position [305, 0]
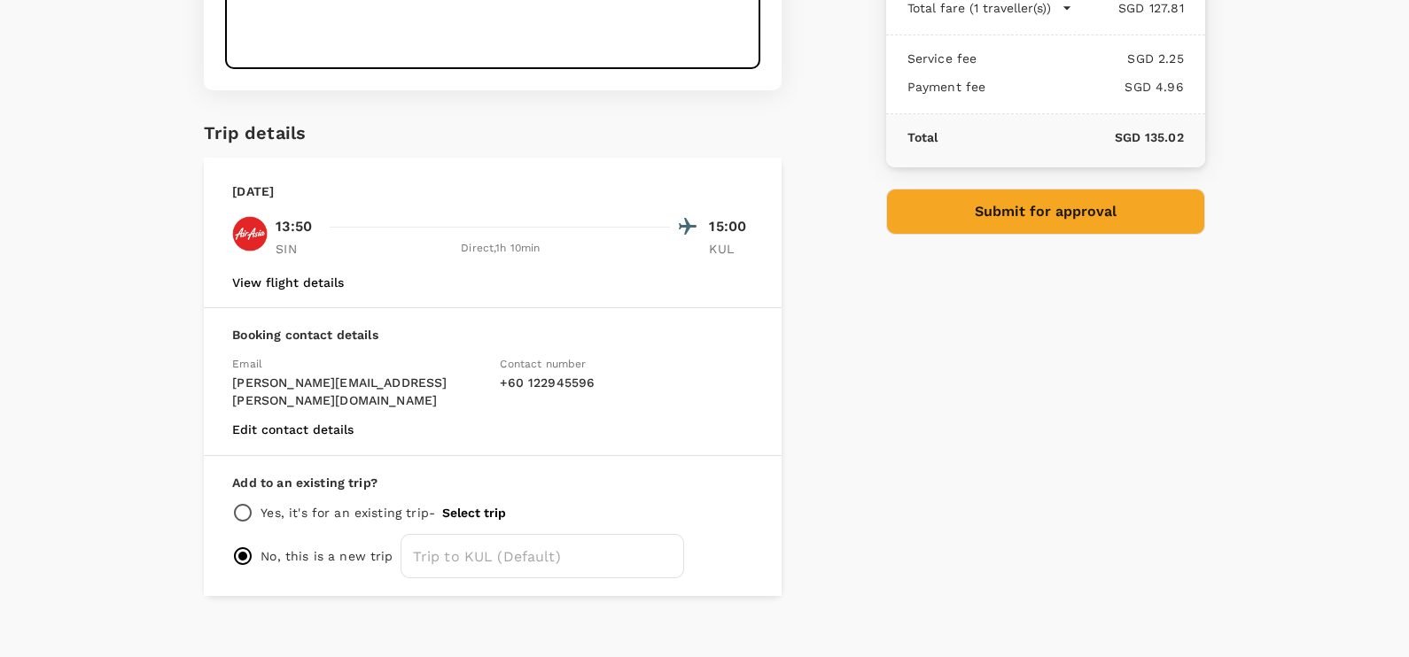
type textarea "Offsite"
click at [1083, 221] on button "Submit for approval" at bounding box center [1045, 212] width 319 height 46
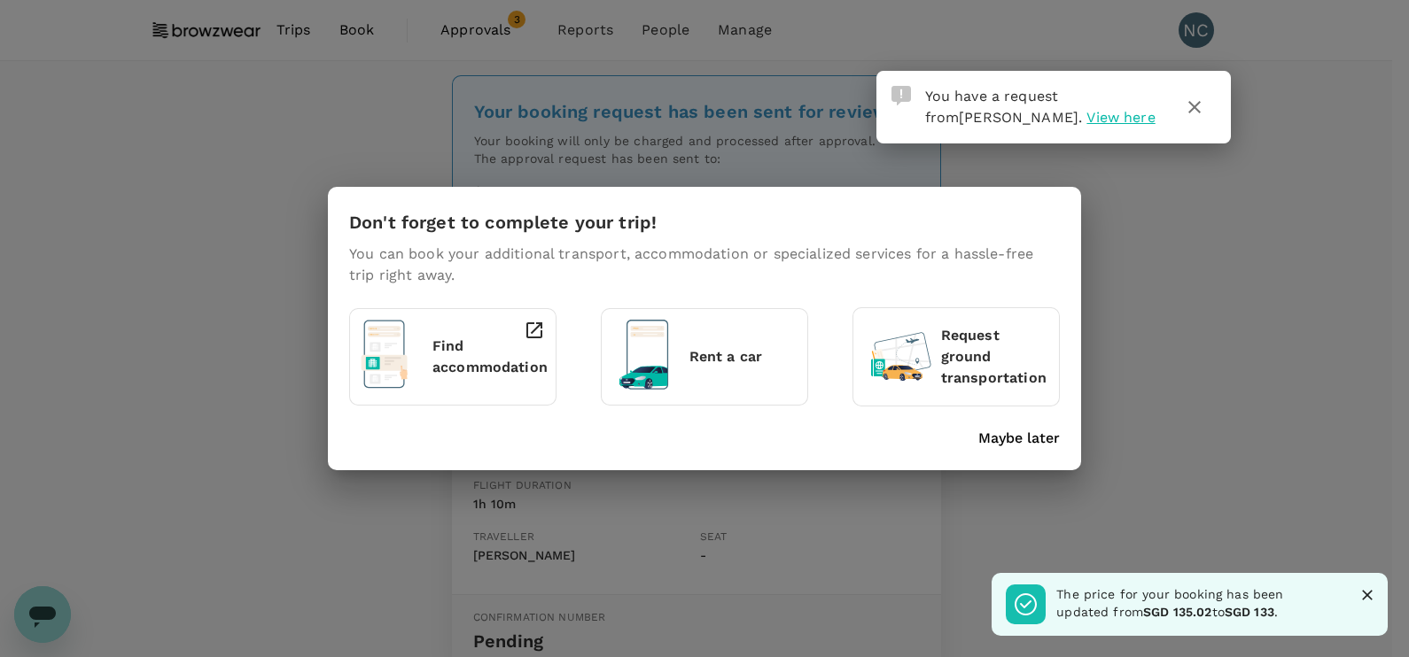
click at [1205, 105] on button "button" at bounding box center [1194, 107] width 43 height 43
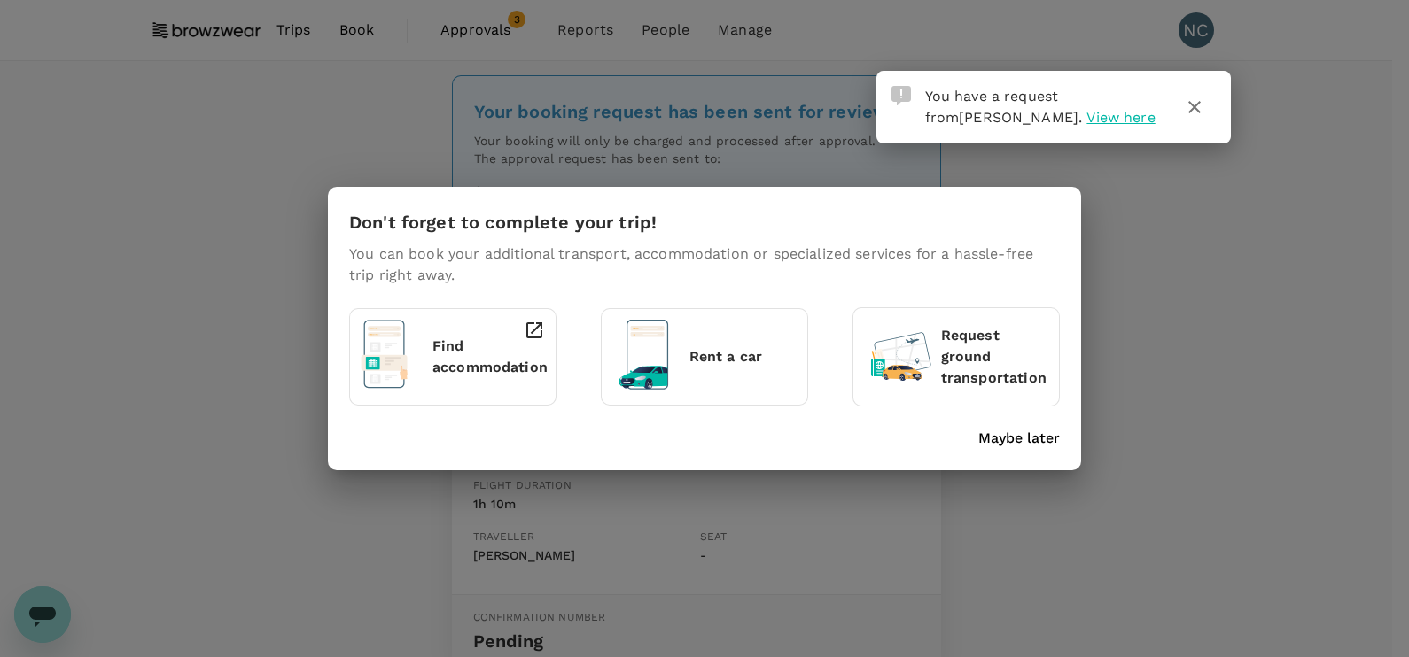
click at [1197, 115] on icon "button" at bounding box center [1194, 107] width 21 height 21
